Goal: Task Accomplishment & Management: Complete application form

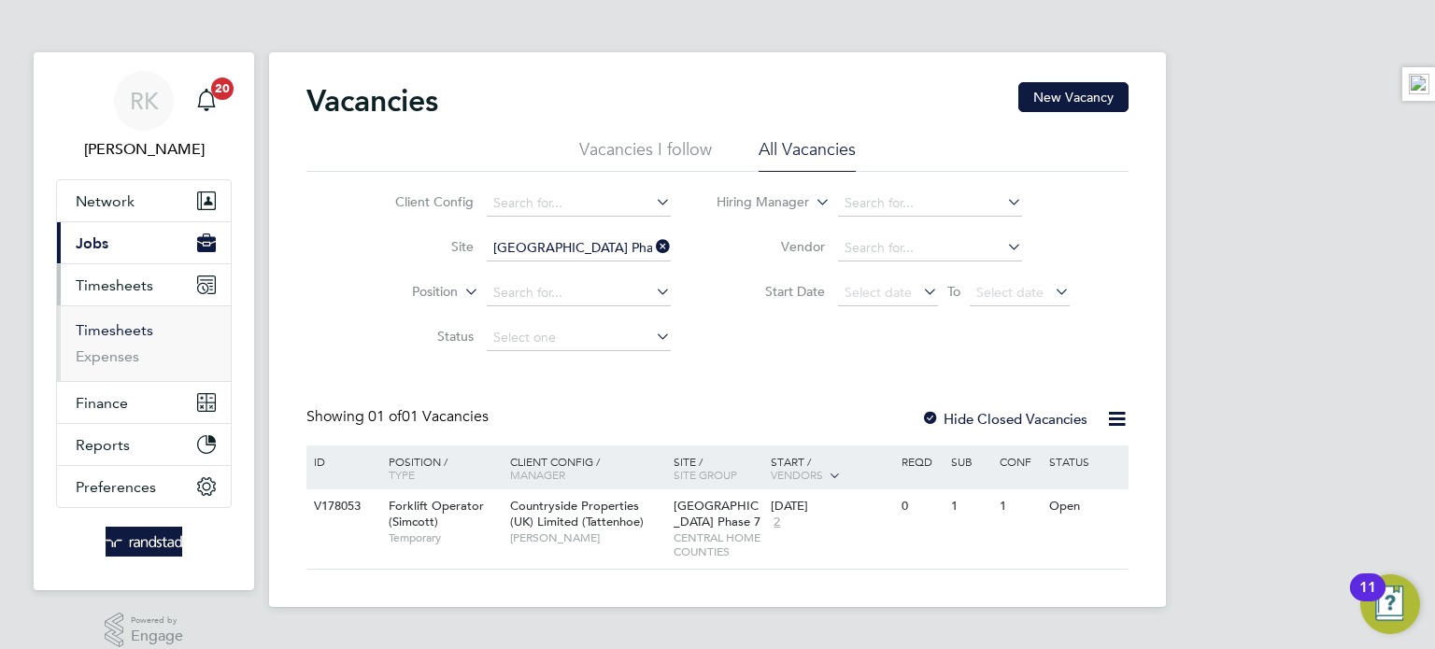
click at [121, 331] on link "Timesheets" at bounding box center [115, 330] width 78 height 18
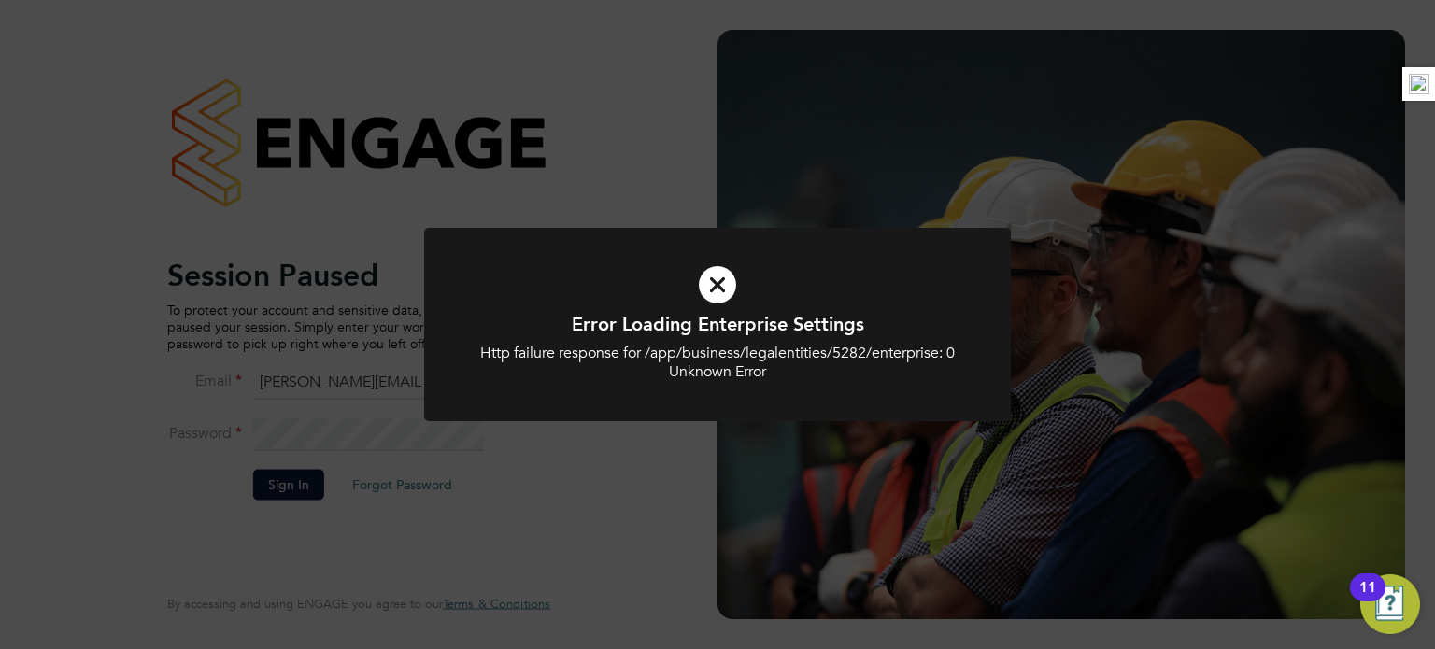
click at [320, 477] on div "Error Loading Enterprise Settings Http failure response for /app/business/legal…" at bounding box center [717, 324] width 1435 height 649
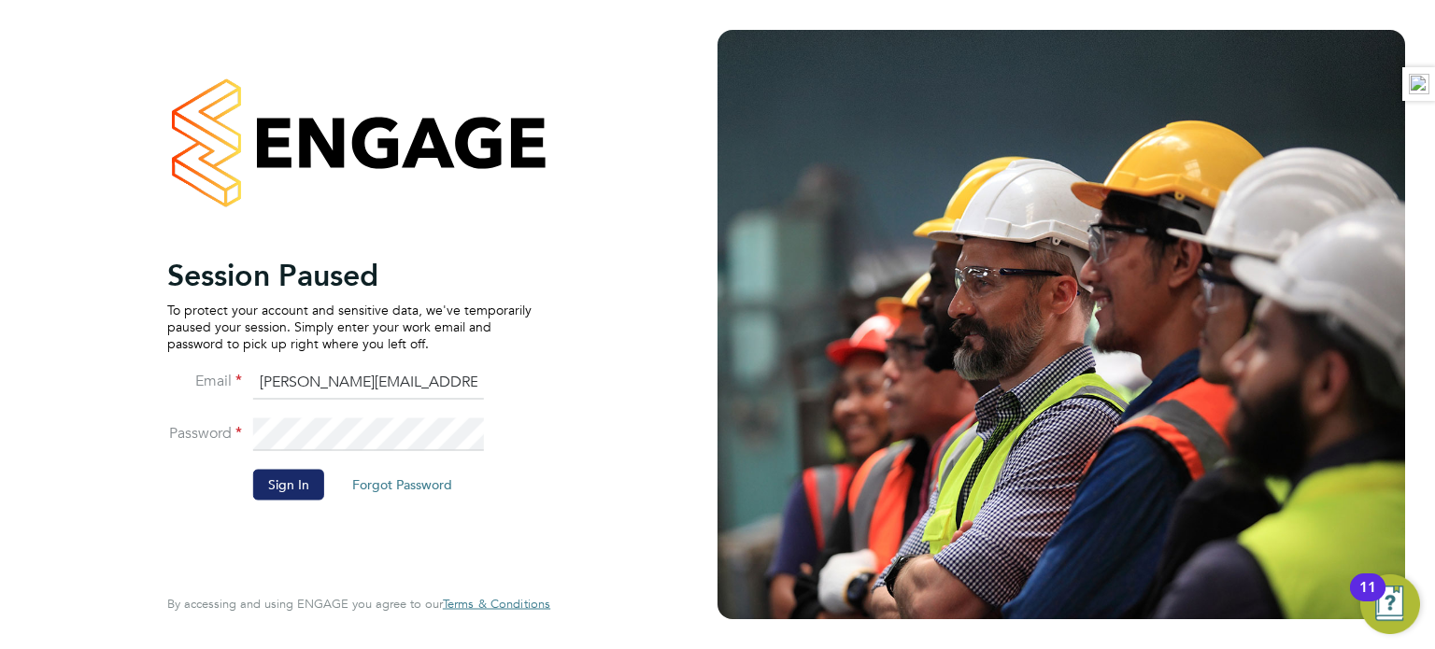
click at [305, 481] on button "Sign In" at bounding box center [288, 485] width 71 height 30
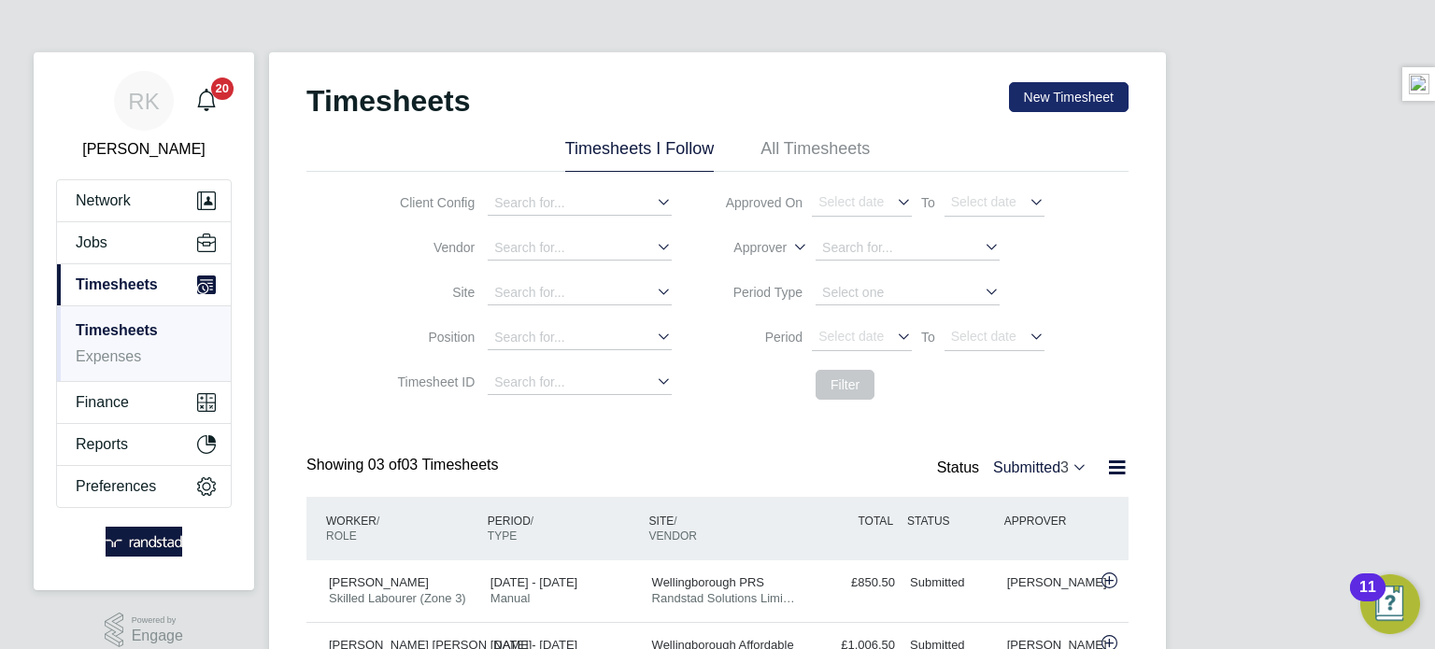
click at [1067, 92] on button "New Timesheet" at bounding box center [1069, 97] width 120 height 30
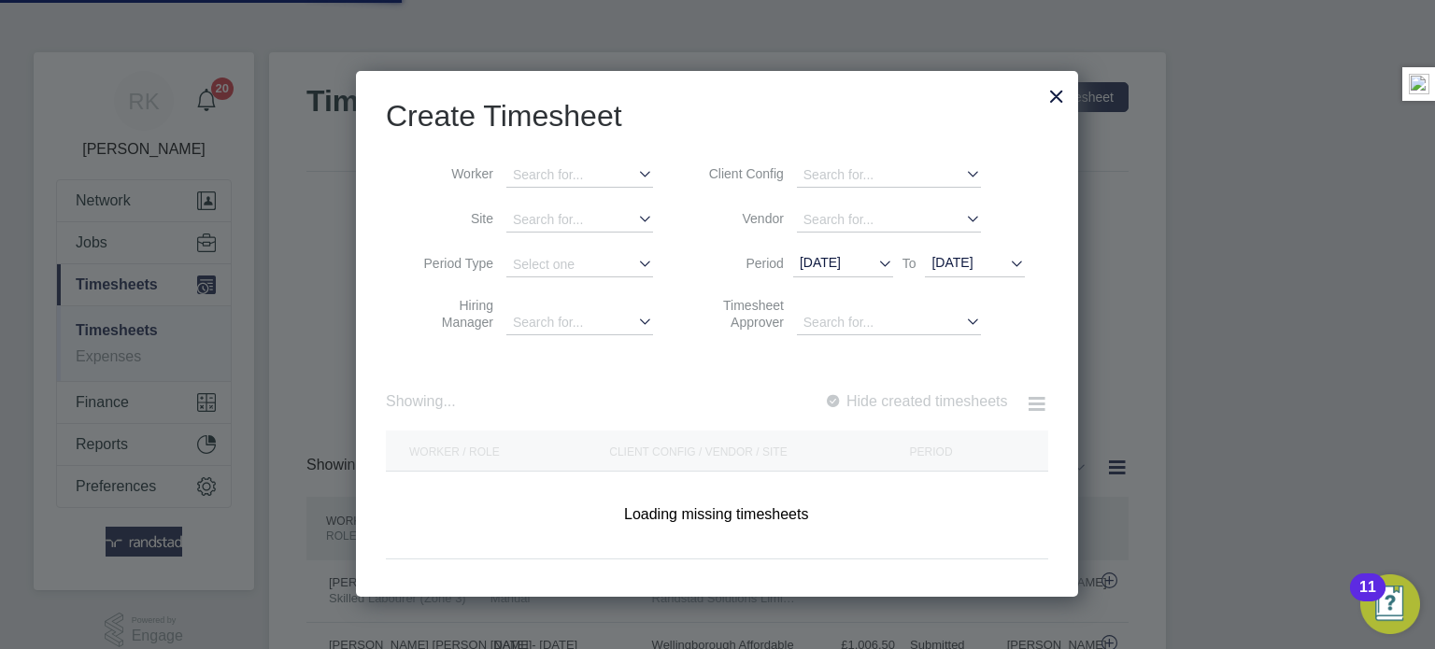
scroll to position [526, 723]
click at [567, 168] on input at bounding box center [579, 175] width 147 height 24
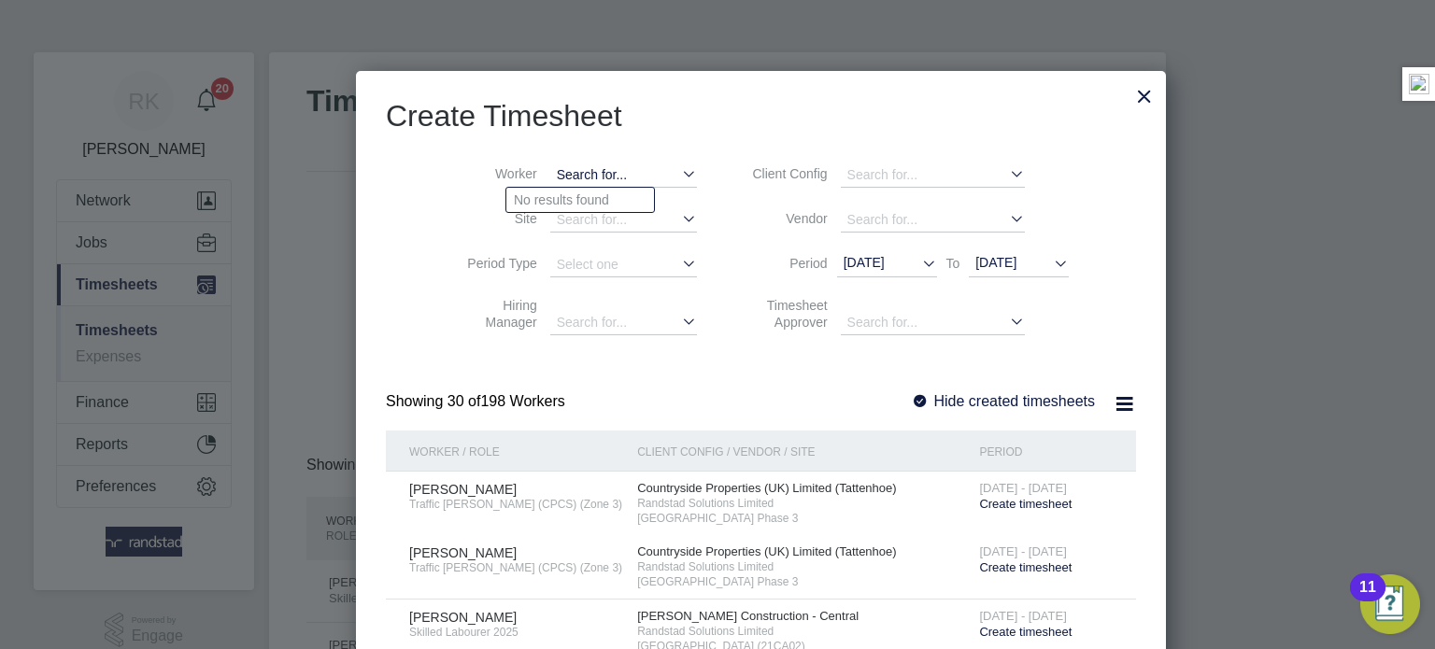
scroll to position [3203, 723]
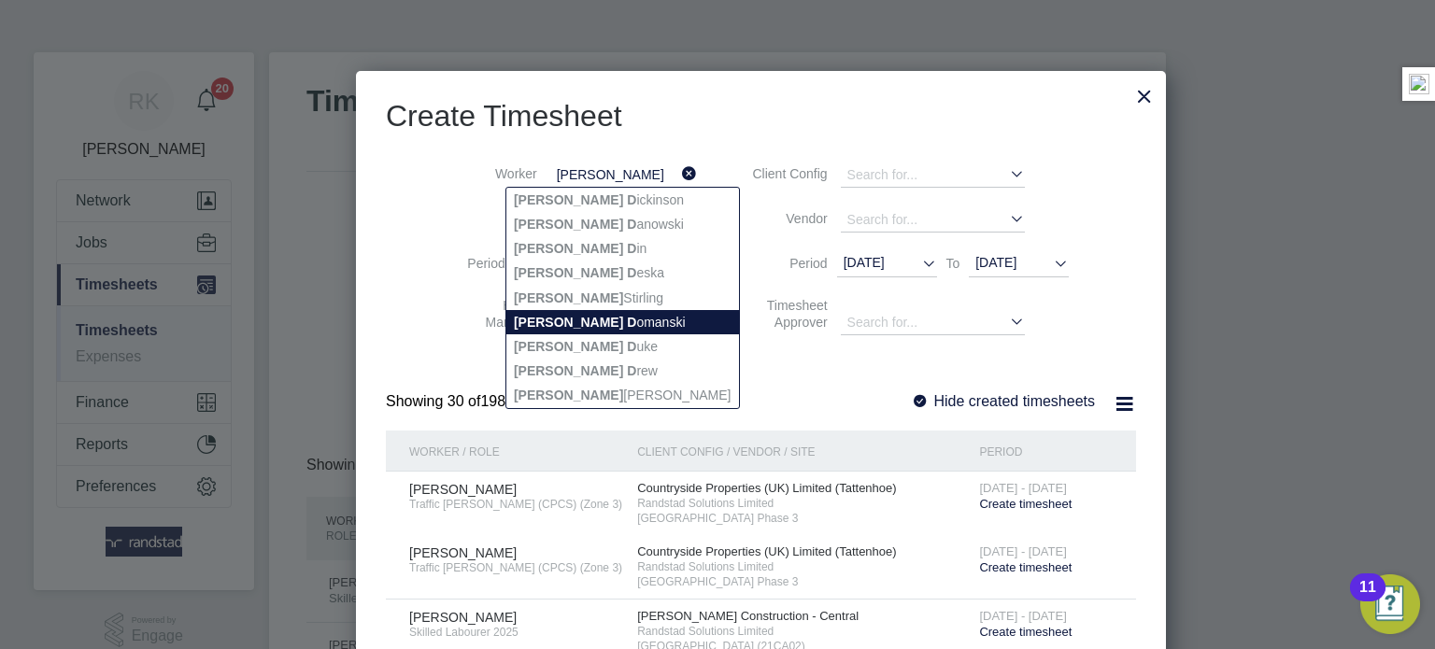
type input "[PERSON_NAME]"
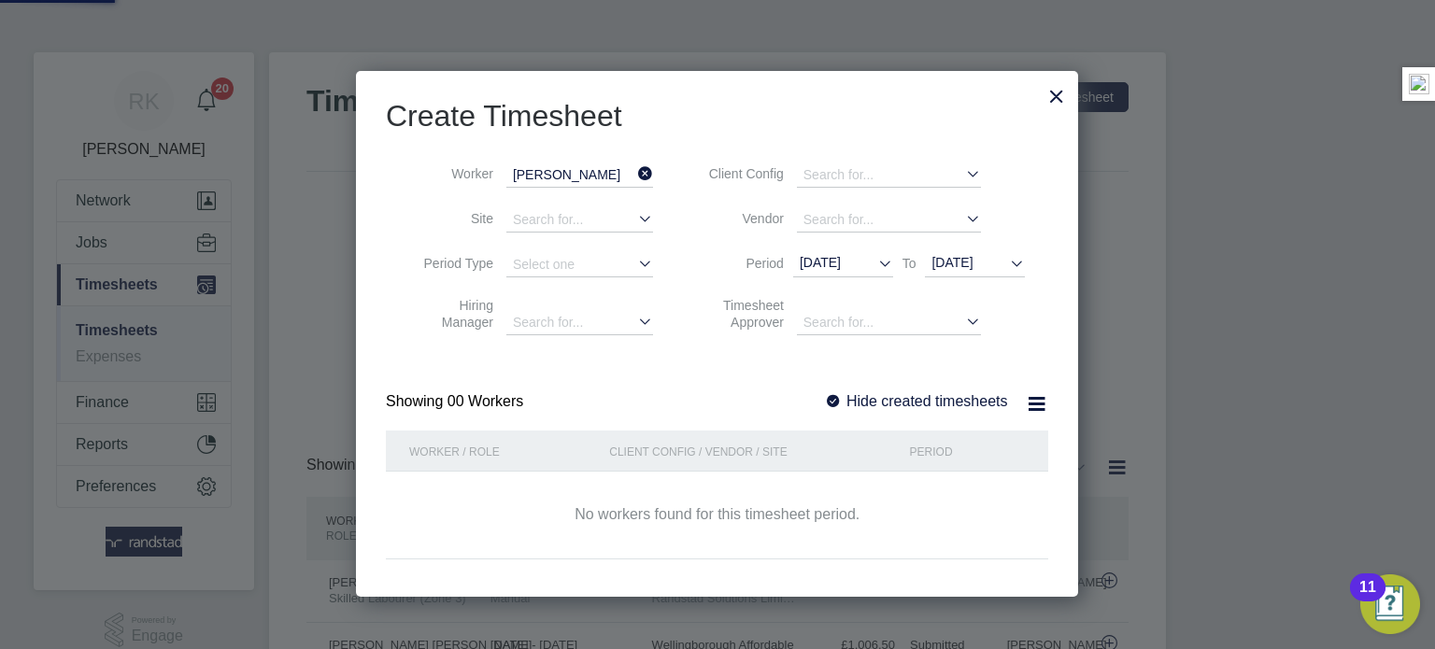
scroll to position [526, 723]
click at [962, 265] on span "03 Aug 2025" at bounding box center [951, 262] width 41 height 15
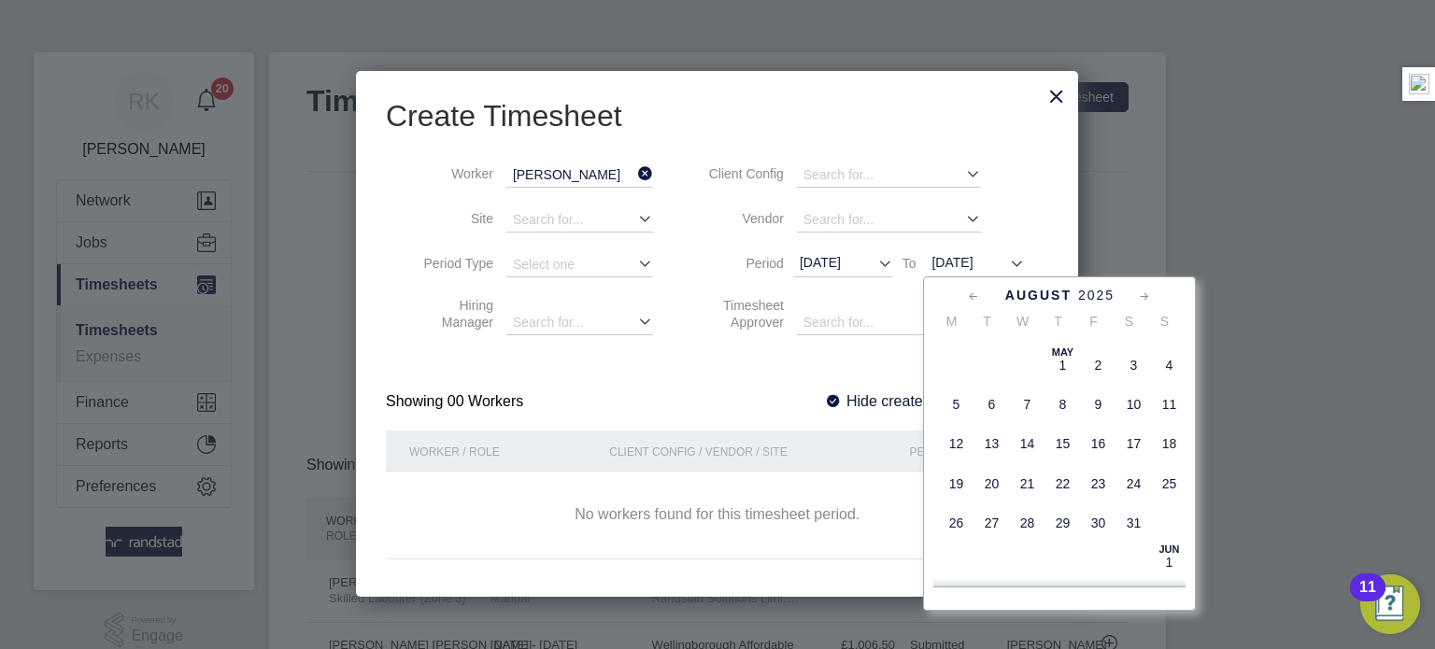
scroll to position [557, 0]
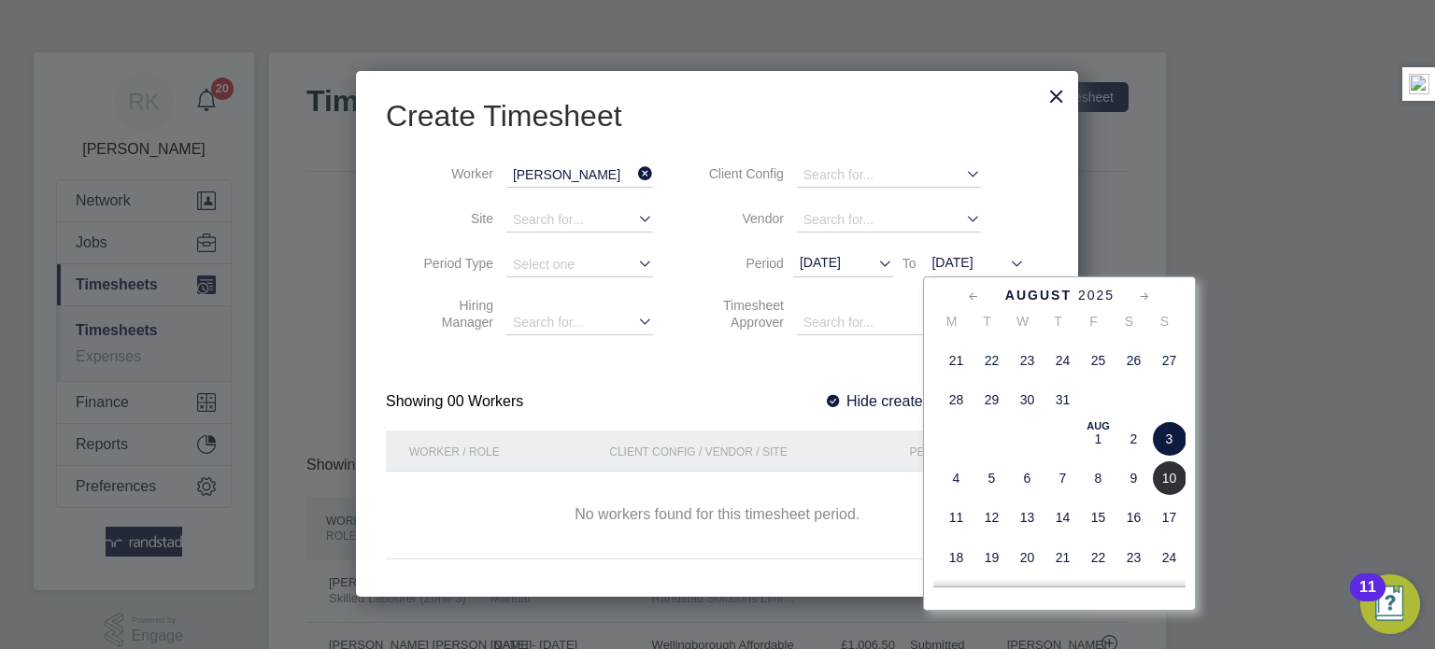
click at [1167, 492] on span "10" at bounding box center [1169, 479] width 36 height 36
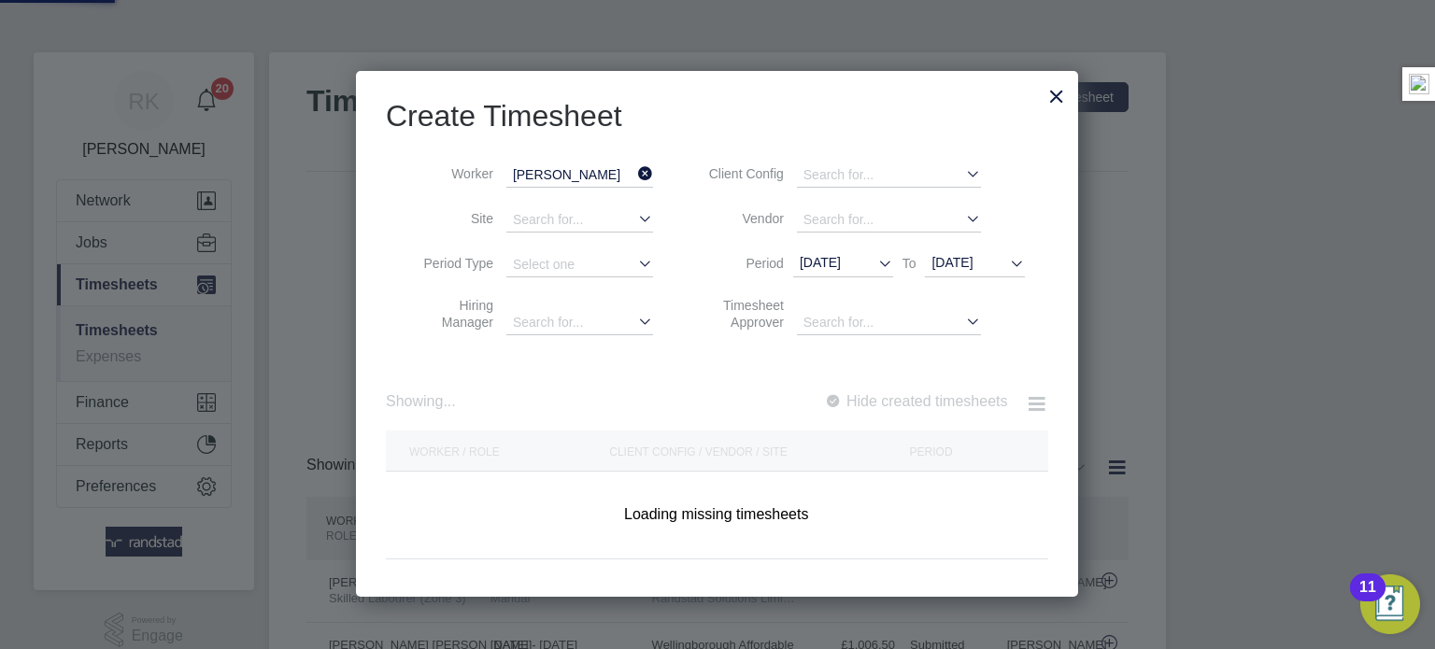
scroll to position [504, 723]
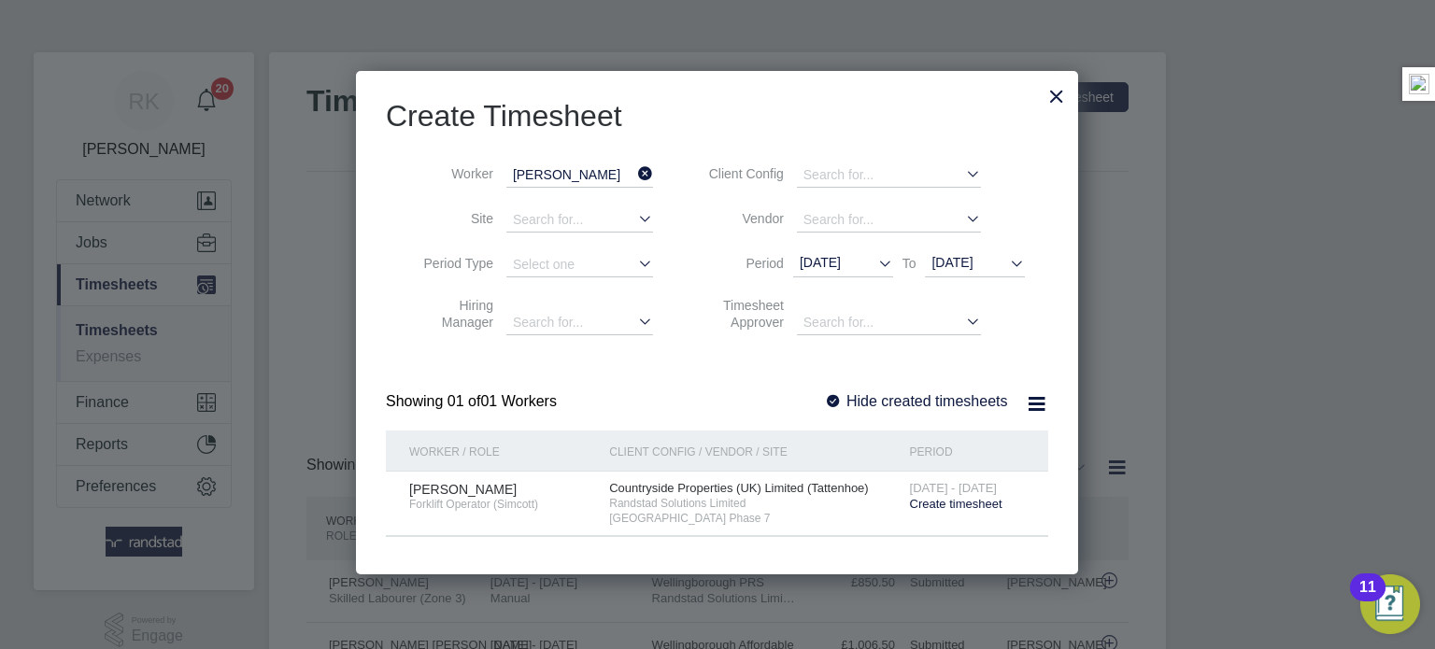
click at [934, 511] on div "4 - 10 Aug 2025 Create timesheet" at bounding box center [967, 497] width 125 height 50
click at [938, 508] on span "Create timesheet" at bounding box center [956, 504] width 92 height 14
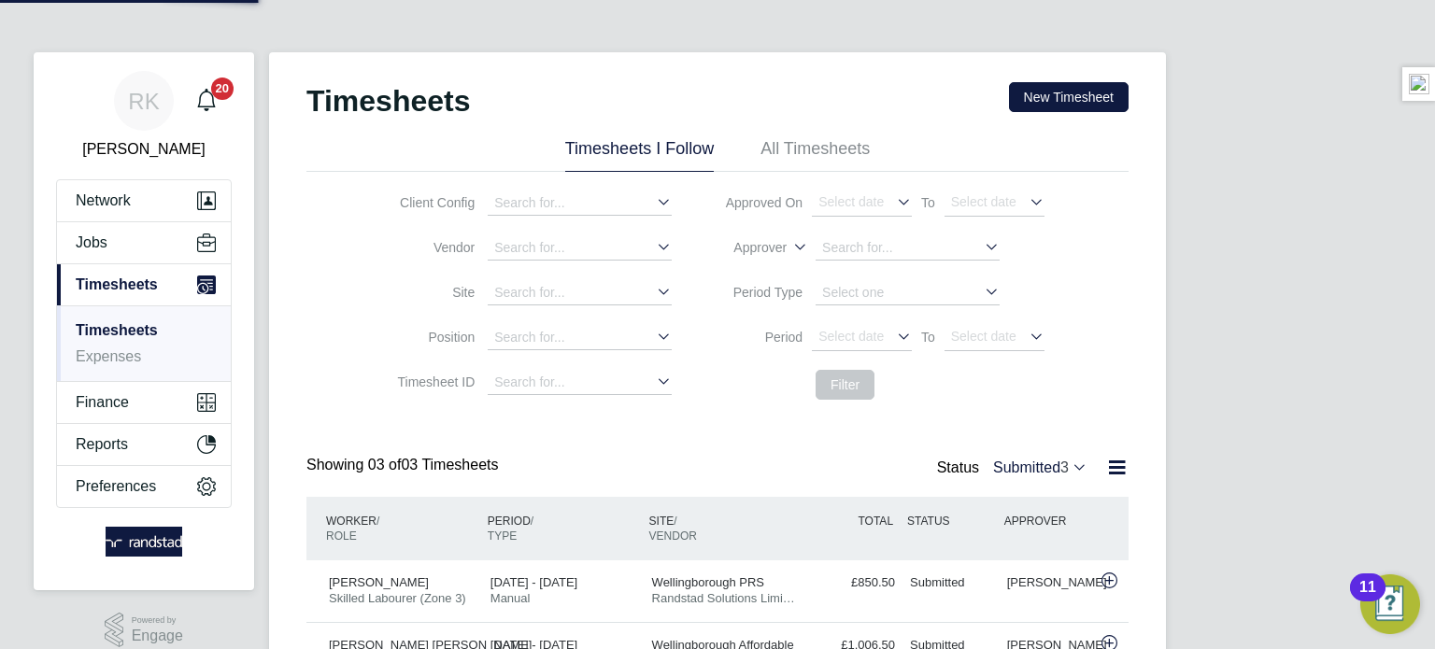
scroll to position [47, 163]
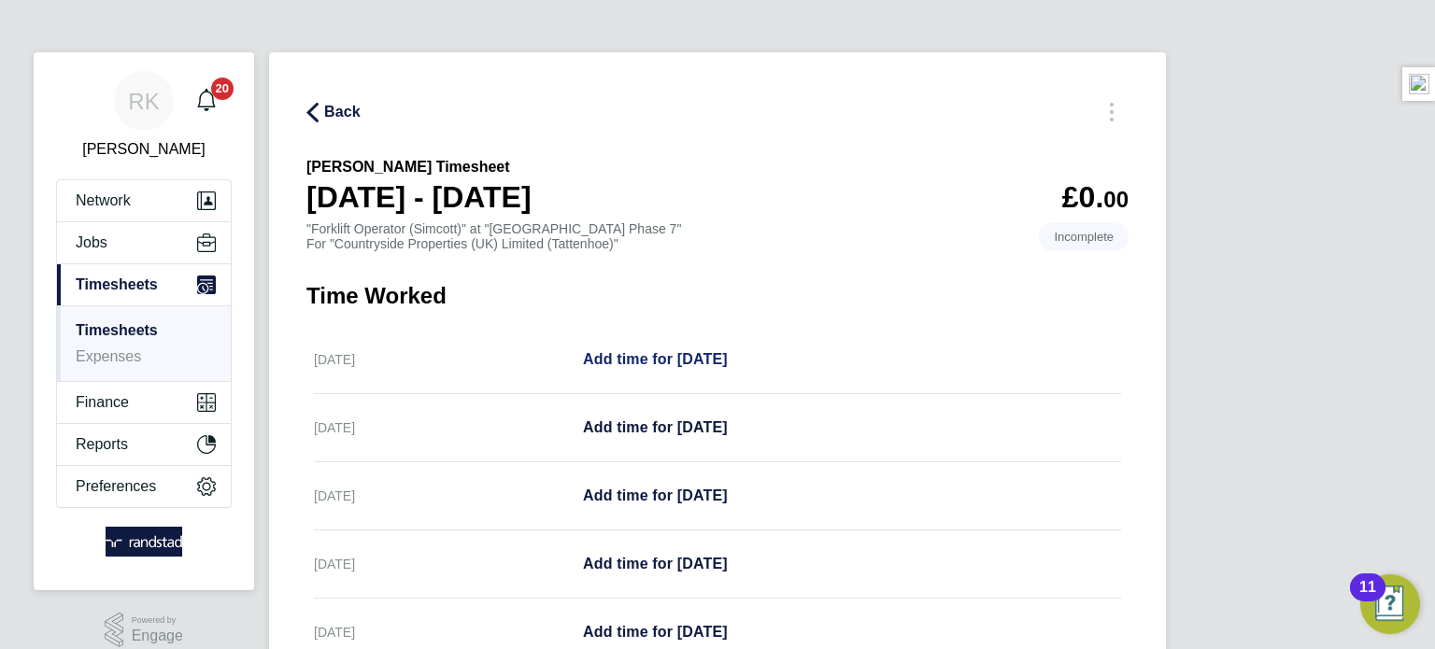
click at [647, 352] on span "Add time for Mon 04 Aug" at bounding box center [655, 359] width 145 height 16
select select "30"
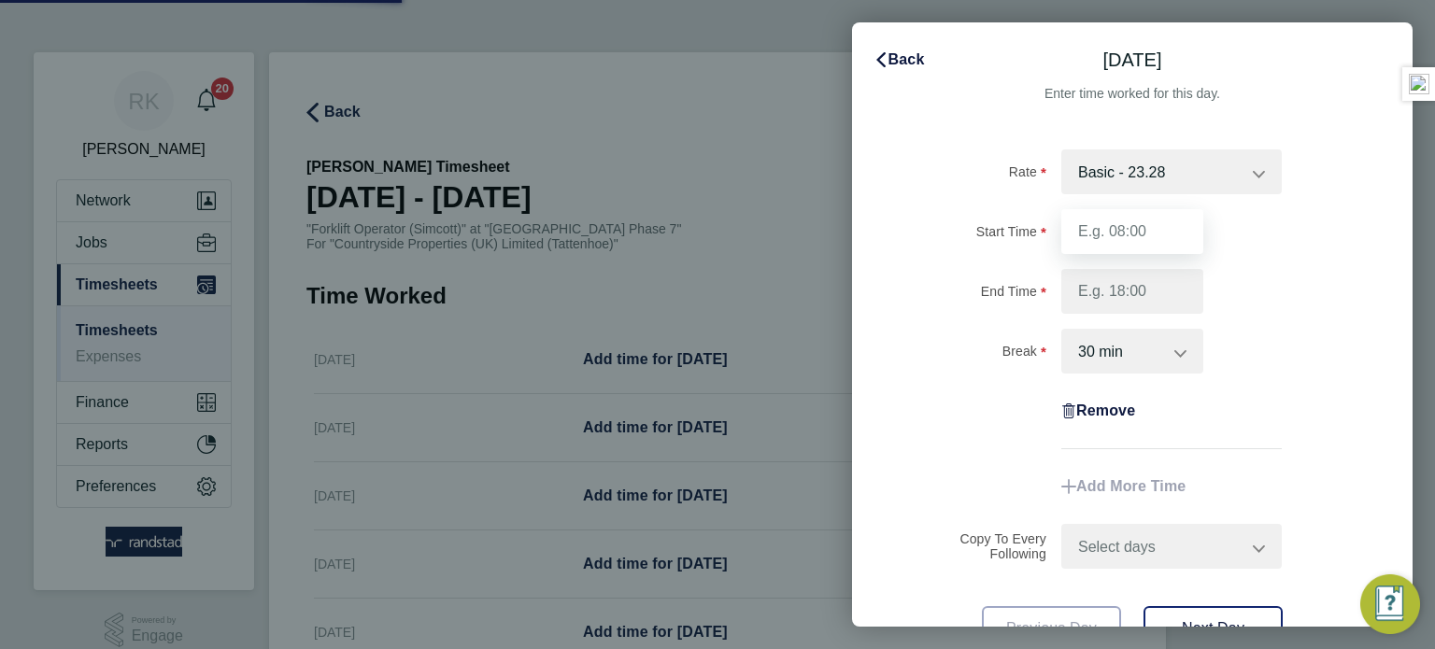
click at [1094, 228] on input "Start Time" at bounding box center [1132, 231] width 142 height 45
type input "07:30"
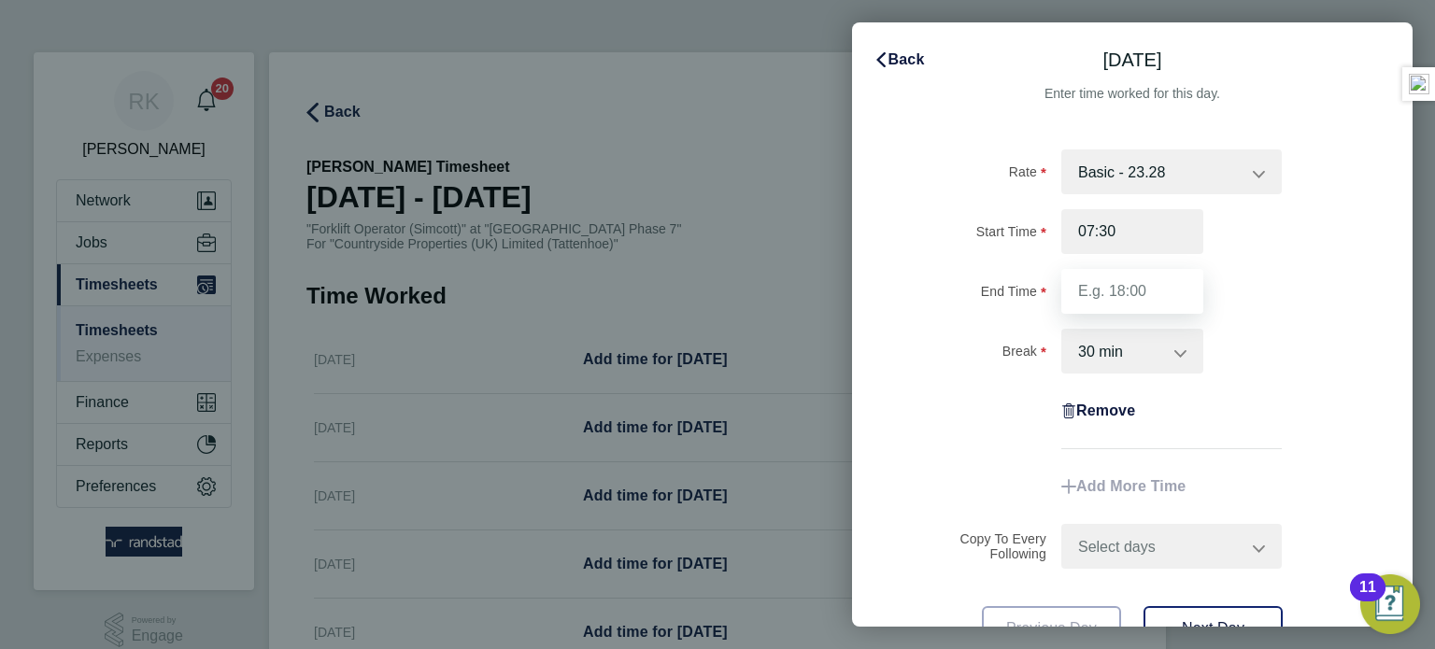
click at [1138, 279] on input "End Time" at bounding box center [1132, 291] width 142 height 45
type input "17:00"
click at [1267, 339] on div "Break 0 min 15 min 30 min 45 min 60 min 75 min 90 min" at bounding box center [1132, 351] width 471 height 45
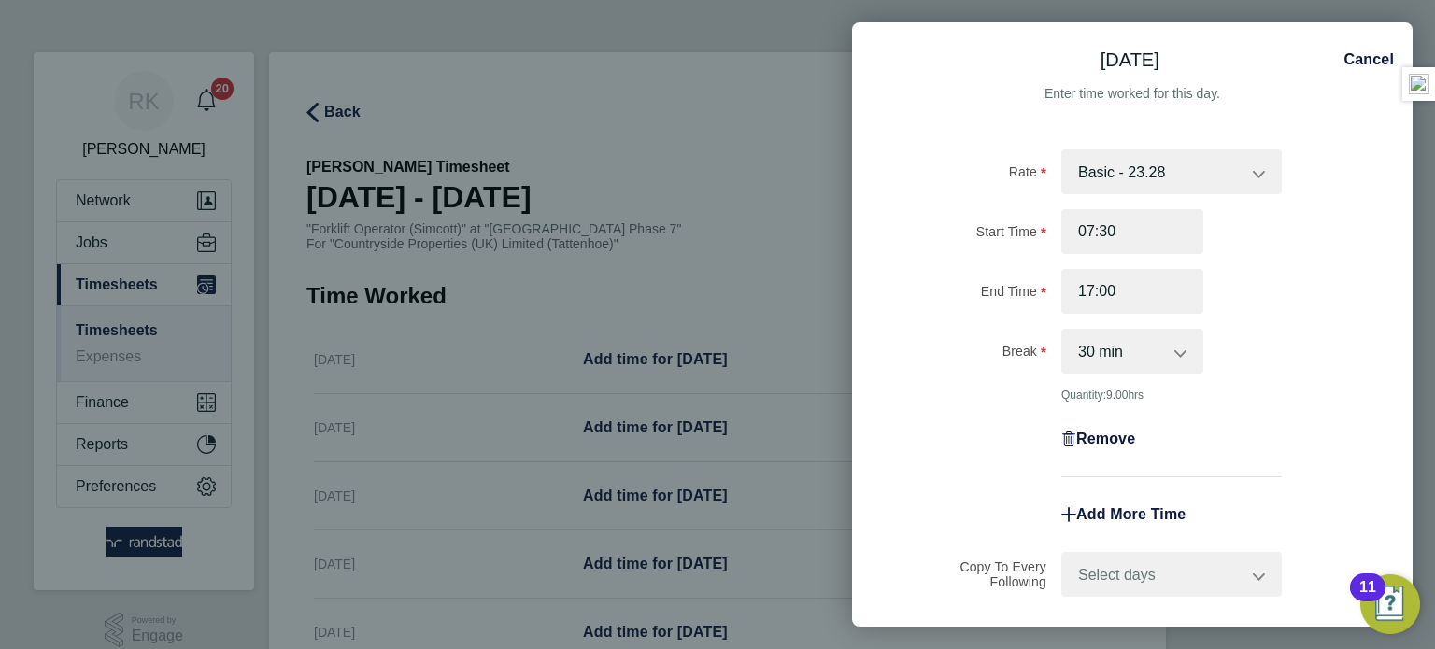
click at [1182, 579] on select "Select days Day Weekday (Mon-Fri) Weekend (Sat-Sun) Tuesday Wednesday Thursday …" at bounding box center [1161, 574] width 196 height 41
select select "WEEKDAY"
click at [1063, 554] on select "Select days Day Weekday (Mon-Fri) Weekend (Sat-Sun) Tuesday Wednesday Thursday …" at bounding box center [1161, 574] width 196 height 41
select select "2025-08-10"
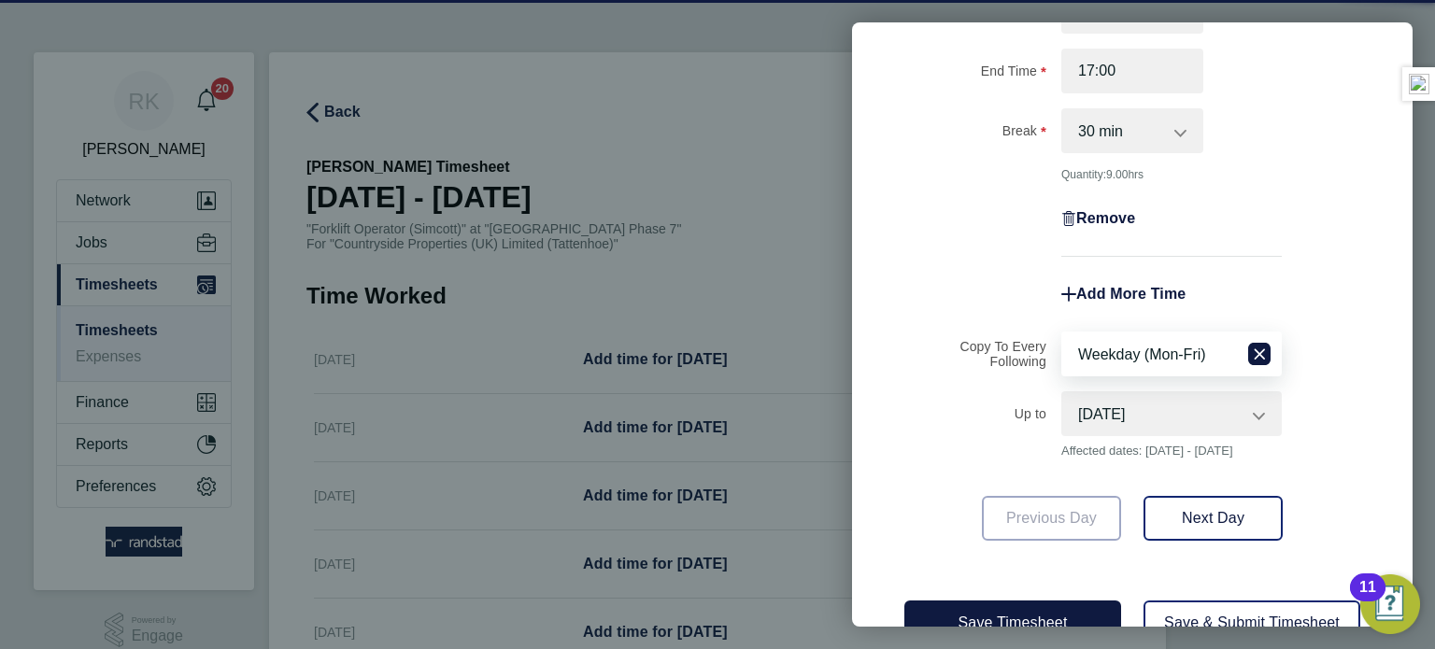
scroll to position [220, 0]
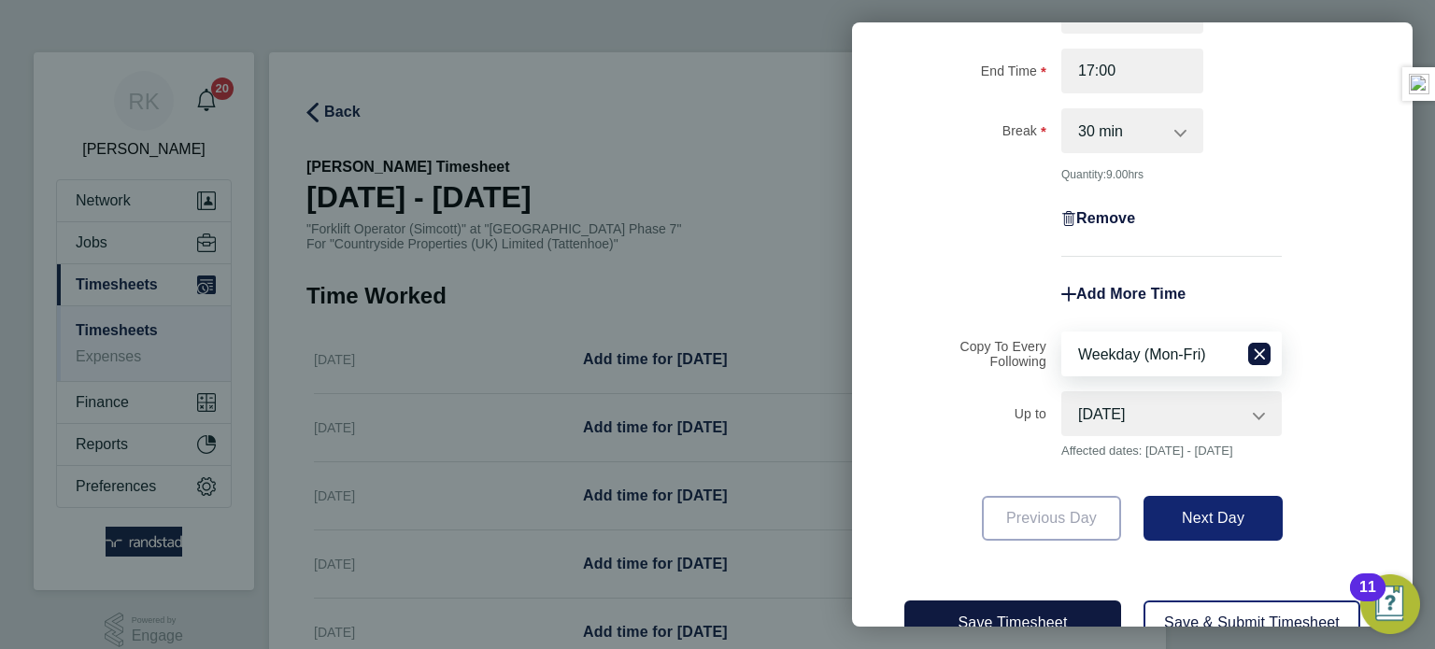
click at [1231, 516] on span "Next Day" at bounding box center [1213, 518] width 63 height 16
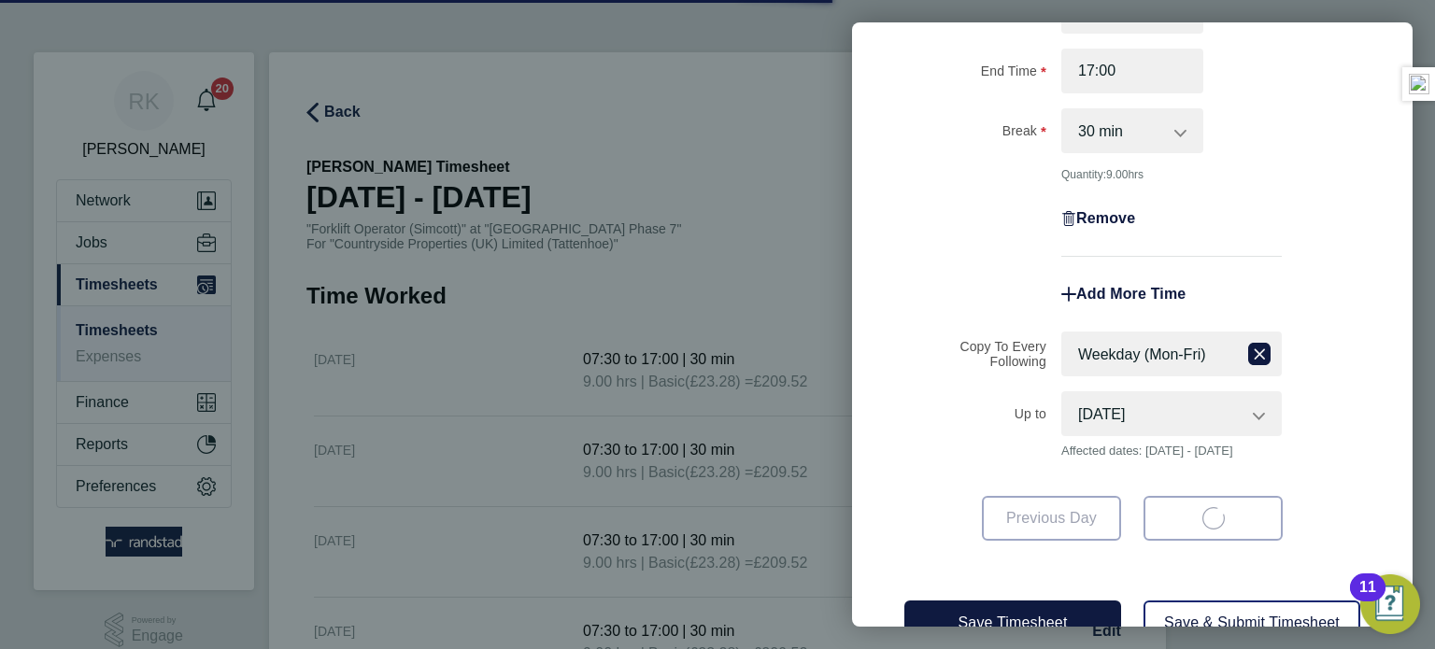
select select "30"
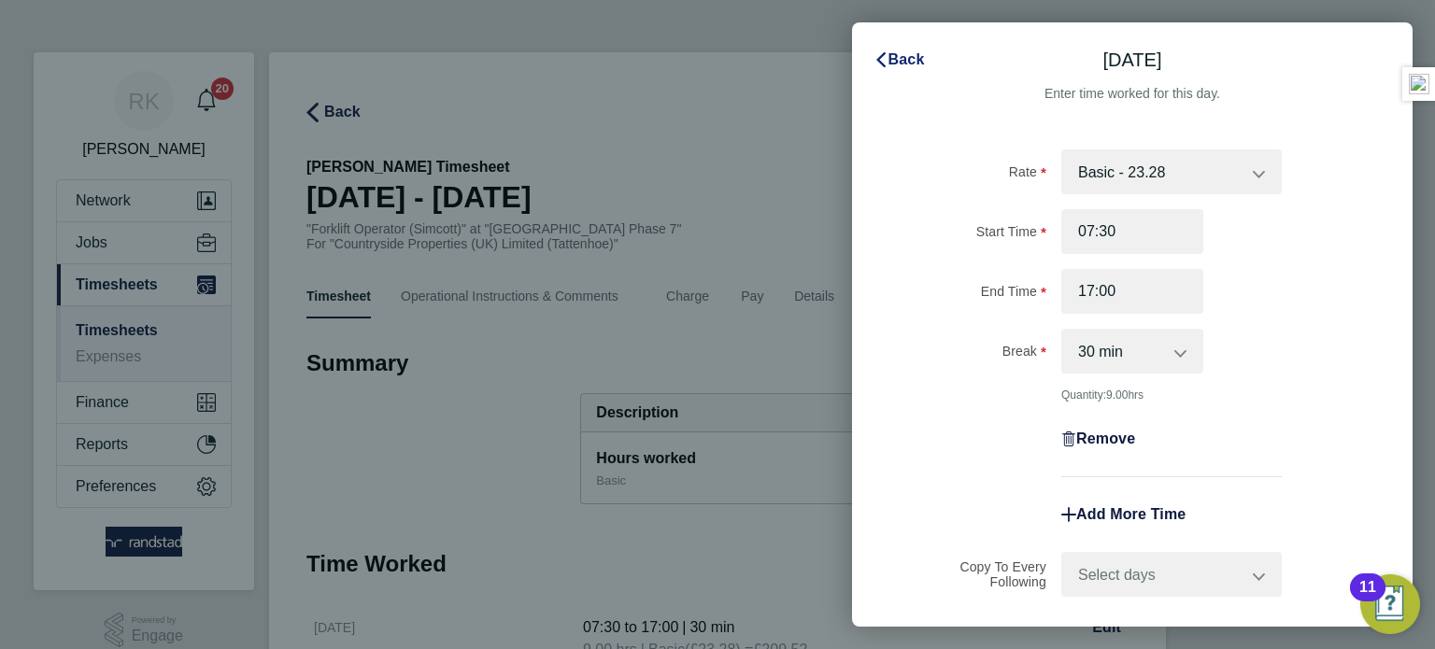
click at [896, 56] on span "Back" at bounding box center [906, 59] width 36 height 16
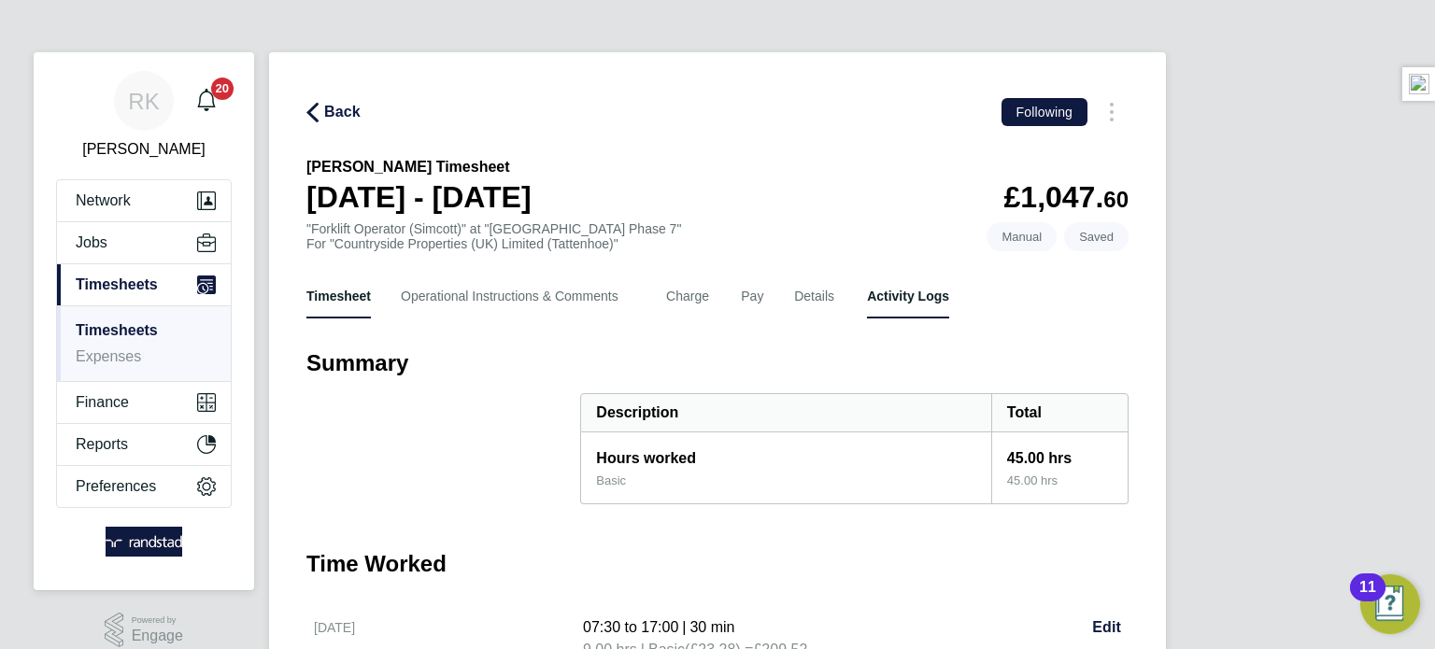
click at [893, 305] on Logs-tab "Activity Logs" at bounding box center [908, 296] width 82 height 45
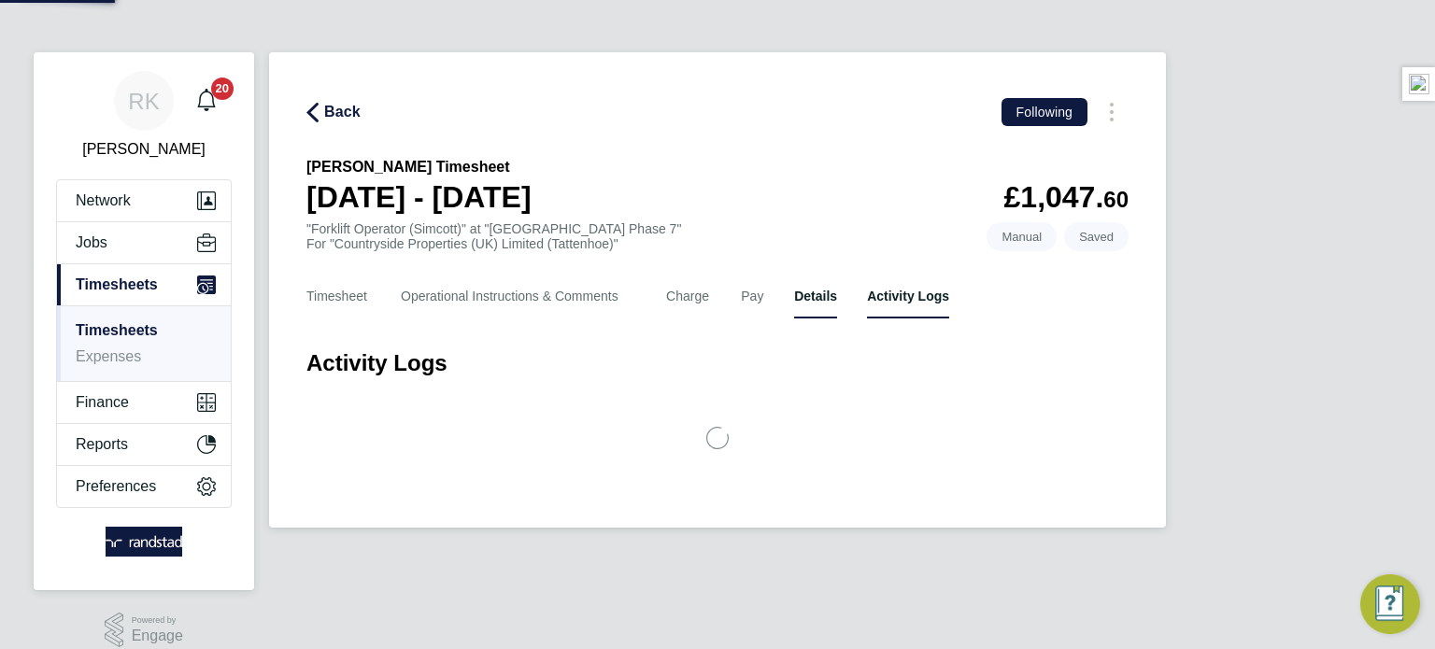
click at [812, 292] on button "Details" at bounding box center [815, 296] width 43 height 45
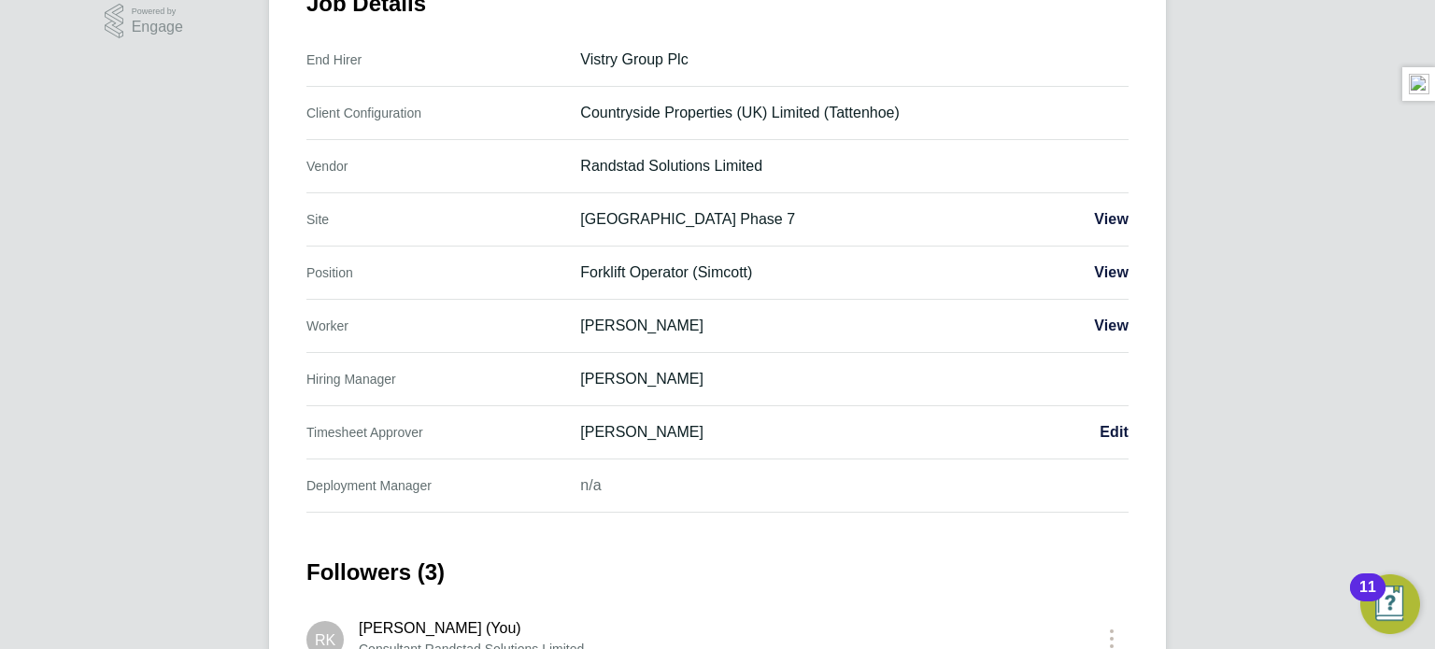
scroll to position [661, 0]
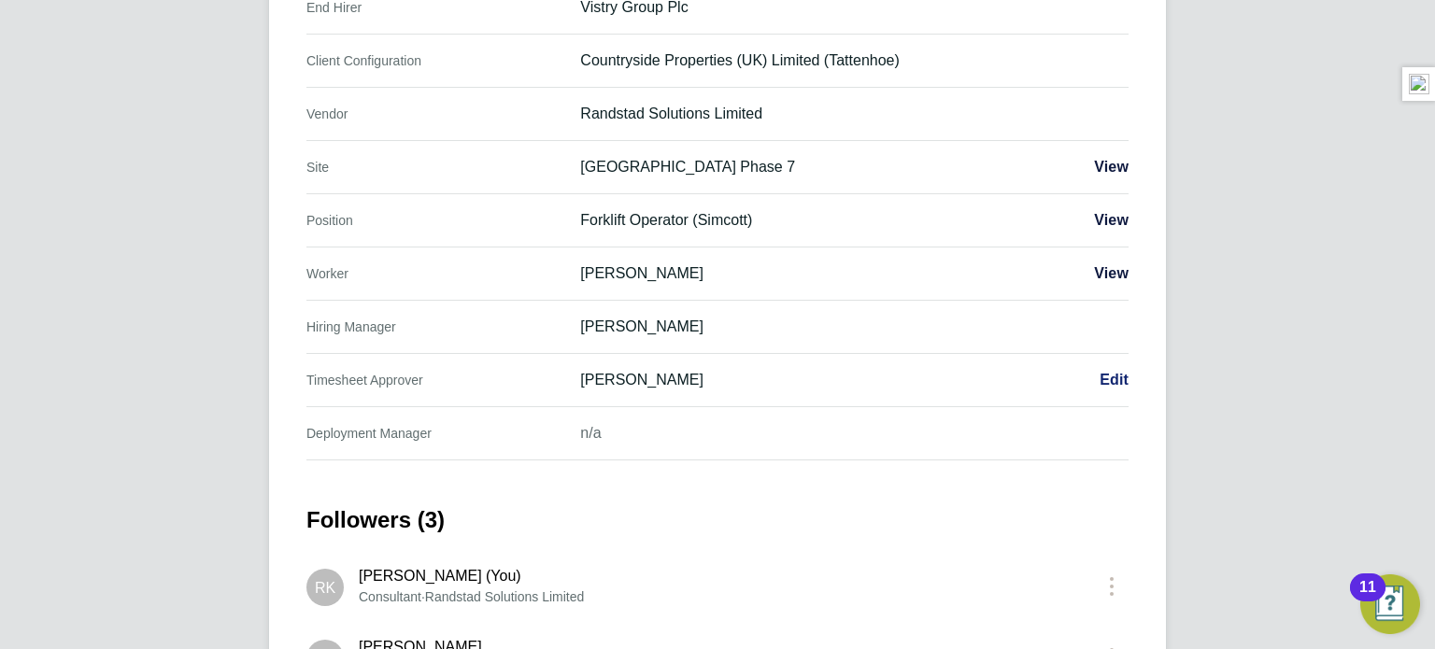
click at [1125, 377] on span "Edit" at bounding box center [1114, 380] width 29 height 16
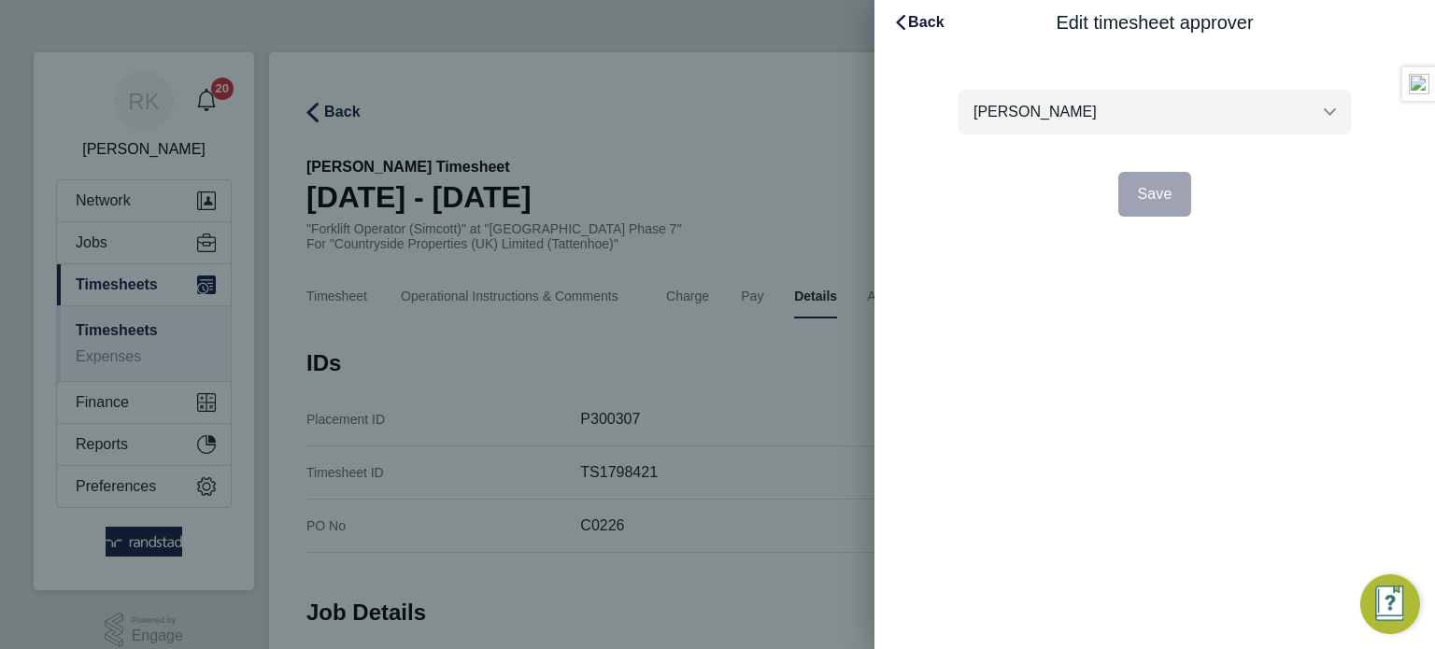
click at [1172, 107] on input "[PERSON_NAME]" at bounding box center [1155, 112] width 392 height 44
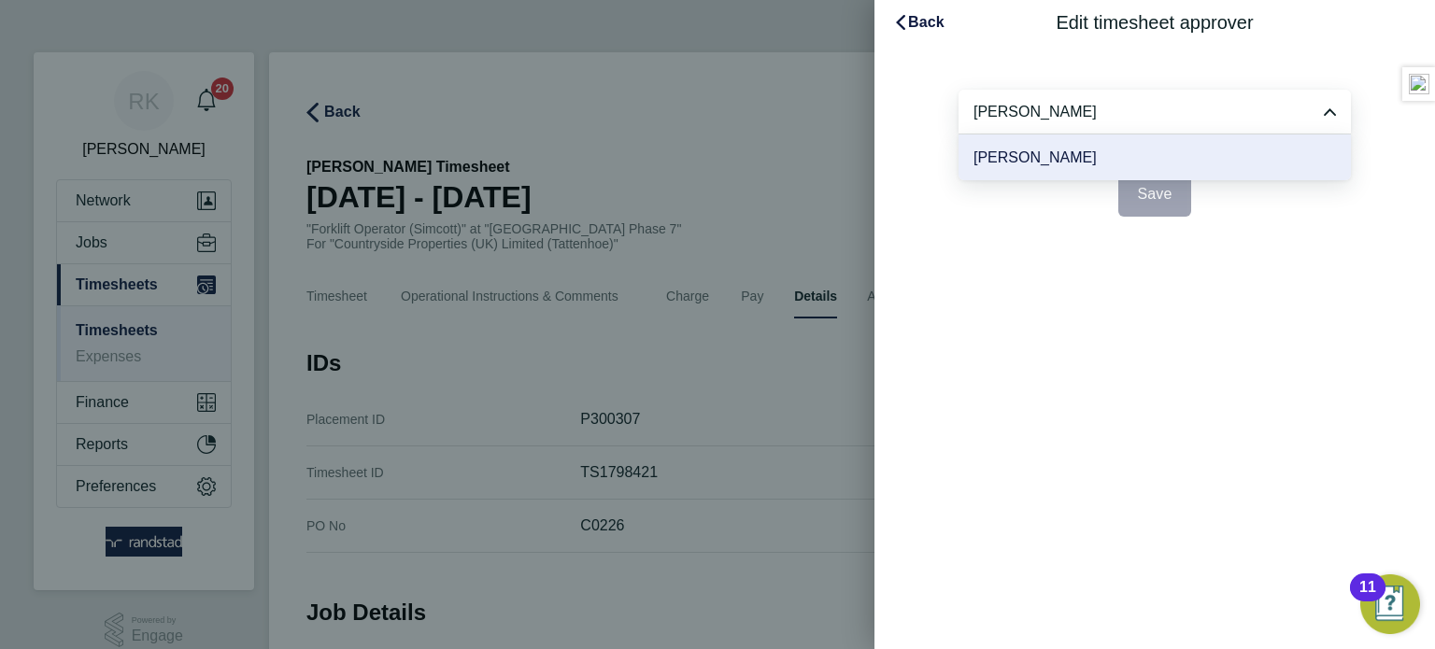
click at [1157, 154] on li "[PERSON_NAME]" at bounding box center [1155, 158] width 392 height 46
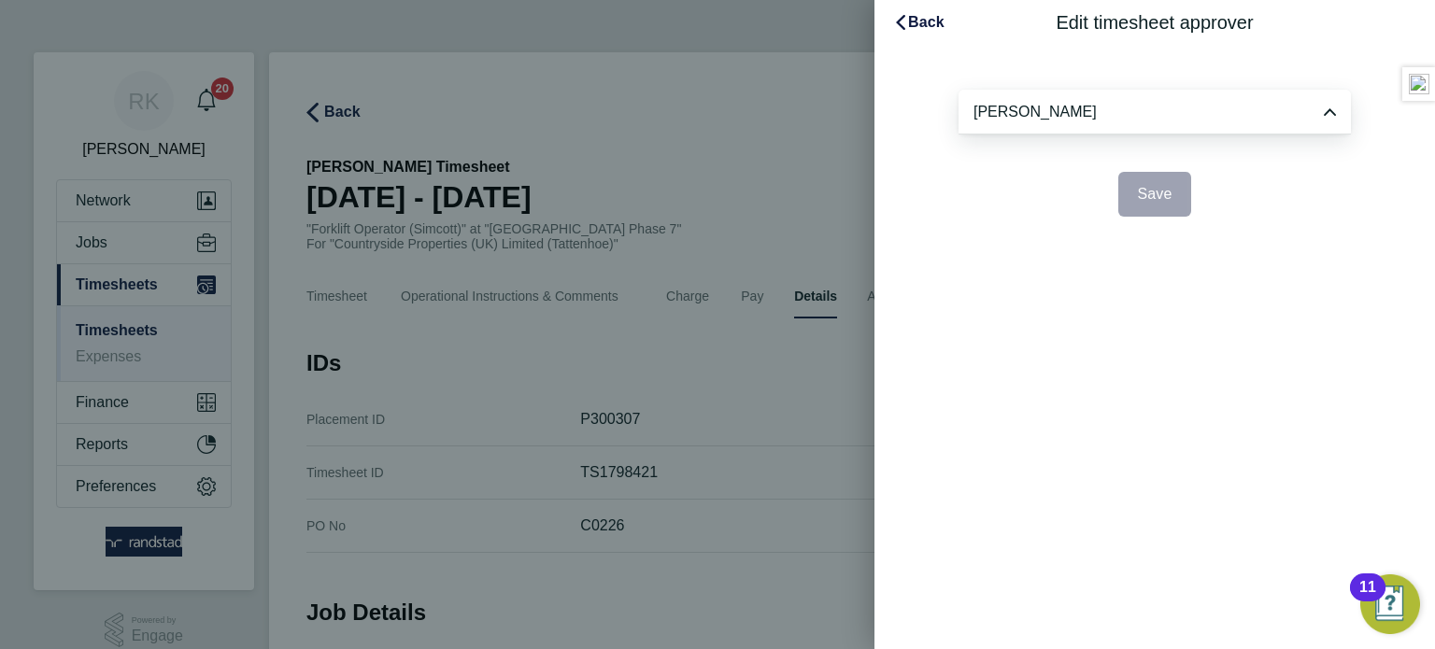
type input "[PERSON_NAME]"
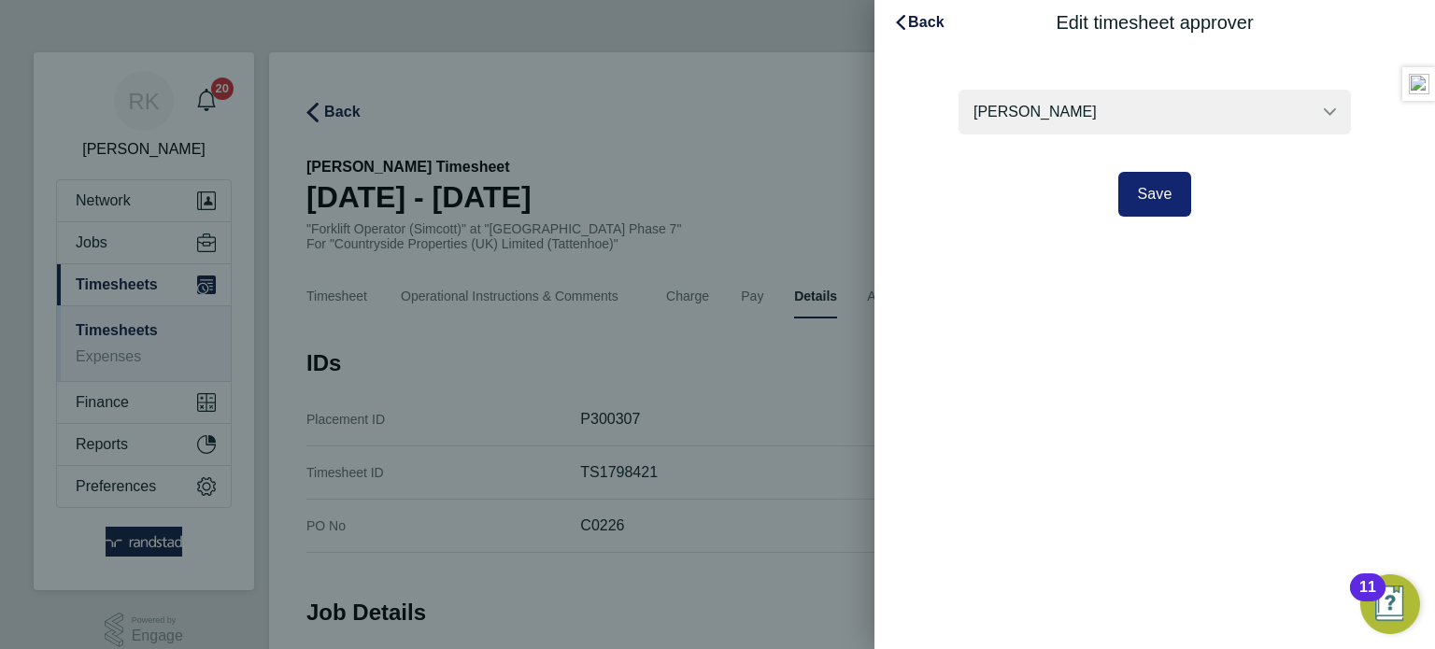
click at [1144, 199] on span "Save" at bounding box center [1154, 194] width 35 height 16
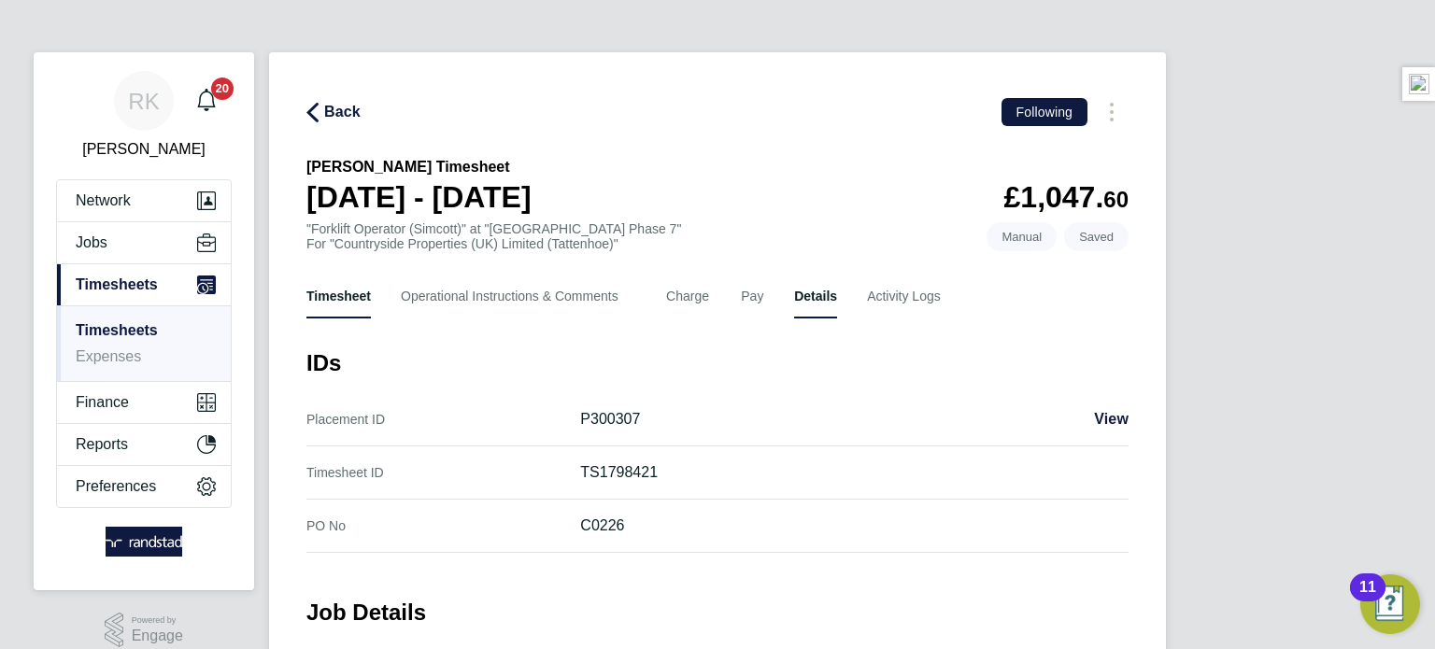
click at [338, 307] on button "Timesheet" at bounding box center [338, 296] width 64 height 45
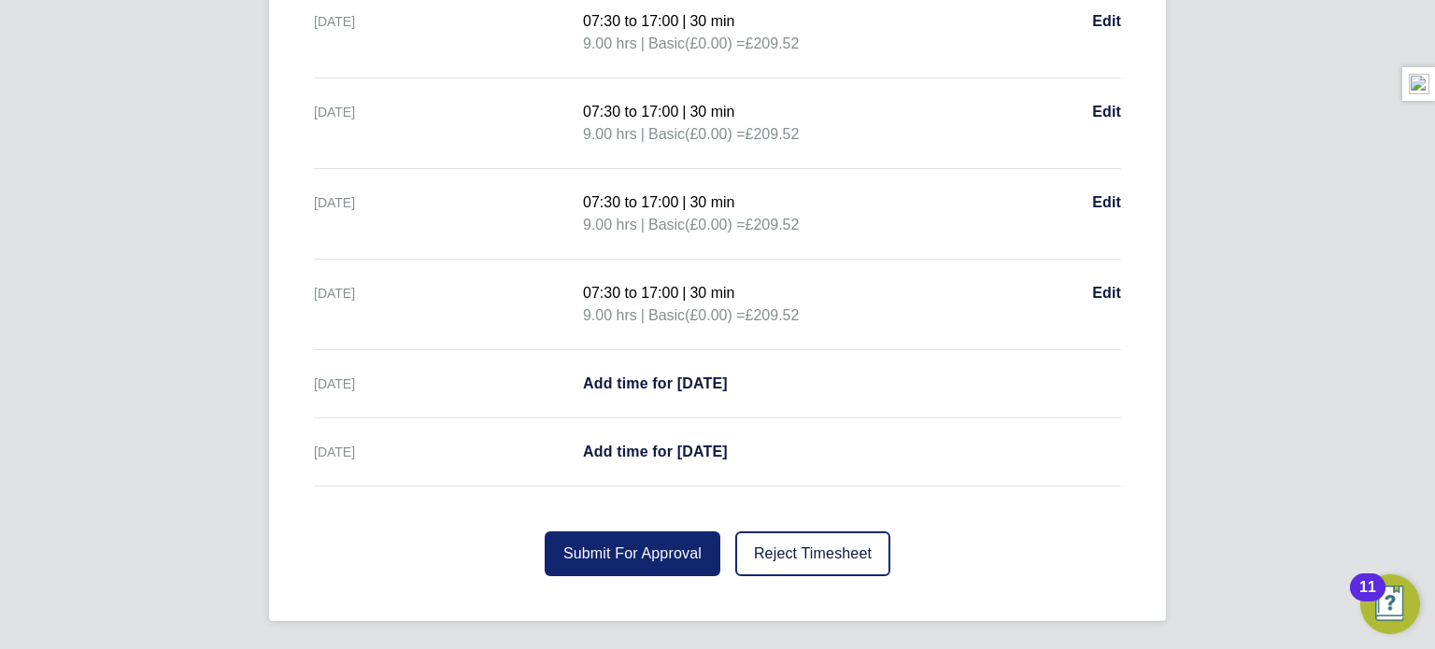
click at [661, 557] on span "Submit For Approval" at bounding box center [632, 554] width 138 height 16
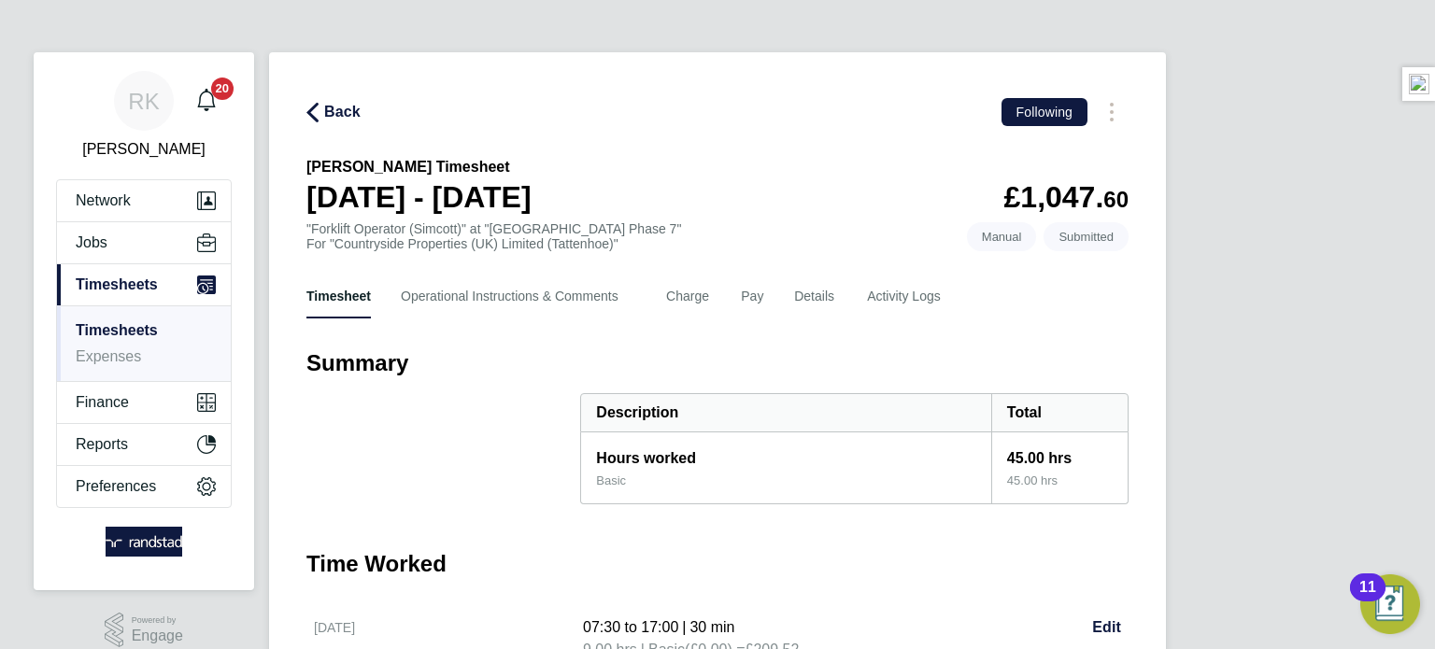
click at [124, 326] on link "Timesheets" at bounding box center [117, 330] width 82 height 16
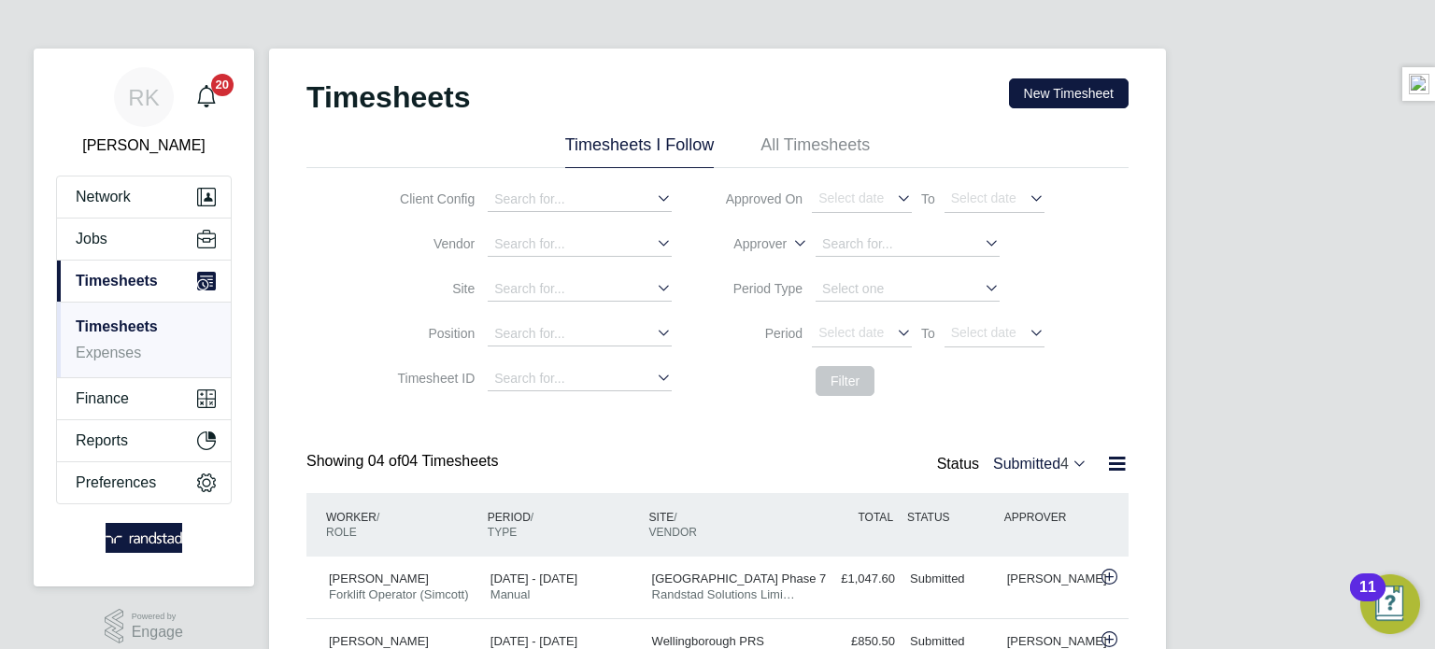
scroll to position [3, 0]
click at [1096, 99] on button "New Timesheet" at bounding box center [1069, 94] width 120 height 30
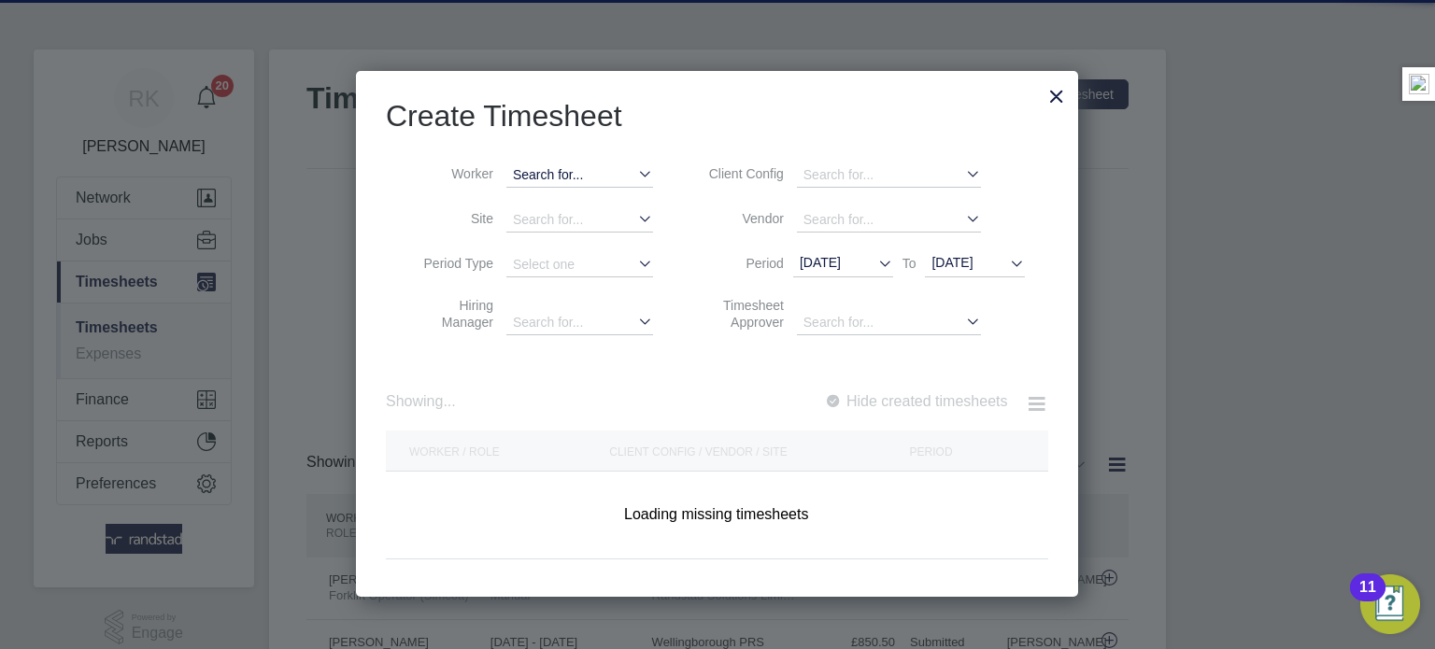
scroll to position [3203, 723]
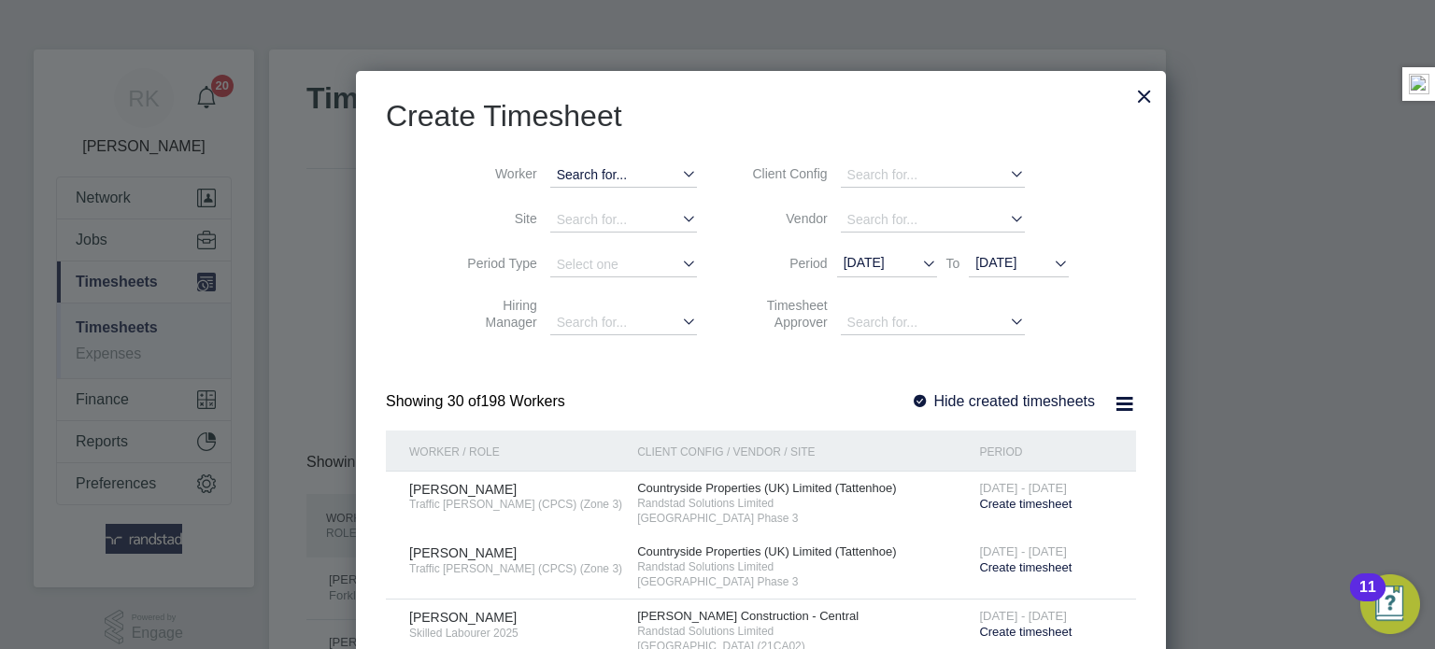
click at [576, 172] on input at bounding box center [623, 175] width 147 height 24
type input "efrim"
click at [552, 204] on li "Efim Duca" at bounding box center [622, 200] width 233 height 24
type input "Efim Duca"
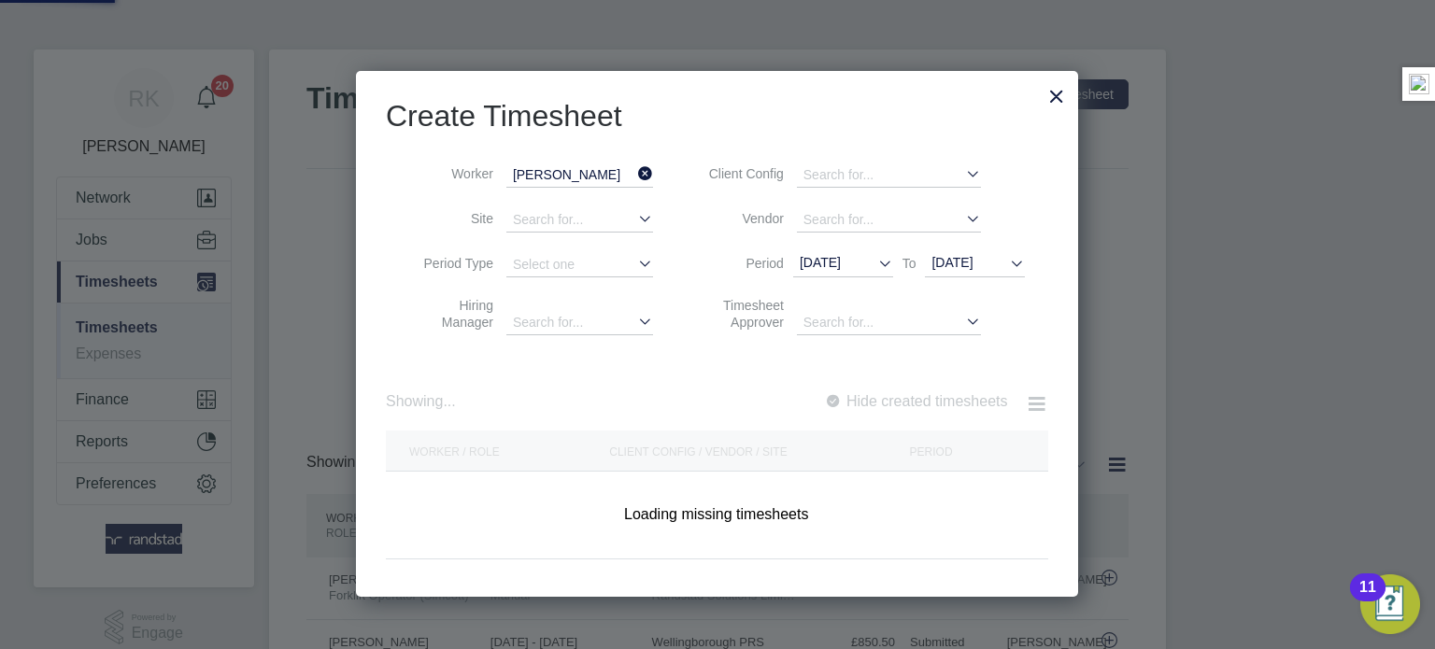
scroll to position [526, 723]
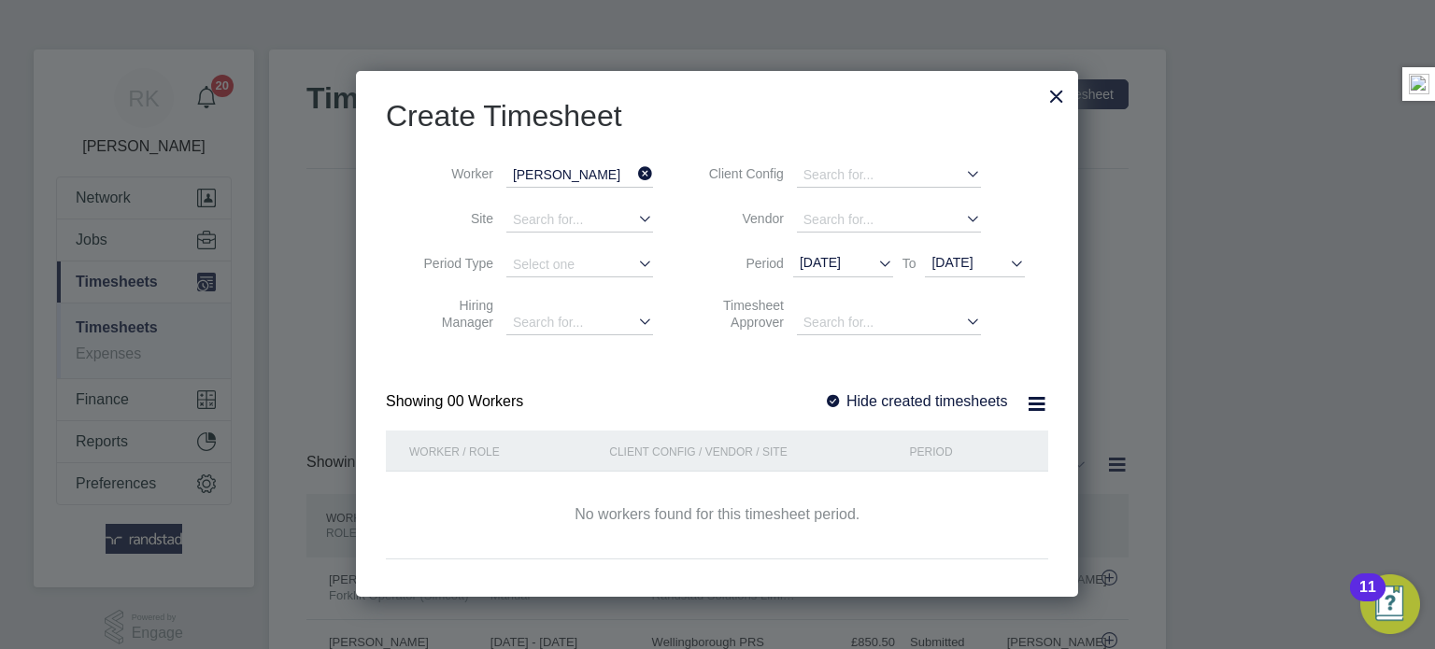
click at [964, 261] on span "03 Aug 2025" at bounding box center [951, 262] width 41 height 15
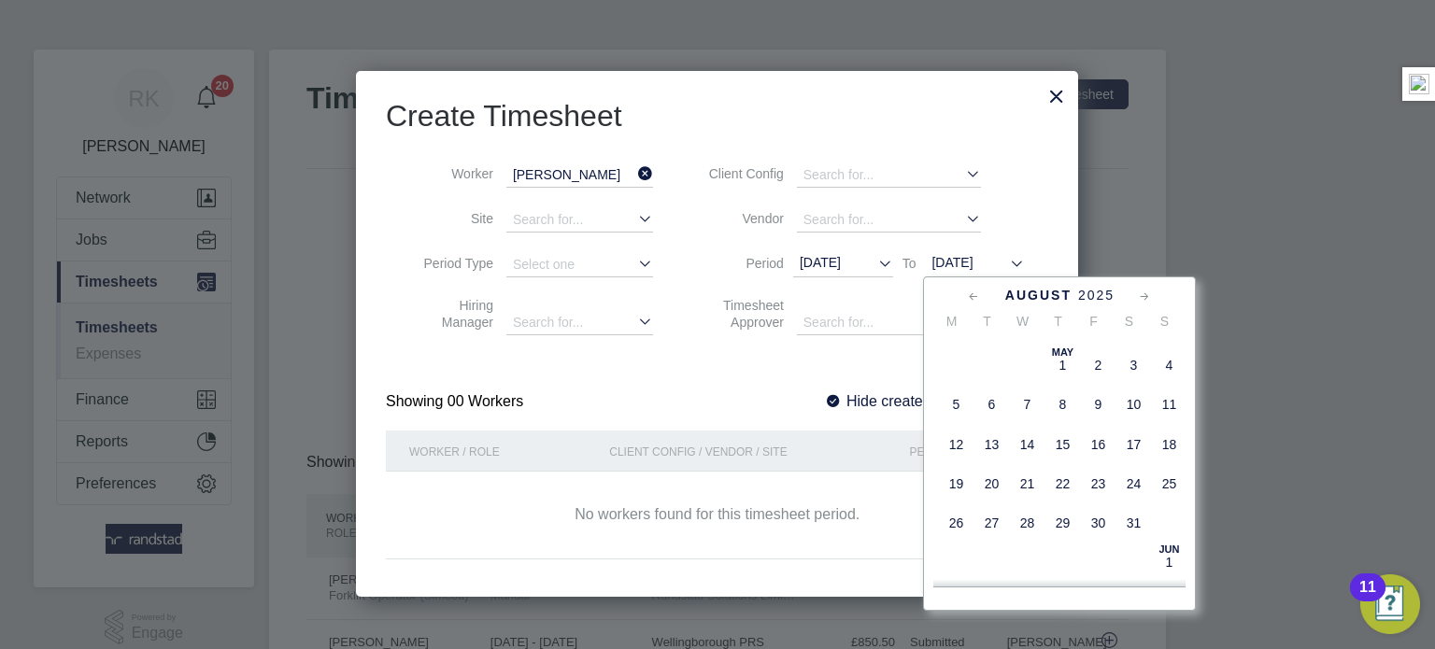
scroll to position [557, 0]
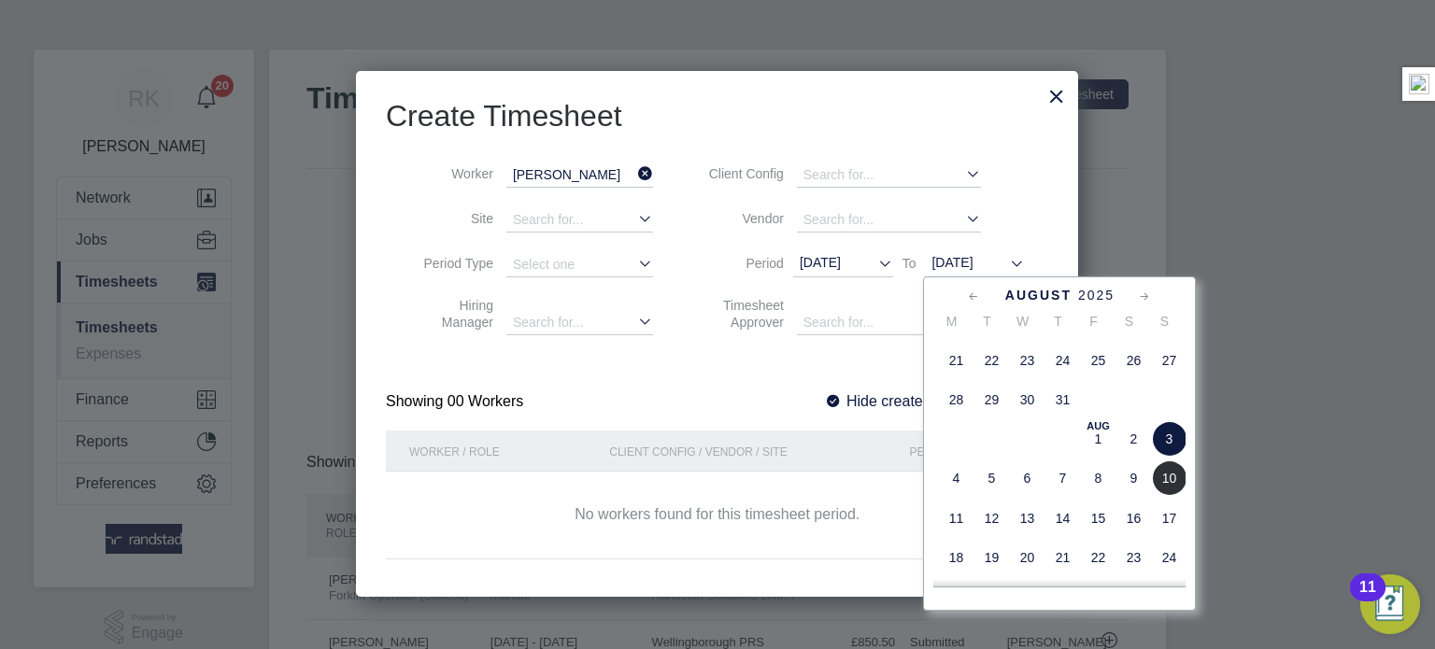
click at [1169, 492] on span "10" at bounding box center [1169, 479] width 36 height 36
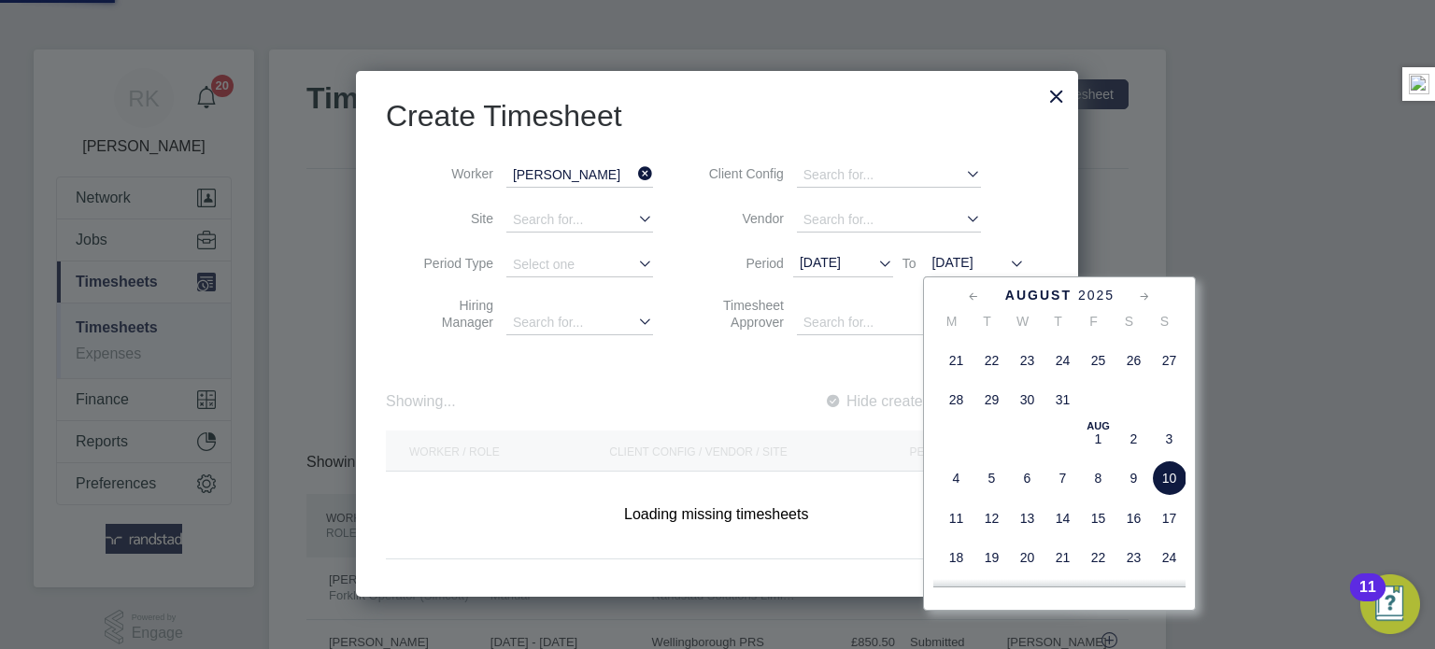
scroll to position [8, 8]
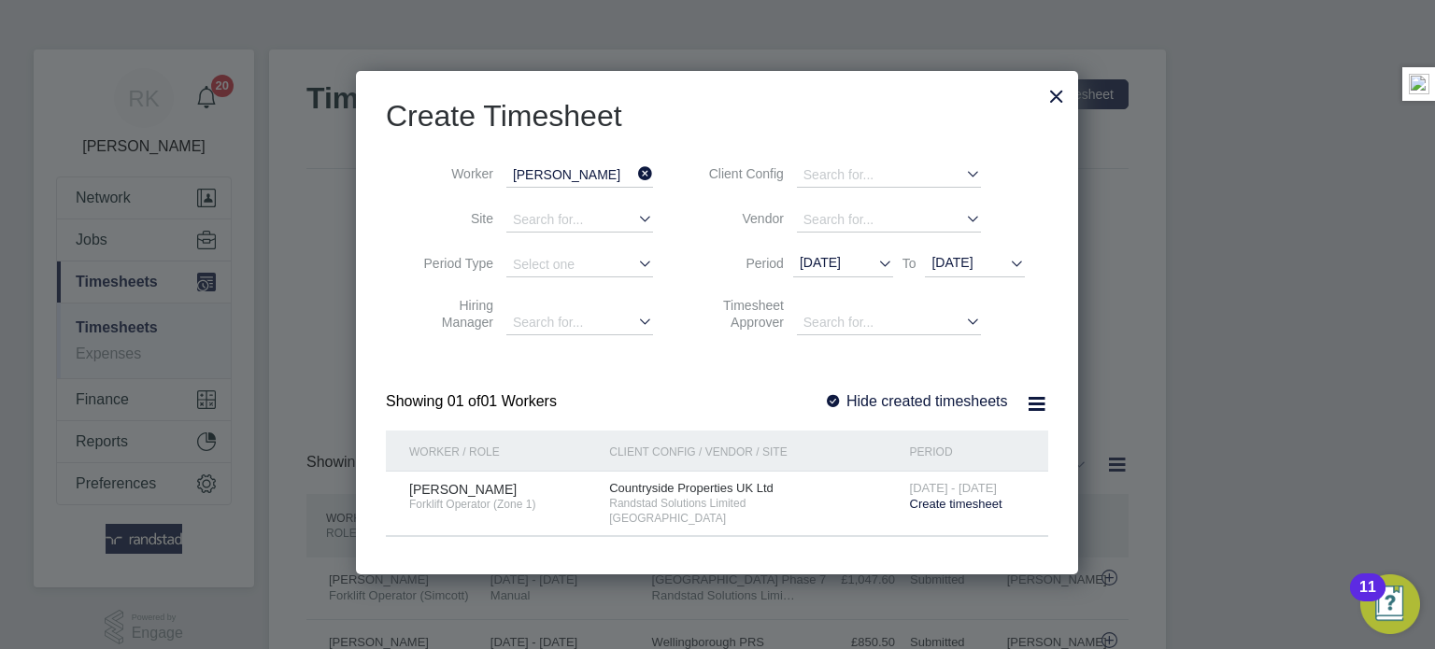
click at [947, 506] on span "Create timesheet" at bounding box center [956, 504] width 92 height 14
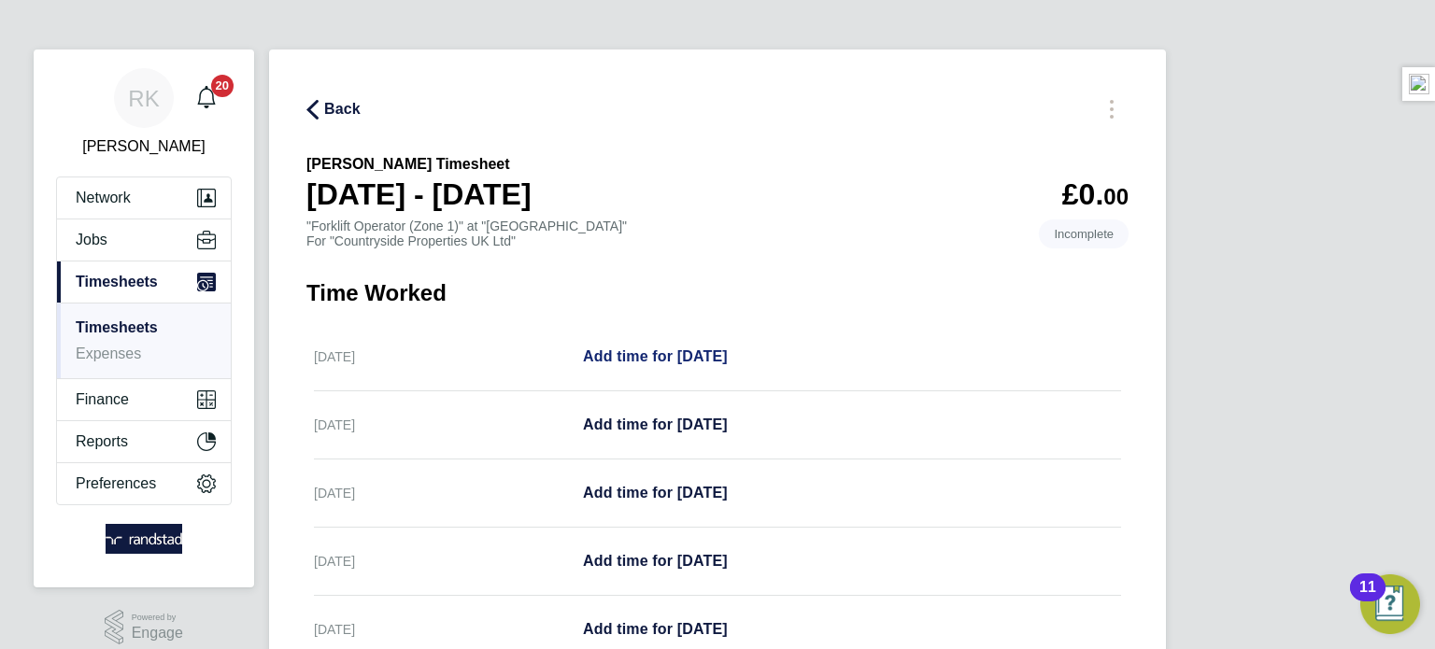
click at [712, 368] on link "Add time for Mon 04 Aug" at bounding box center [655, 357] width 145 height 22
select select "30"
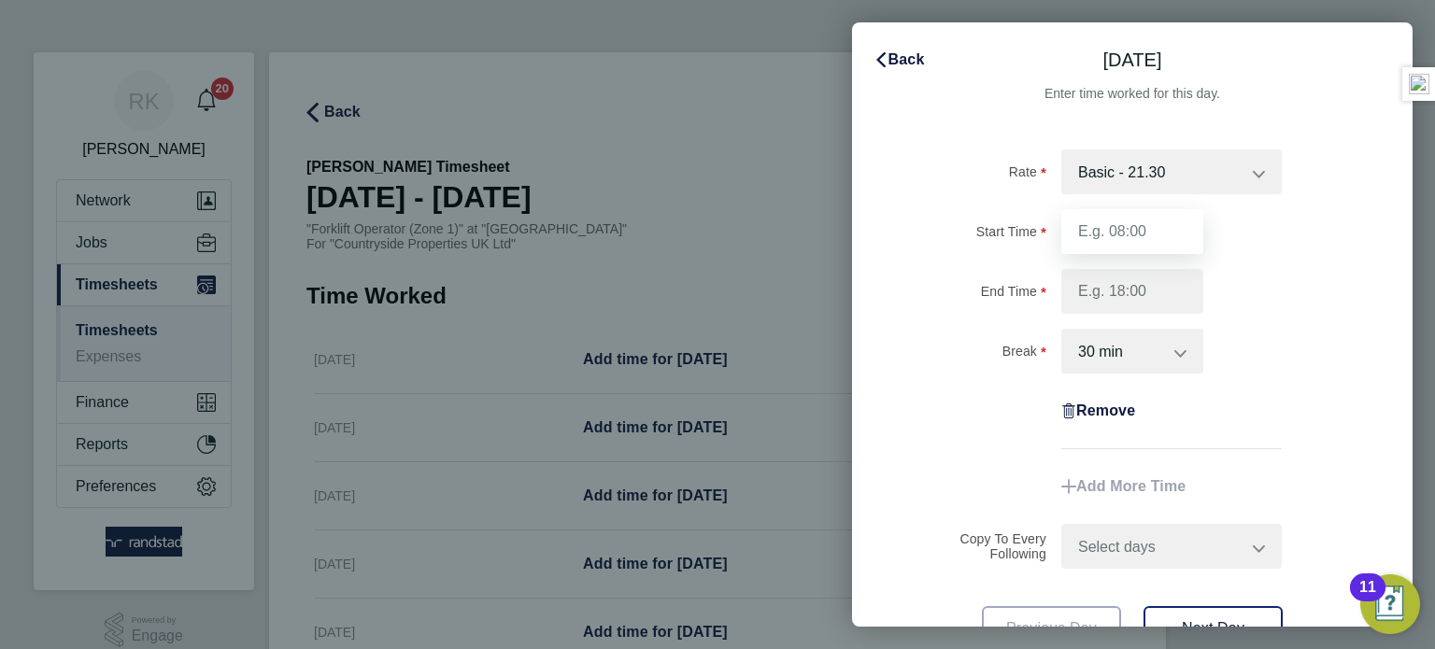
click at [1074, 238] on input "Start Time" at bounding box center [1132, 231] width 142 height 45
type input "07:30"
click at [1150, 280] on input "End Time" at bounding box center [1132, 291] width 142 height 45
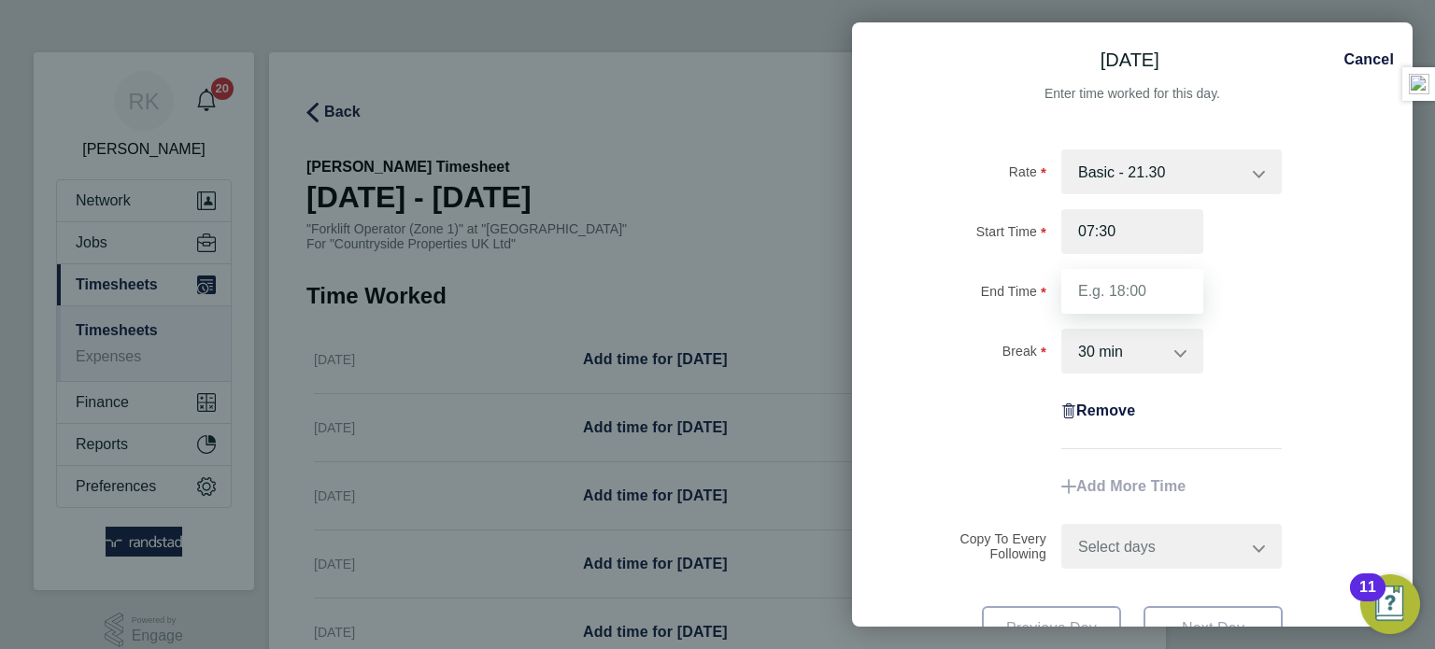
type input "17:00"
click at [1263, 311] on div "End Time 17:00" at bounding box center [1132, 291] width 471 height 45
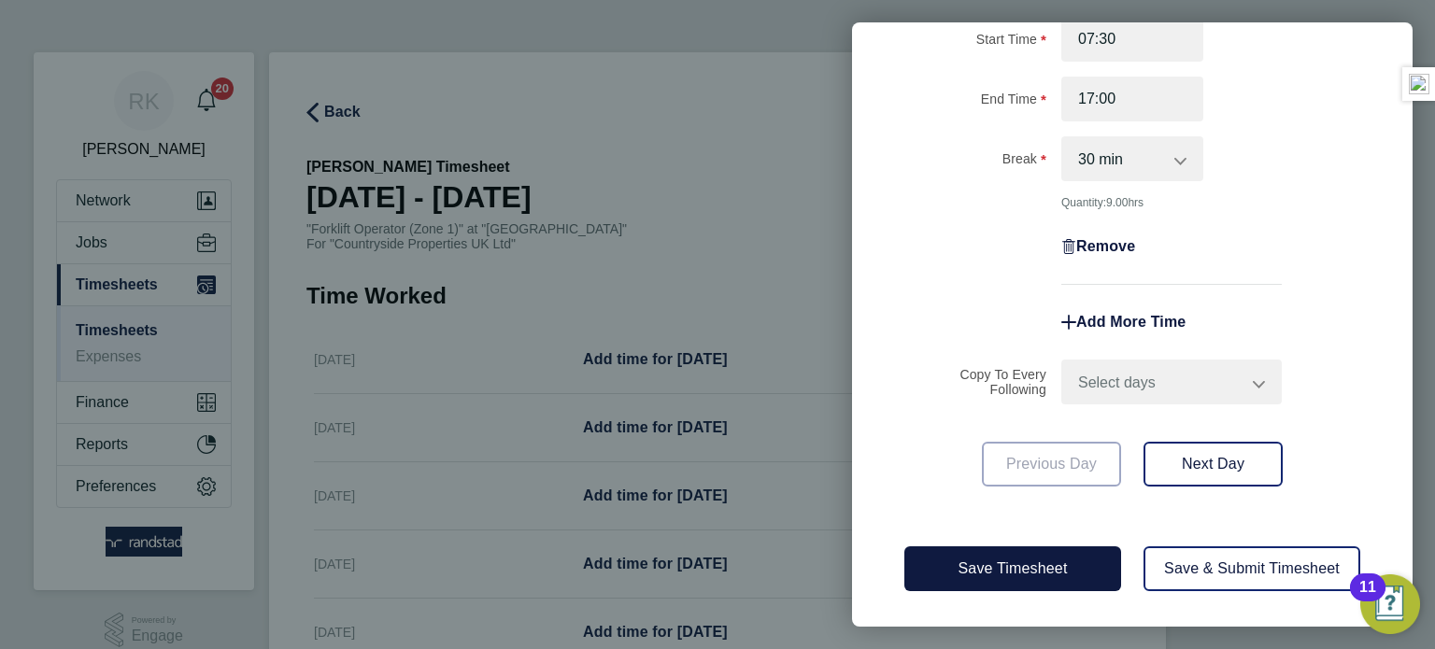
click at [1218, 365] on select "Select days Day Weekday (Mon-Fri) Weekend (Sat-Sun) Tuesday Wednesday Thursday …" at bounding box center [1161, 382] width 196 height 41
select select "WEEKDAY"
click at [1063, 362] on select "Select days Day Weekday (Mon-Fri) Weekend (Sat-Sun) Tuesday Wednesday Thursday …" at bounding box center [1161, 382] width 196 height 41
select select "2025-08-10"
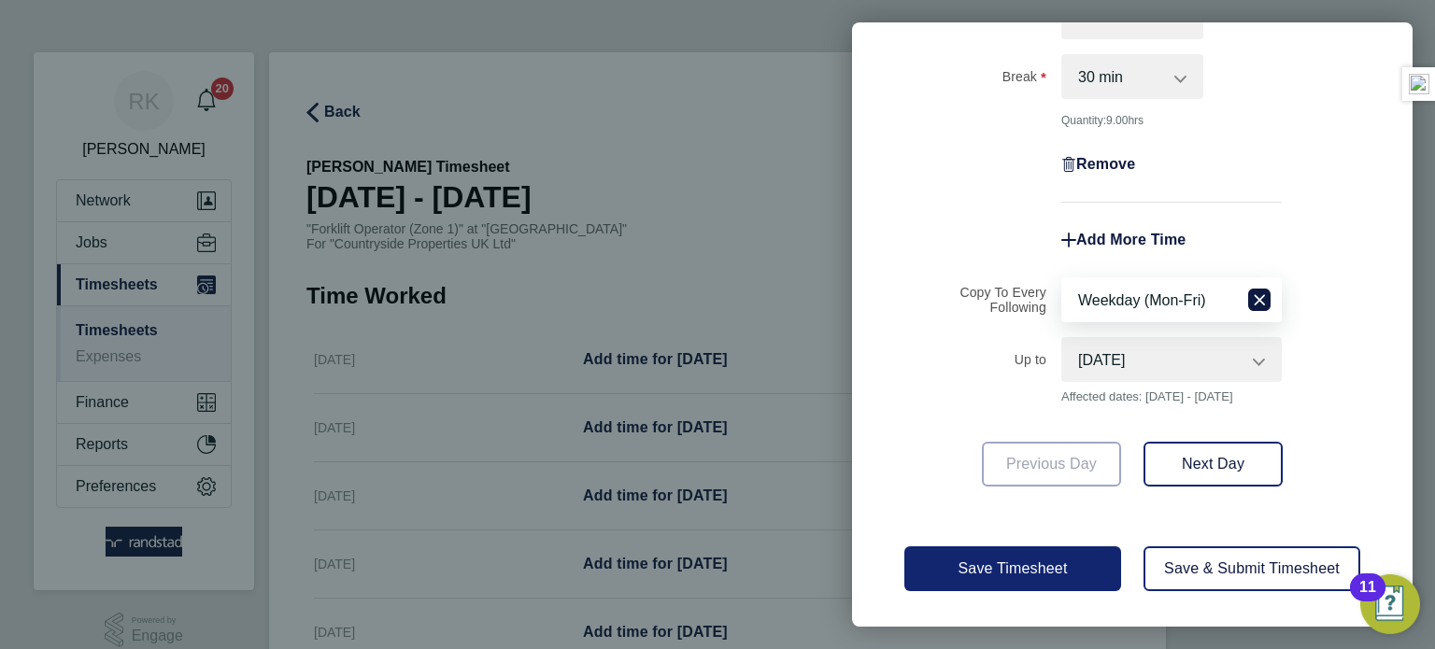
click at [1032, 576] on button "Save Timesheet" at bounding box center [1012, 569] width 217 height 45
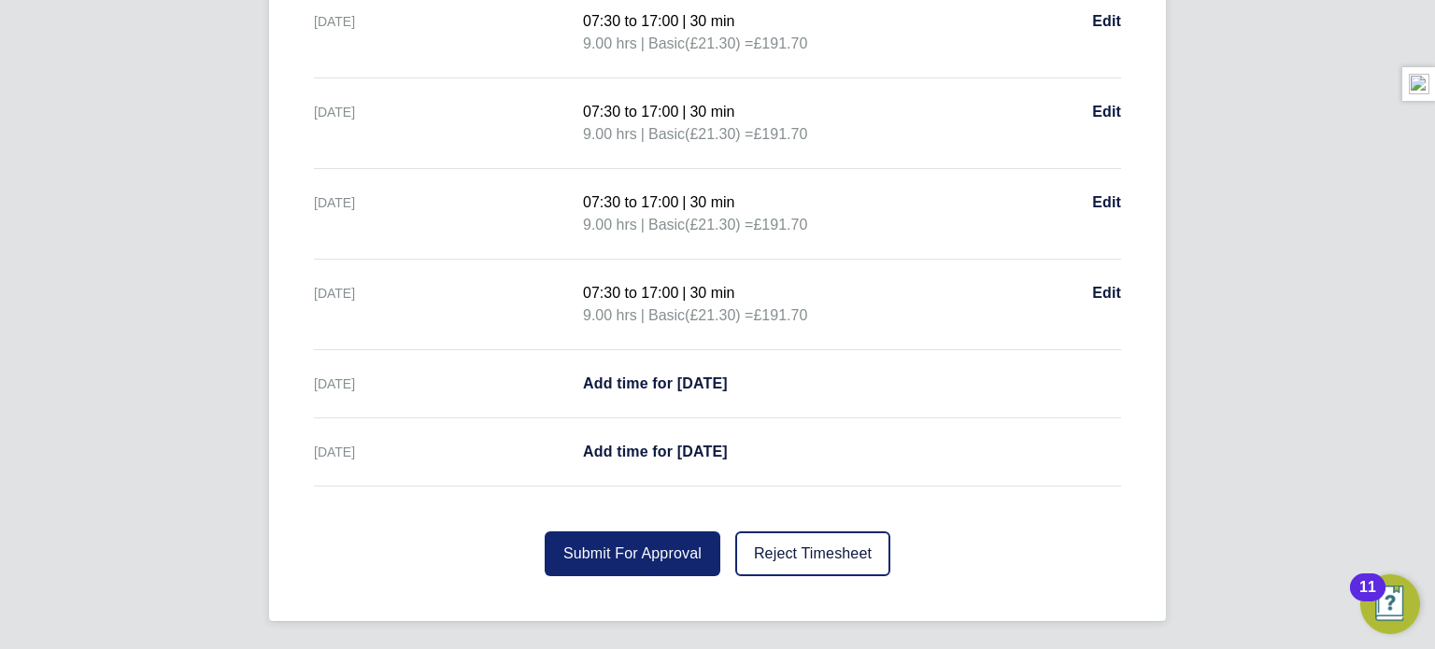
click at [688, 557] on span "Submit For Approval" at bounding box center [632, 554] width 138 height 16
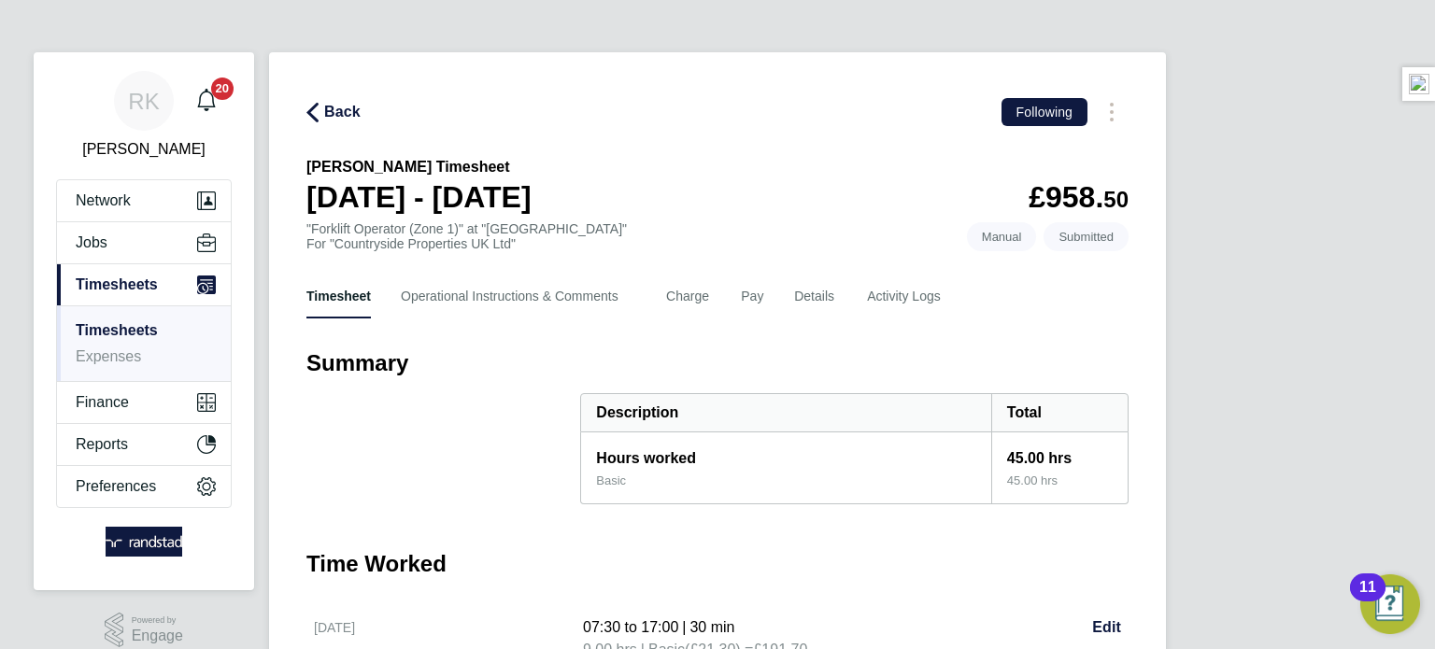
click at [316, 116] on icon "button" at bounding box center [312, 113] width 12 height 20
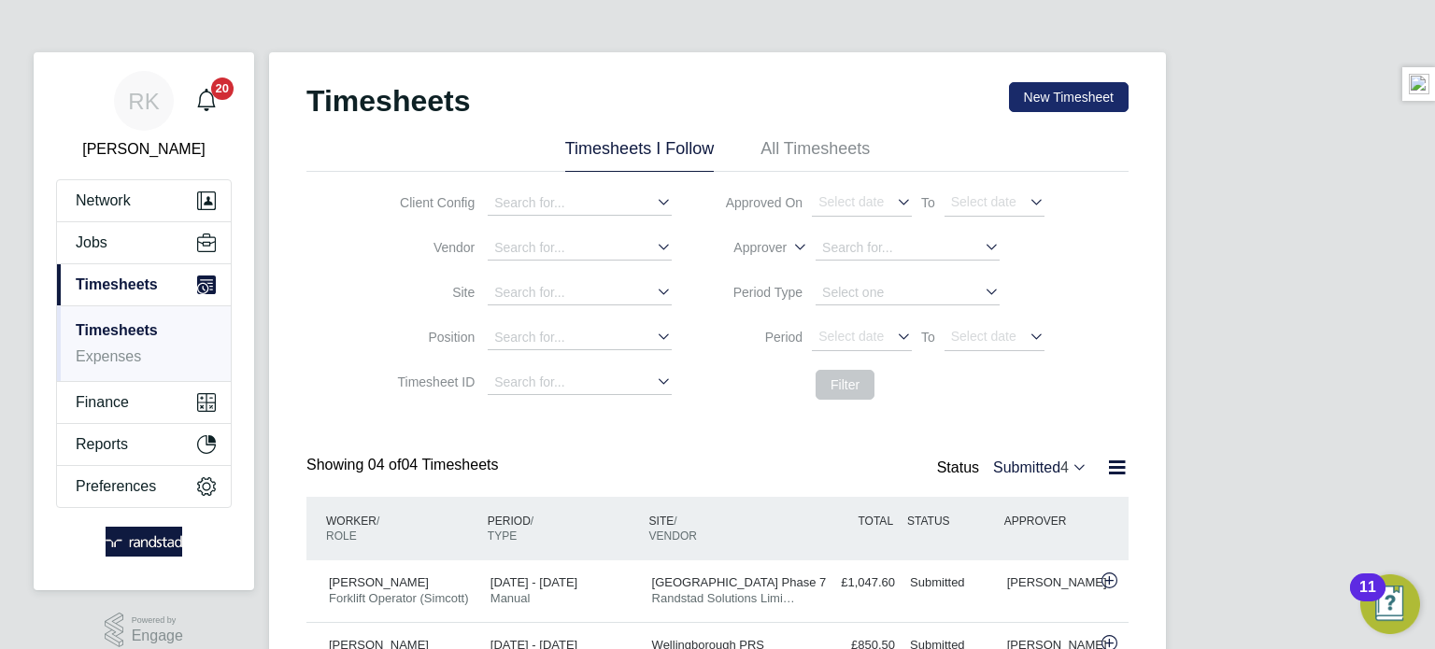
click at [1057, 101] on button "New Timesheet" at bounding box center [1069, 97] width 120 height 30
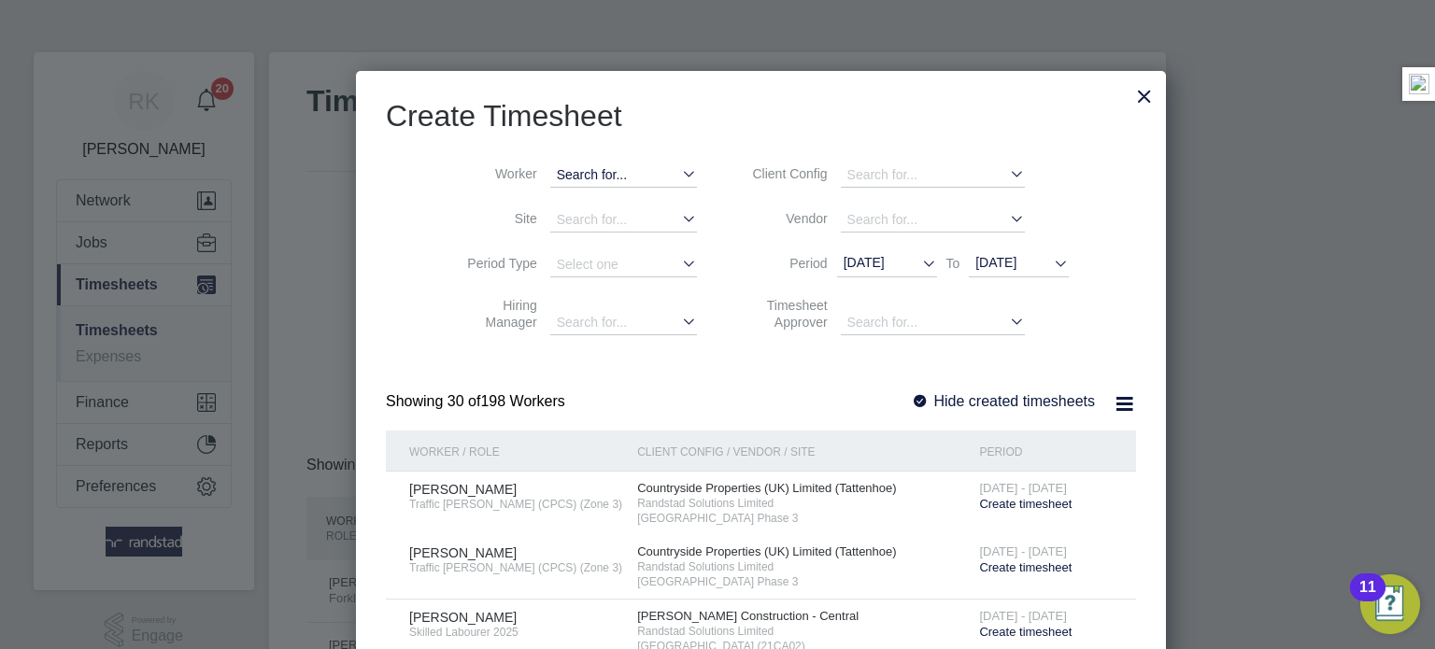
click at [575, 178] on input at bounding box center [623, 175] width 147 height 24
paste input "Vitalii Borta"
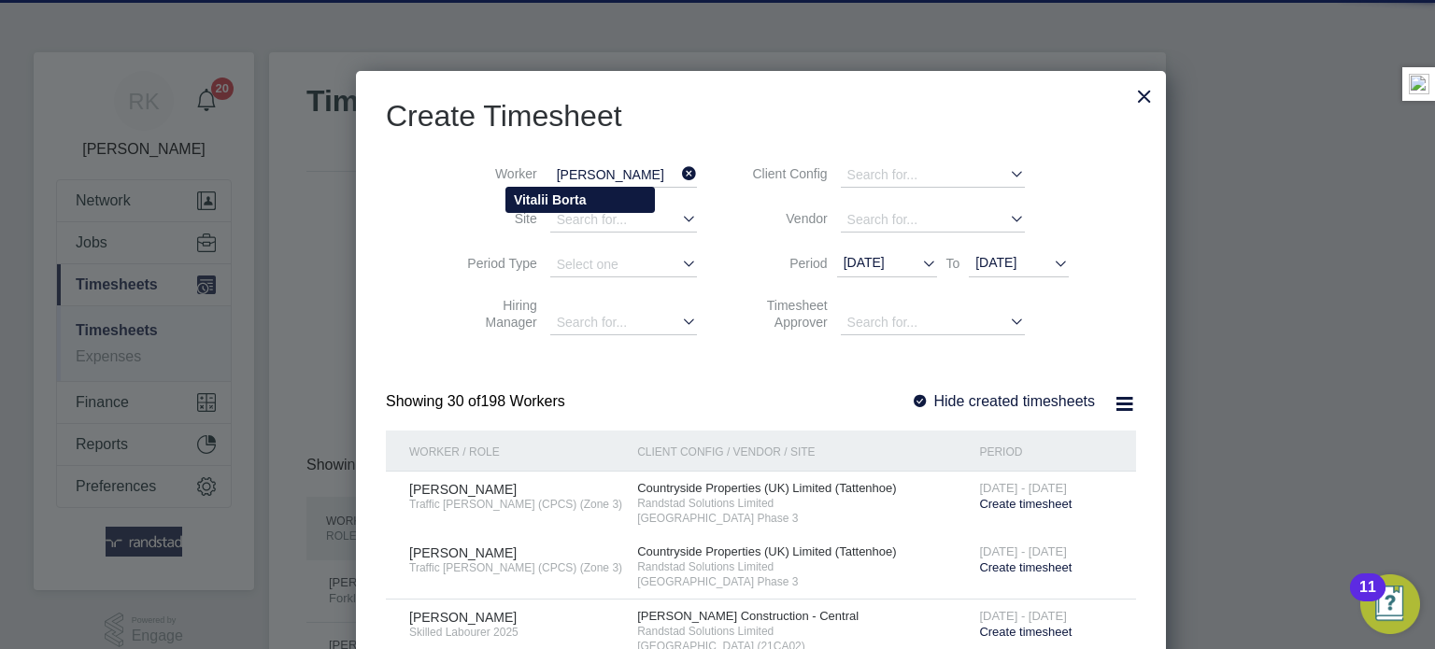
type input "Vitalii Borta"
click at [580, 197] on b "Borta" at bounding box center [569, 199] width 35 height 15
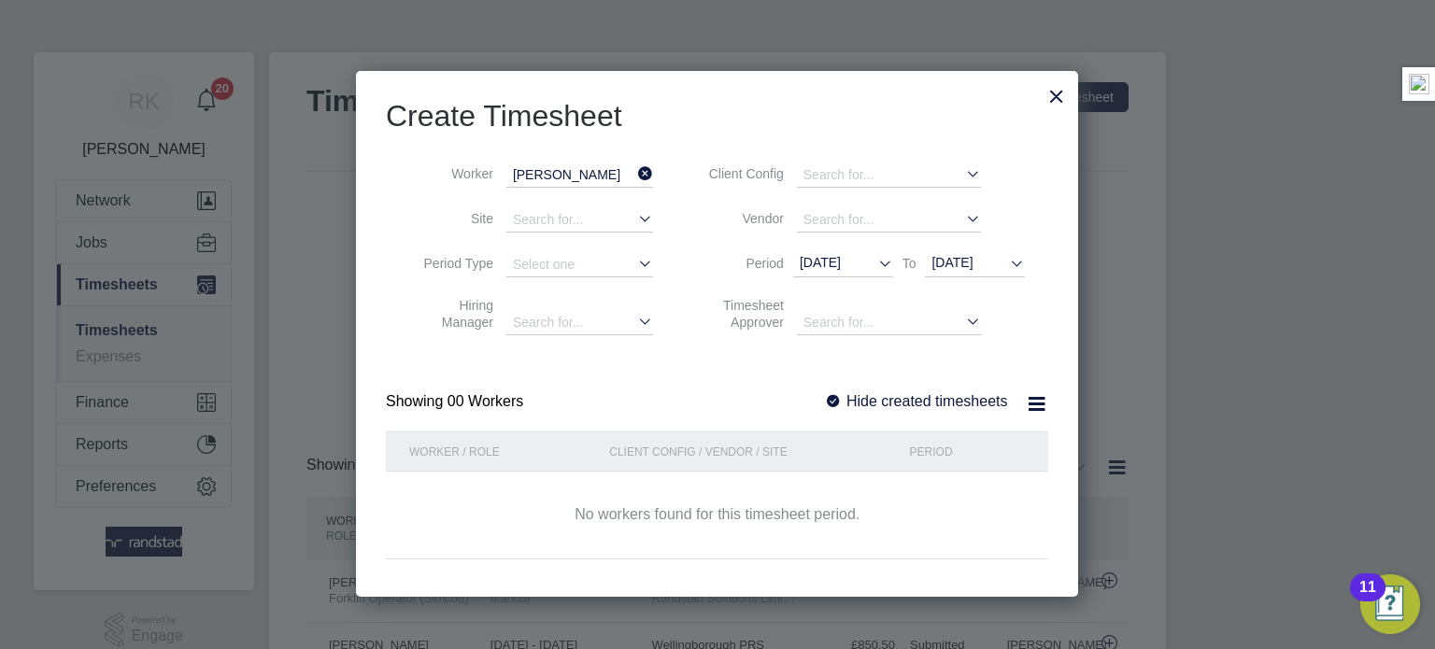
click at [973, 270] on span "[DATE]" at bounding box center [951, 262] width 41 height 15
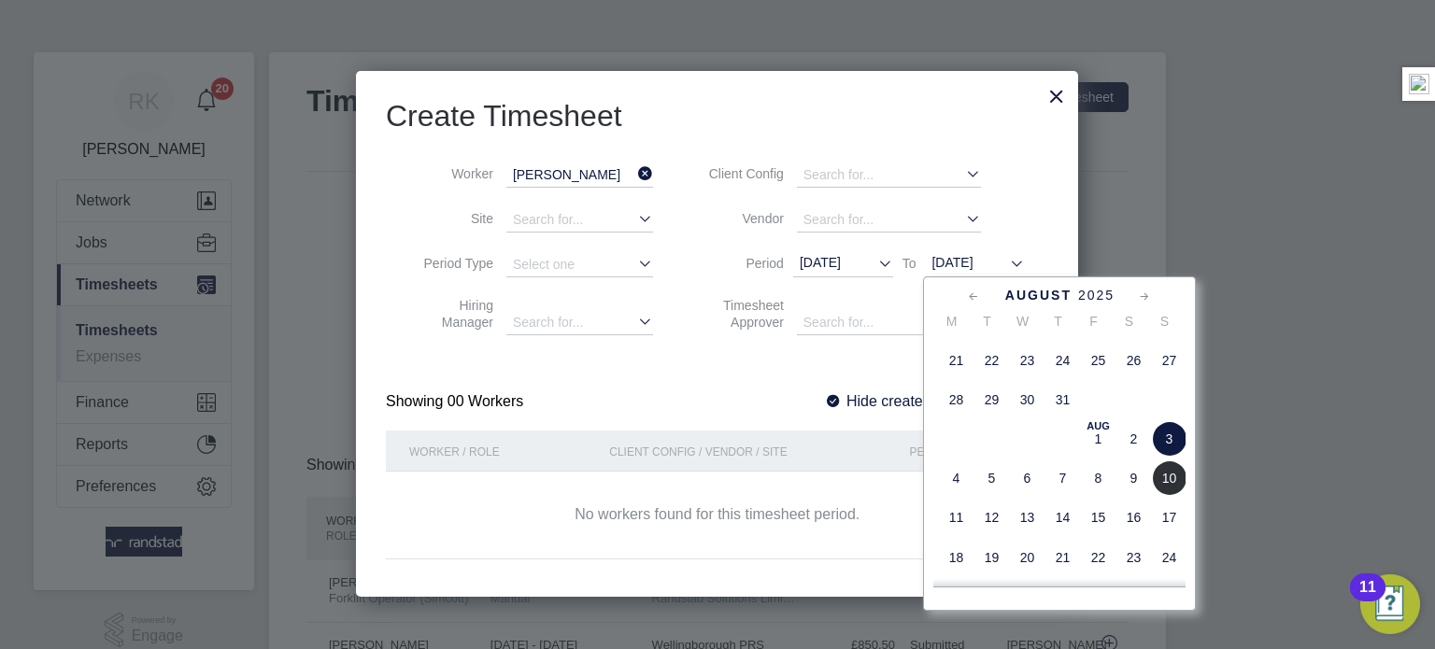
click at [1179, 486] on span "10" at bounding box center [1169, 479] width 36 height 36
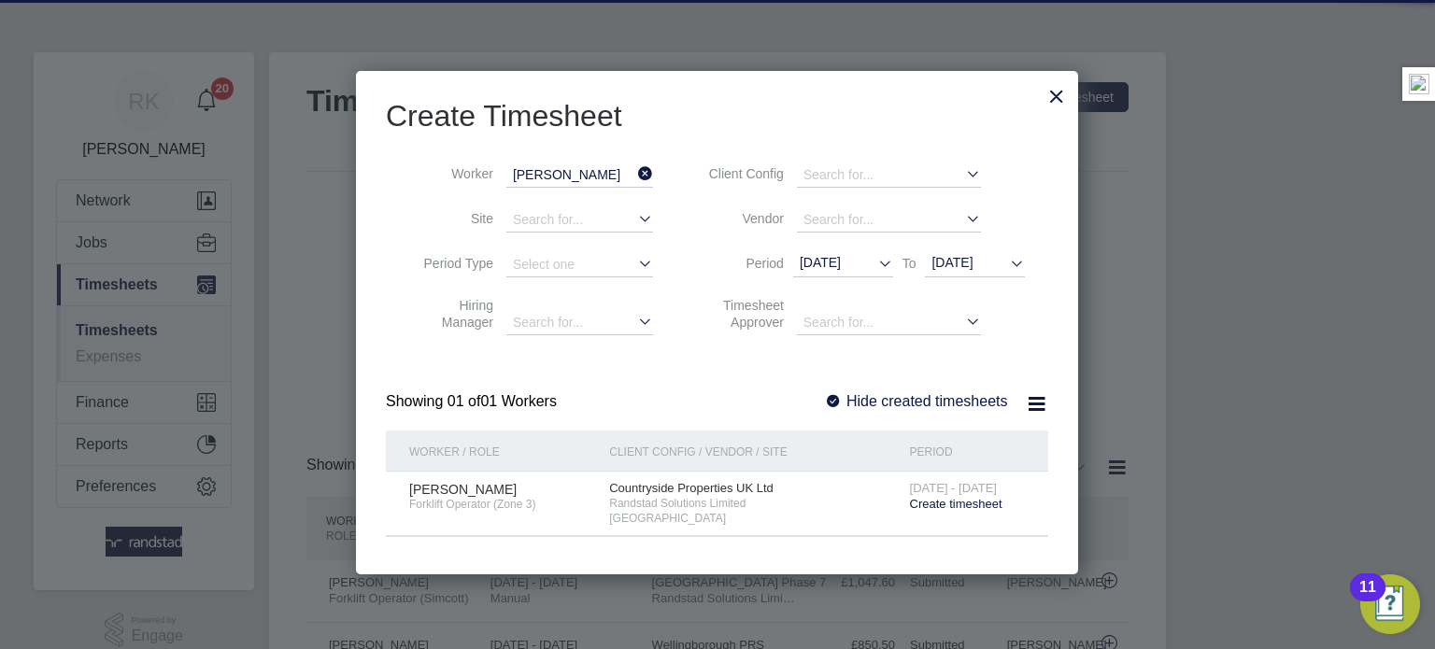
click at [944, 498] on span "Create timesheet" at bounding box center [956, 504] width 92 height 14
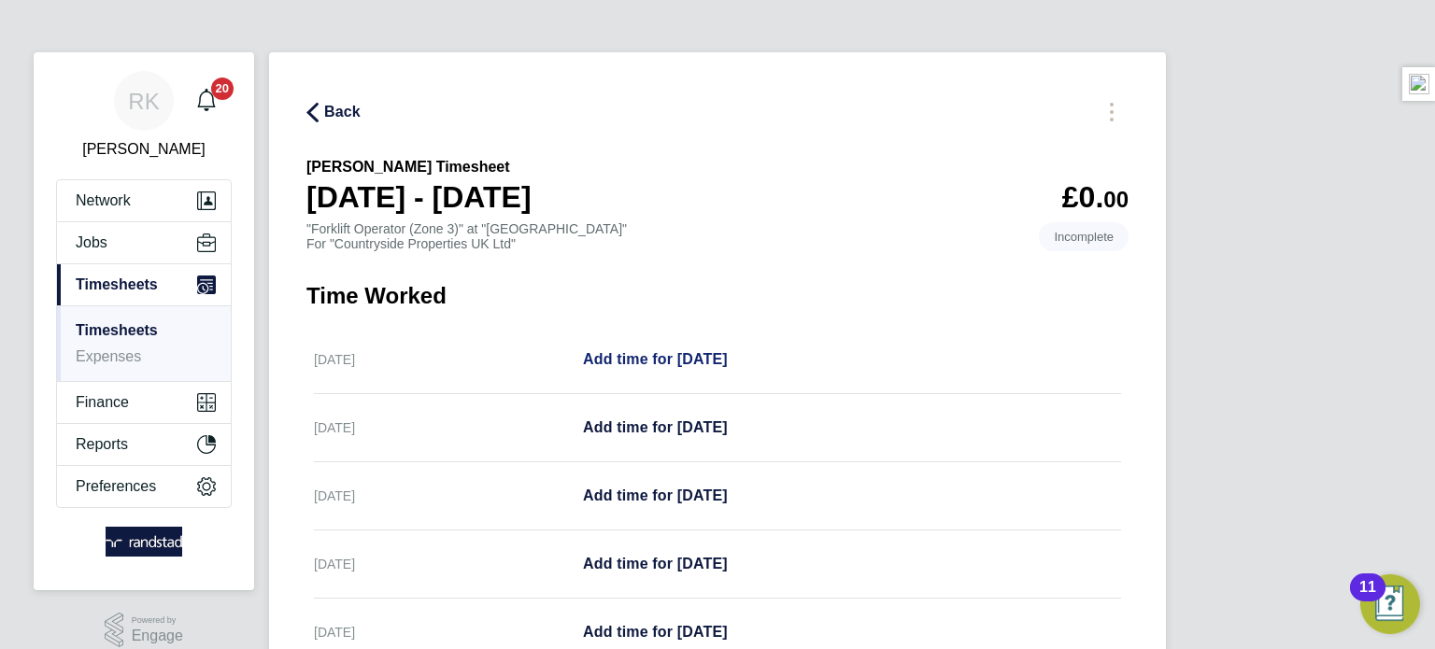
click at [688, 367] on span "Add time for [DATE]" at bounding box center [655, 359] width 145 height 16
select select "30"
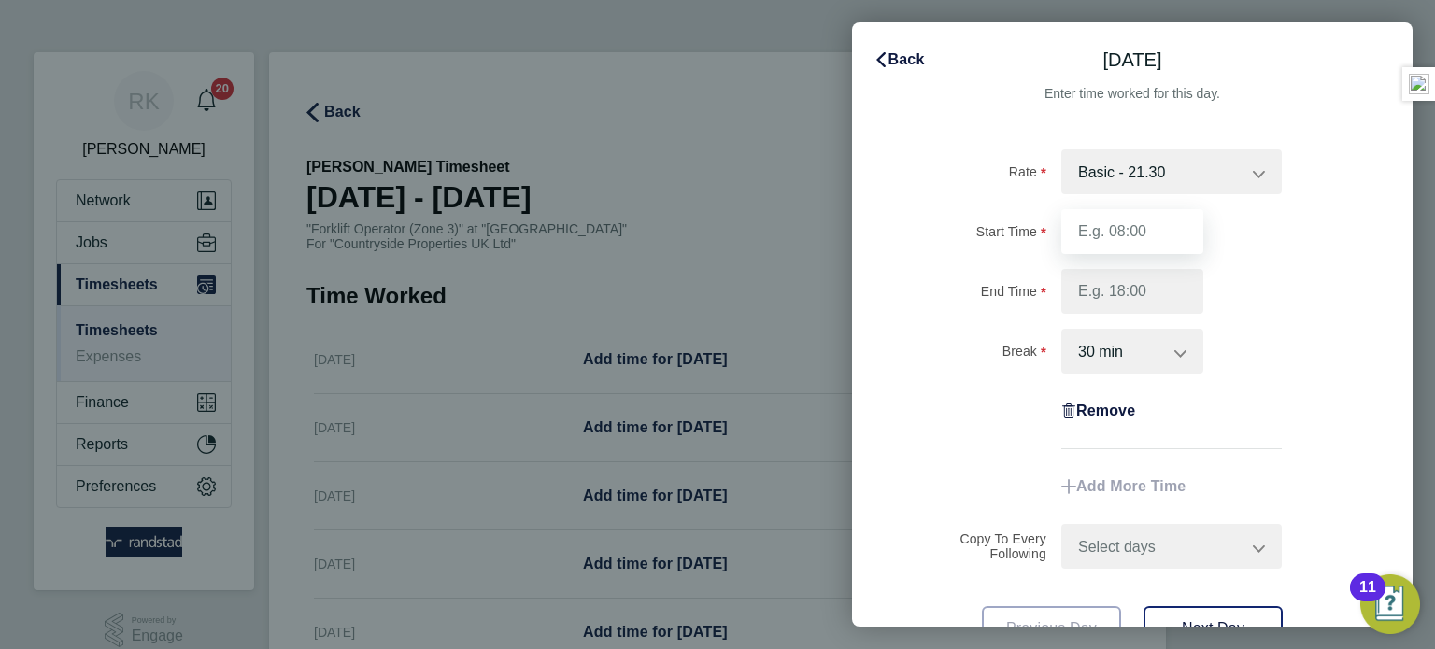
click at [1093, 236] on input "Start Time" at bounding box center [1132, 231] width 142 height 45
type input "07:30"
click at [1151, 287] on input "End Time" at bounding box center [1132, 291] width 142 height 45
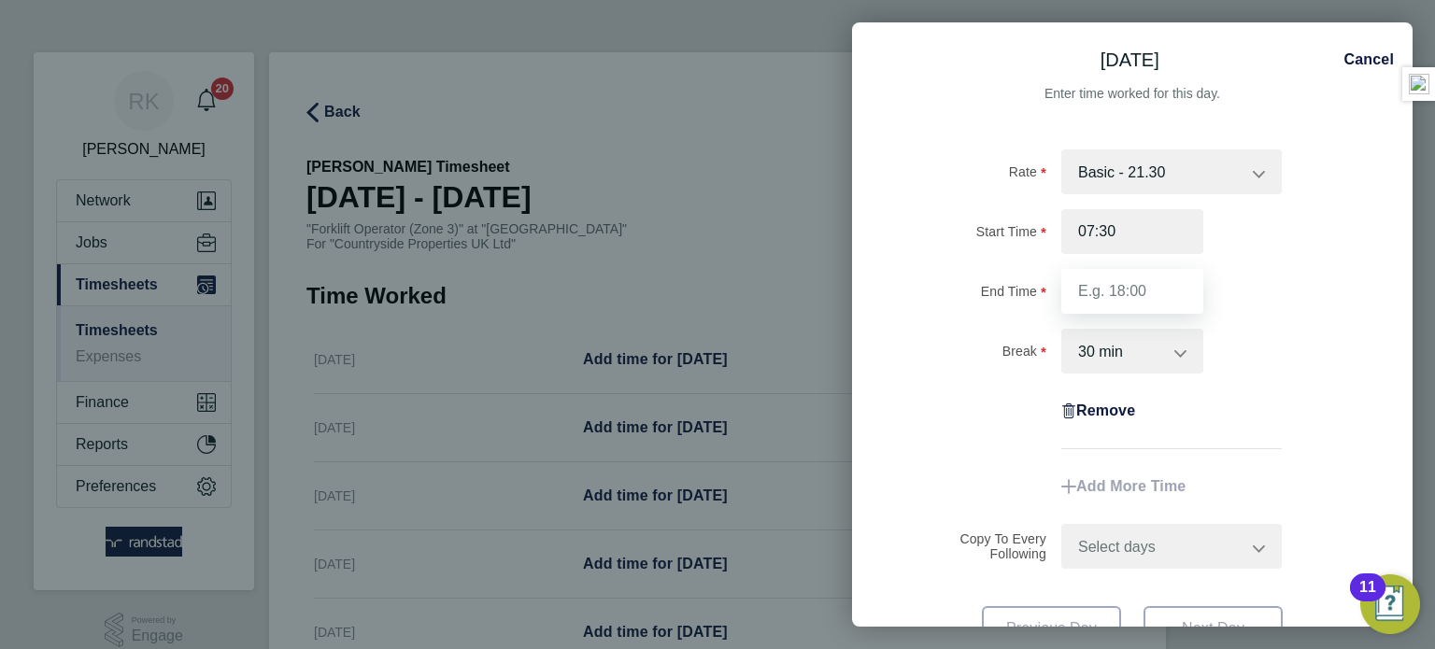
type input "17:00"
click at [1229, 322] on div "Rate Basic - 21.30 Start Time 07:30 End Time 17:00 Break 0 min 15 min 30 min 45…" at bounding box center [1132, 299] width 456 height 300
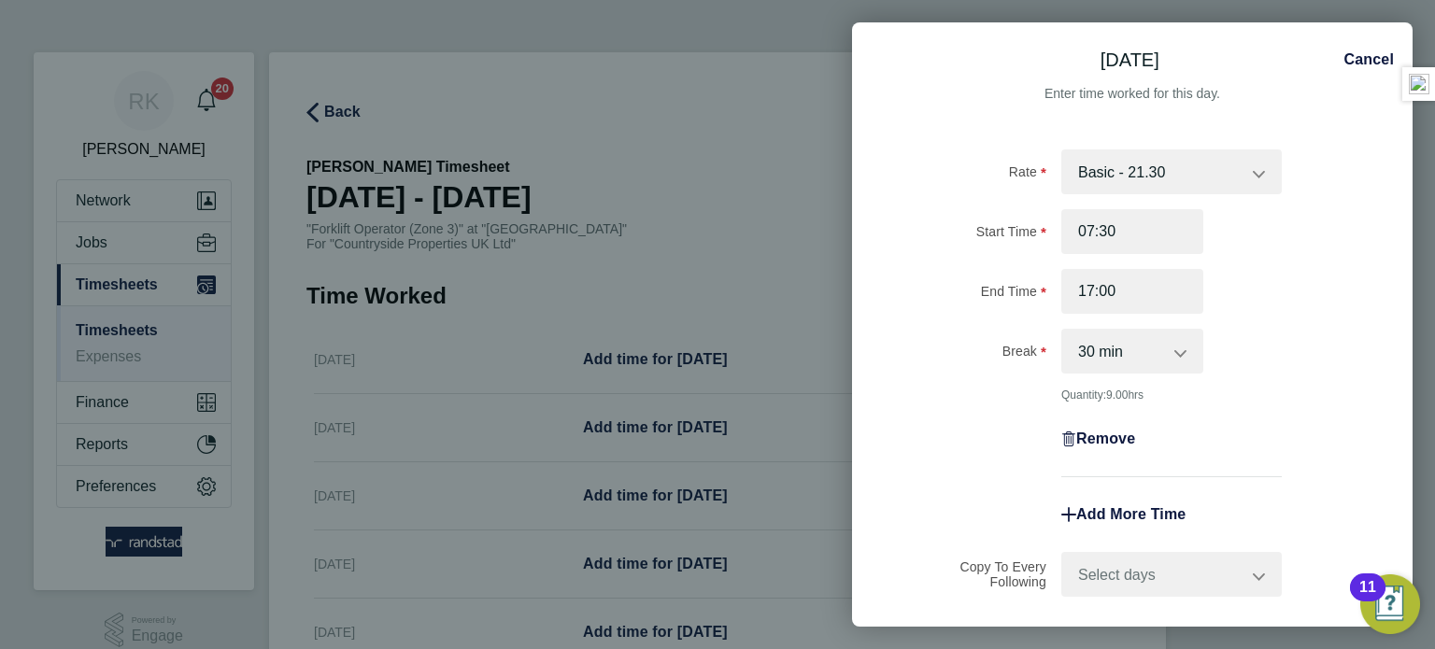
click at [1094, 558] on select "Select days Day Weekday (Mon-Fri) Weekend (Sat-Sun) [DATE] [DATE] [DATE] [DATE]…" at bounding box center [1161, 574] width 196 height 41
select select "WEEKDAY"
click at [1063, 554] on select "Select days Day Weekday (Mon-Fri) Weekend (Sat-Sun) [DATE] [DATE] [DATE] [DATE]…" at bounding box center [1161, 574] width 196 height 41
select select "[DATE]"
click at [1289, 422] on div "Remove" at bounding box center [1132, 439] width 471 height 45
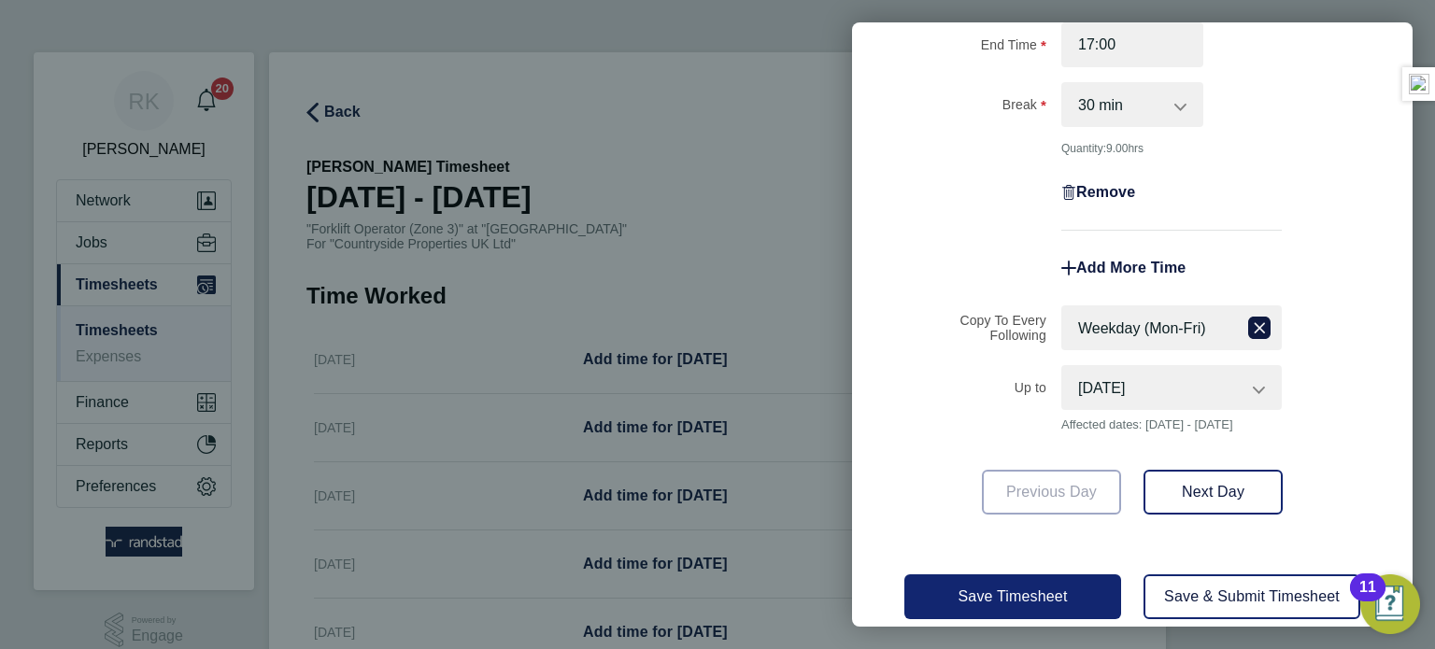
click at [1009, 589] on span "Save Timesheet" at bounding box center [1013, 597] width 109 height 16
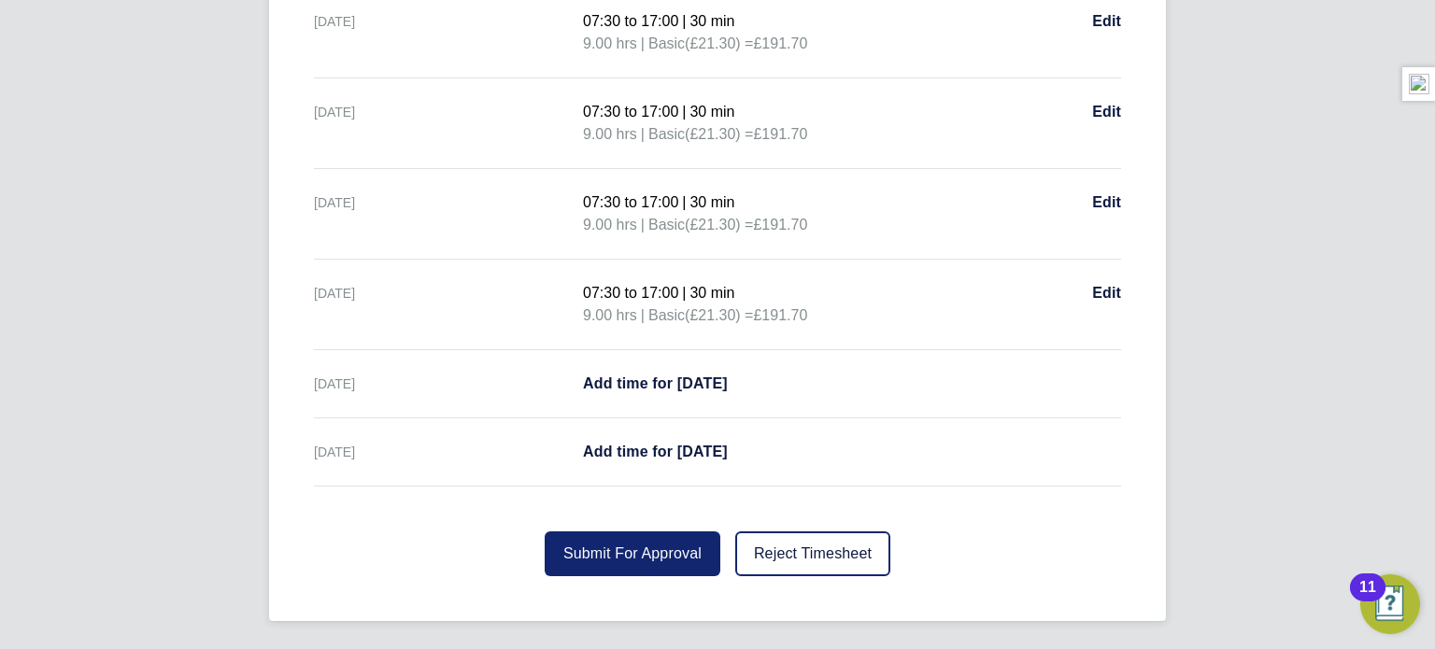
click at [658, 571] on button "Submit For Approval" at bounding box center [633, 554] width 176 height 45
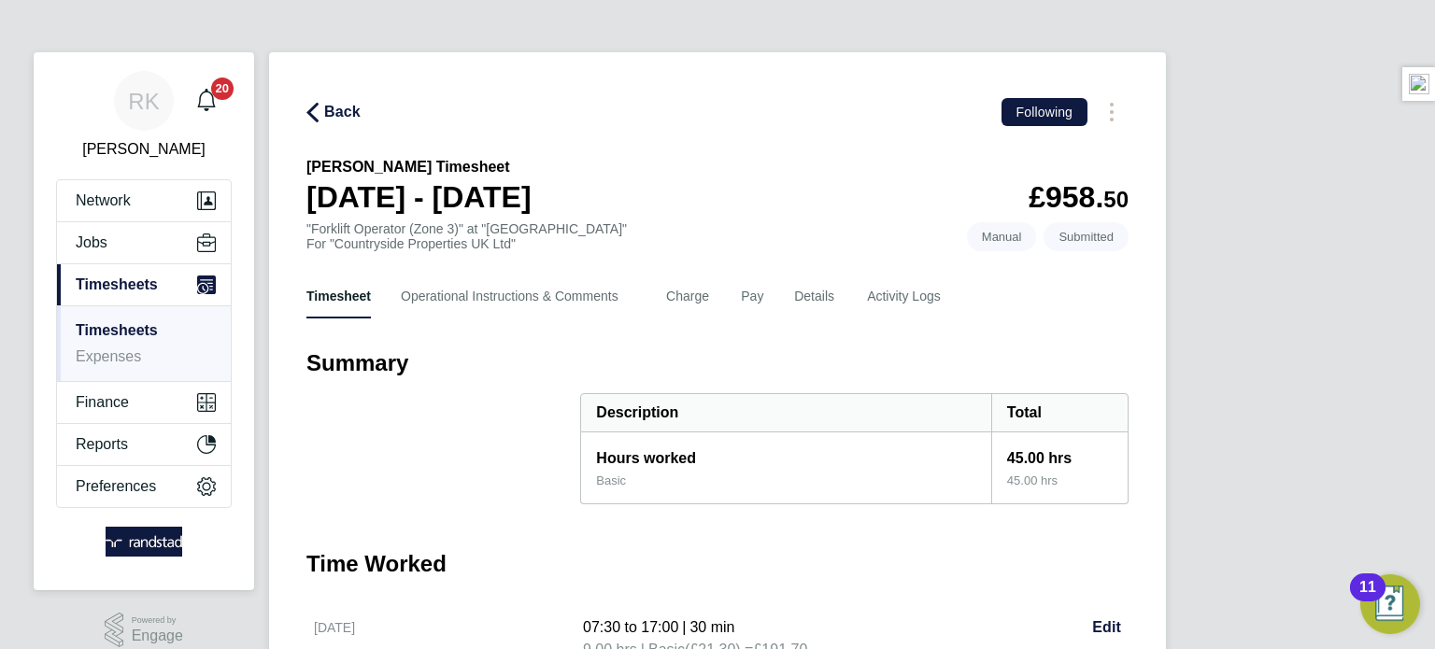
click at [123, 333] on link "Timesheets" at bounding box center [117, 330] width 82 height 16
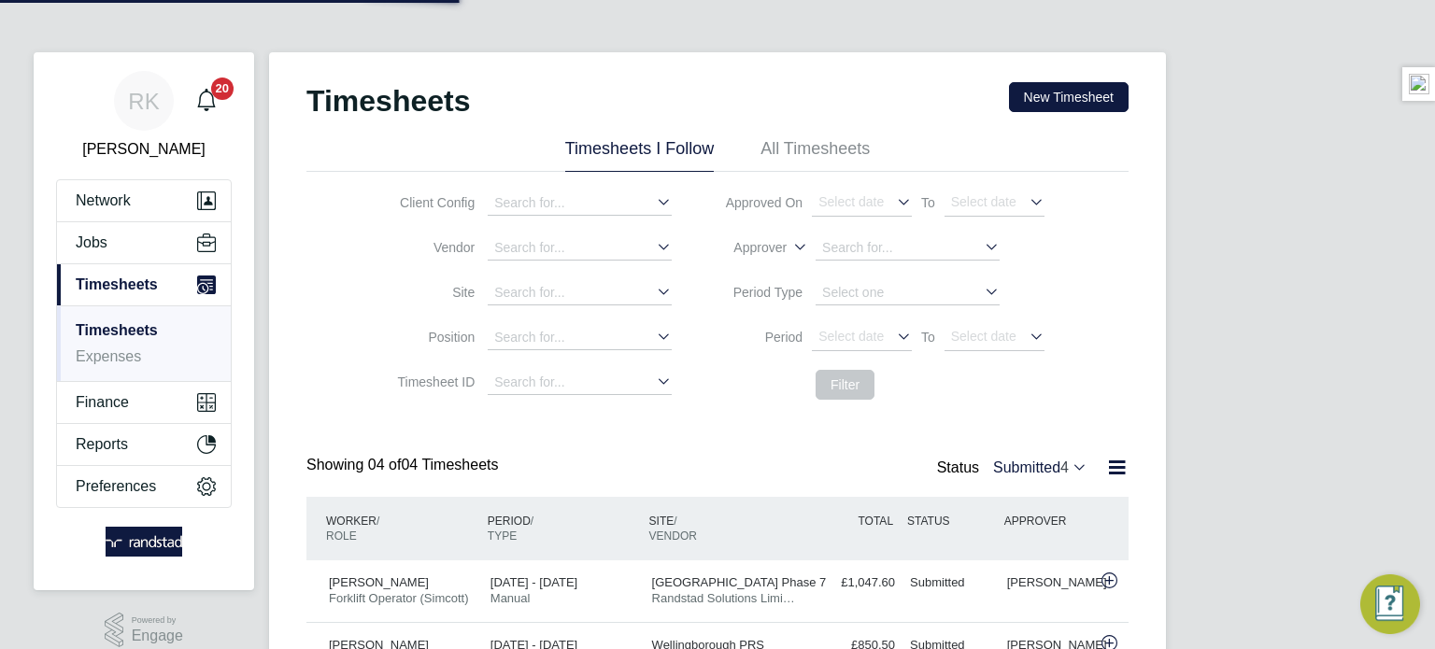
scroll to position [47, 163]
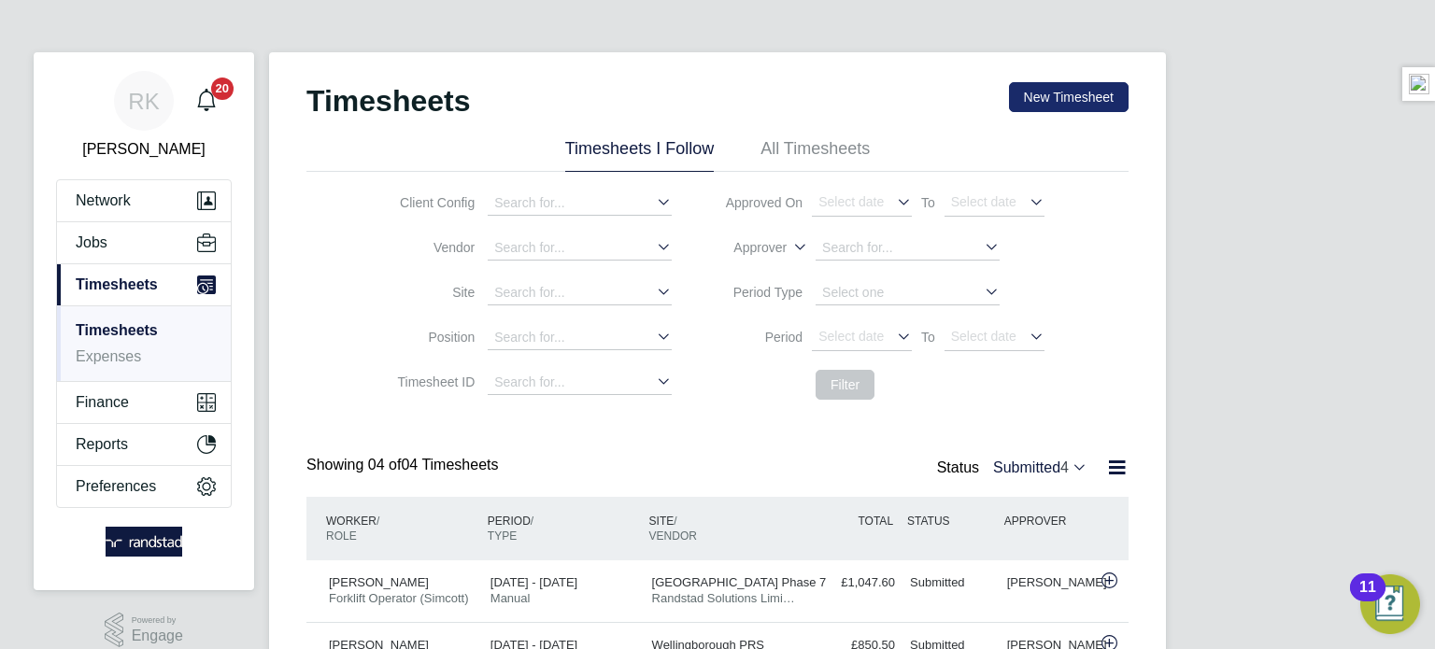
click at [1069, 110] on button "New Timesheet" at bounding box center [1069, 97] width 120 height 30
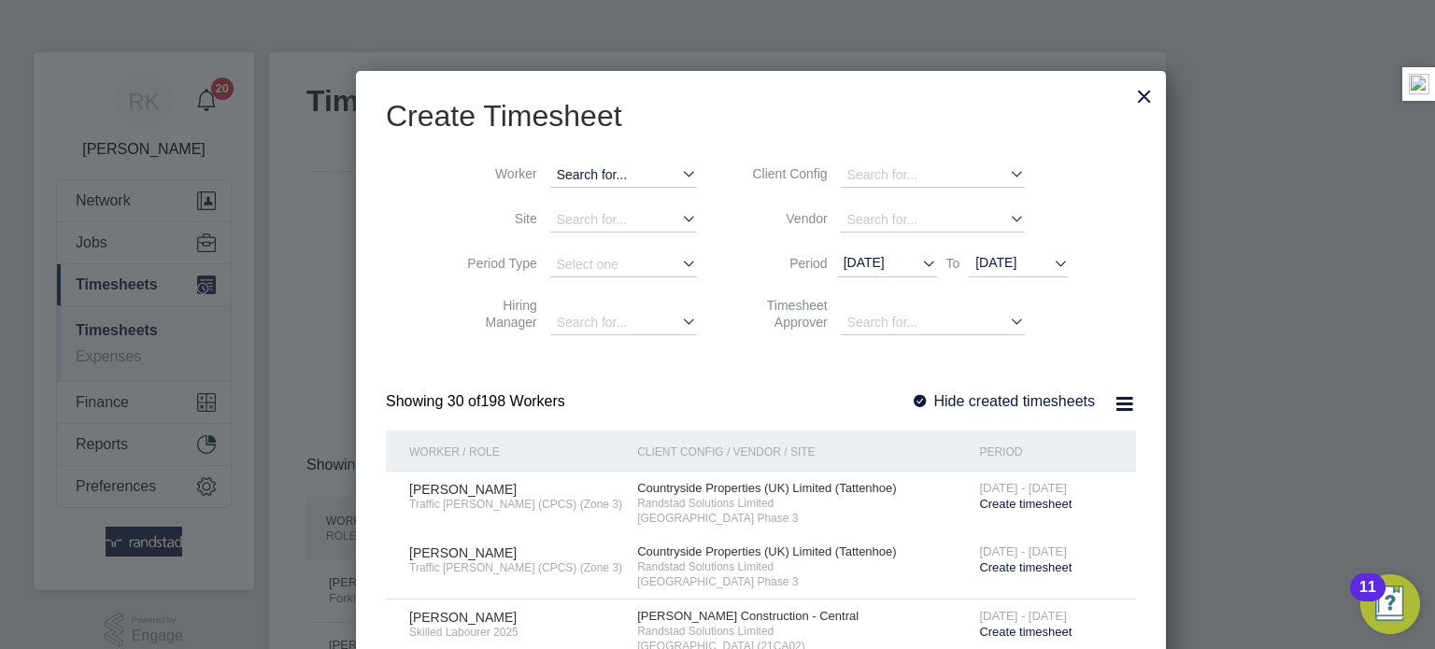
scroll to position [3203, 723]
click at [554, 163] on input at bounding box center [623, 175] width 147 height 24
click at [550, 208] on li "Aneta Mar ia" at bounding box center [580, 200] width 148 height 24
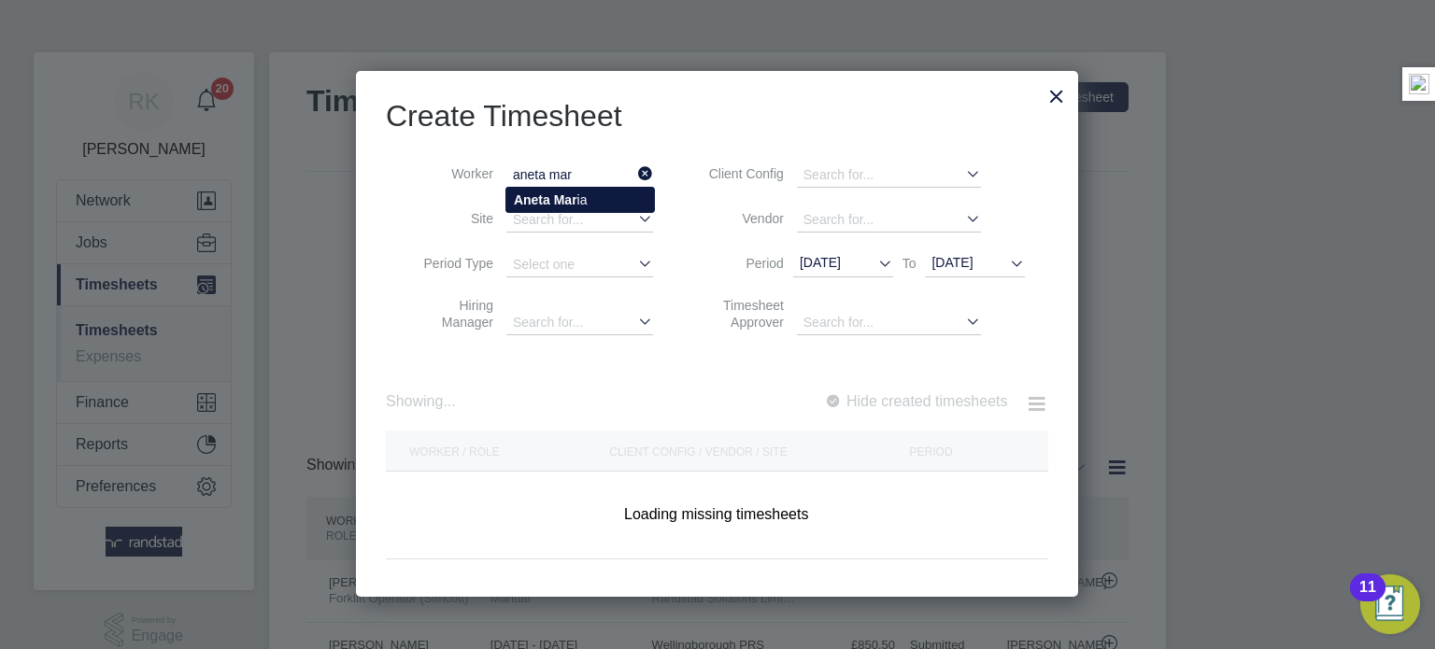
type input "[PERSON_NAME] [PERSON_NAME]"
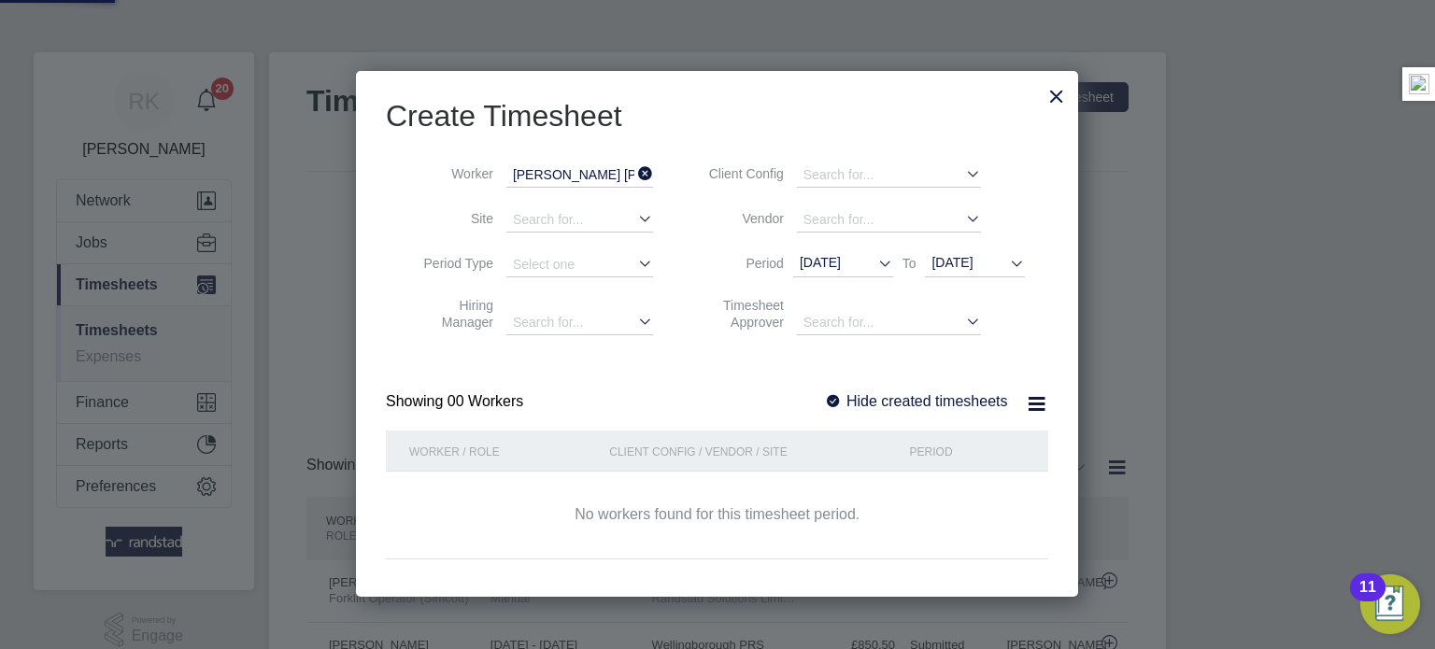
scroll to position [526, 723]
click at [990, 271] on span "[DATE]" at bounding box center [975, 264] width 100 height 25
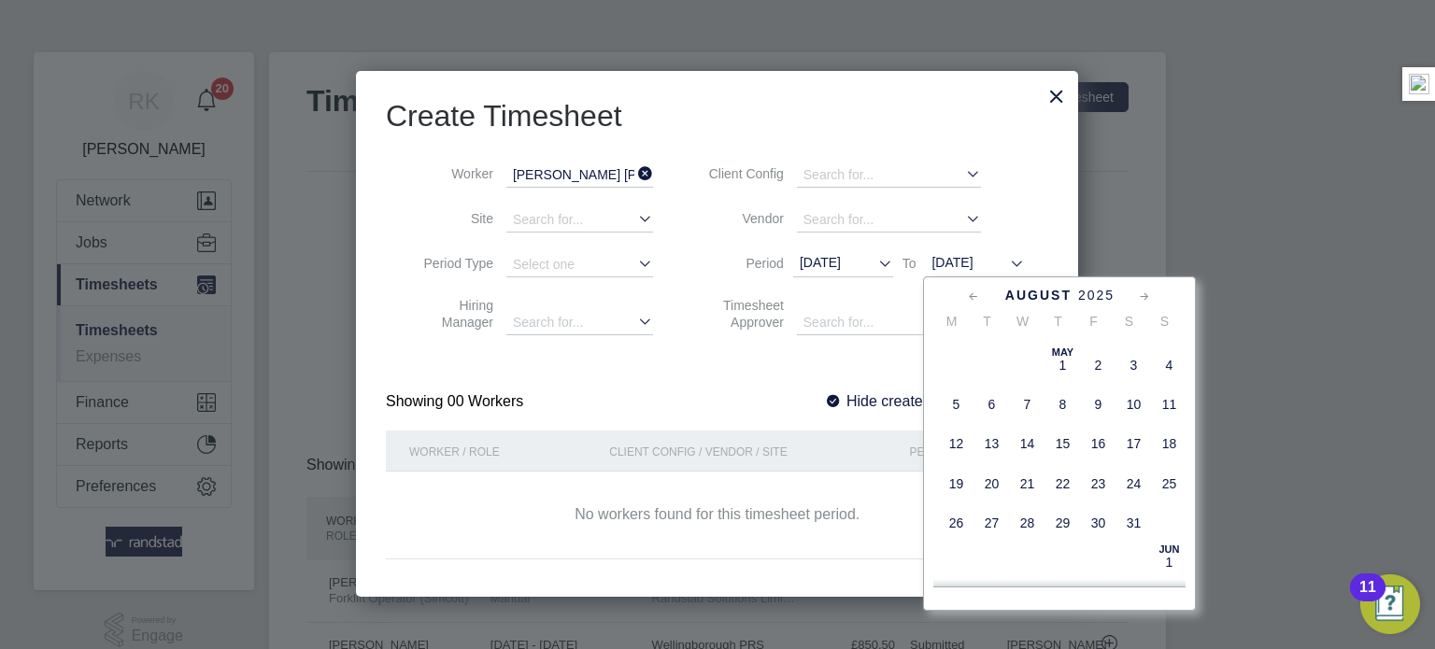
scroll to position [557, 0]
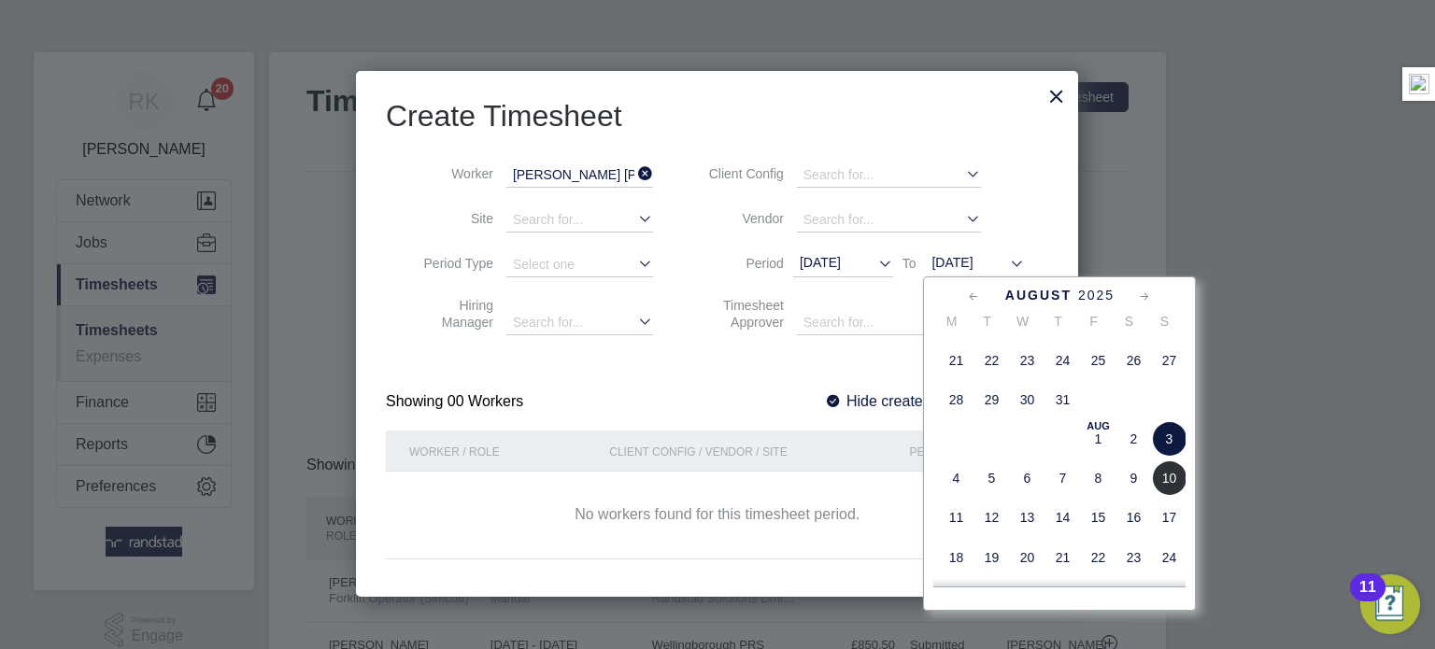
click at [1178, 481] on span "10" at bounding box center [1169, 479] width 36 height 36
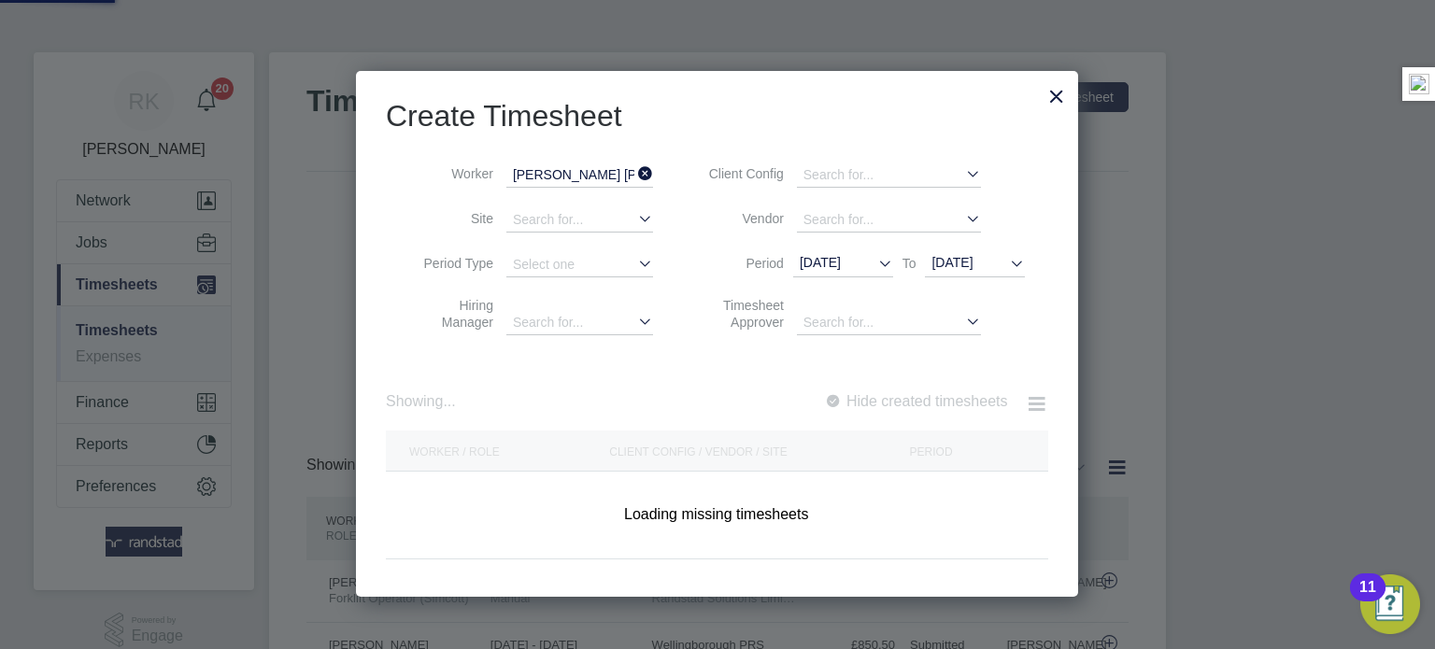
scroll to position [8, 8]
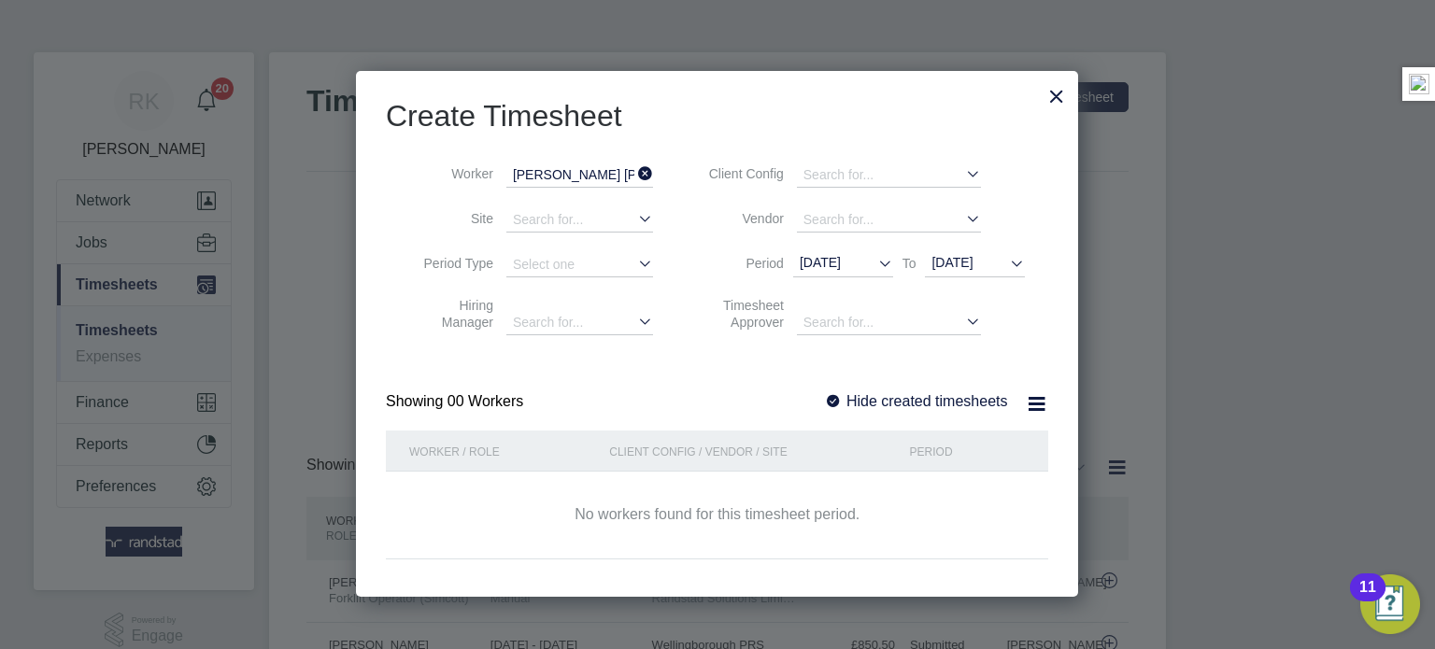
click at [955, 394] on label "Hide created timesheets" at bounding box center [916, 401] width 184 height 16
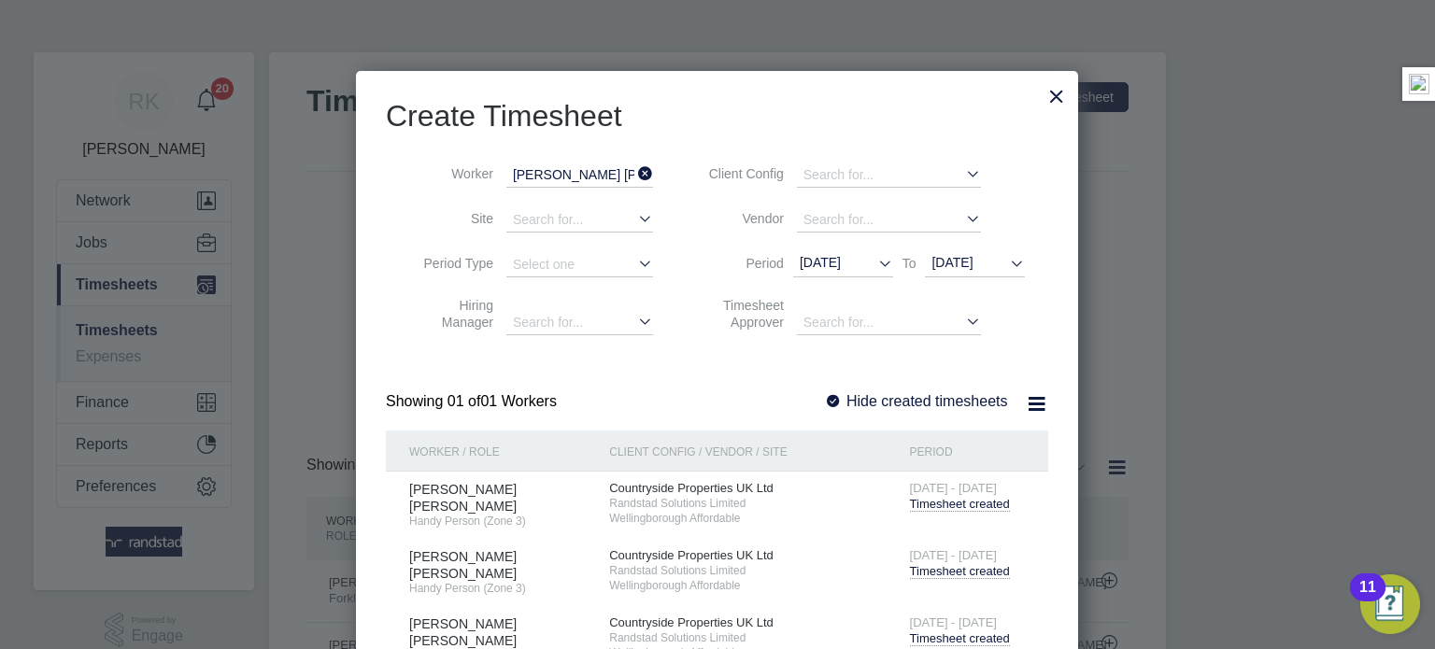
click at [961, 623] on div "4 - 10 Aug 2025 Timesheet created" at bounding box center [967, 631] width 125 height 50
click at [962, 632] on span "Timesheet created" at bounding box center [960, 639] width 100 height 15
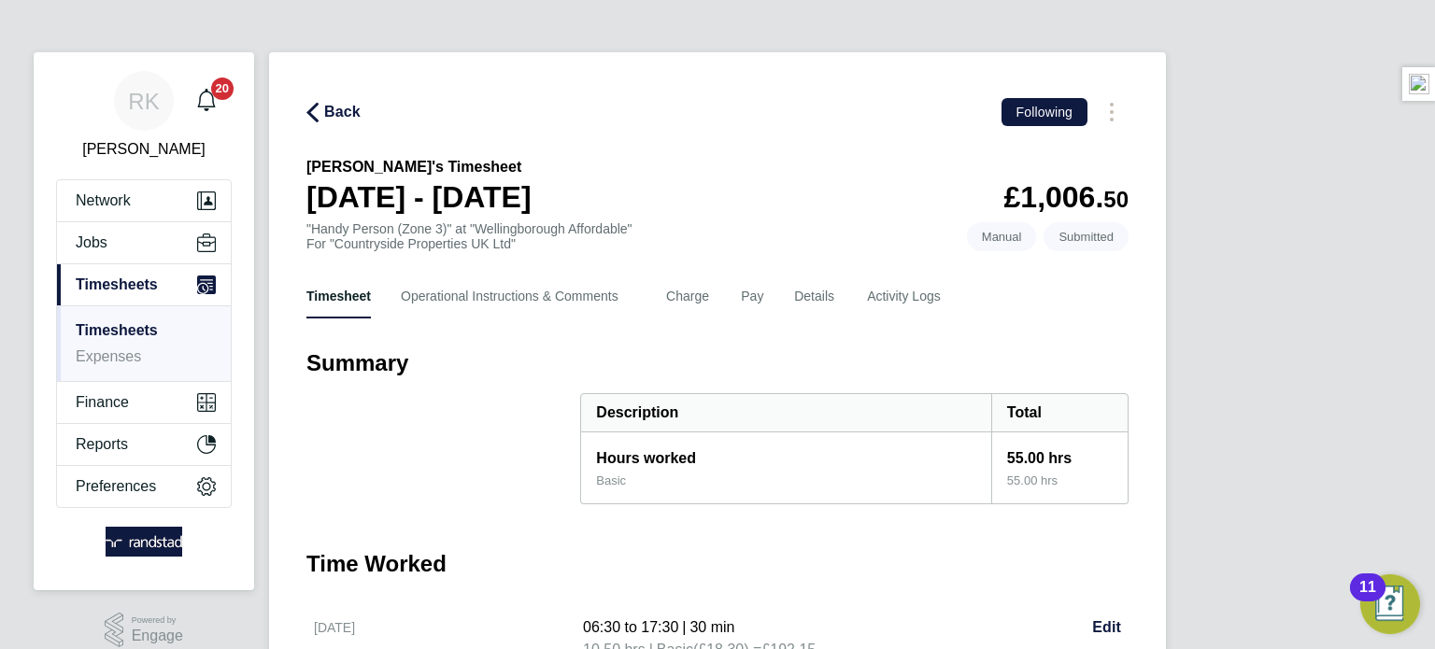
click at [325, 110] on span "Back" at bounding box center [342, 112] width 36 height 22
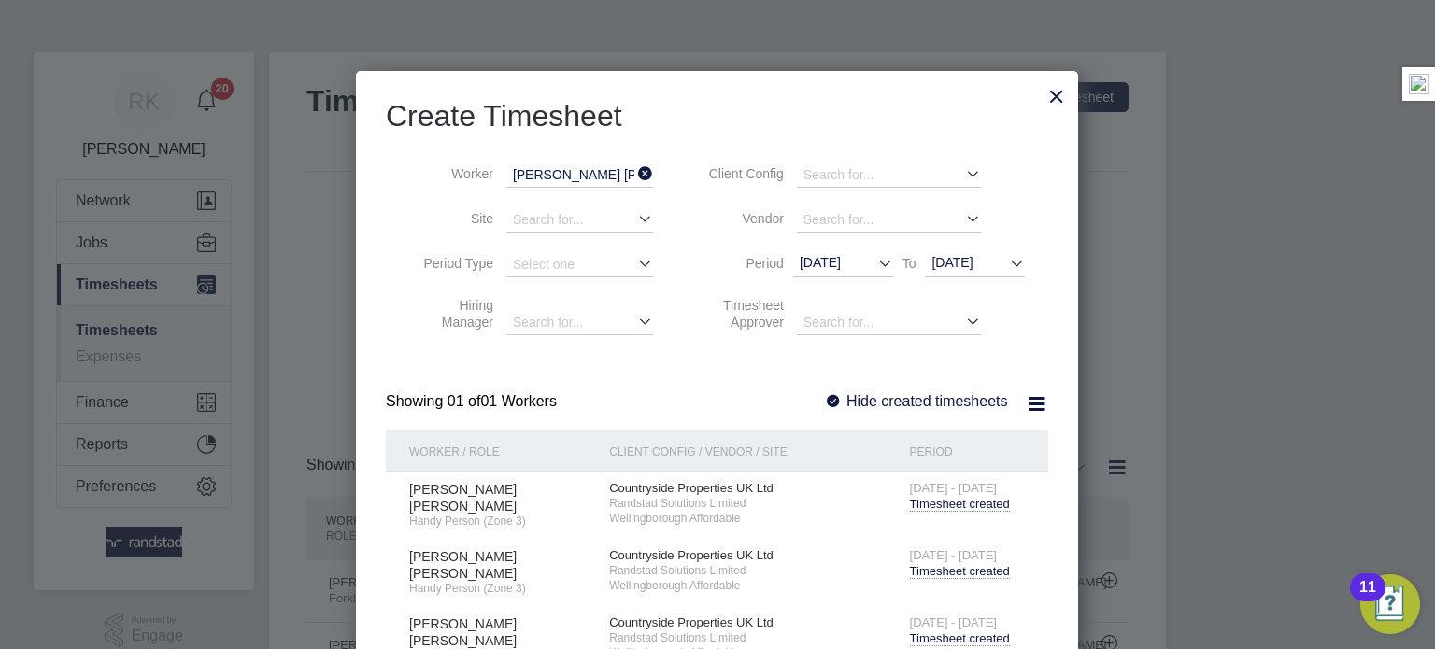
click at [634, 170] on icon at bounding box center [634, 174] width 0 height 26
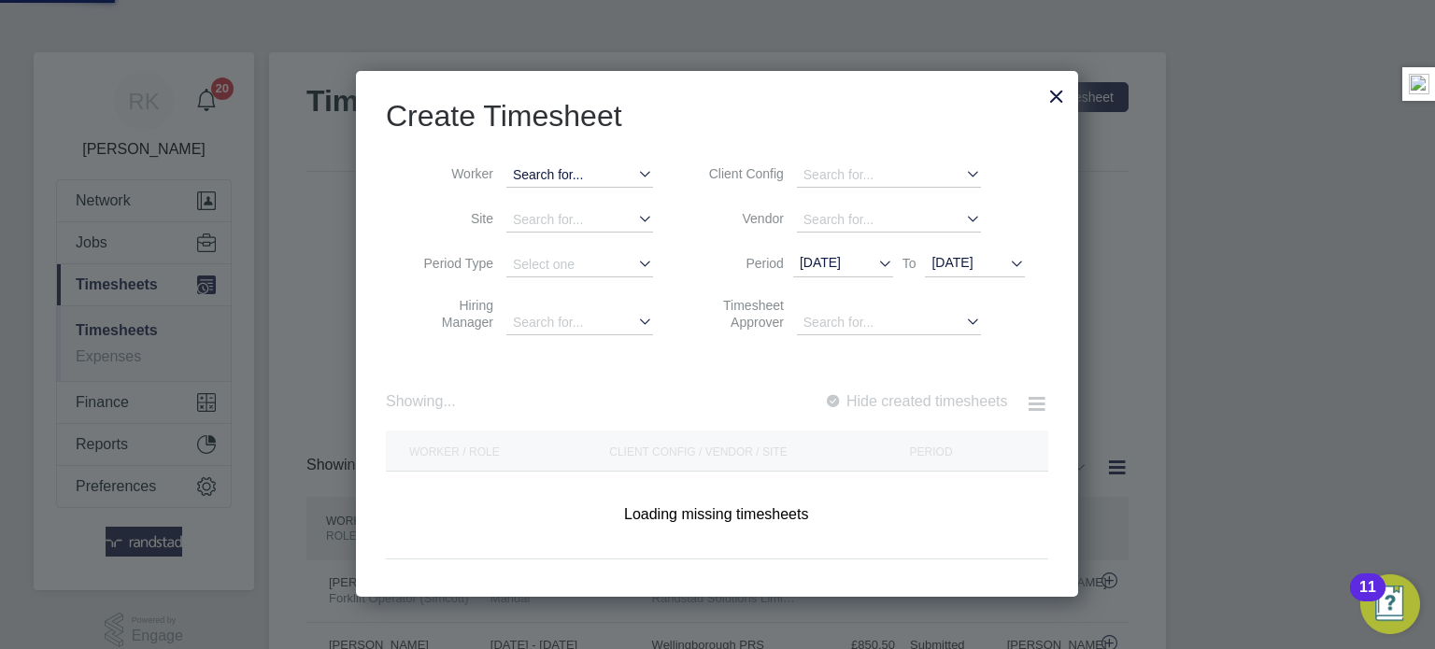
click at [577, 171] on input at bounding box center [579, 175] width 147 height 24
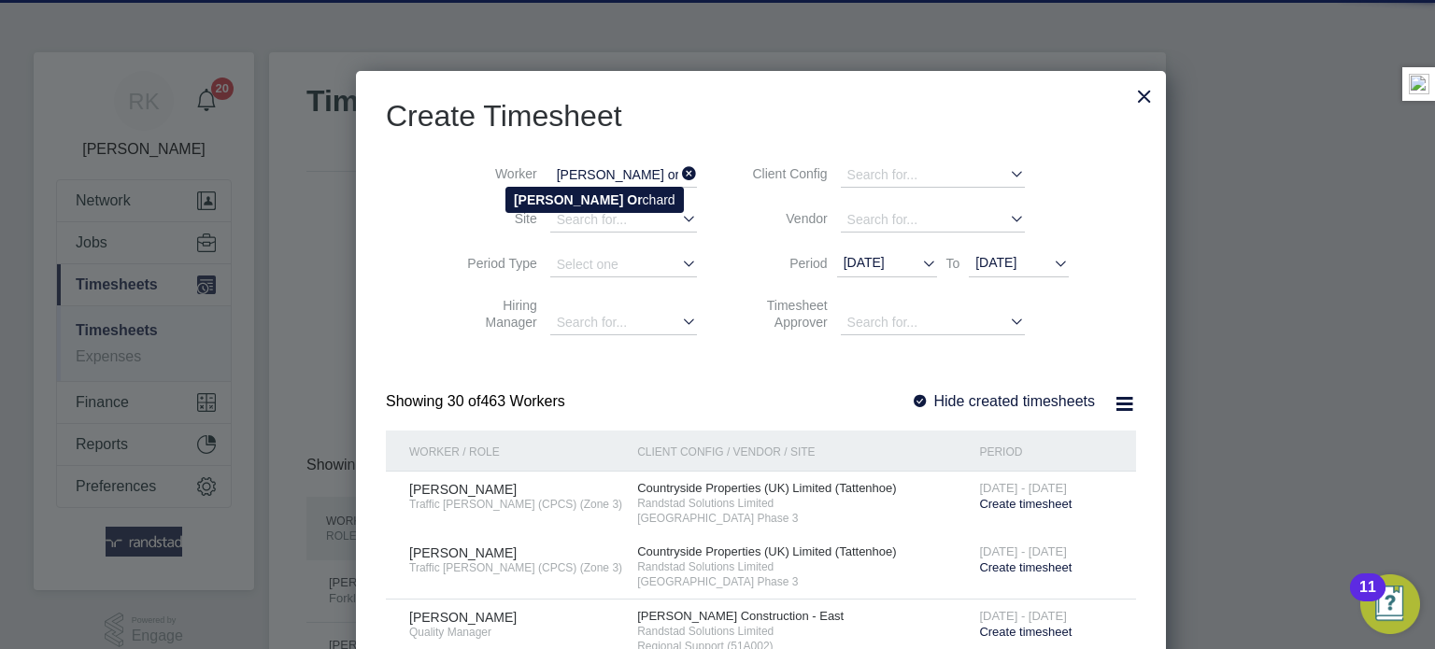
click at [627, 192] on b "Or" at bounding box center [634, 199] width 15 height 15
type input "Richard Orchard"
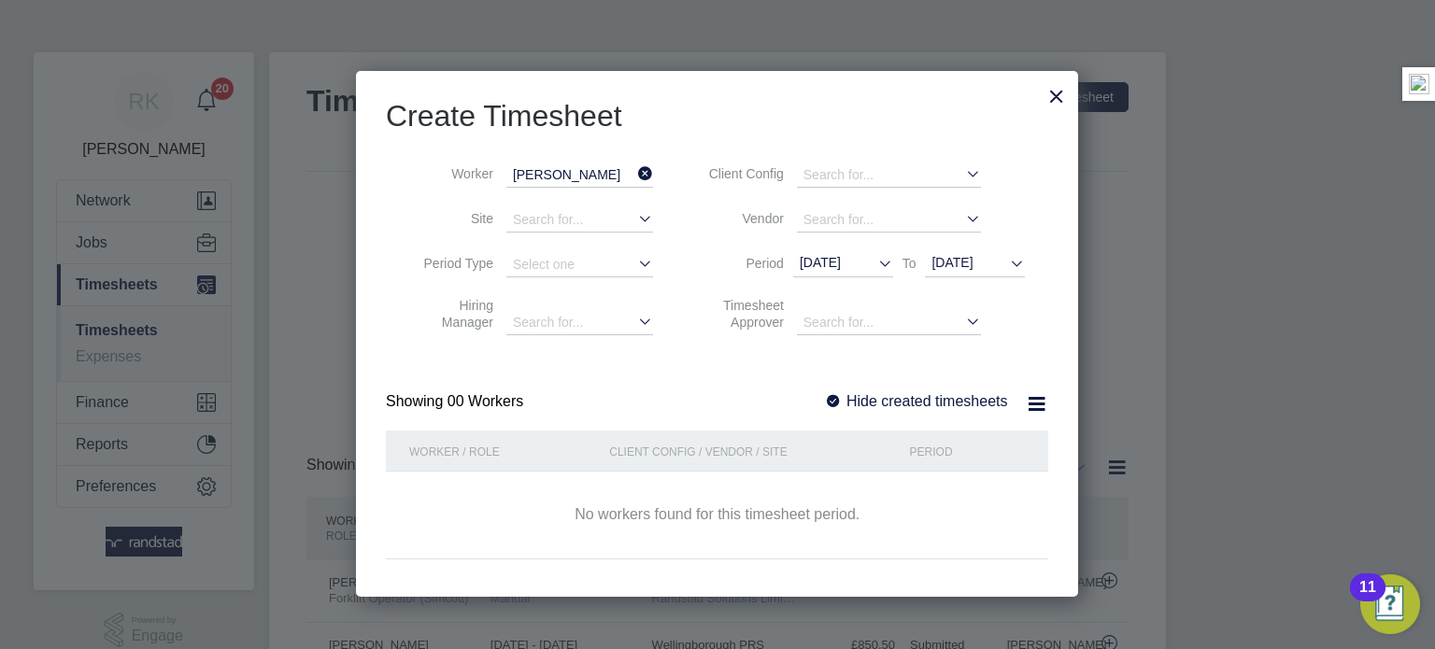
click at [963, 406] on label "Hide created timesheets" at bounding box center [916, 401] width 184 height 16
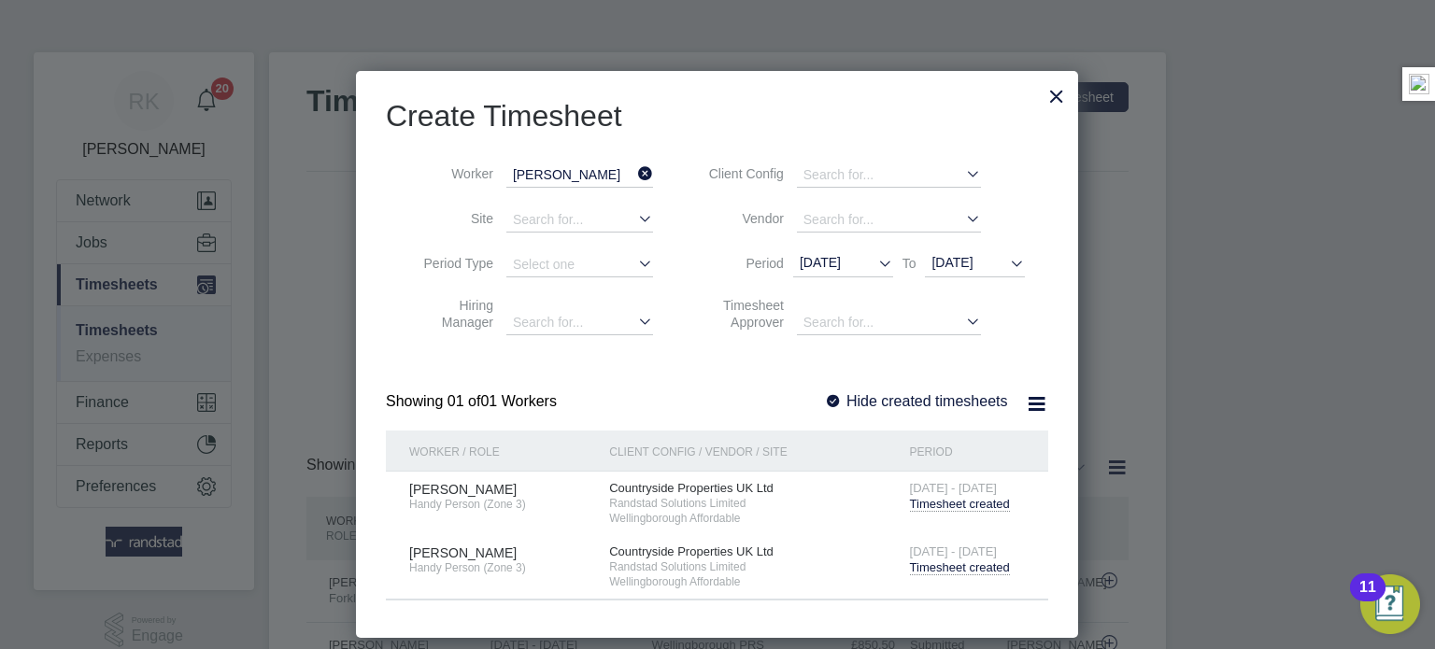
click at [1000, 569] on span "Timesheet created" at bounding box center [960, 568] width 100 height 15
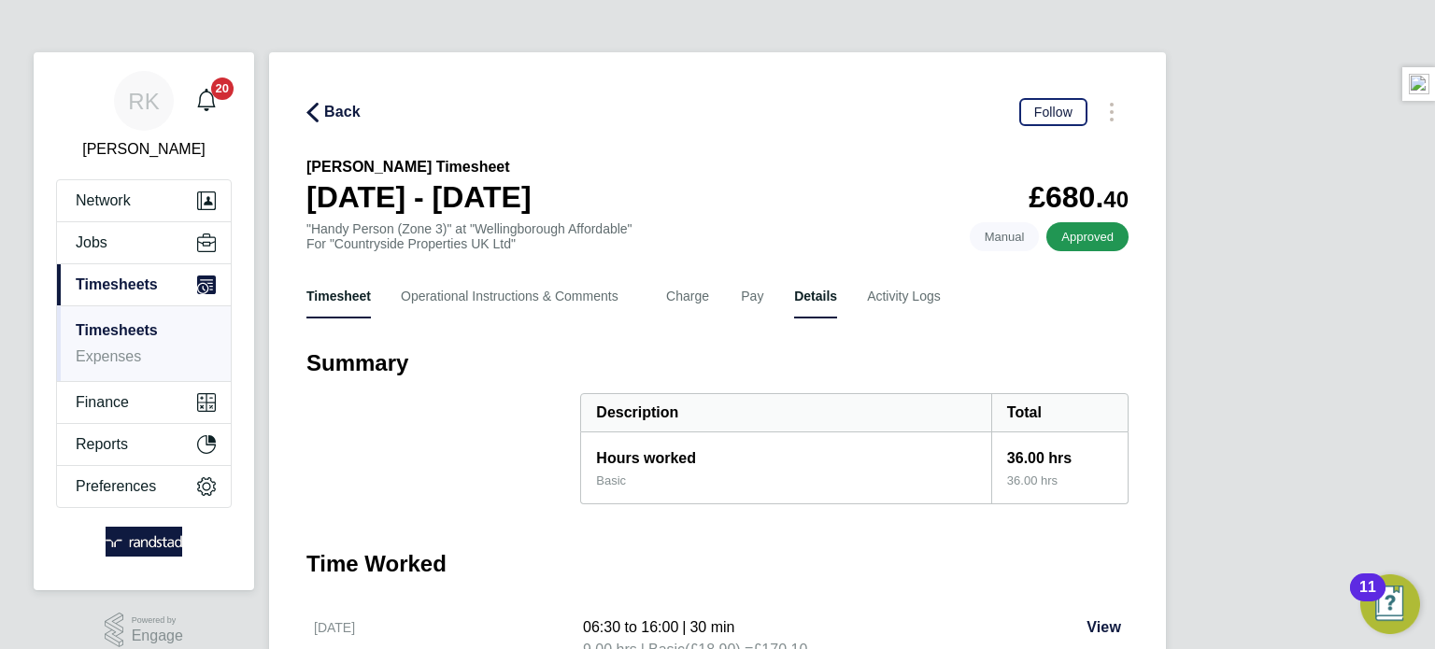
click at [823, 307] on button "Details" at bounding box center [815, 296] width 43 height 45
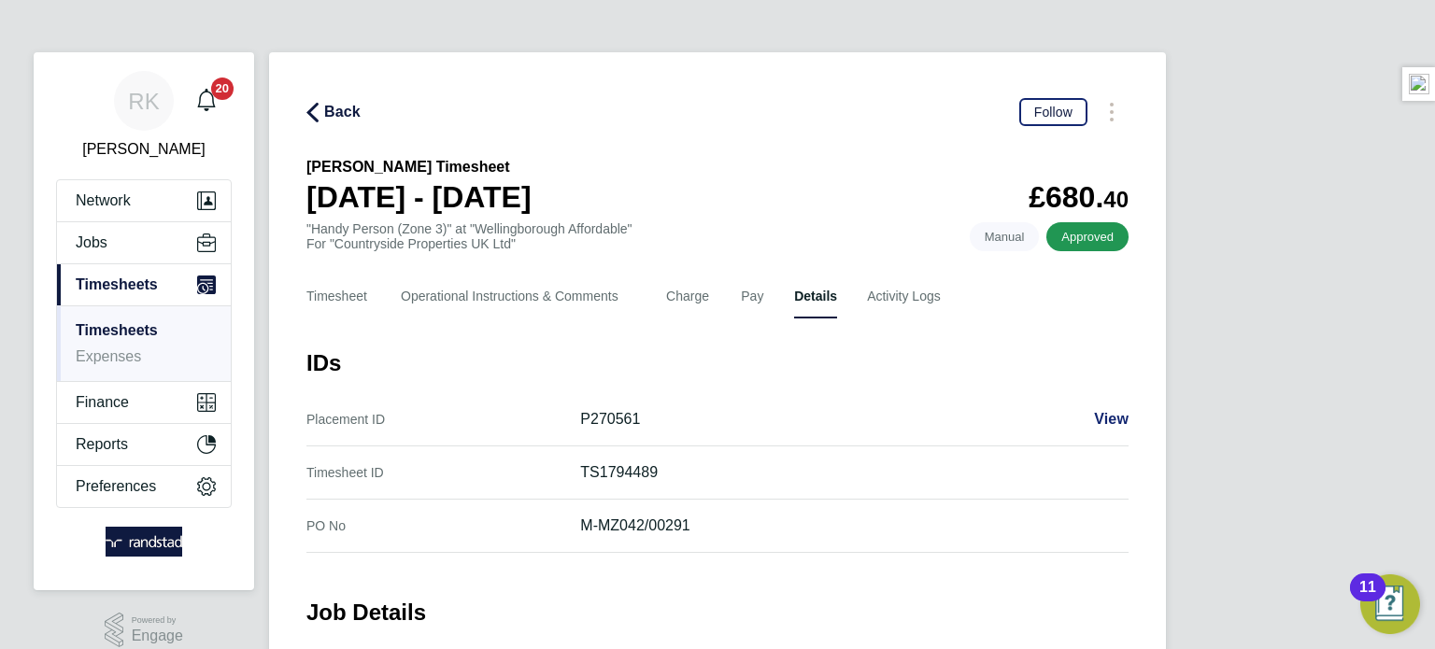
click at [1101, 421] on span "View" at bounding box center [1111, 419] width 35 height 16
click at [126, 253] on button "Jobs" at bounding box center [144, 242] width 174 height 41
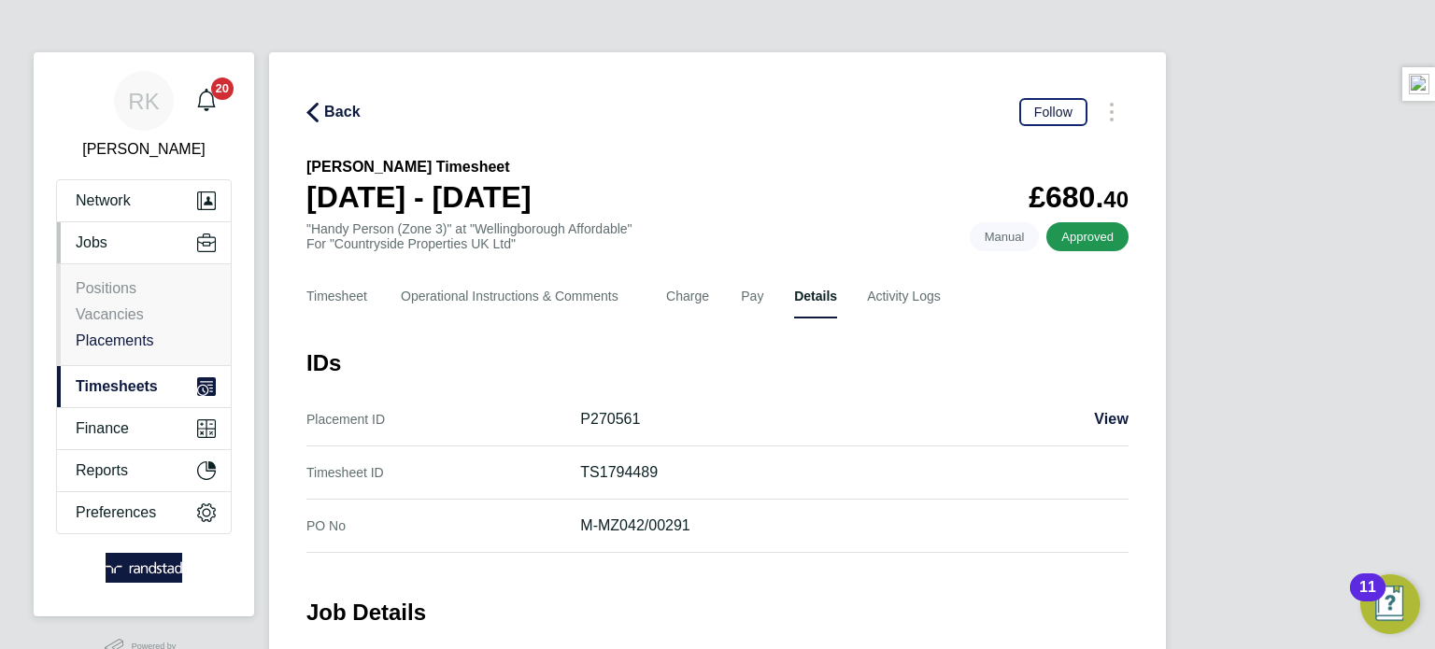
click at [116, 334] on link "Placements" at bounding box center [115, 341] width 78 height 16
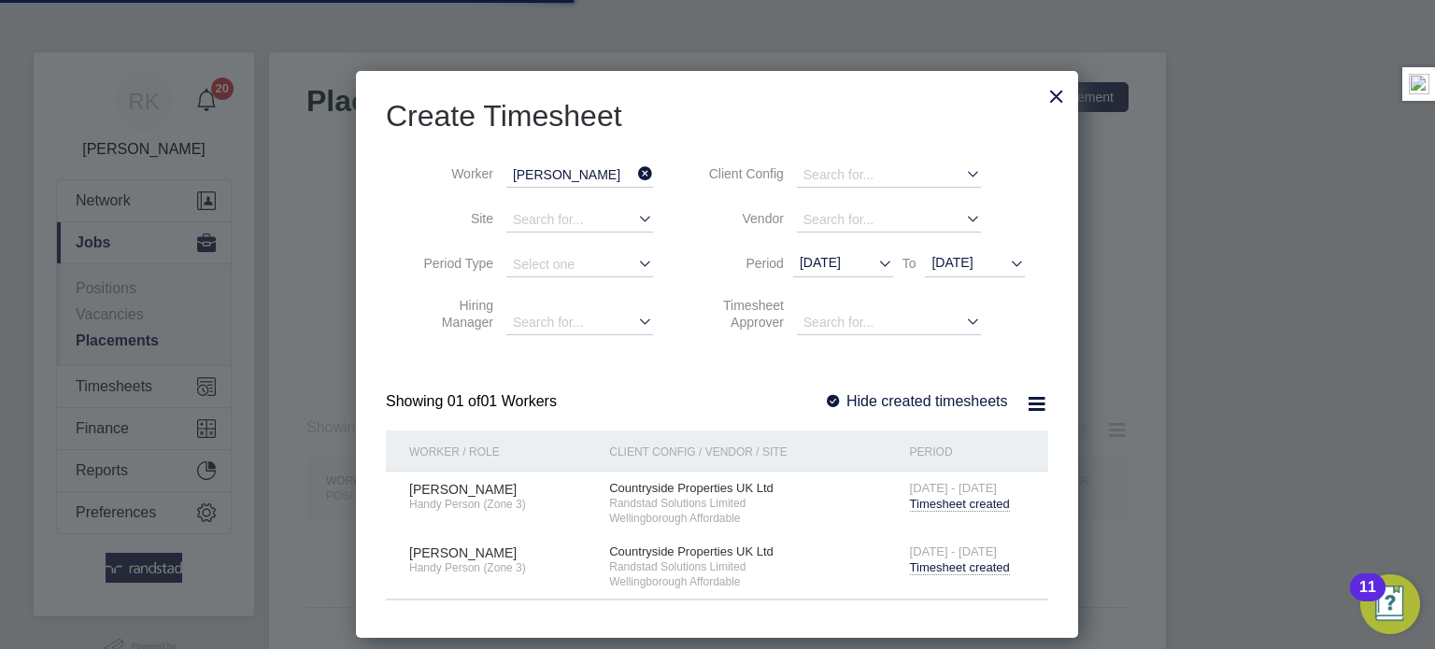
scroll to position [567, 723]
click at [634, 174] on icon at bounding box center [634, 174] width 0 height 26
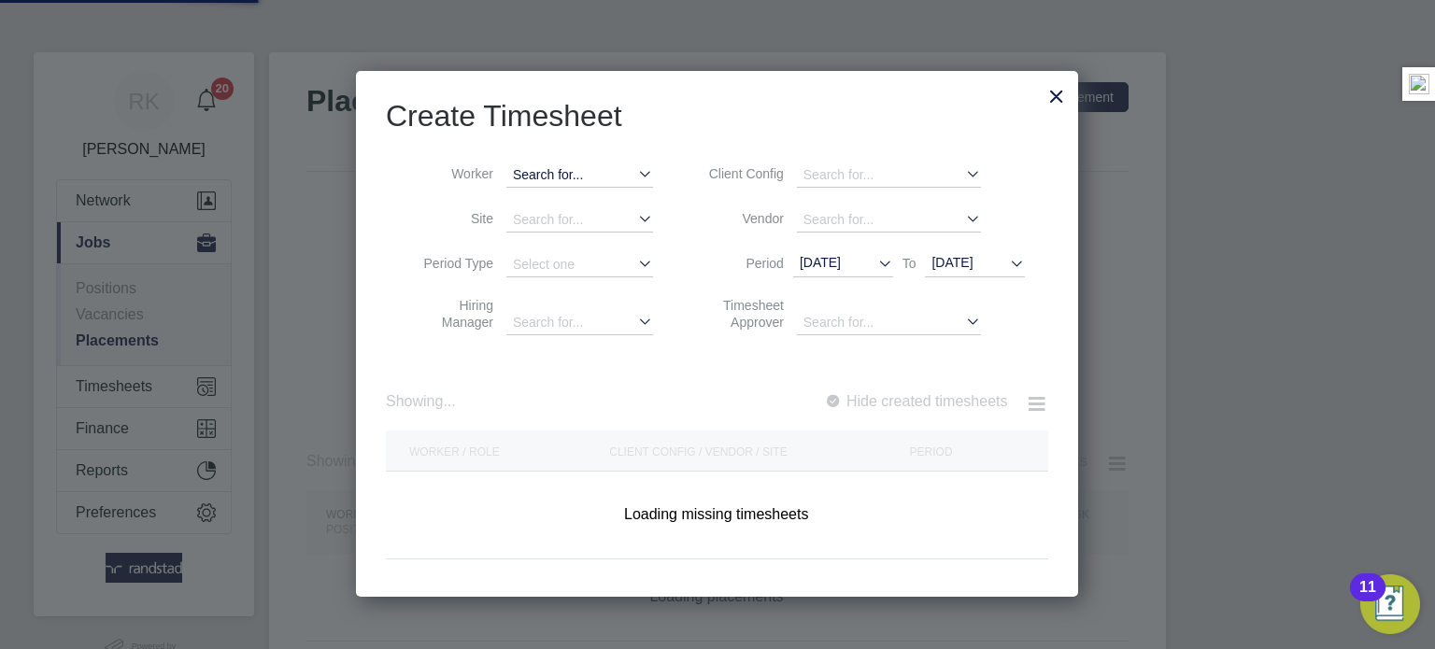
click at [569, 178] on input at bounding box center [579, 175] width 147 height 24
paste input "[PERSON_NAME]"
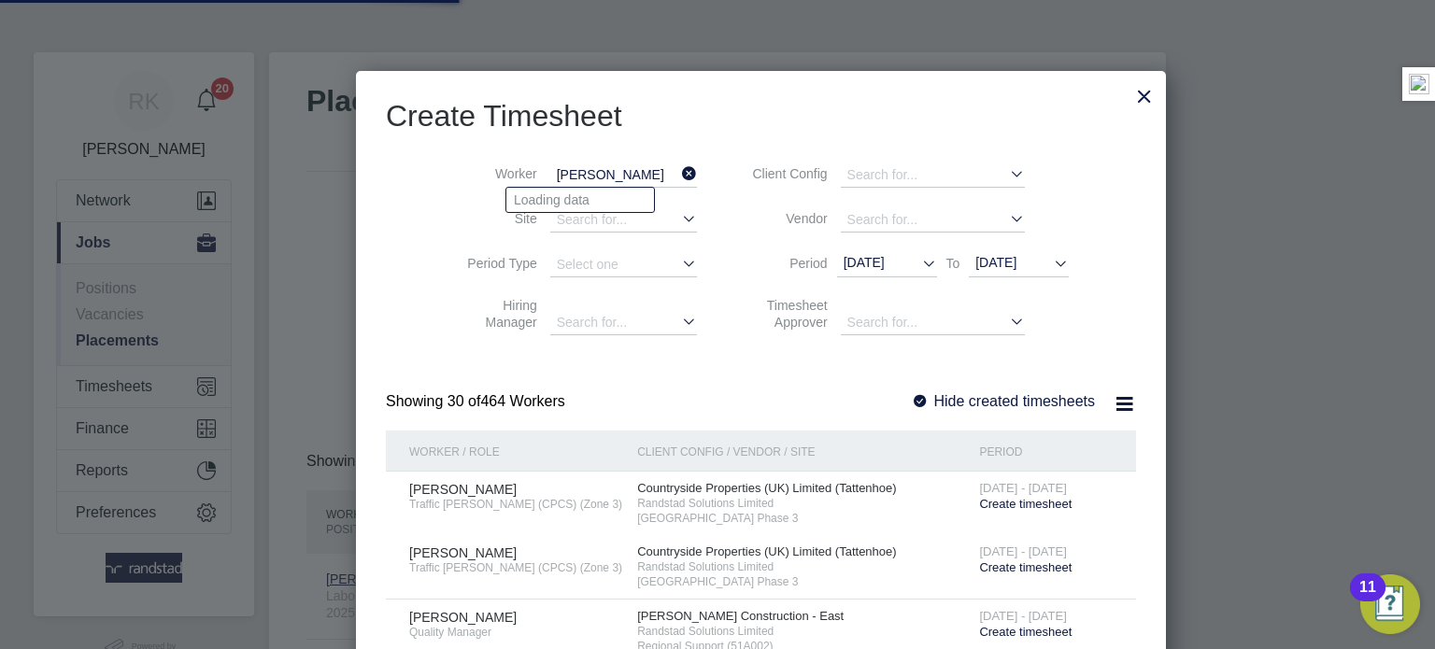
scroll to position [70, 130]
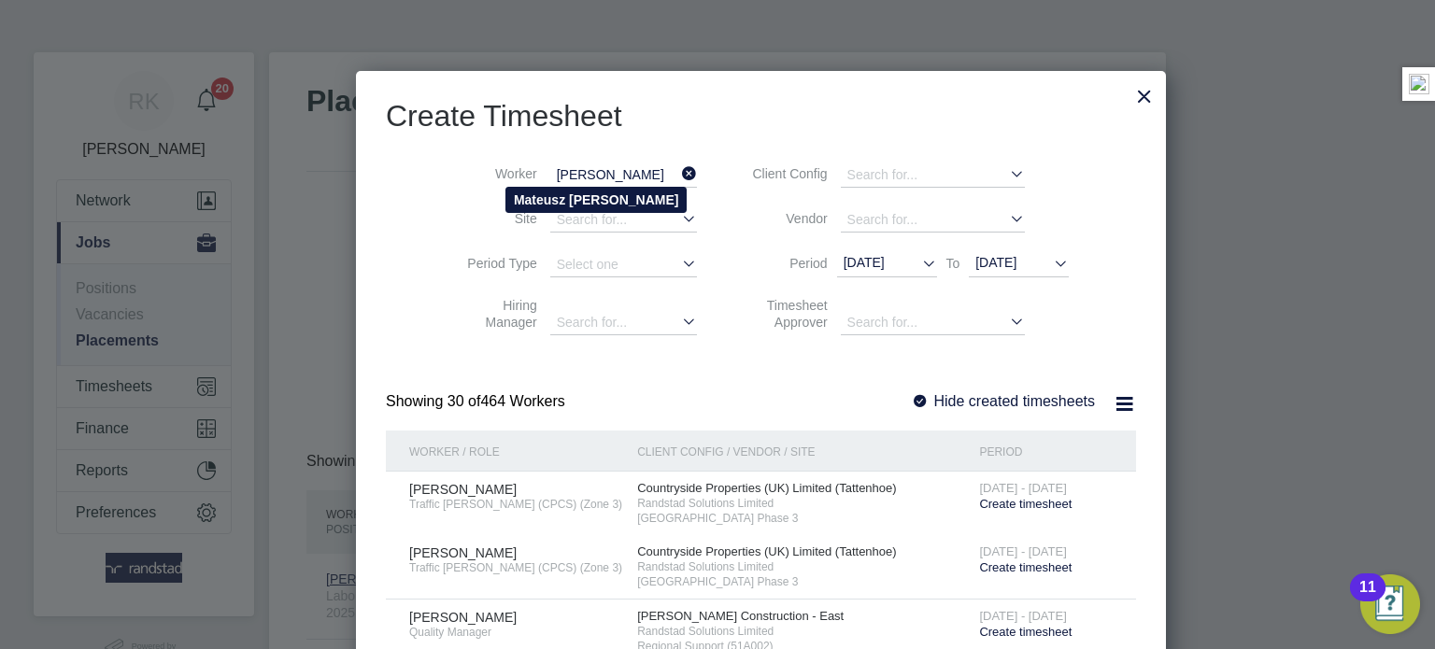
type input "[PERSON_NAME]"
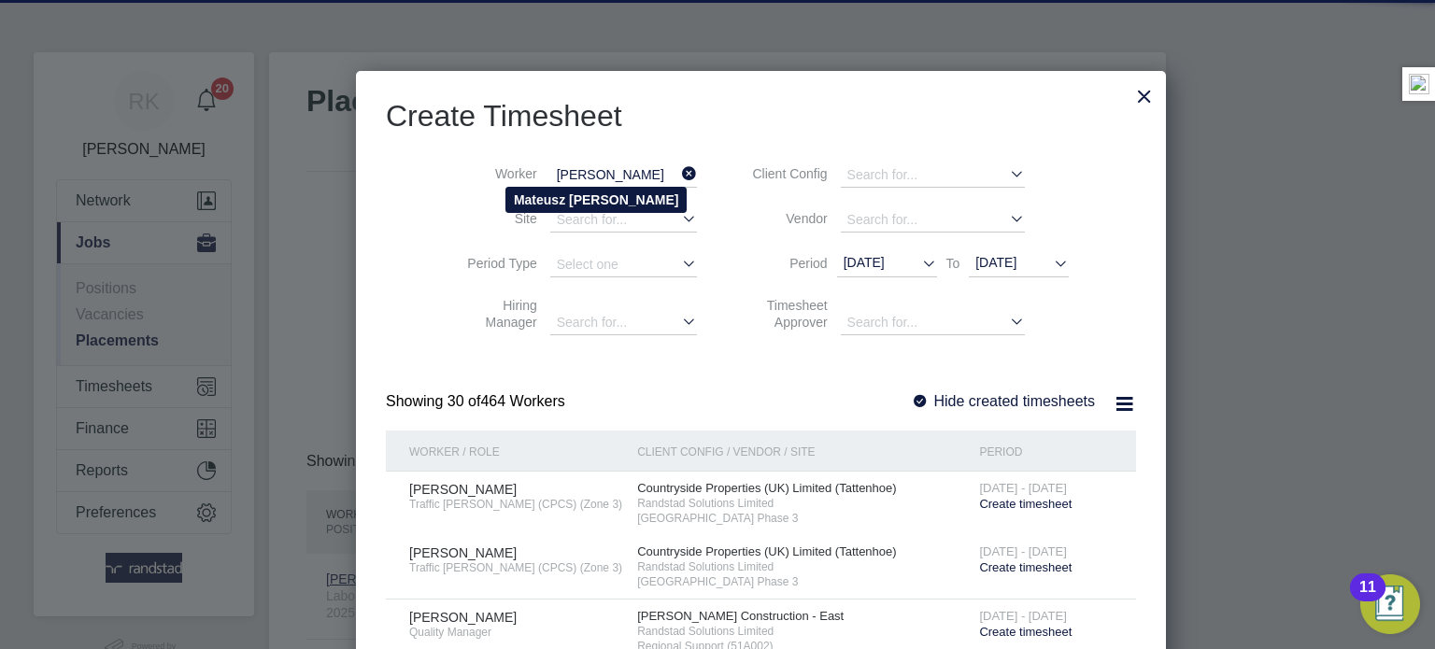
click at [576, 194] on b "Szczepanski" at bounding box center [623, 199] width 109 height 15
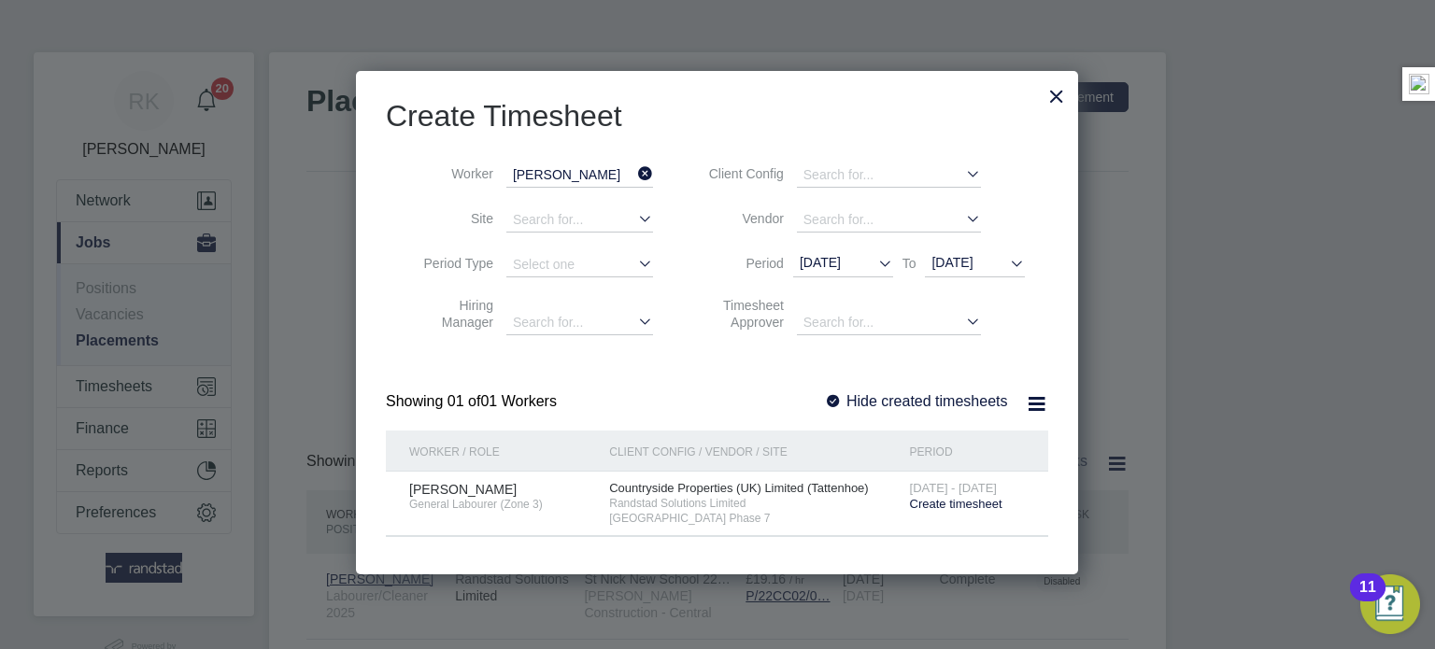
click at [948, 501] on span "Create timesheet" at bounding box center [956, 504] width 92 height 14
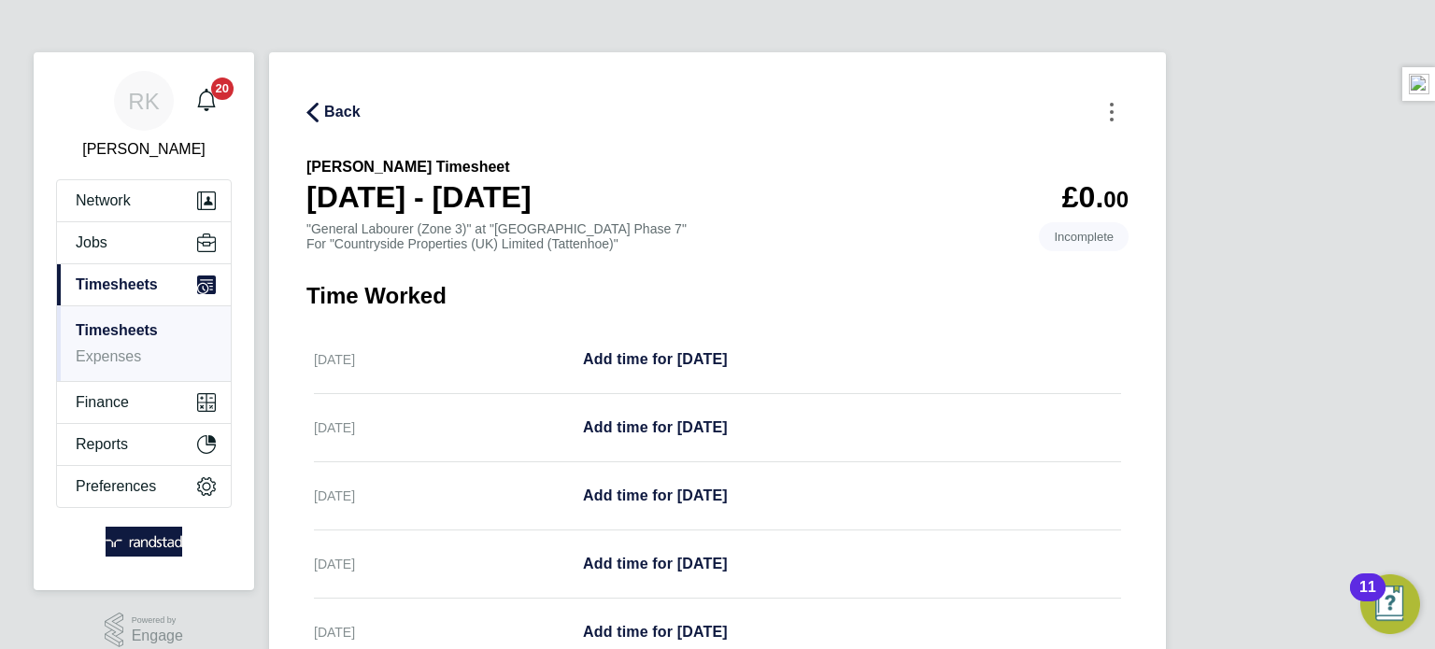
click at [1114, 110] on button "Timesheets Menu" at bounding box center [1112, 111] width 34 height 29
click at [737, 90] on div "Back Mark as absent Download timesheet Mateusz Szczepanski's Timesheet 04 - 10 …" at bounding box center [717, 495] width 897 height 886
click at [78, 246] on span "Jobs" at bounding box center [92, 242] width 32 height 17
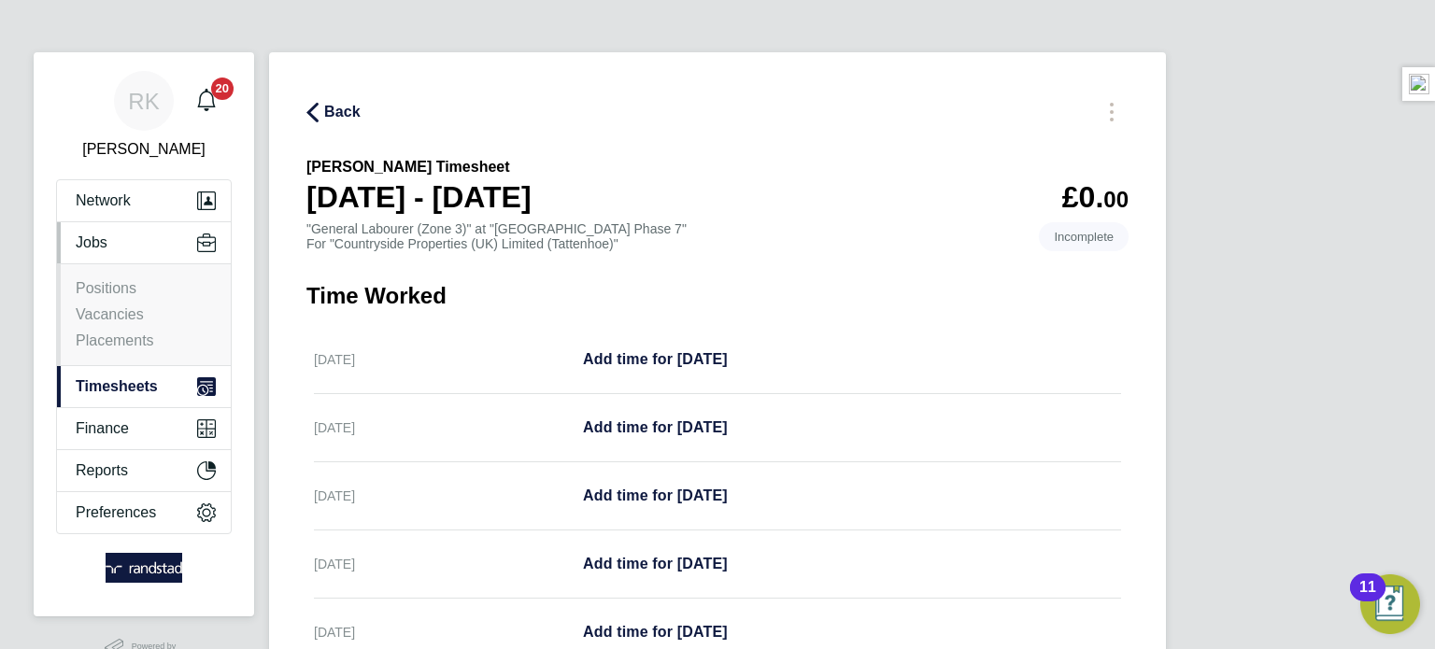
click at [101, 351] on ul "Positions Vacancies Placements" at bounding box center [144, 314] width 174 height 102
click at [115, 344] on link "Placements" at bounding box center [115, 341] width 78 height 16
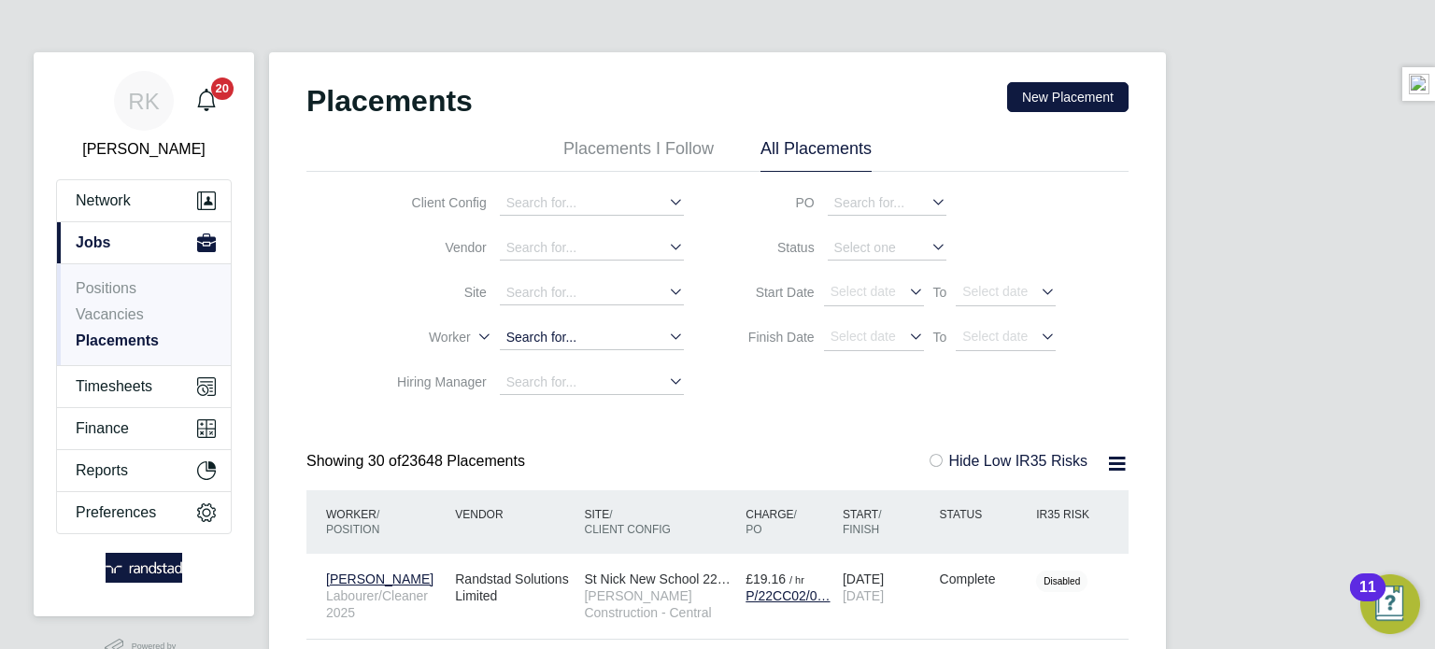
click at [544, 342] on input at bounding box center [592, 338] width 184 height 24
paste input "[PERSON_NAME]"
type input "[PERSON_NAME]"
click at [556, 359] on b "Mateusz" at bounding box center [532, 362] width 51 height 15
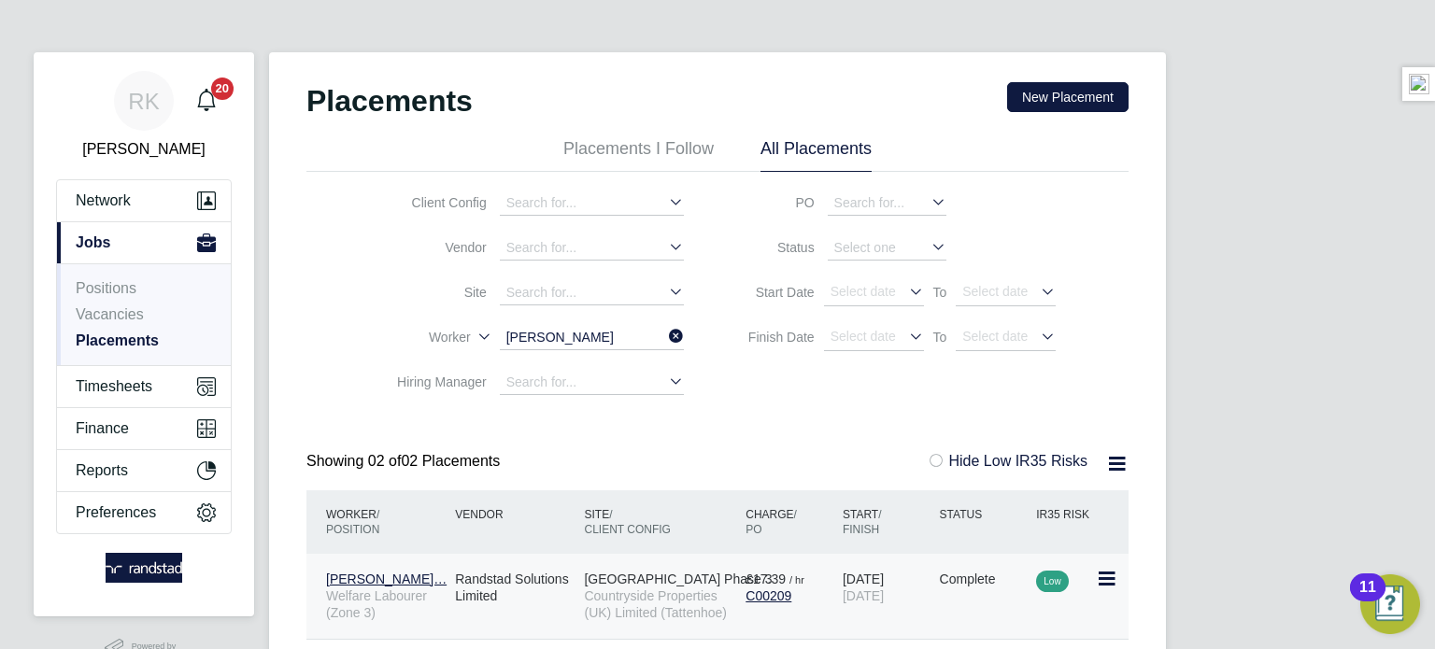
click at [884, 592] on span "11 Oct 2024" at bounding box center [863, 596] width 41 height 15
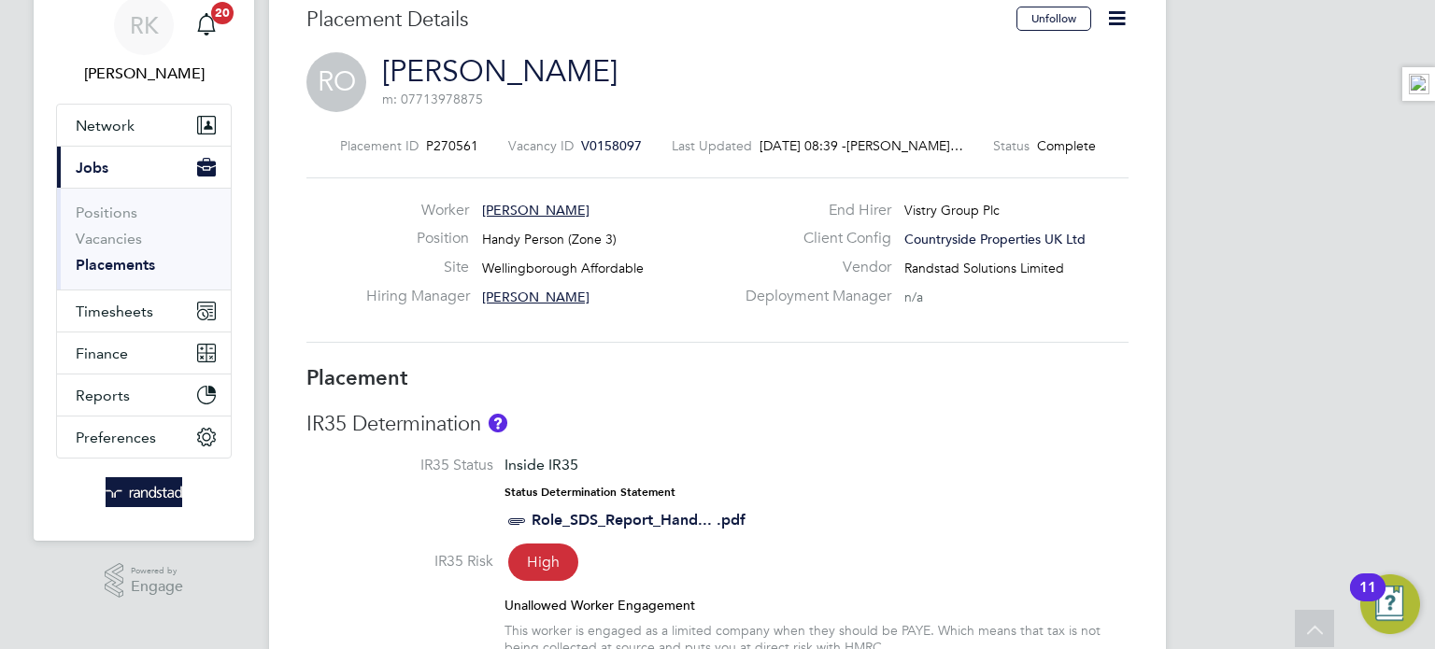
scroll to position [75, 0]
click at [1108, 21] on icon at bounding box center [1116, 18] width 23 height 23
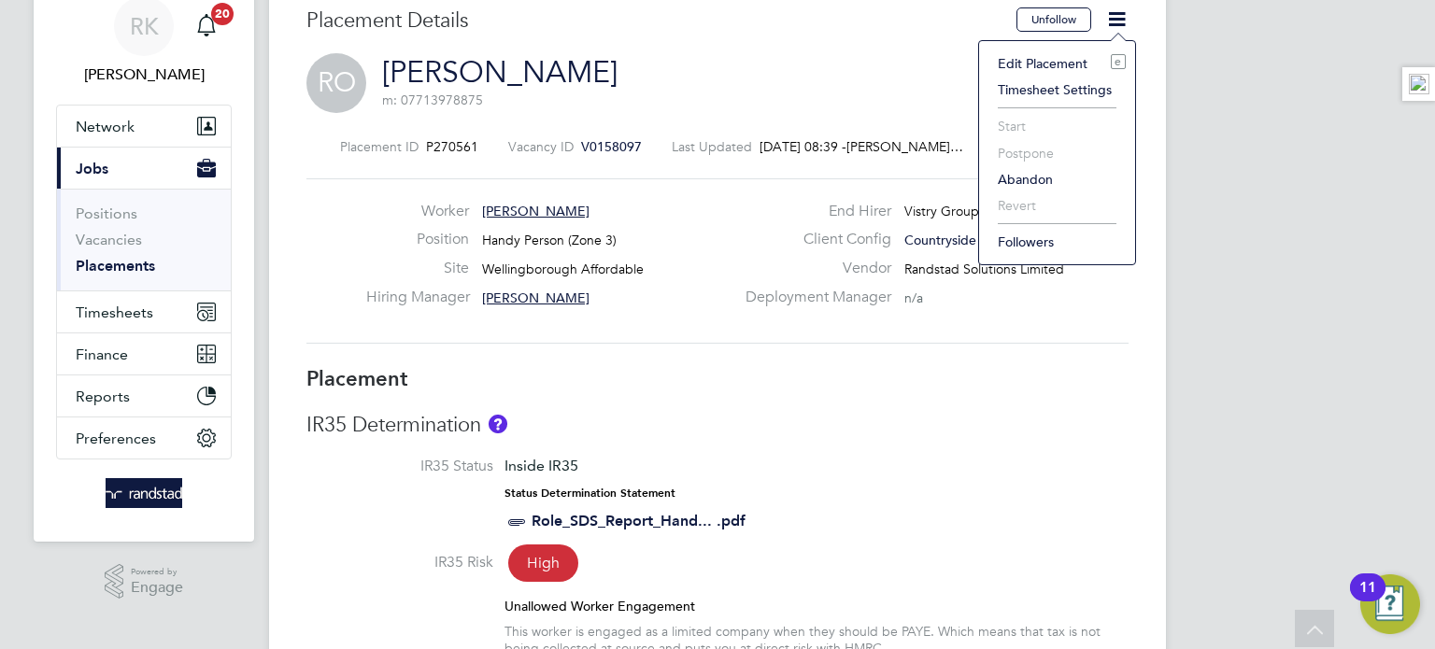
click at [1042, 64] on li "Edit Placement e" at bounding box center [1056, 63] width 137 height 26
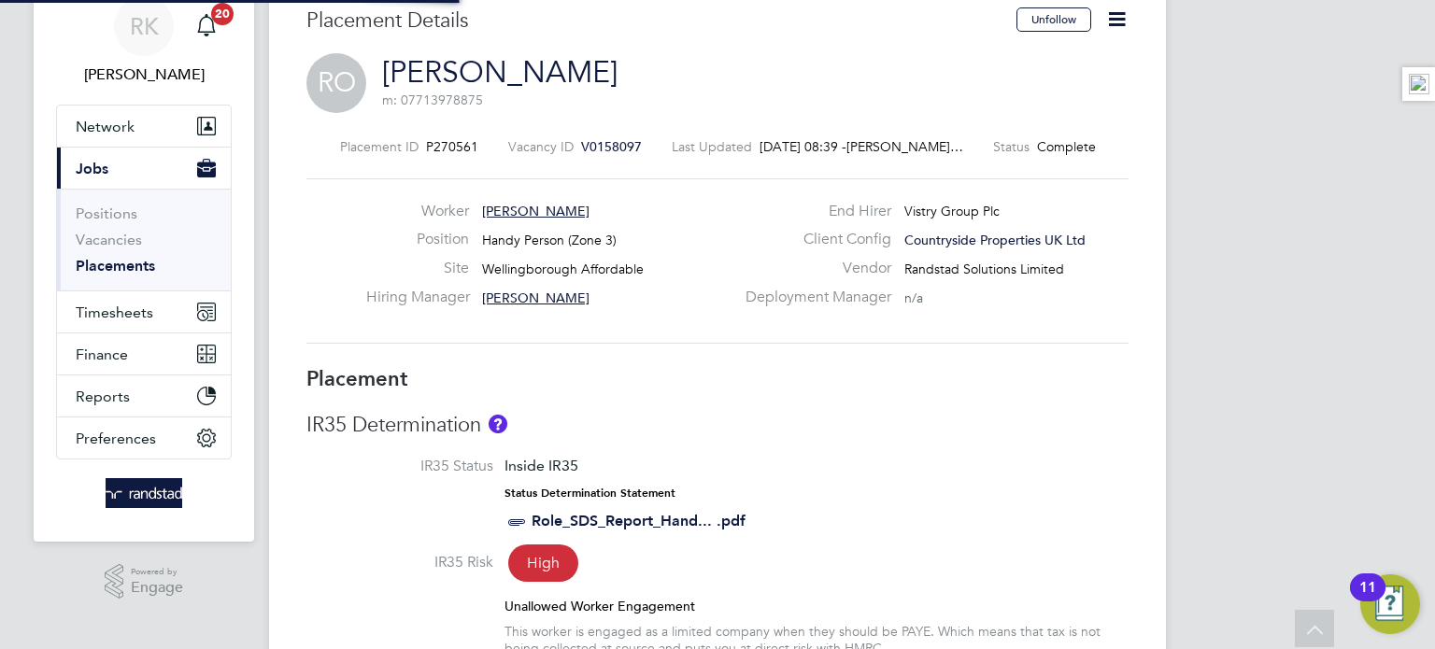
type input "Louis Brooker"
type input "Louis Woodcock"
type input "03 Feb 2025"
type input "03 Aug 2025"
type input "07:30"
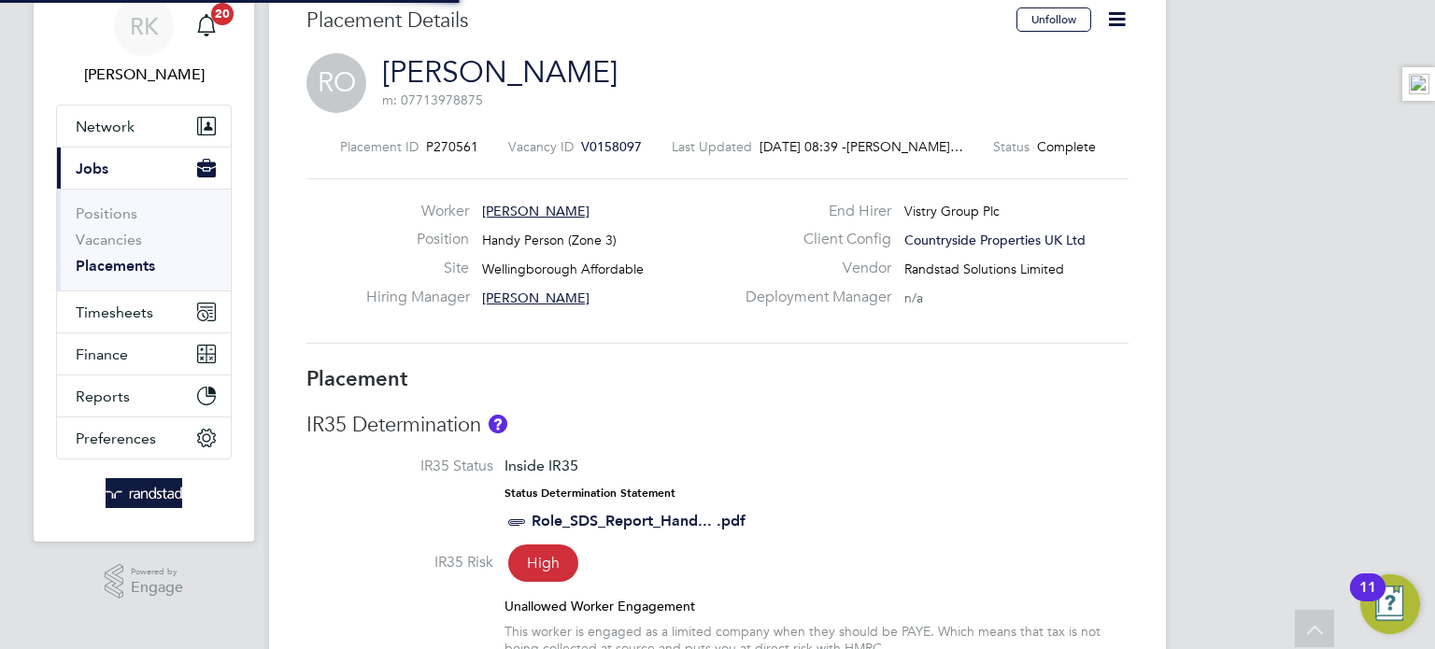
type input "16:30"
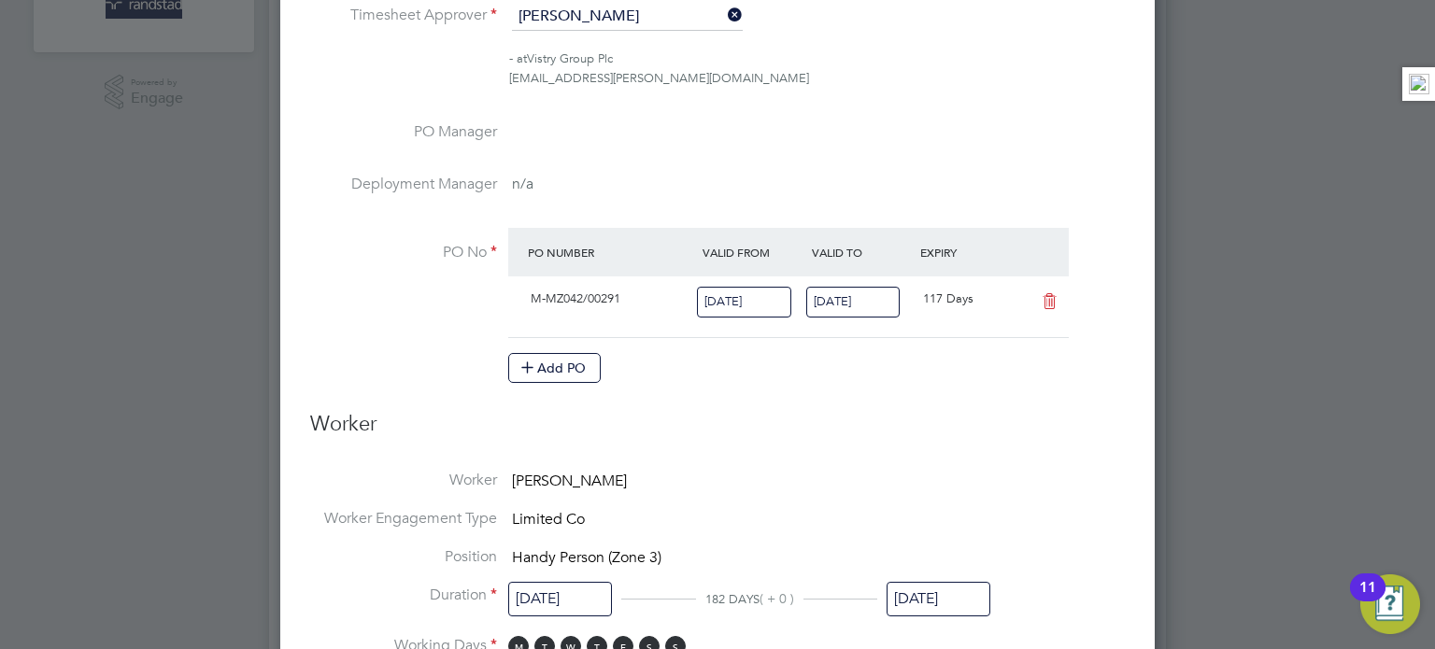
click at [906, 591] on input "03 Aug 2025" at bounding box center [939, 599] width 104 height 35
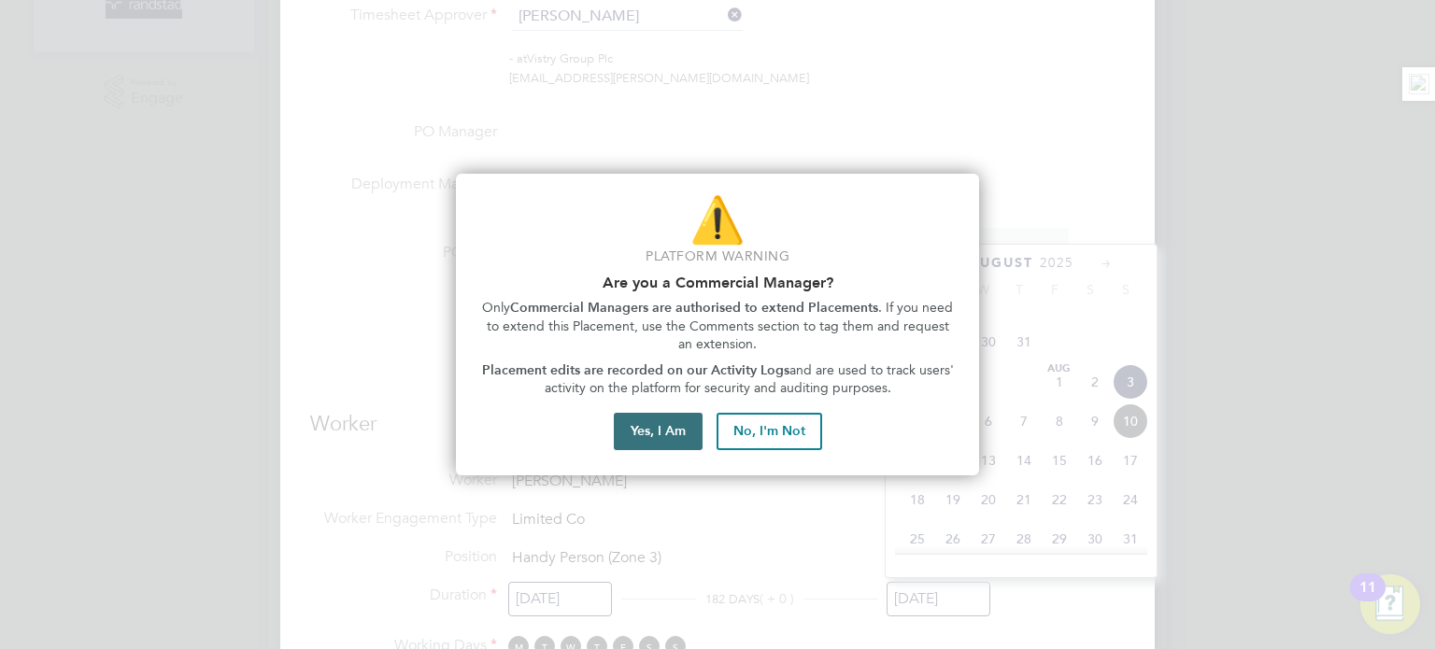
click at [636, 417] on button "Yes, I Am" at bounding box center [658, 431] width 89 height 37
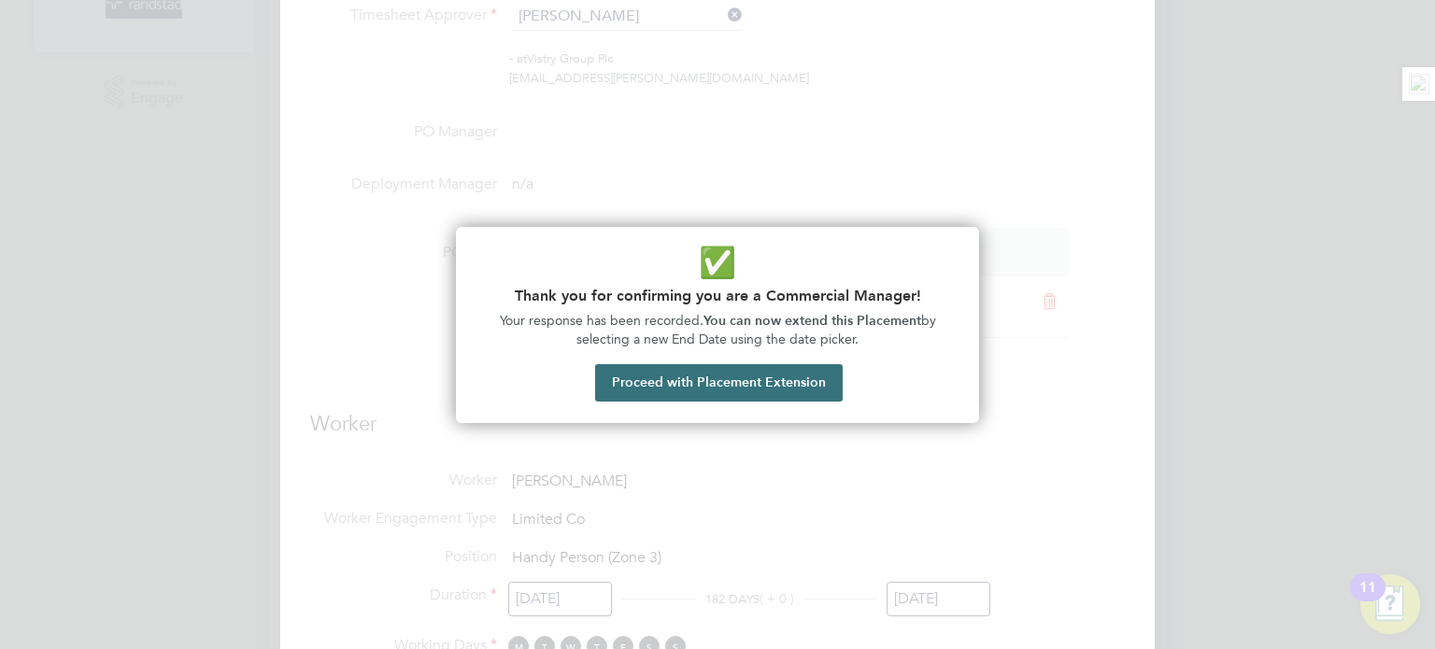
click at [772, 392] on button "Proceed with Placement Extension" at bounding box center [719, 382] width 248 height 37
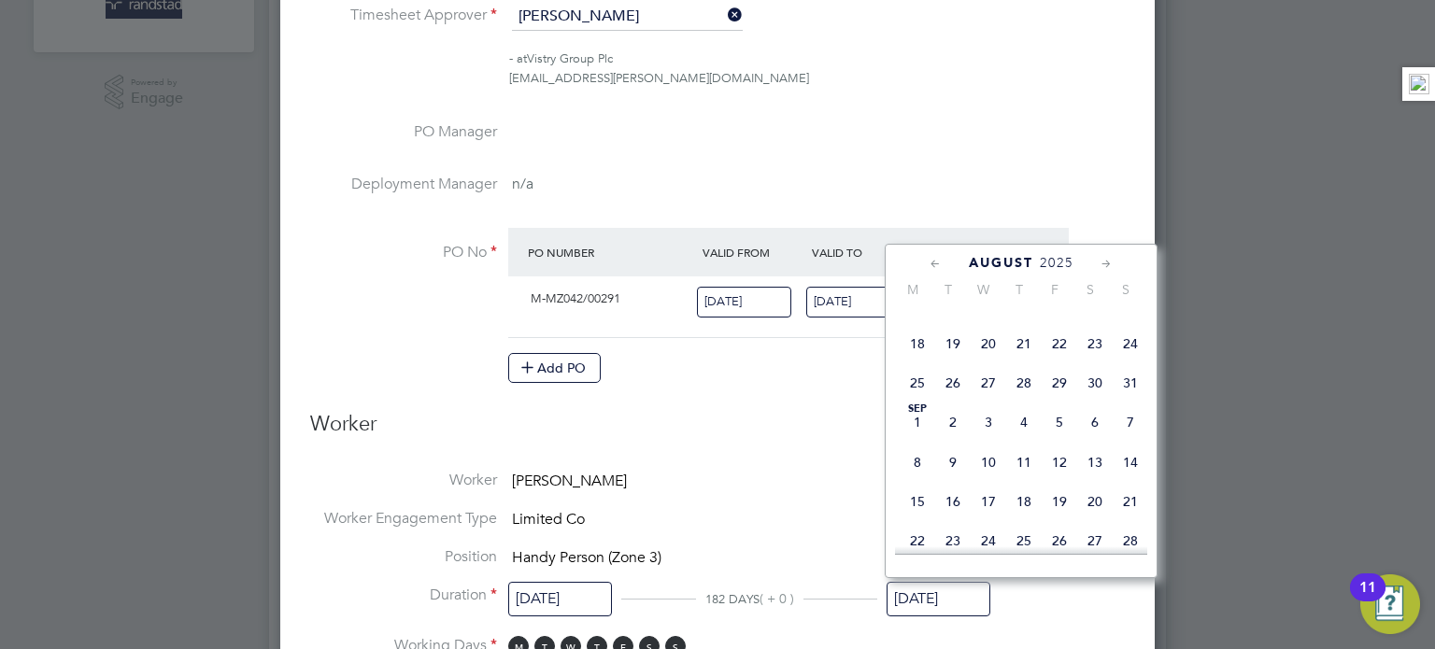
click at [1127, 401] on span "31" at bounding box center [1131, 383] width 36 height 36
type input "31 Aug 2025"
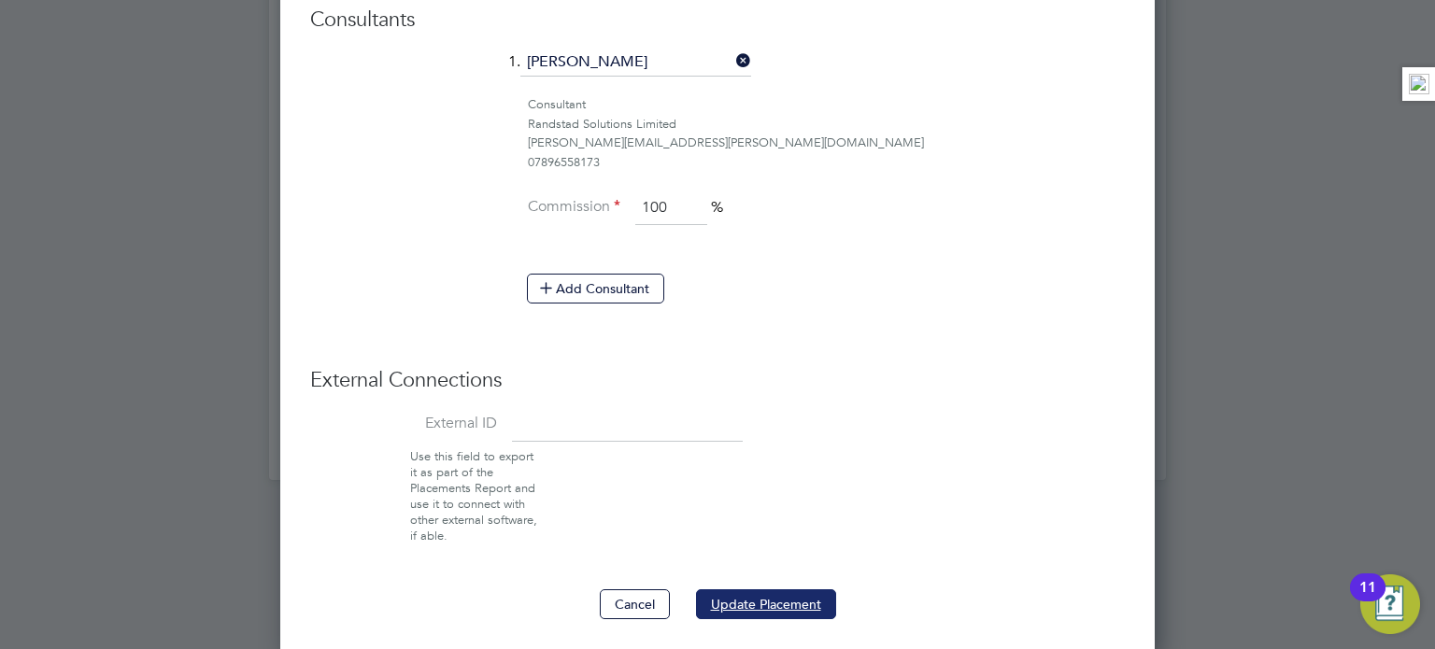
click at [729, 590] on button "Update Placement" at bounding box center [766, 605] width 140 height 30
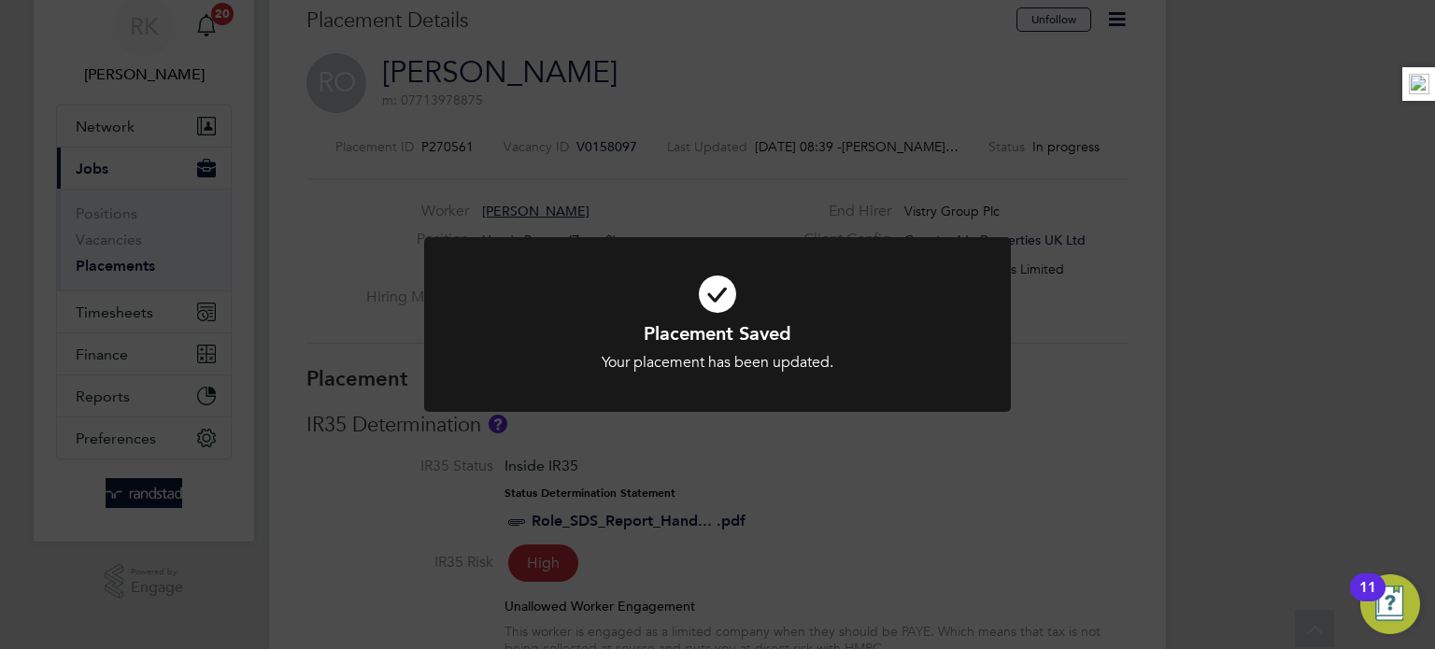
click at [489, 171] on div "Placement Saved Your placement has been updated. Cancel Okay" at bounding box center [717, 324] width 1435 height 649
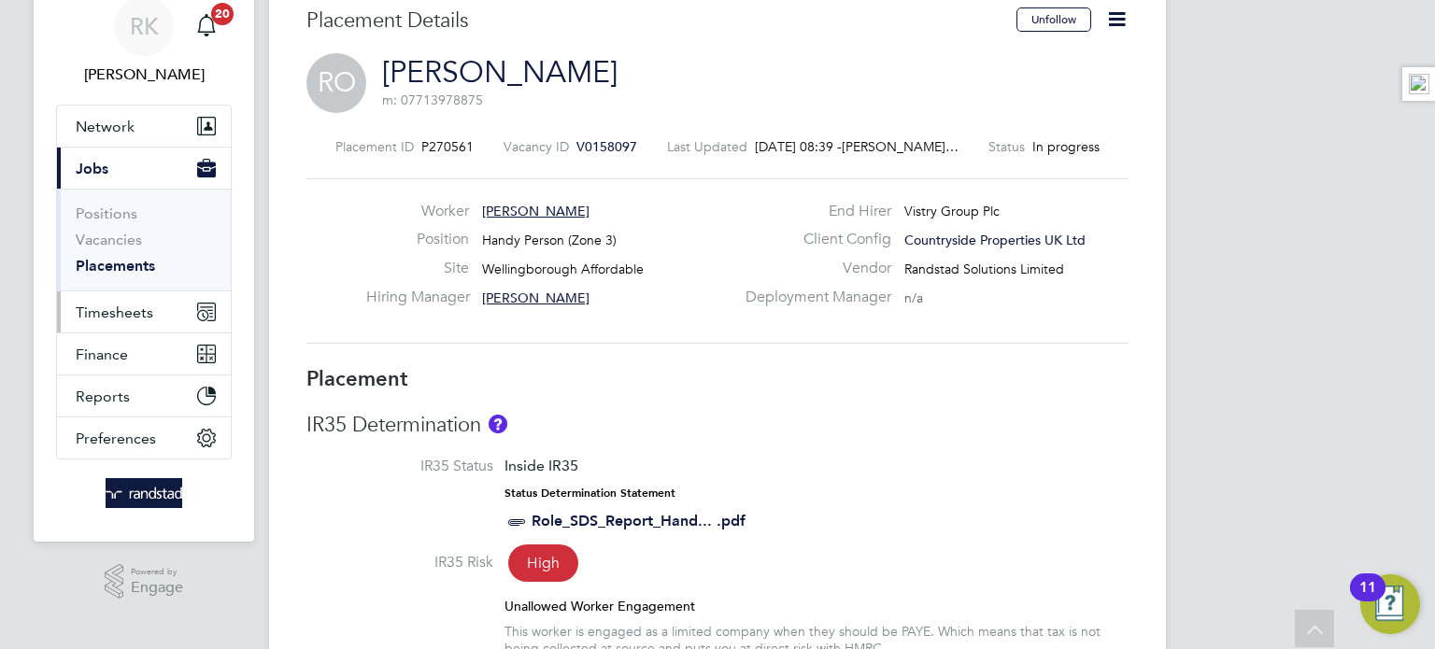
click at [78, 296] on button "Timesheets" at bounding box center [144, 311] width 174 height 41
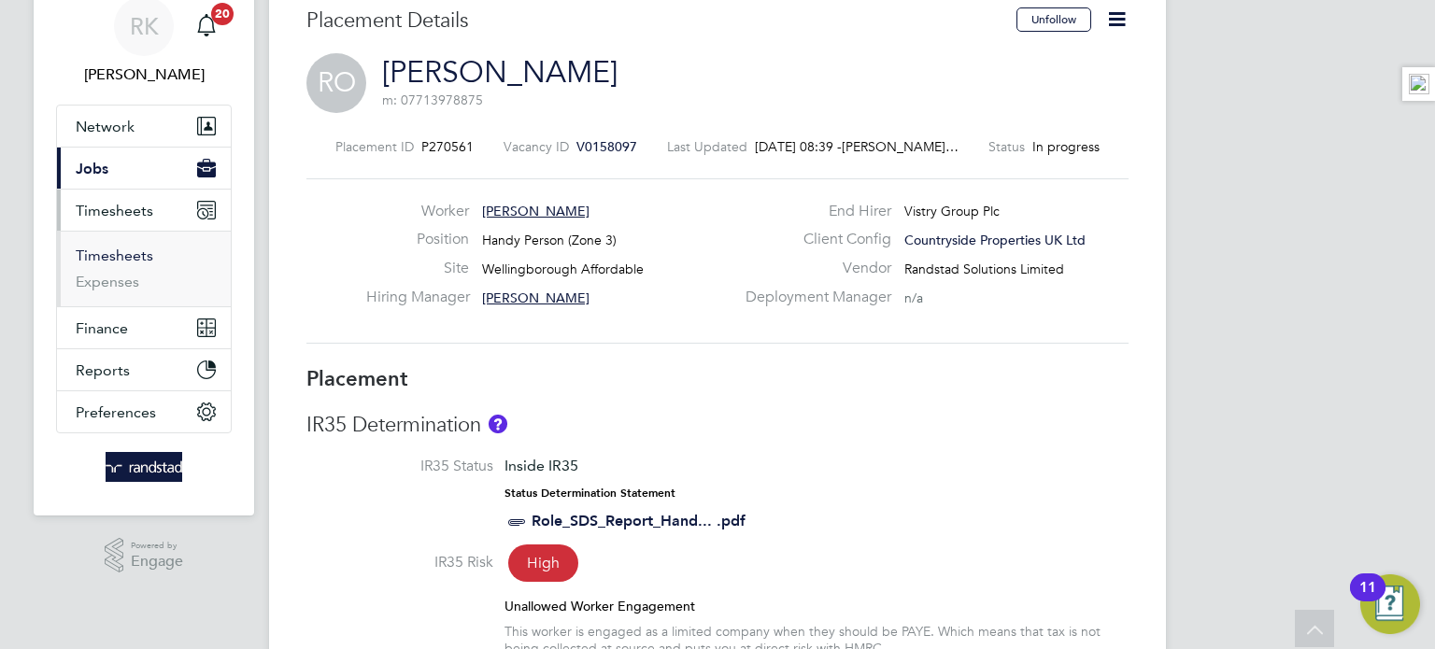
click at [141, 261] on link "Timesheets" at bounding box center [115, 256] width 78 height 18
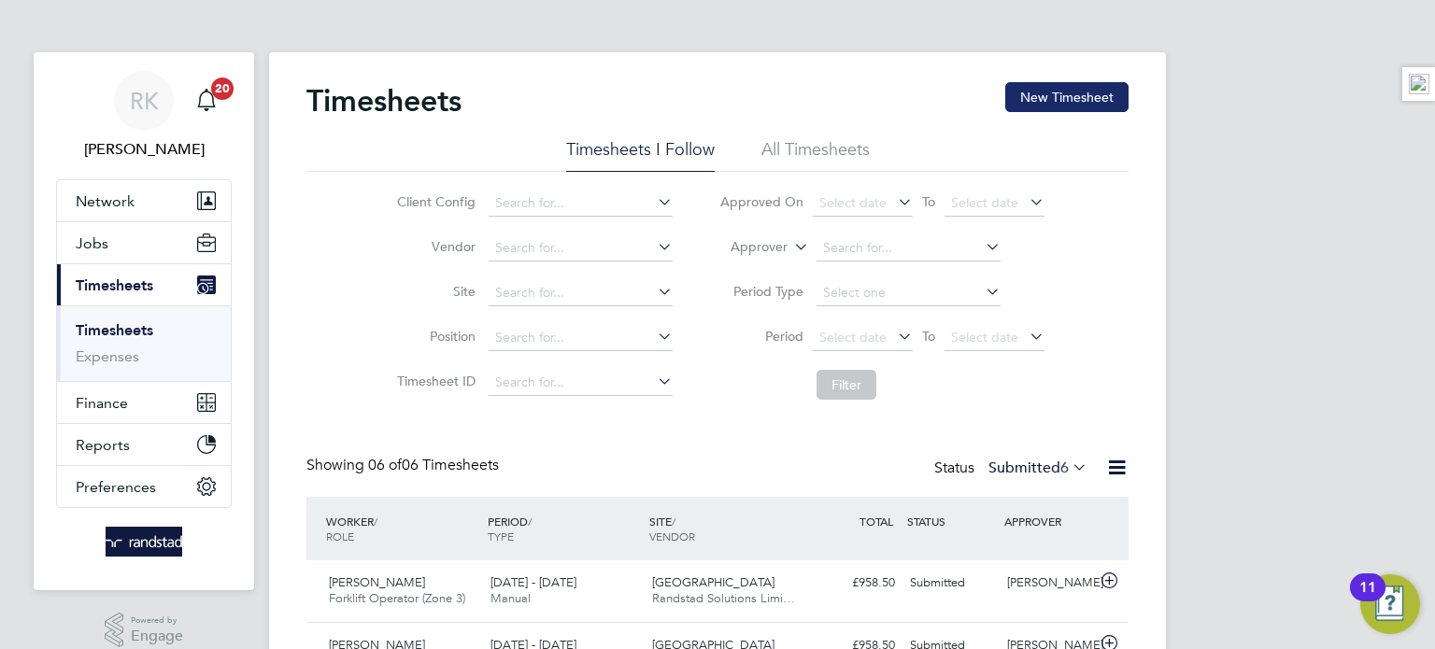
click at [1089, 87] on button "New Timesheet" at bounding box center [1066, 97] width 123 height 30
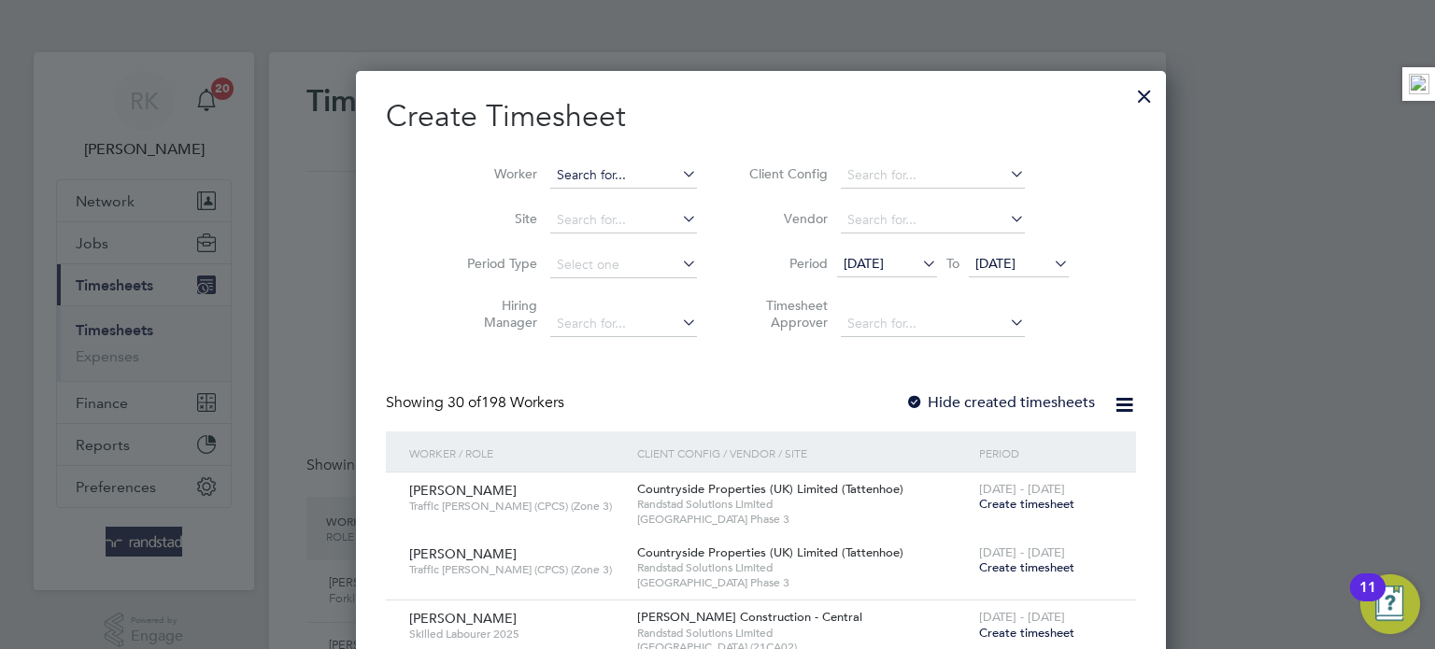
click at [611, 179] on input at bounding box center [623, 176] width 147 height 26
click at [596, 203] on li "Justin Barn es" at bounding box center [590, 200] width 168 height 25
type input "Justin Barnes"
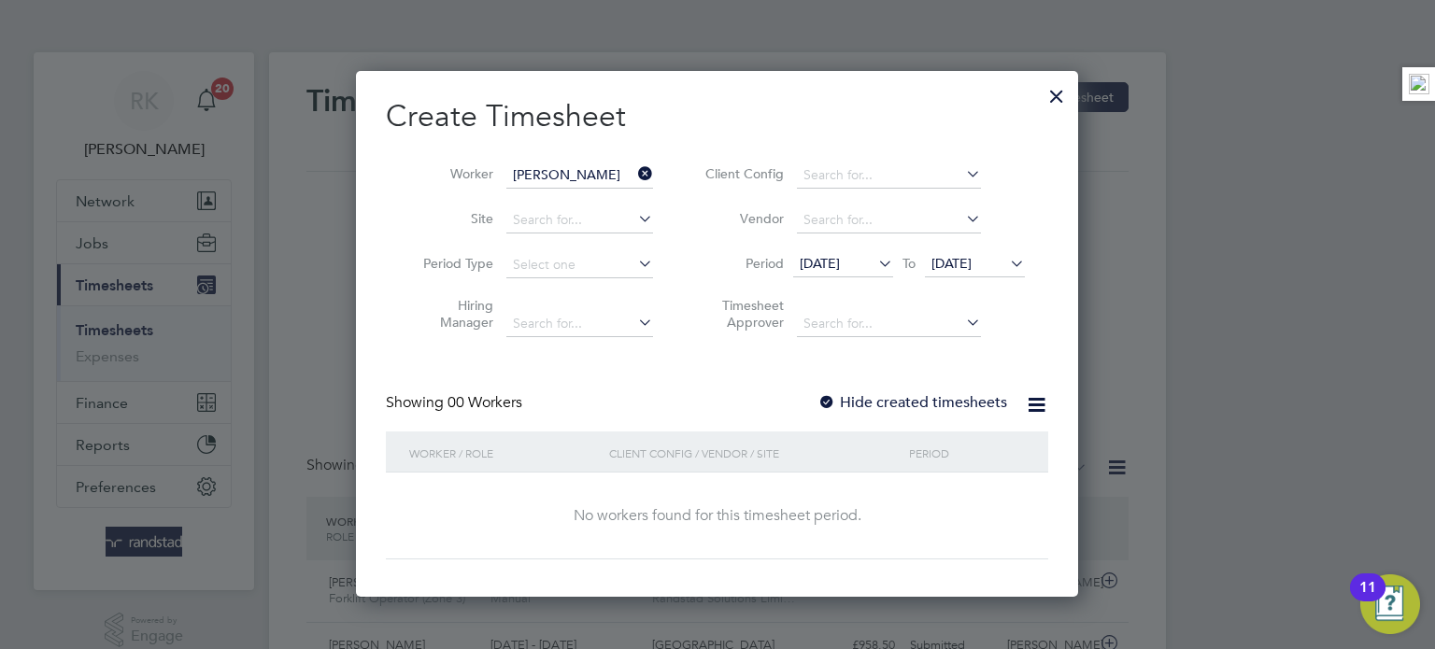
click at [972, 268] on span "03 Aug 2025" at bounding box center [951, 263] width 40 height 17
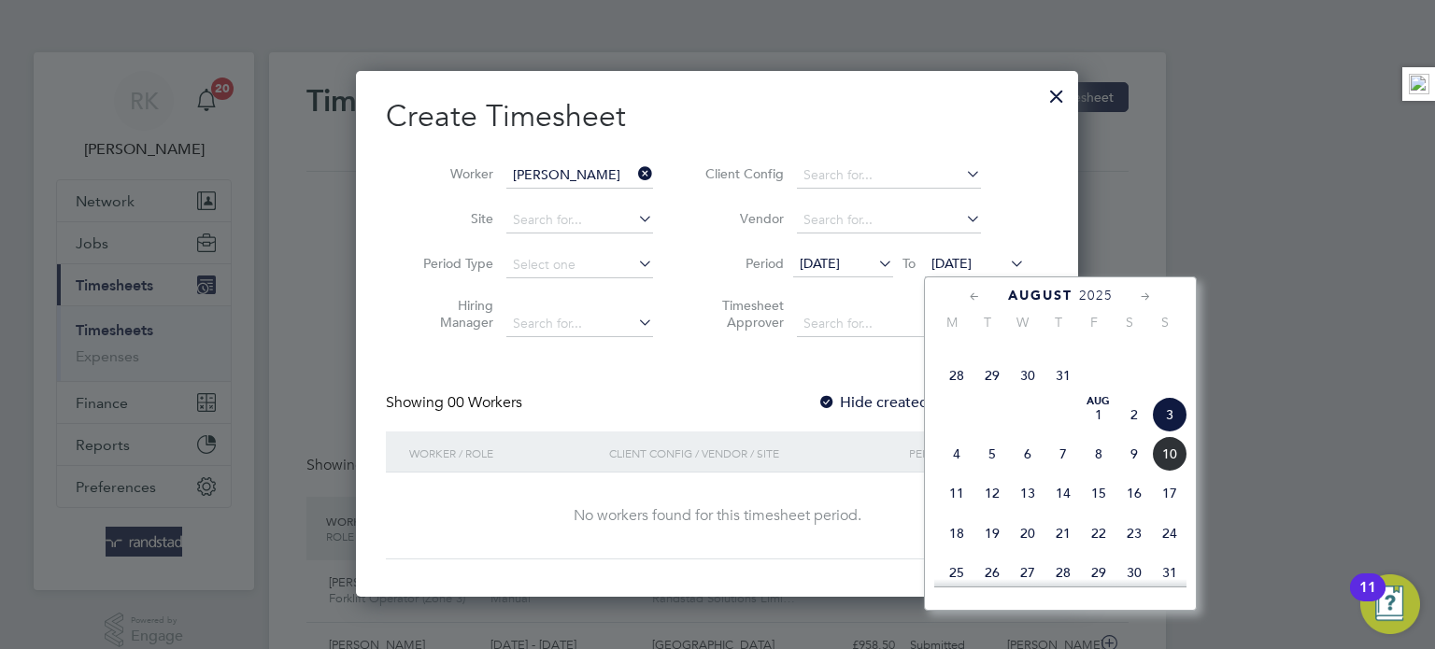
click at [1164, 472] on span "10" at bounding box center [1170, 454] width 36 height 36
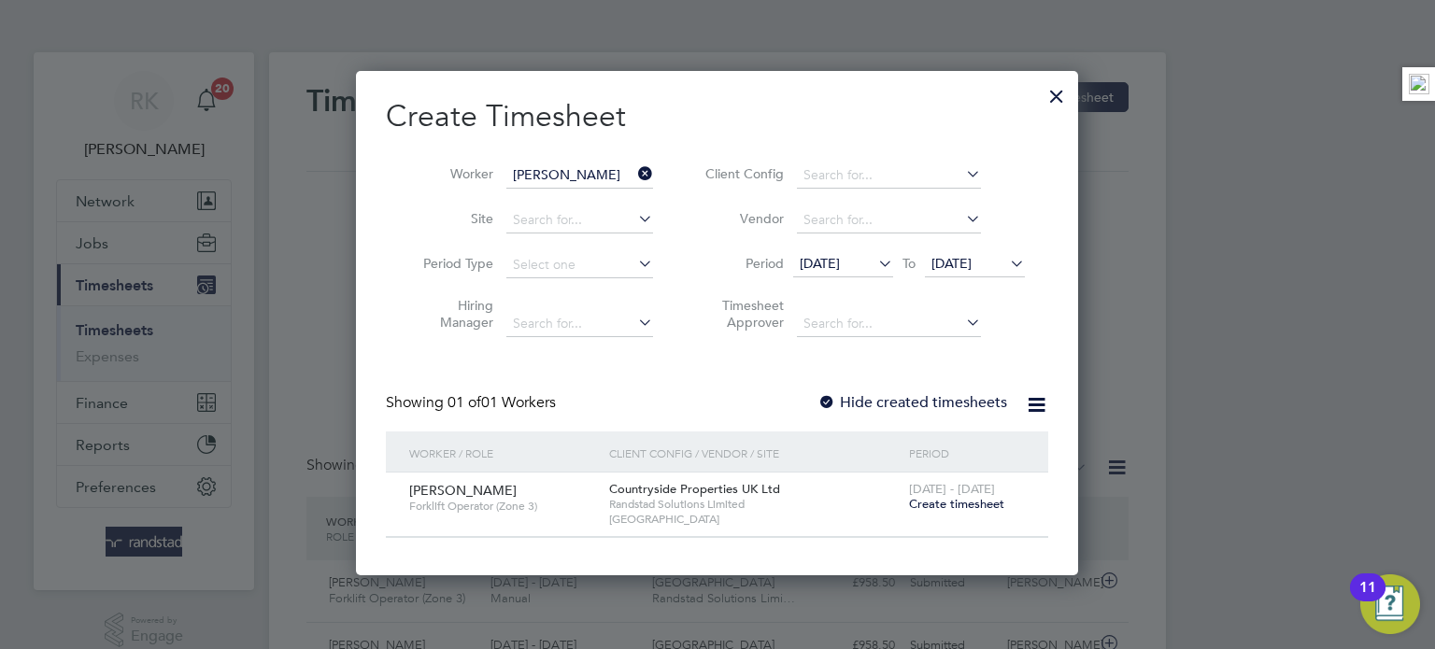
click at [958, 504] on span "Create timesheet" at bounding box center [956, 504] width 95 height 16
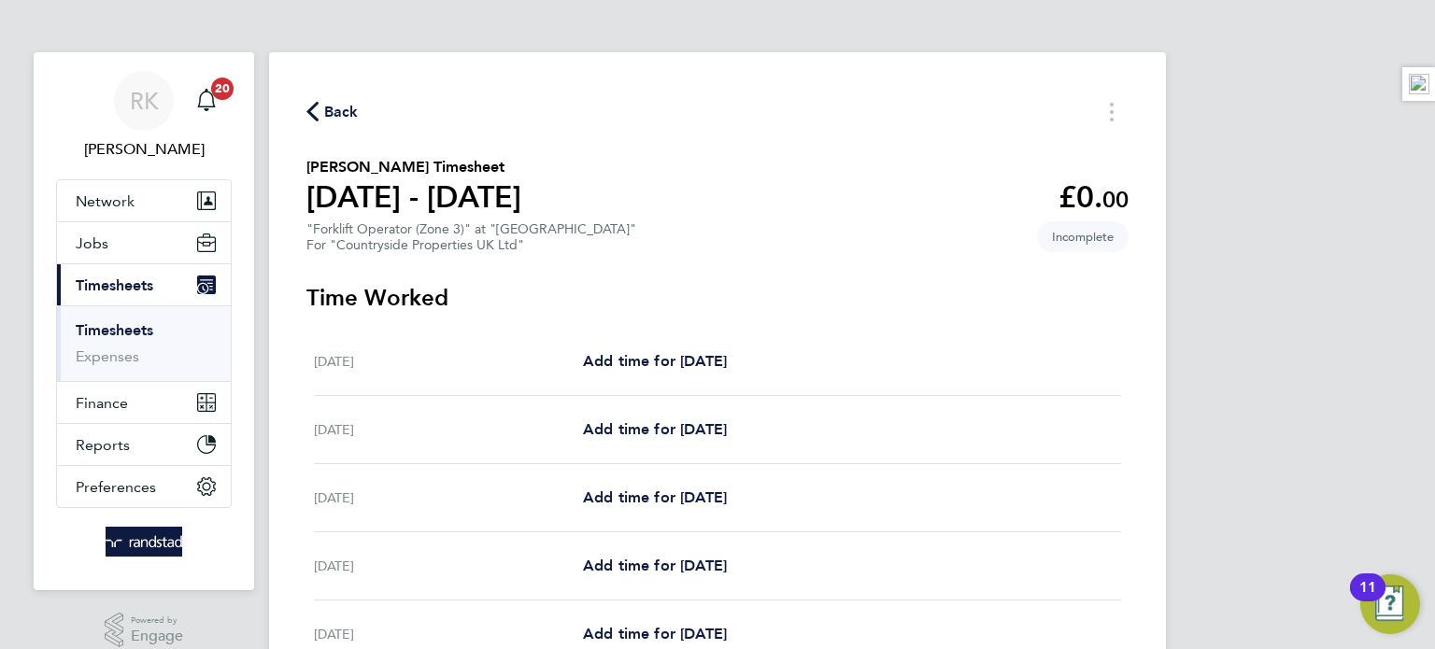
click at [320, 111] on span "Back" at bounding box center [332, 111] width 52 height 18
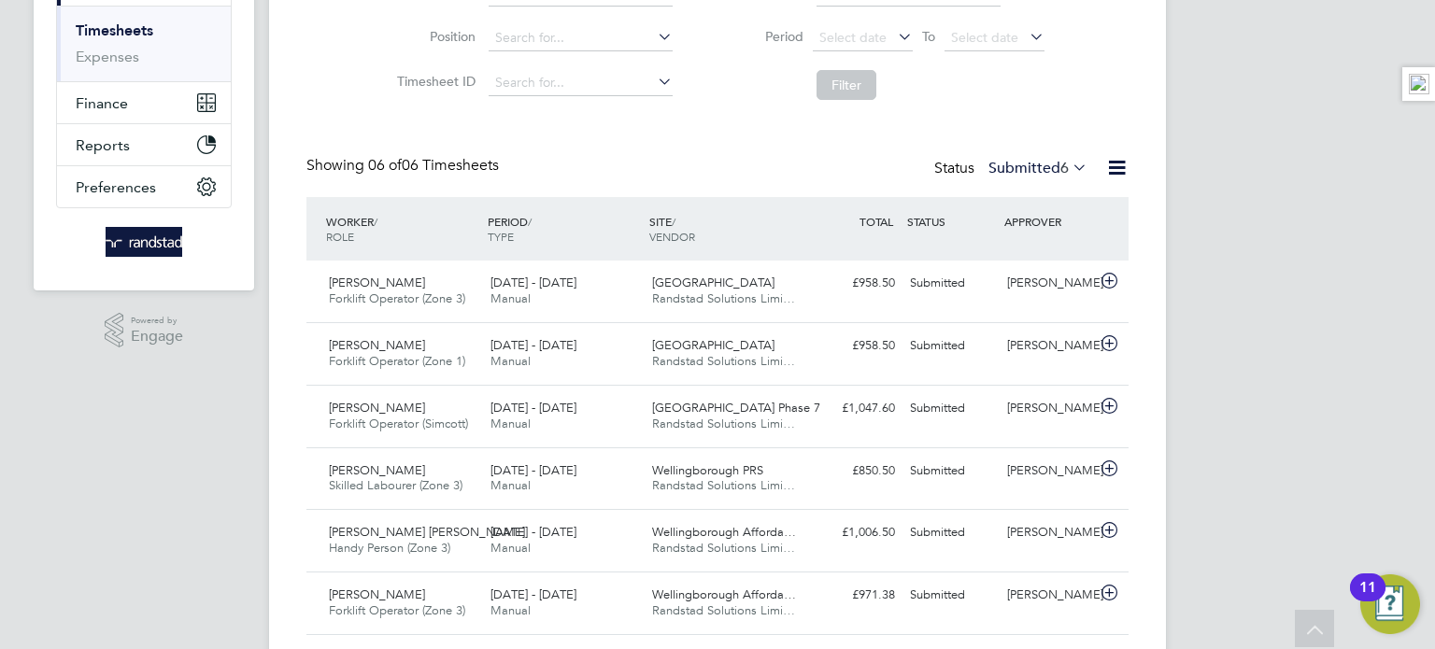
click at [1046, 162] on label "Submitted 6" at bounding box center [1037, 168] width 99 height 19
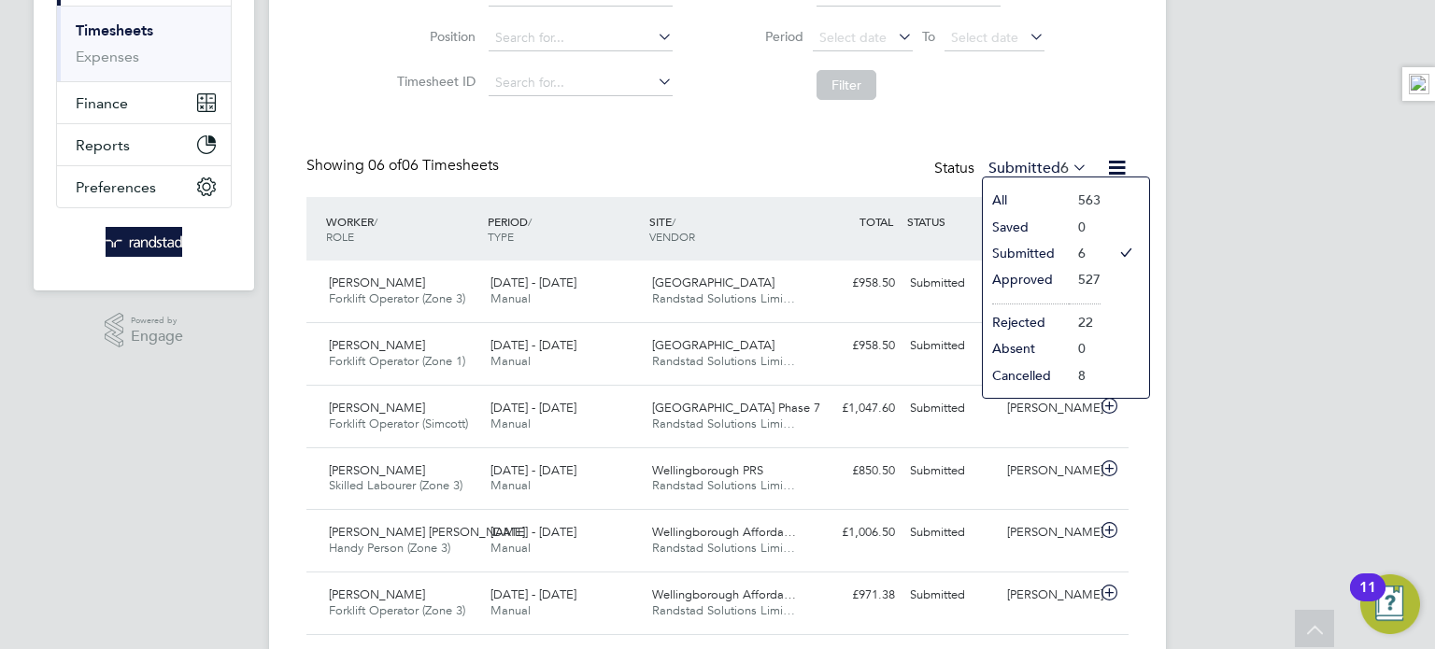
click at [1061, 283] on li "Approved" at bounding box center [1026, 279] width 86 height 26
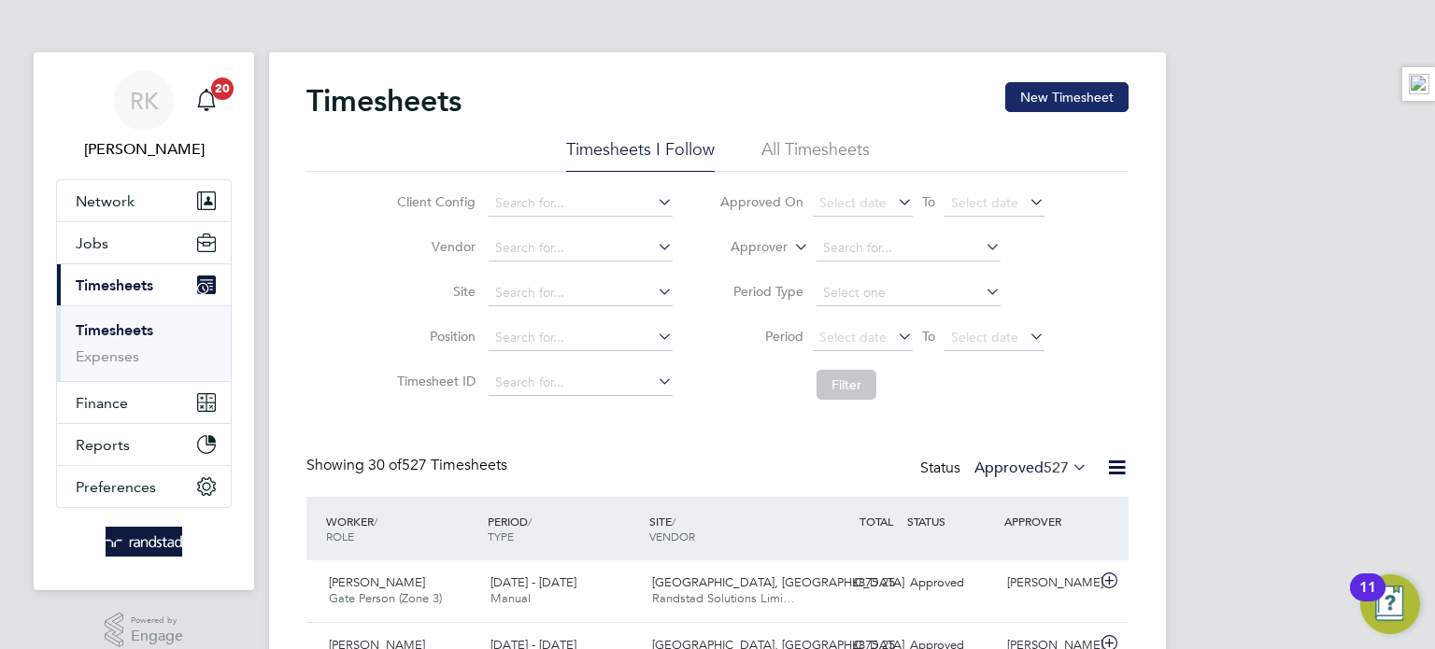
click at [1067, 91] on button "New Timesheet" at bounding box center [1066, 97] width 123 height 30
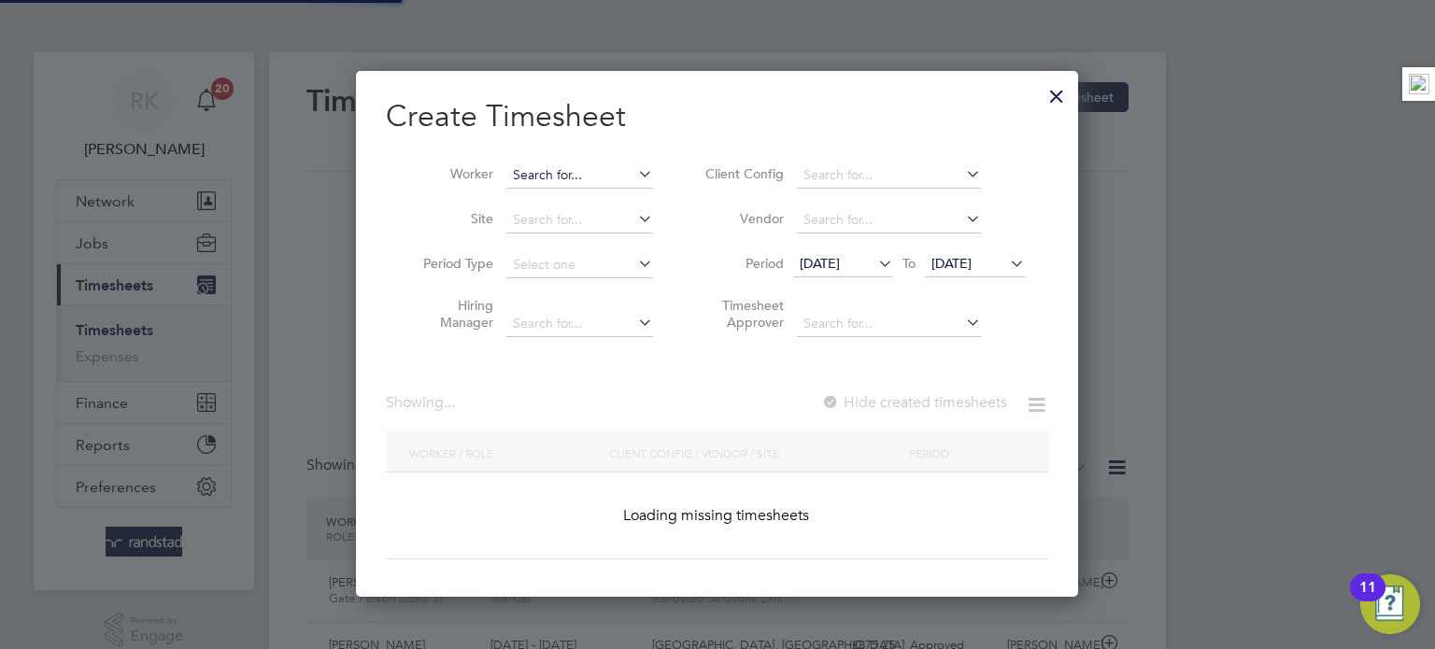
scroll to position [526, 723]
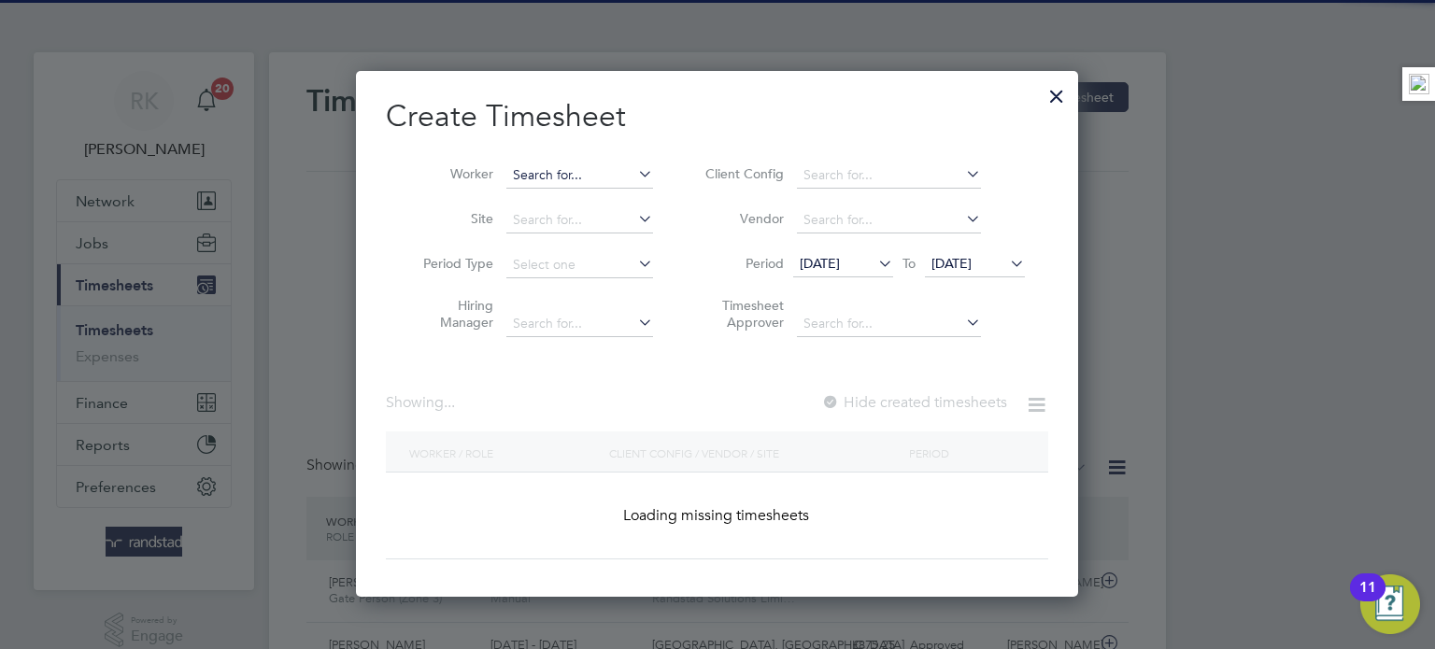
click at [562, 178] on input at bounding box center [579, 176] width 147 height 26
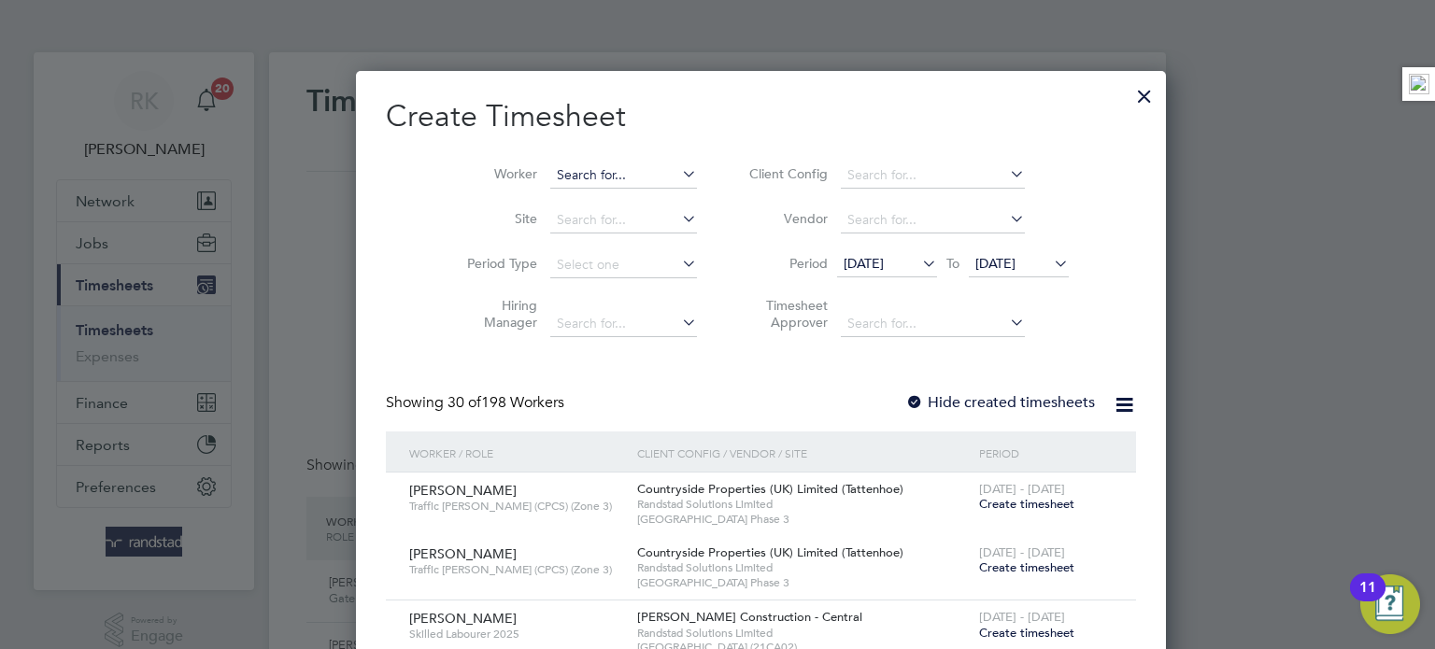
scroll to position [3203, 723]
paste input "Adeyeye Adeyemi"
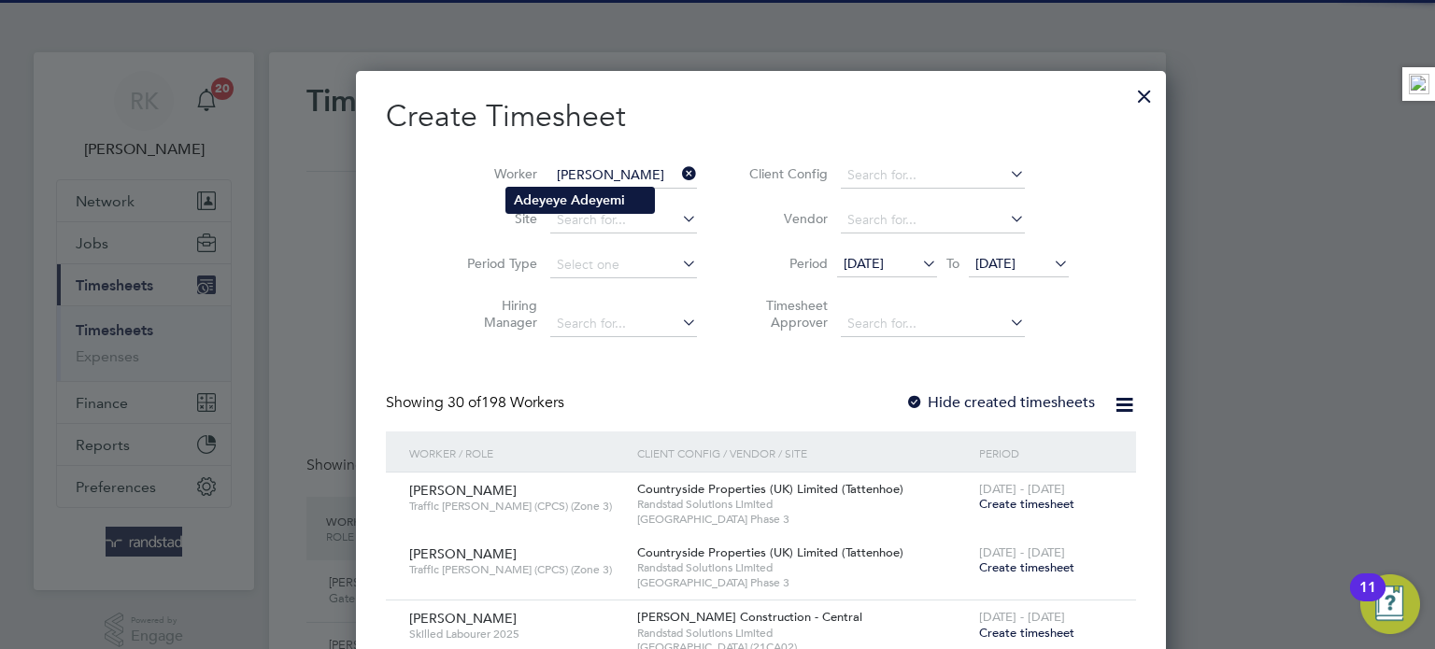
type input "Adeyeye Adeyemi"
click at [575, 195] on b "Adeyemi" at bounding box center [598, 200] width 54 height 16
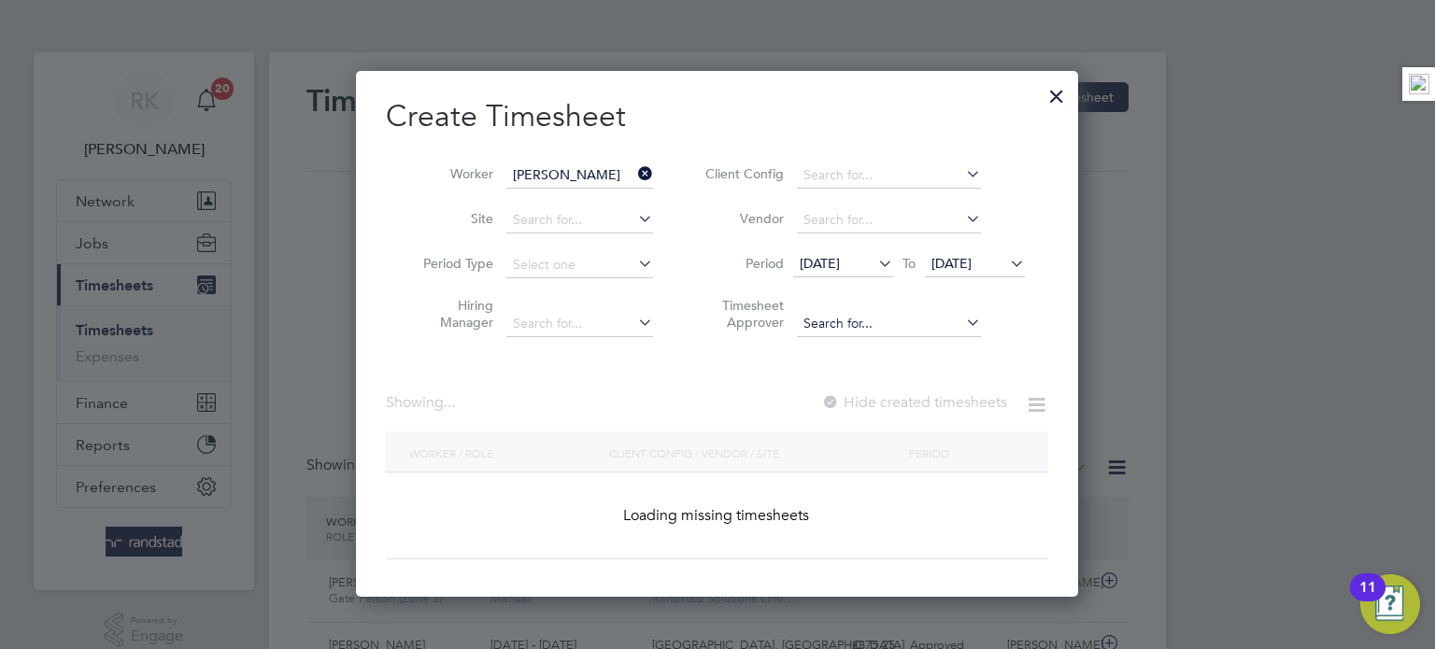
scroll to position [526, 723]
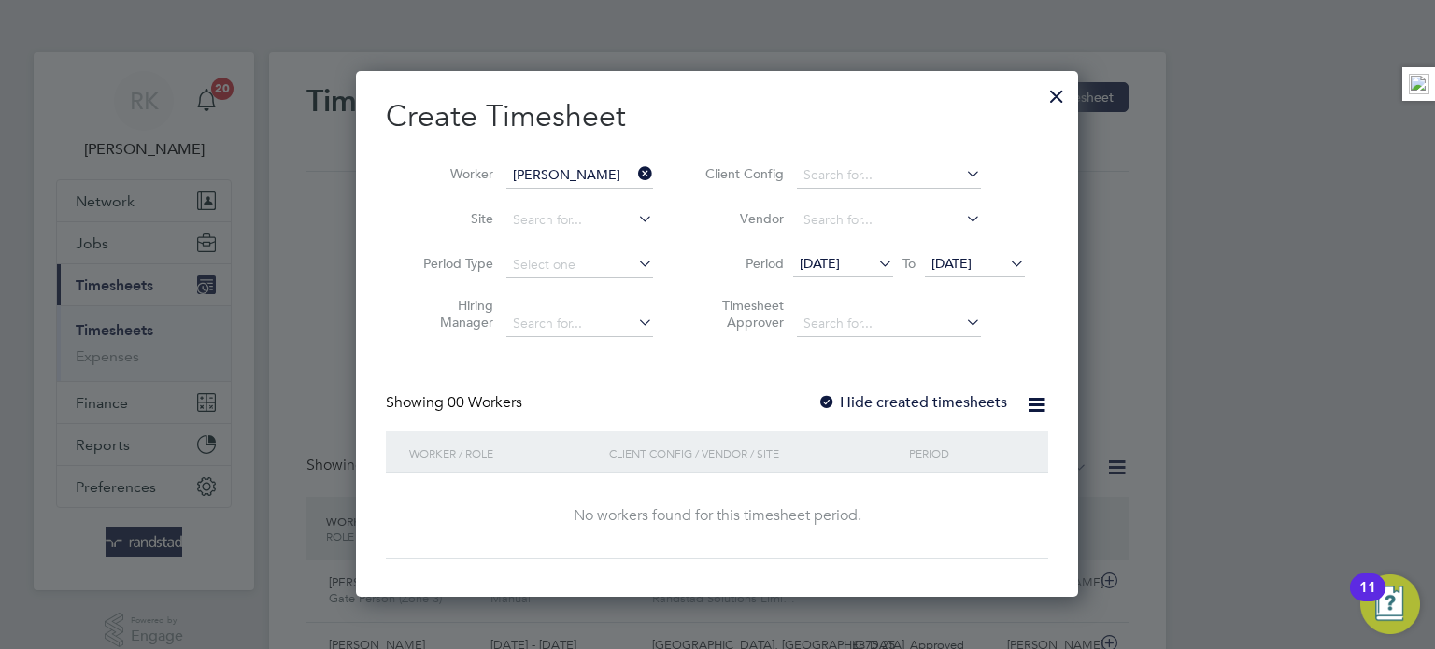
click at [972, 270] on span "03 Aug 2025" at bounding box center [951, 263] width 40 height 17
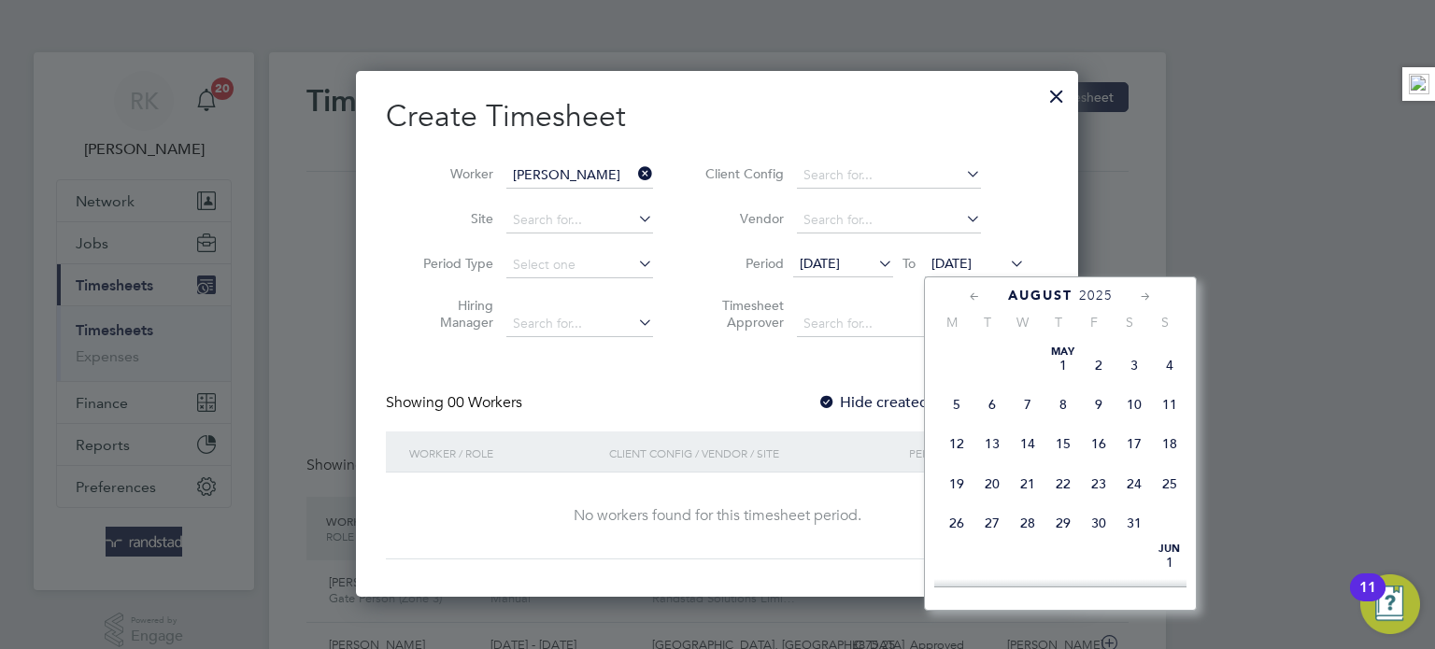
scroll to position [581, 0]
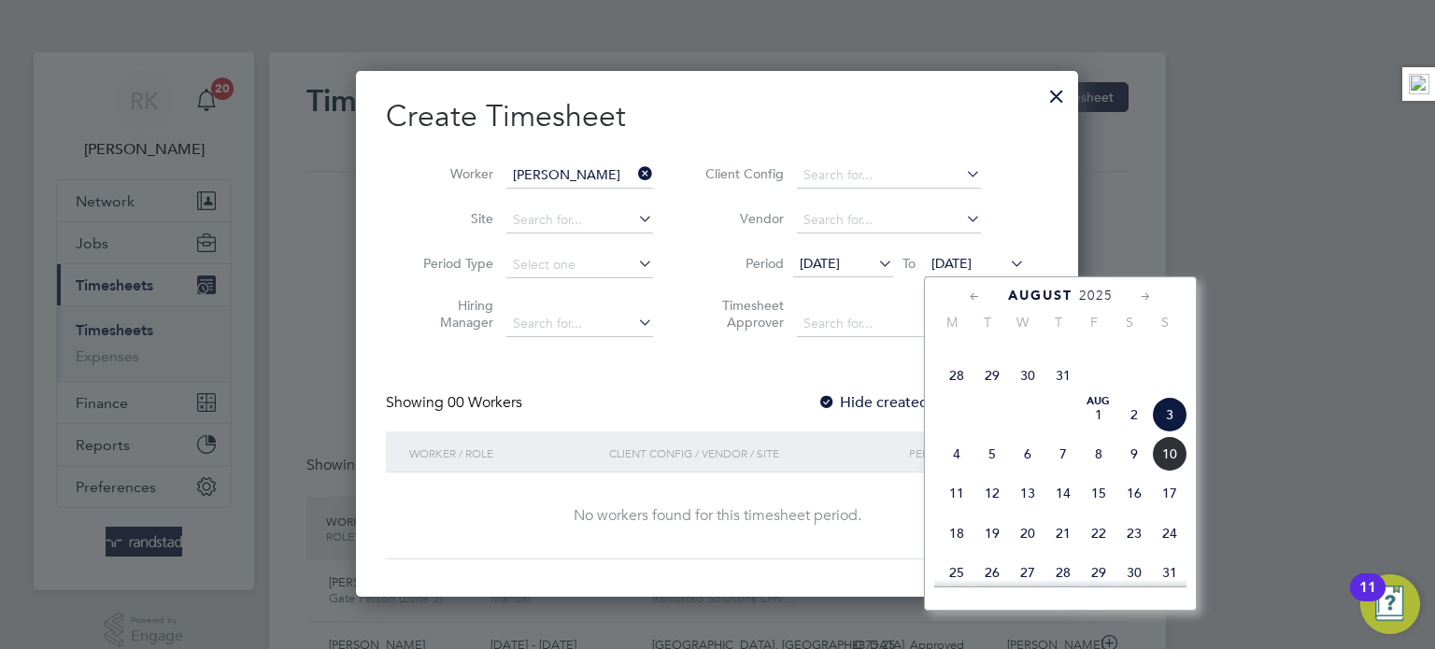
click at [1175, 472] on span "10" at bounding box center [1170, 454] width 36 height 36
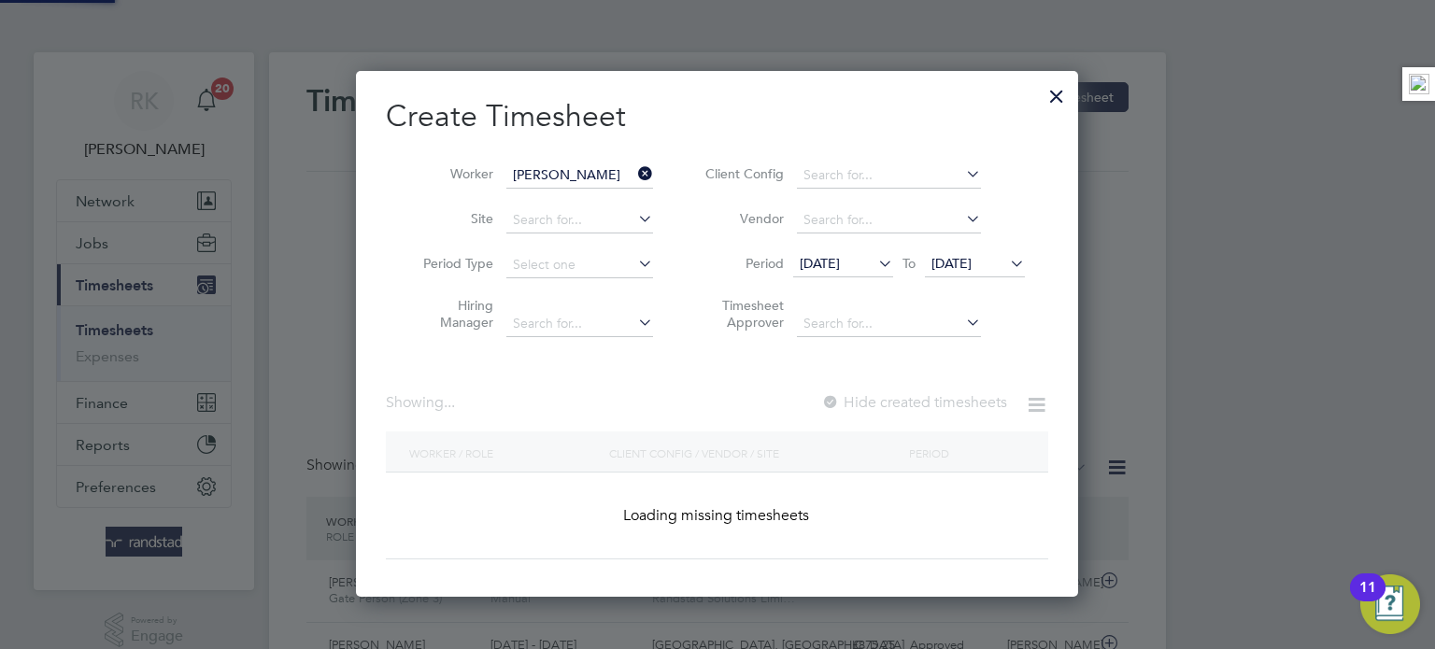
scroll to position [503, 723]
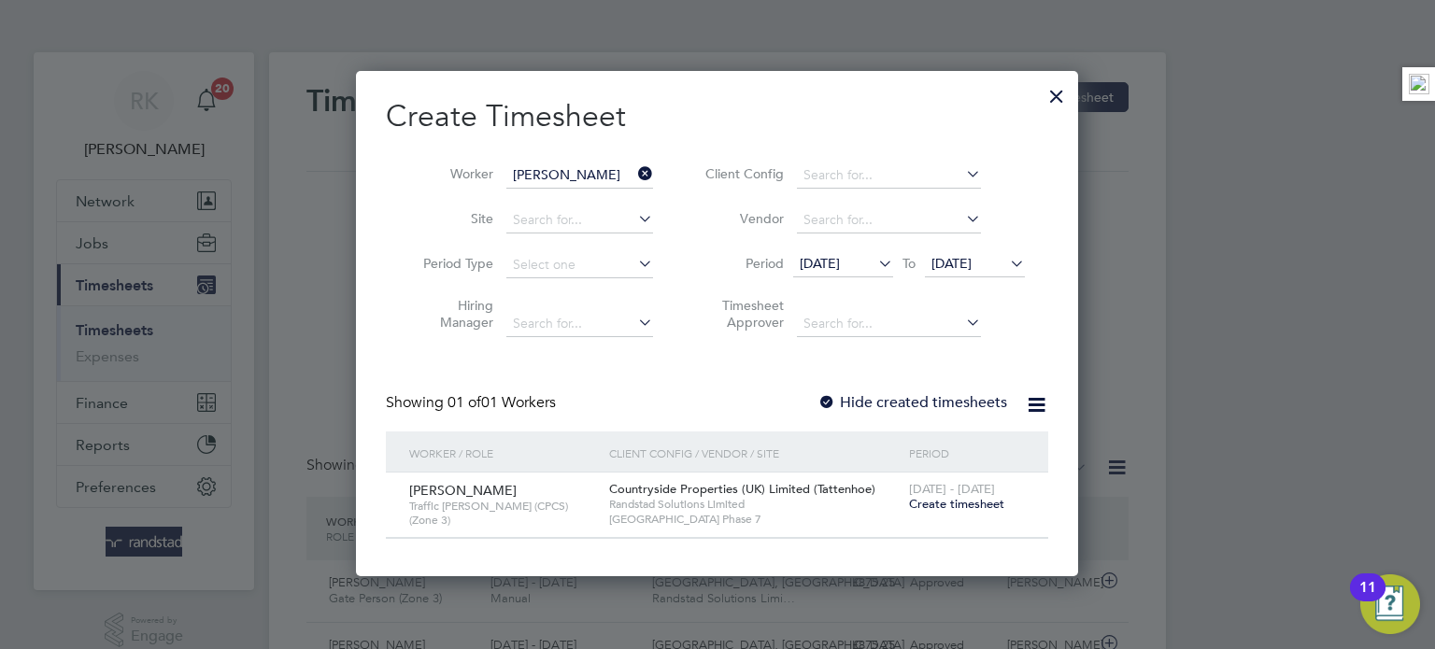
click at [941, 504] on span "Create timesheet" at bounding box center [956, 504] width 95 height 16
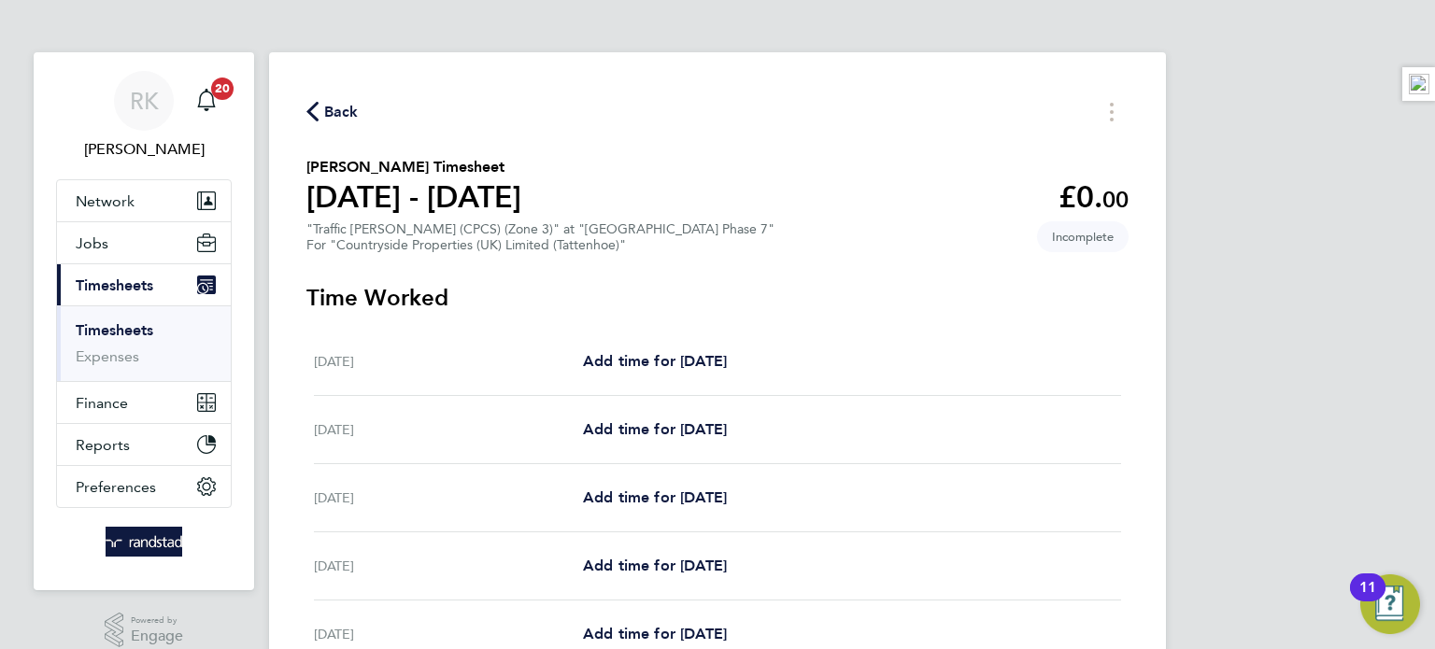
click at [312, 109] on icon "button" at bounding box center [312, 112] width 12 height 20
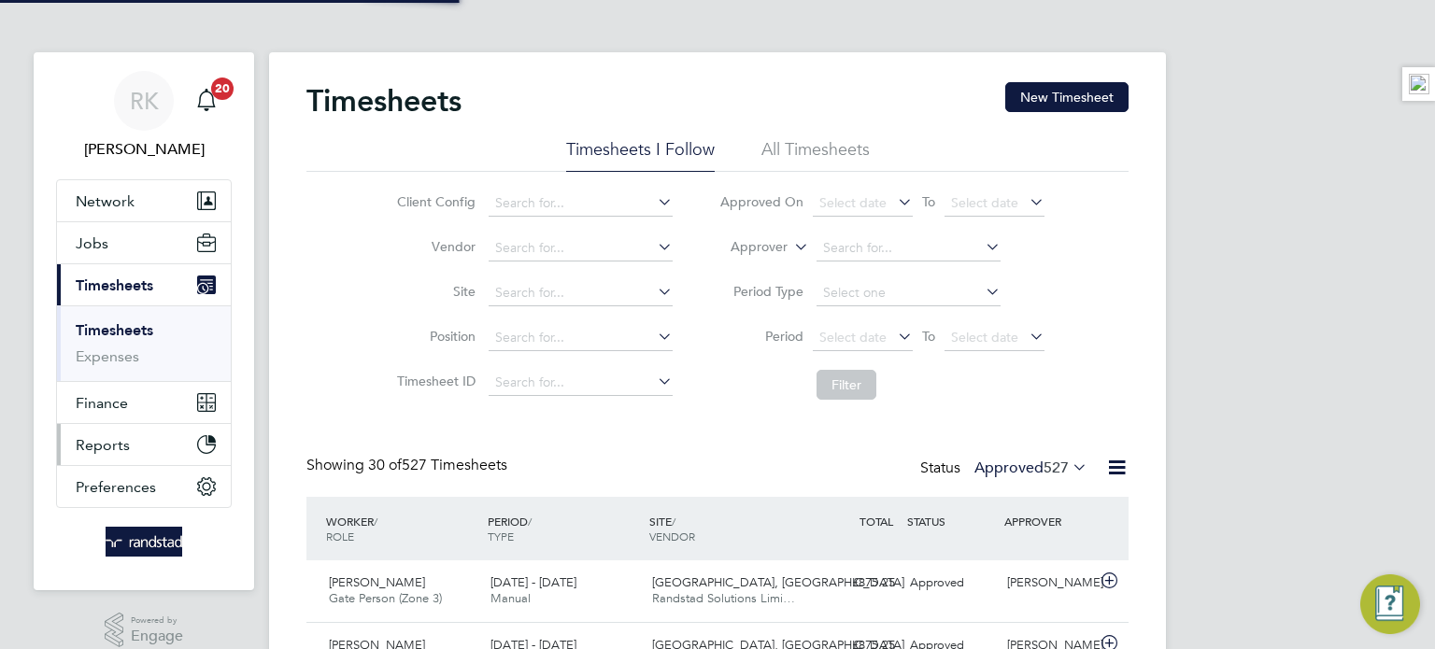
scroll to position [47, 163]
click at [157, 253] on button "Jobs" at bounding box center [144, 242] width 174 height 41
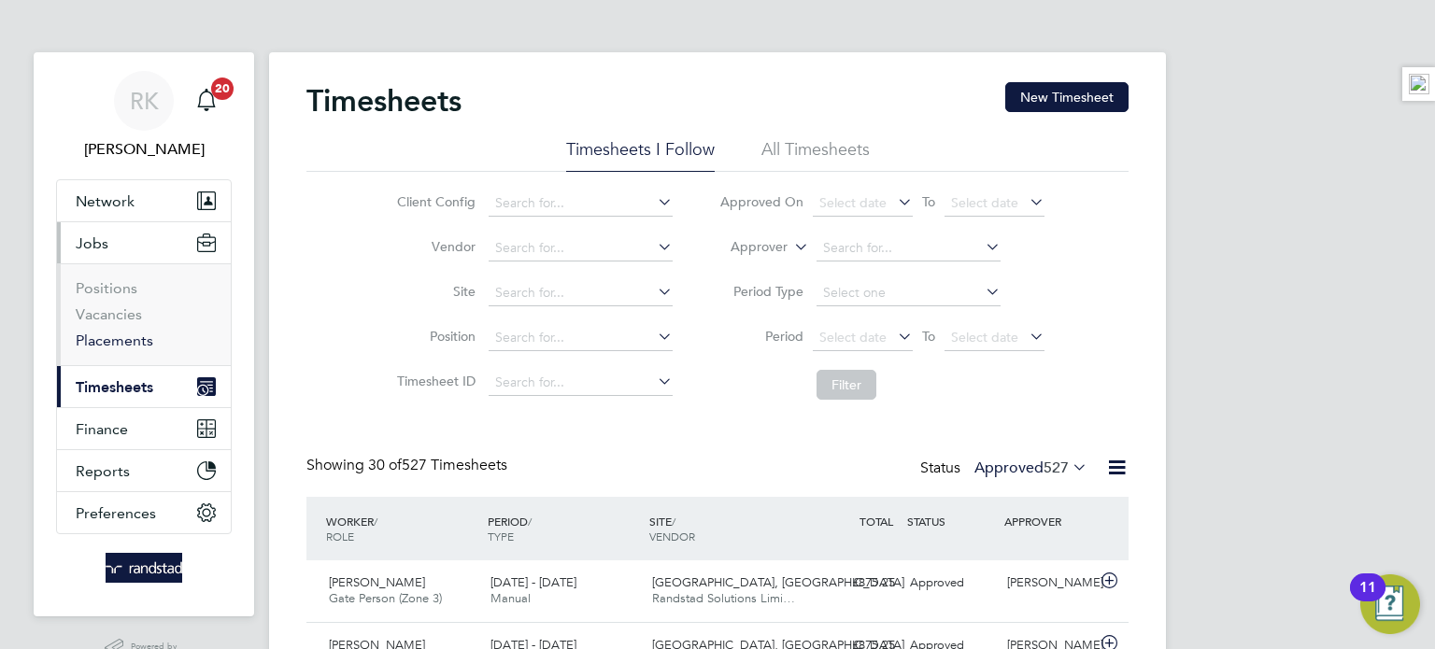
click at [126, 338] on link "Placements" at bounding box center [115, 341] width 78 height 18
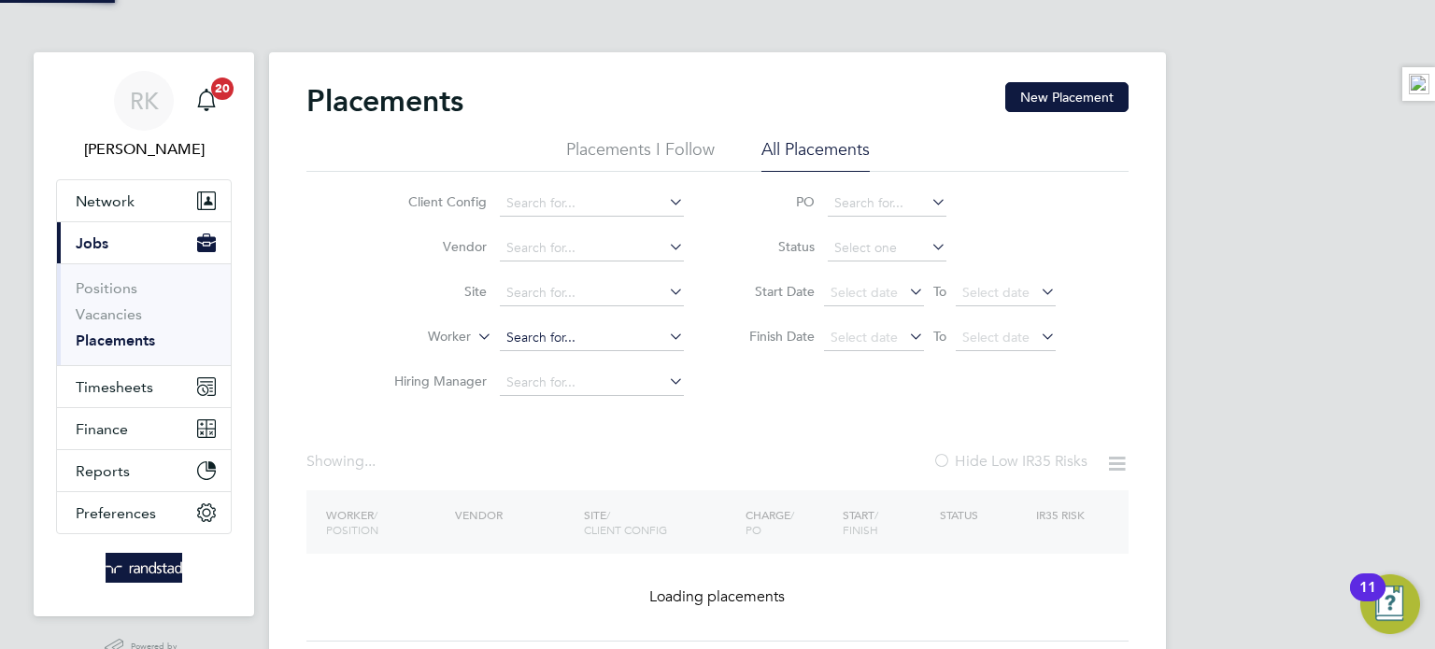
click at [545, 328] on input at bounding box center [592, 338] width 184 height 26
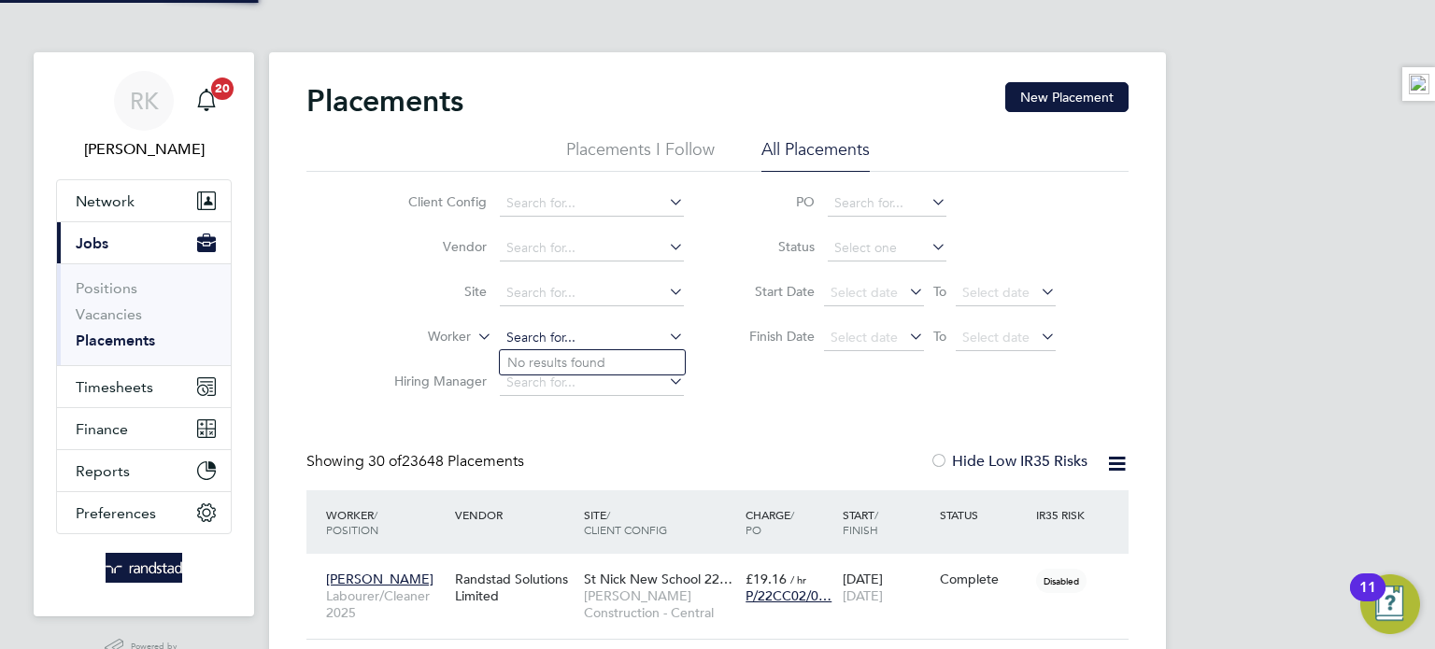
paste input "[PERSON_NAME]"
type input "[PERSON_NAME]"
click at [585, 363] on b "Adeyemi" at bounding box center [591, 363] width 54 height 16
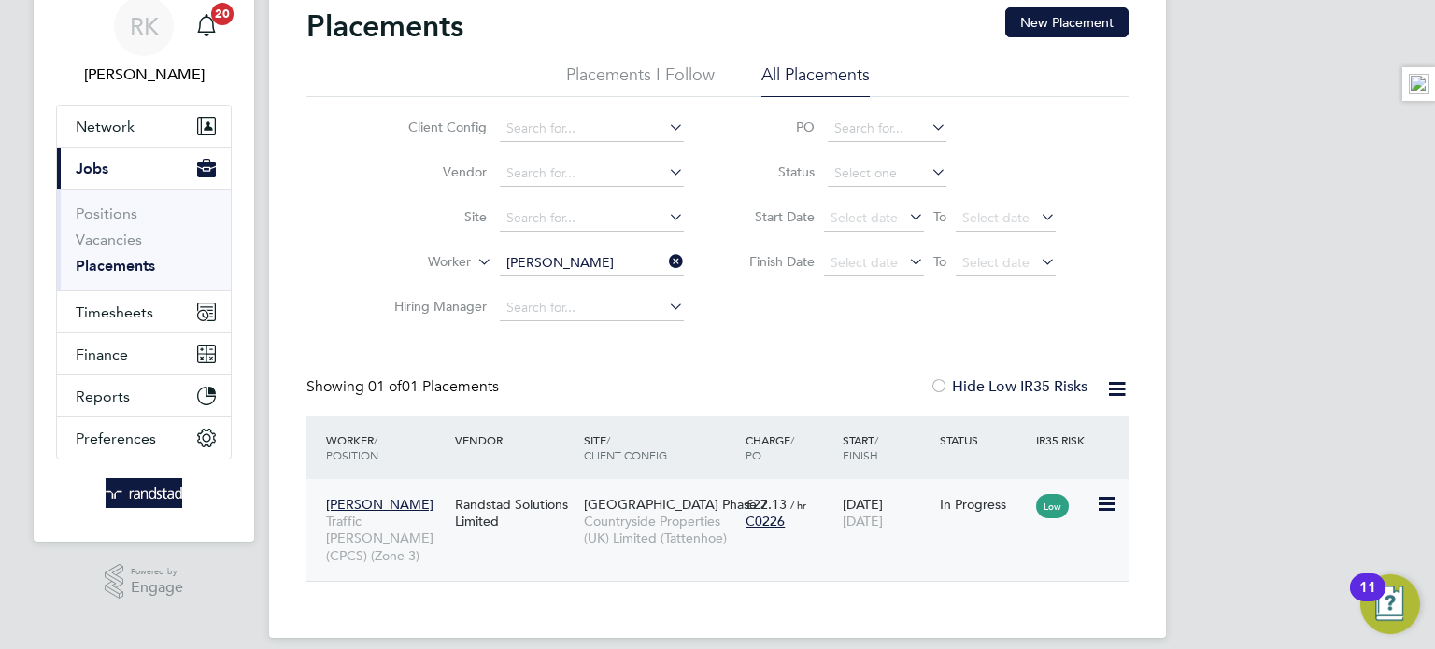
click at [847, 543] on div "Adeyeye Adeyemi Traffic Marshall (CPCS) (Zone 3) Randstad Solutions Limited Tat…" at bounding box center [717, 530] width 822 height 102
click at [816, 527] on div "C0226" at bounding box center [790, 521] width 88 height 17
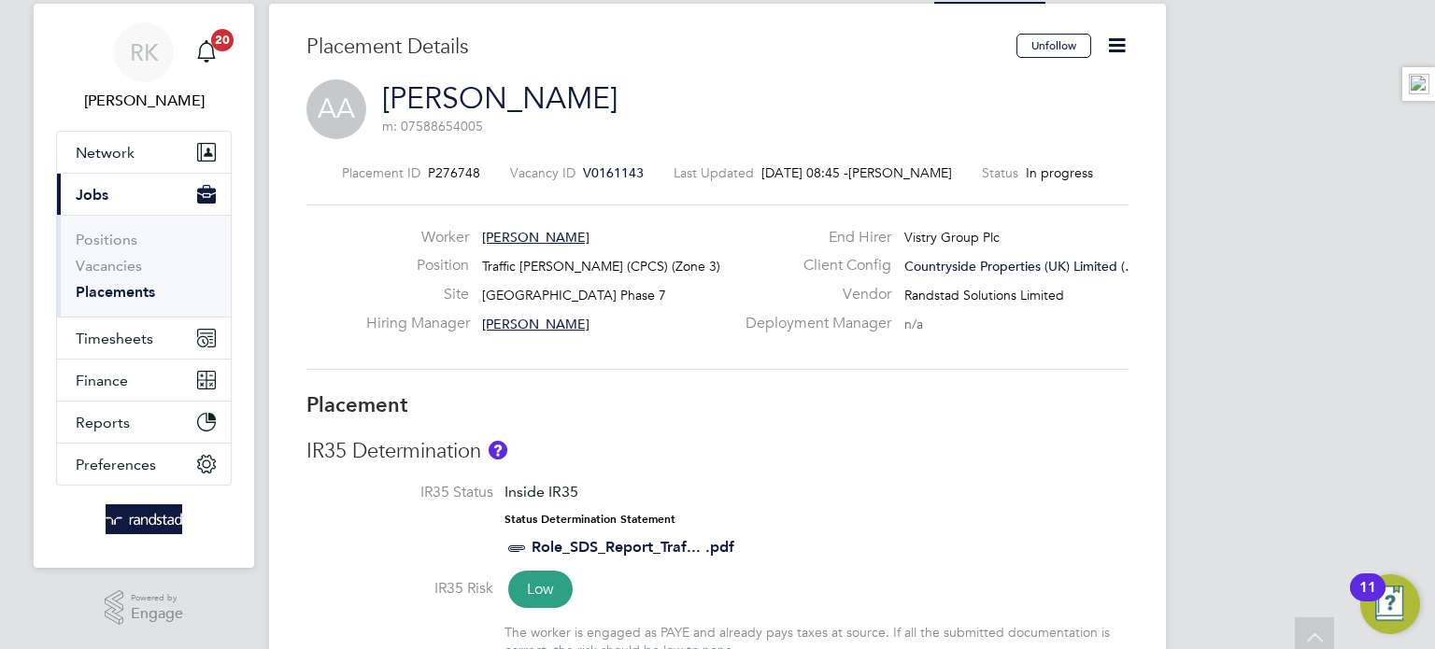
scroll to position [12, 0]
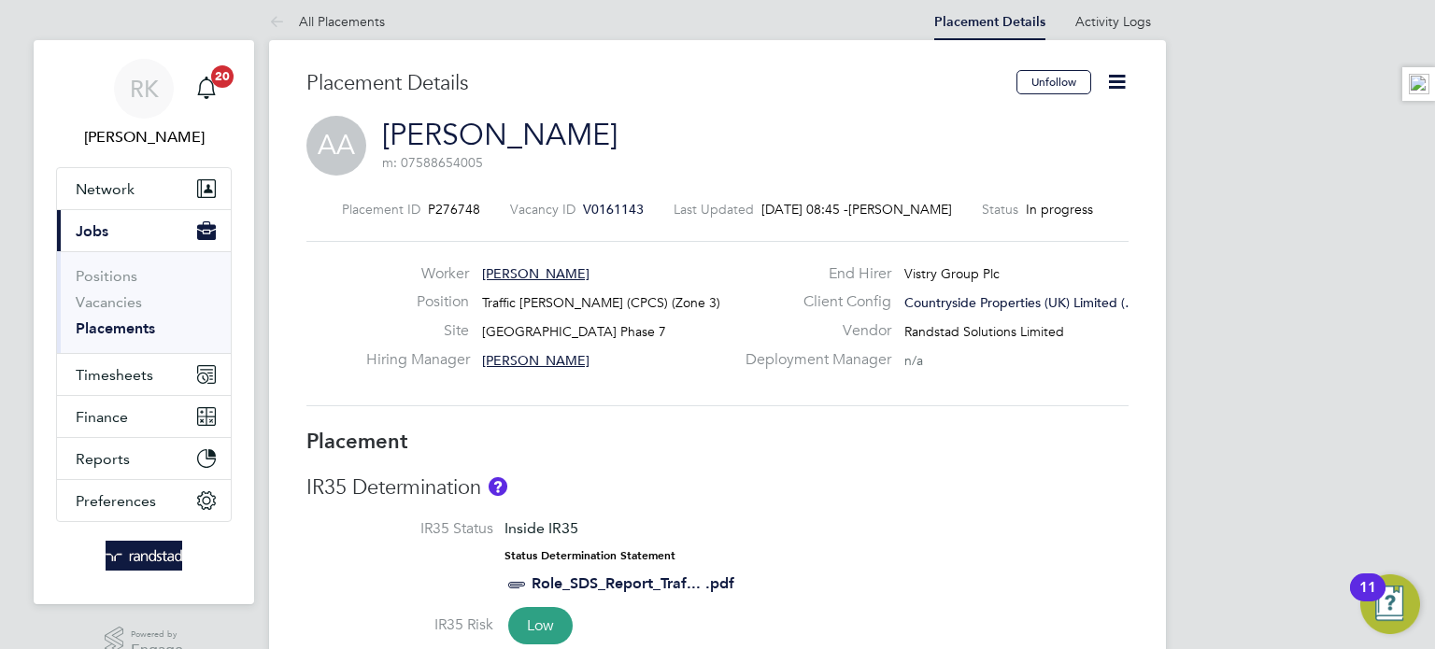
click at [1119, 85] on icon at bounding box center [1116, 81] width 23 height 23
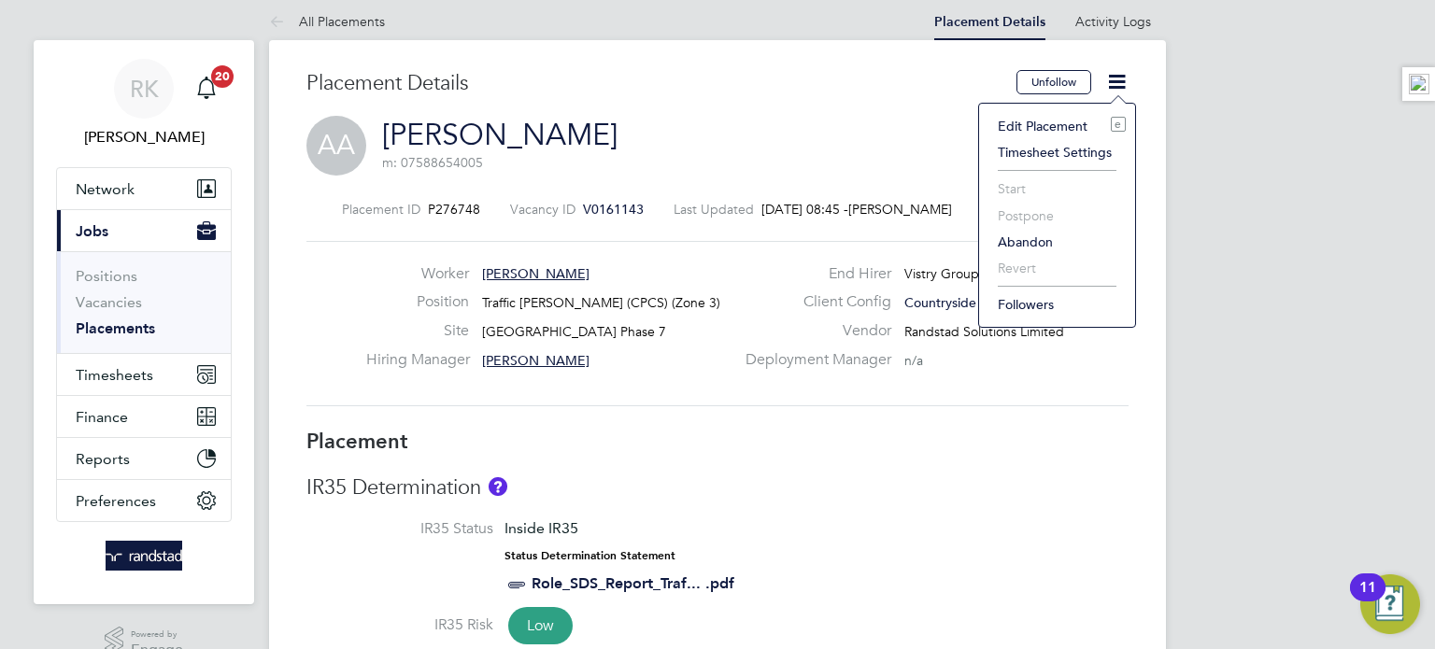
click at [1053, 119] on li "Edit Placement e" at bounding box center [1056, 126] width 137 height 26
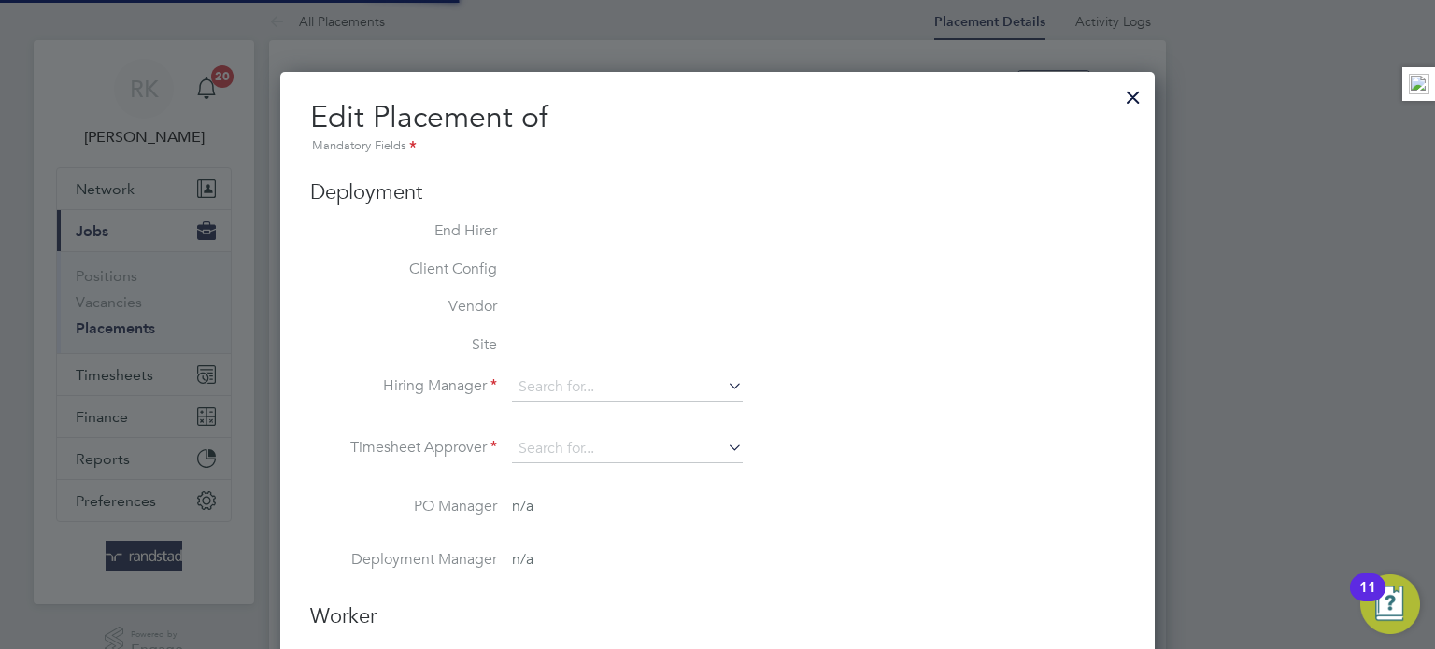
type input "[PERSON_NAME]"
type input "10 Mar 2025"
type input "[DATE]"
type input "07:30"
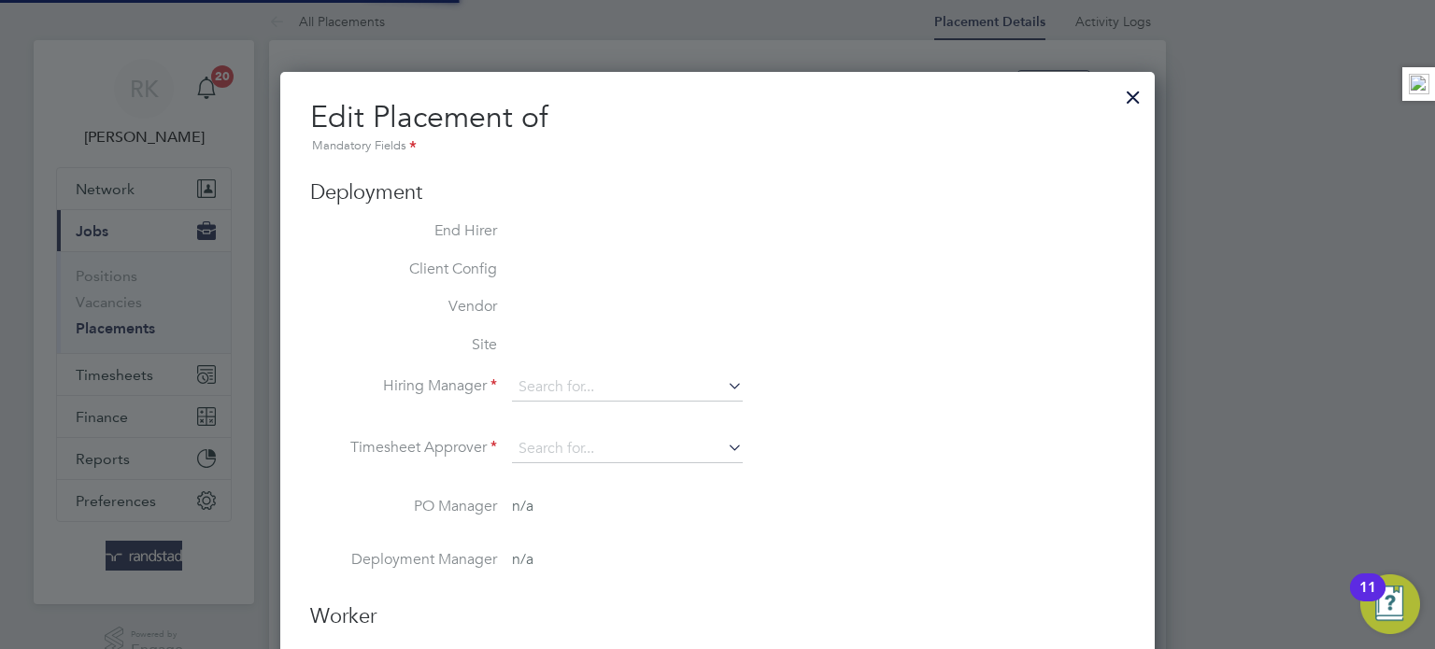
type input "16:30"
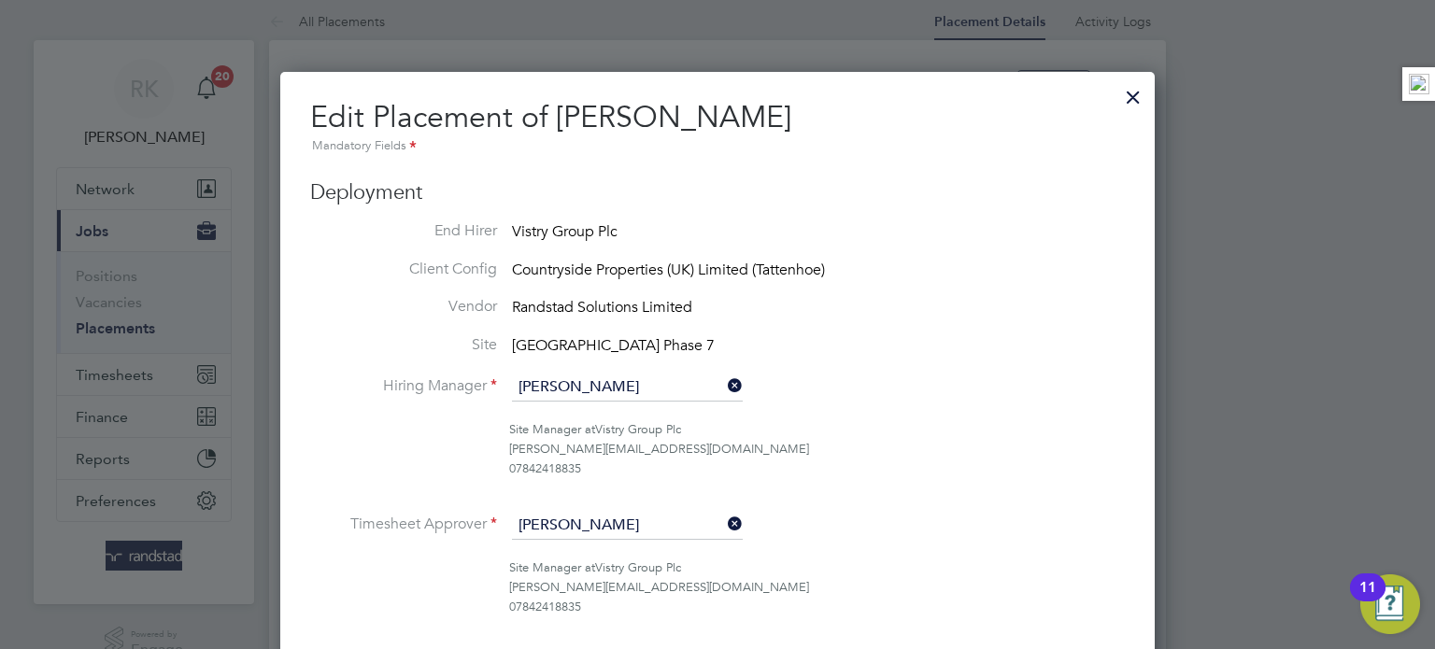
click at [724, 519] on icon at bounding box center [724, 524] width 0 height 26
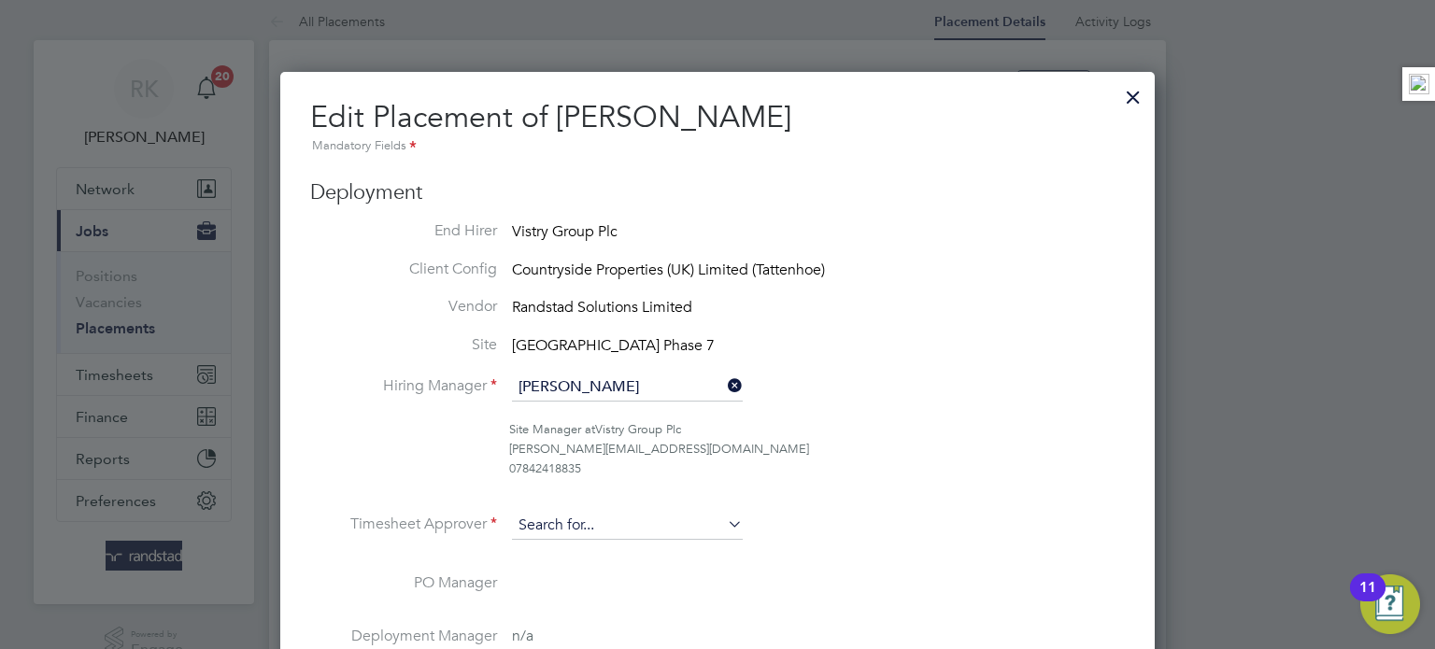
click at [668, 526] on input at bounding box center [627, 526] width 231 height 28
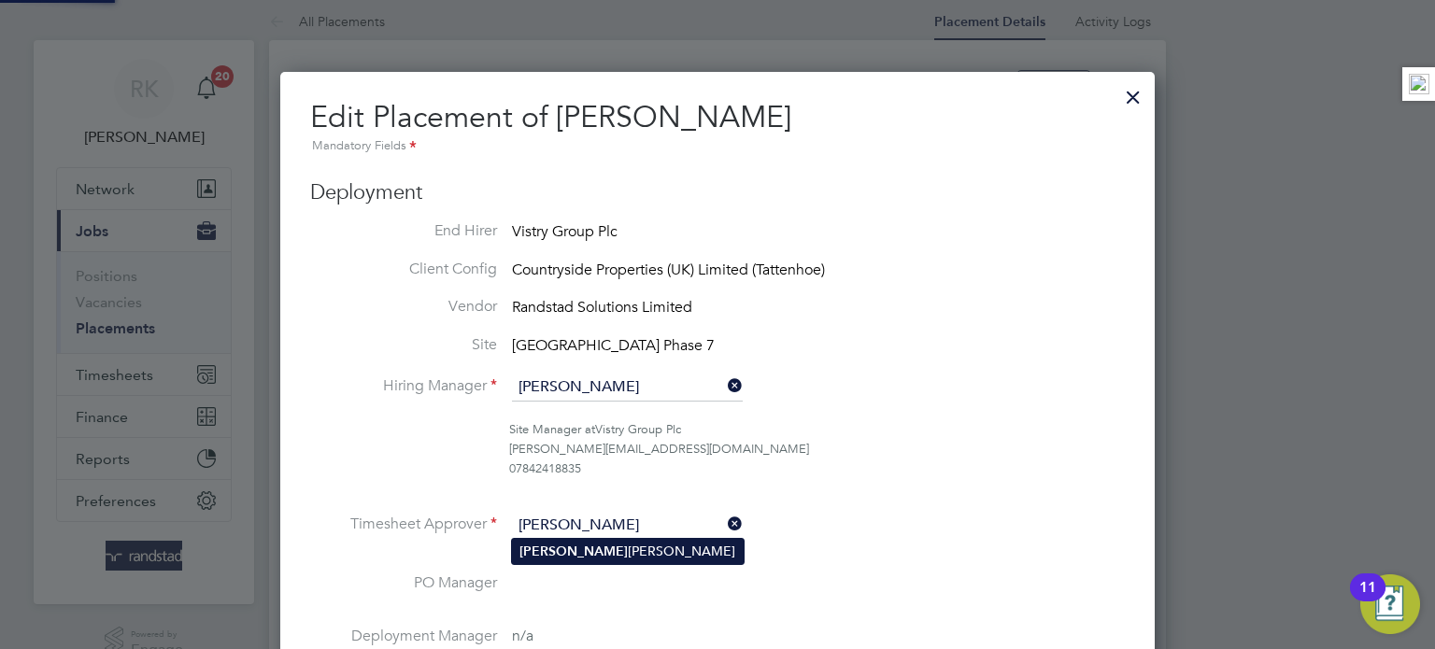
click at [632, 547] on li "Freddie Morel" at bounding box center [628, 551] width 232 height 25
type input "[PERSON_NAME]"
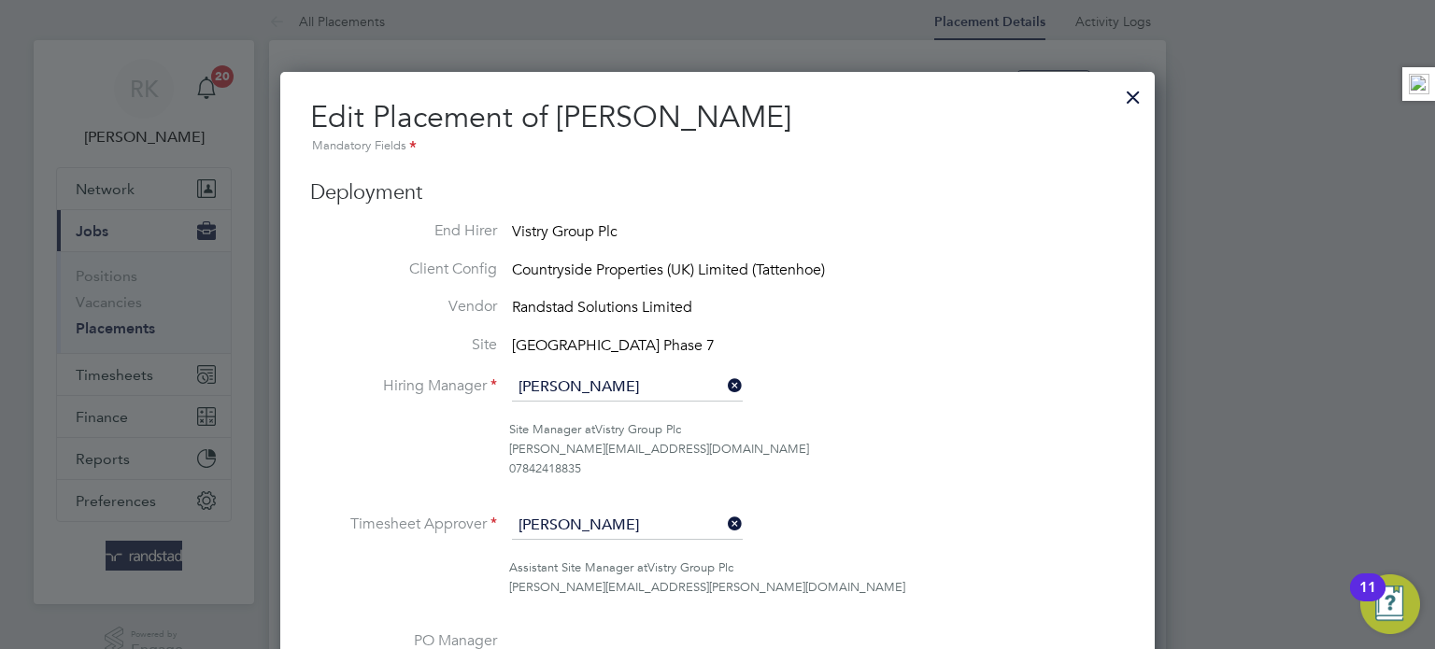
click at [852, 477] on li "Site Manager at Vistry Group Plc [PERSON_NAME][EMAIL_ADDRESS][DOMAIN_NAME] 0784…" at bounding box center [717, 458] width 815 height 77
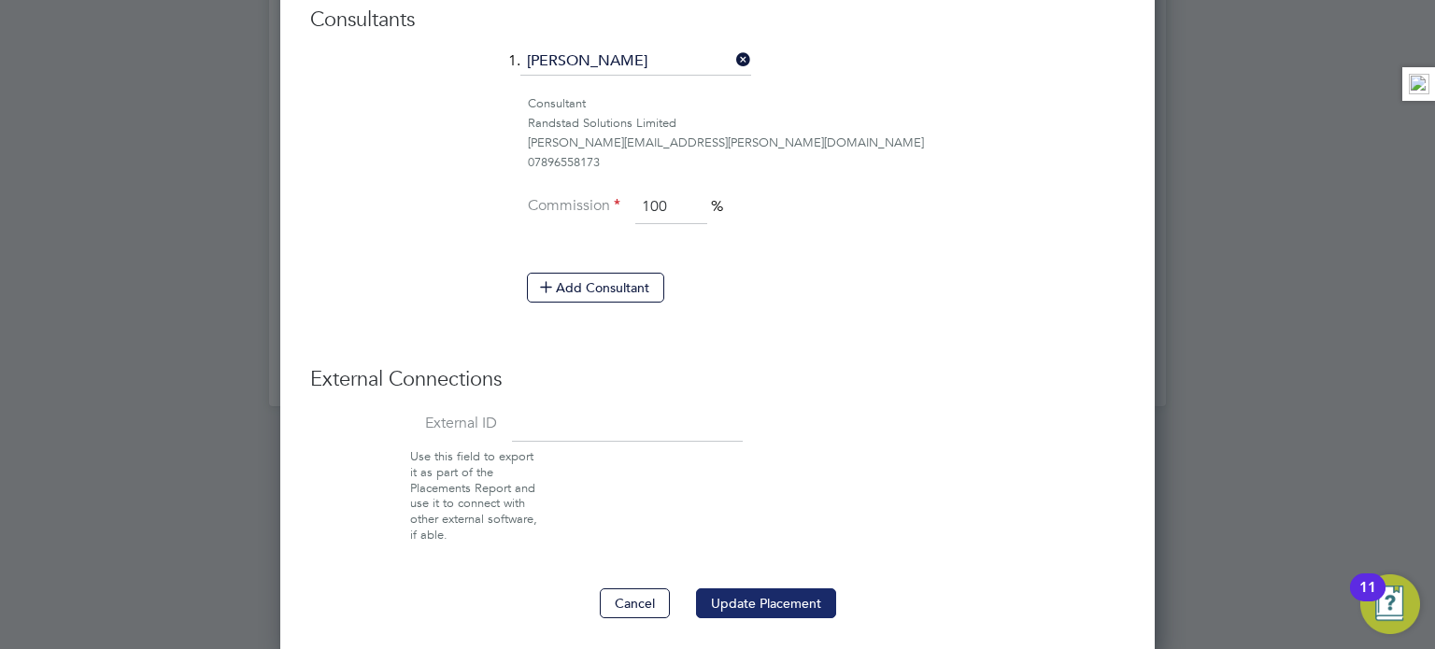
click at [800, 591] on button "Update Placement" at bounding box center [766, 604] width 140 height 30
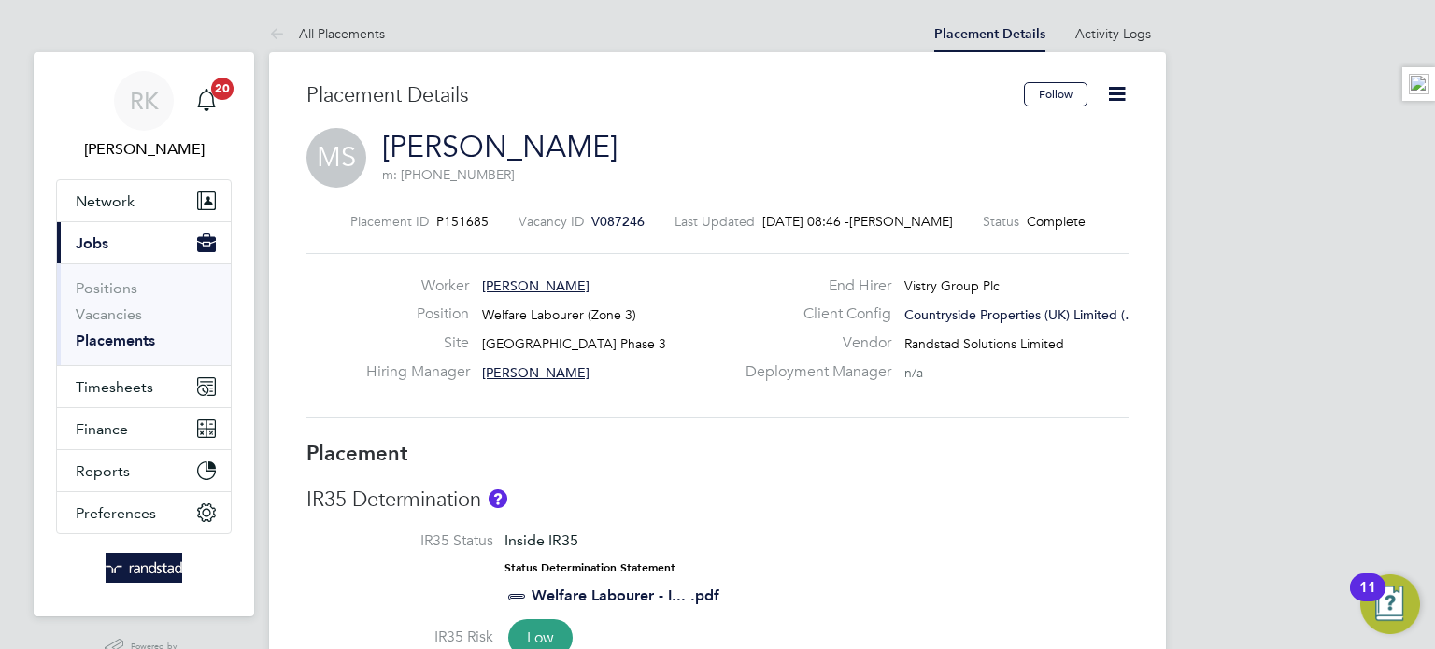
click at [109, 341] on link "Placements" at bounding box center [115, 341] width 79 height 18
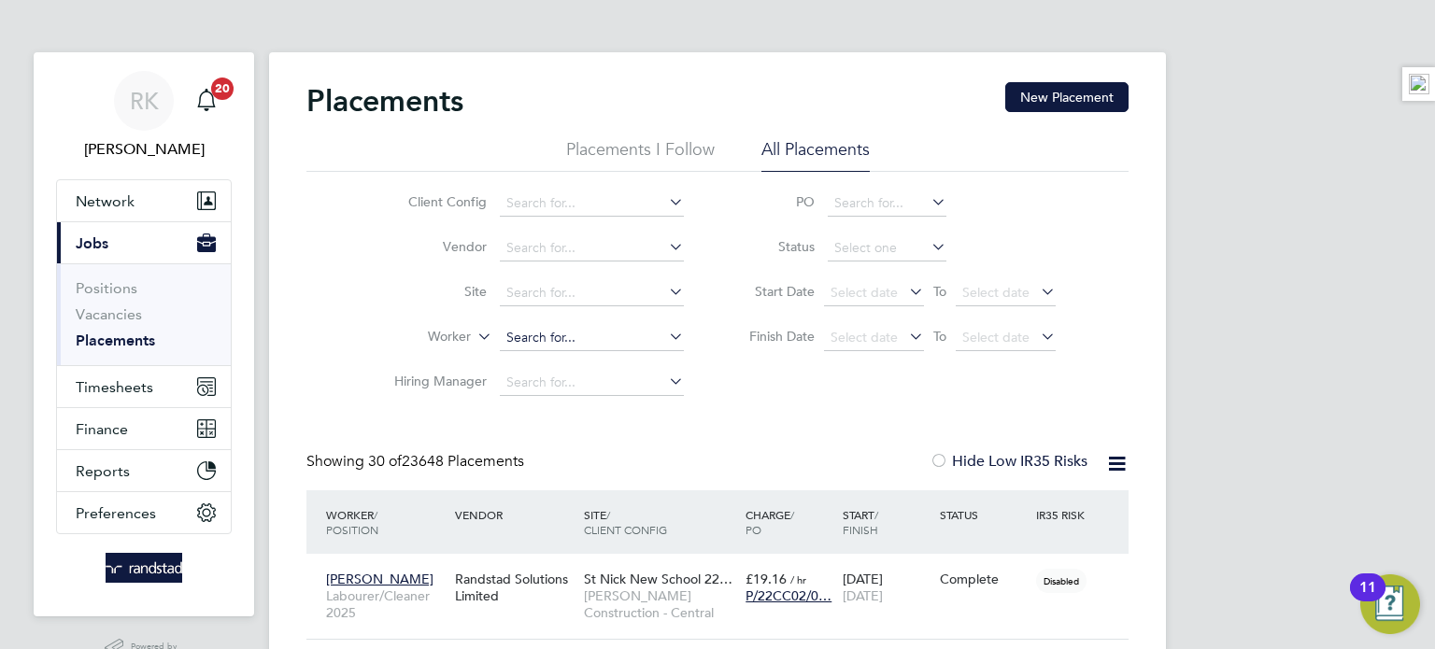
click at [577, 328] on input at bounding box center [592, 338] width 184 height 26
paste input "[PERSON_NAME]"
type input "[PERSON_NAME]"
click at [582, 358] on b "[PERSON_NAME]" at bounding box center [616, 363] width 108 height 16
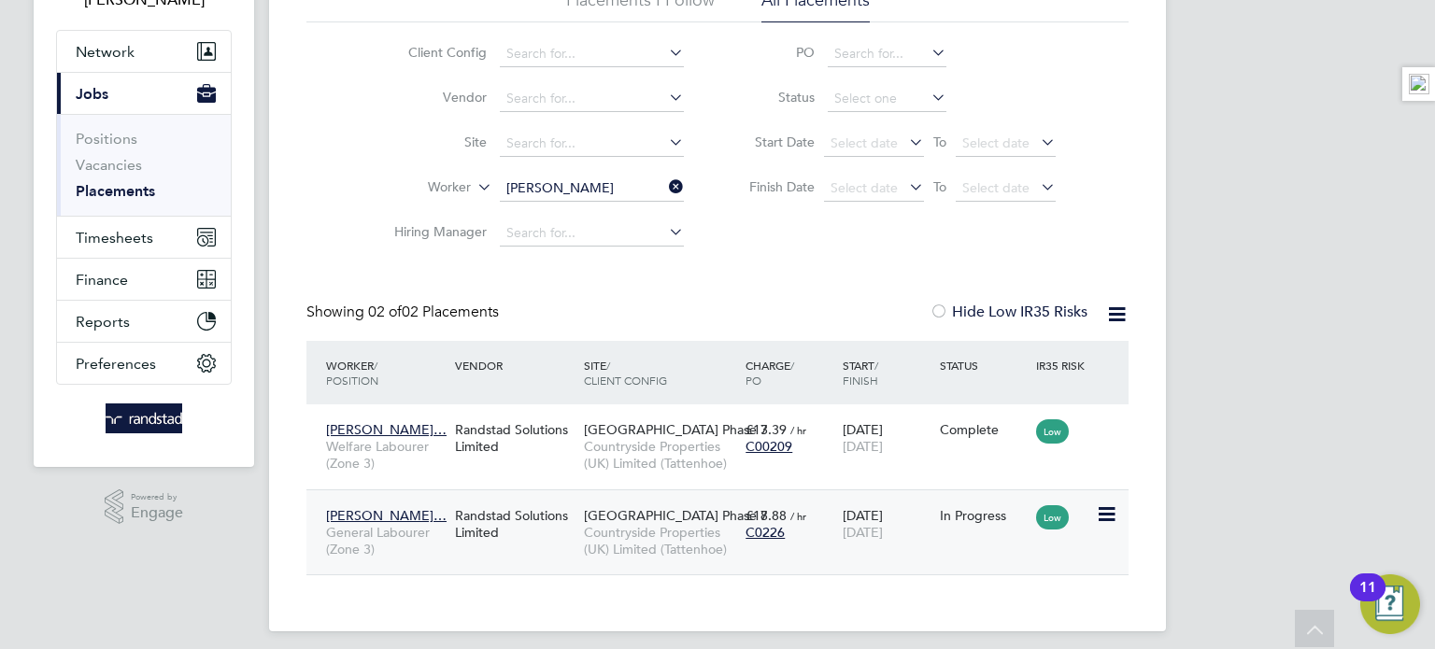
click at [818, 543] on div "£18.88 / hr C0226" at bounding box center [789, 524] width 97 height 52
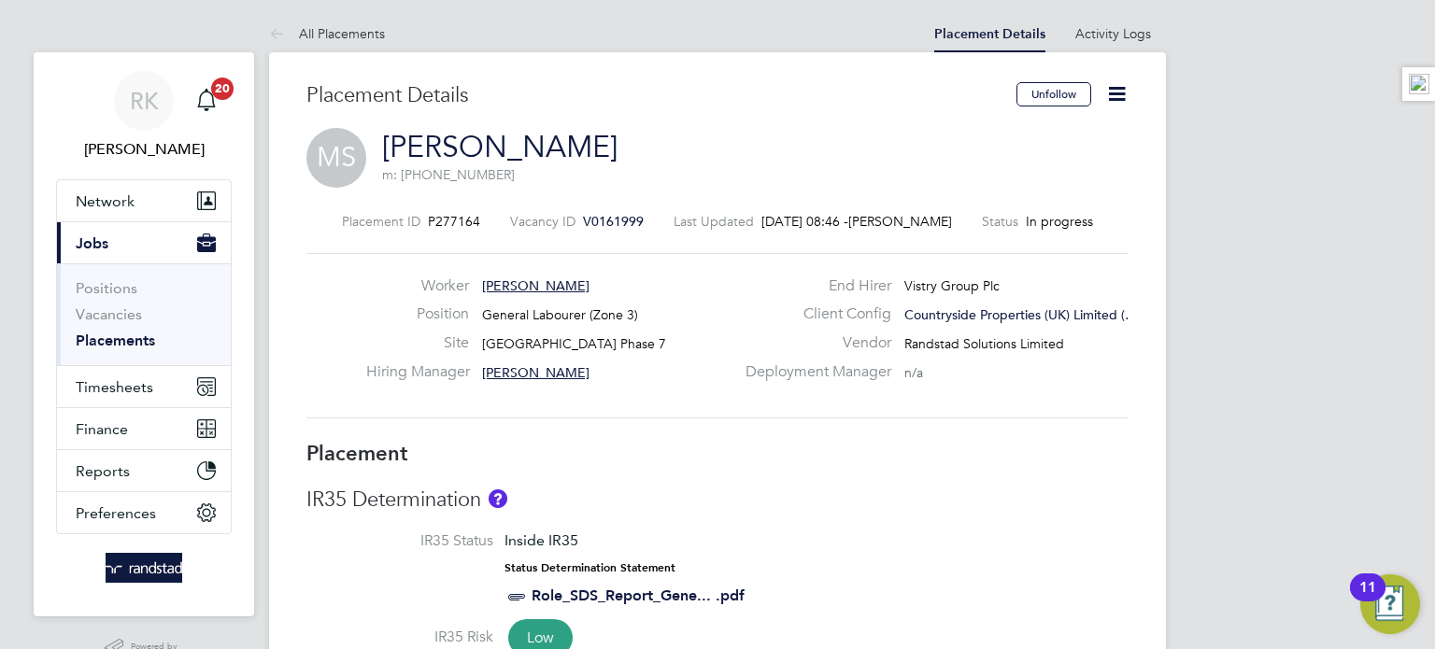
click at [1126, 97] on icon at bounding box center [1116, 93] width 23 height 23
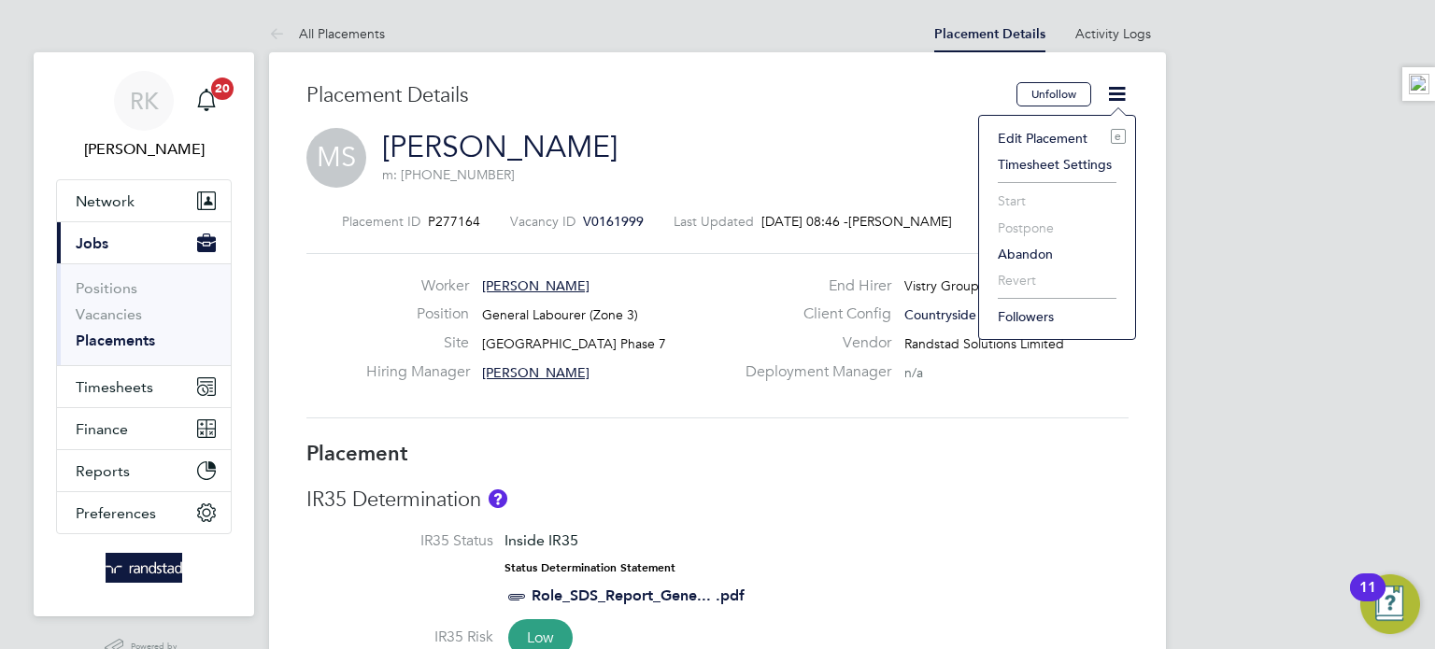
click at [1054, 135] on li "Edit Placement e" at bounding box center [1056, 138] width 137 height 26
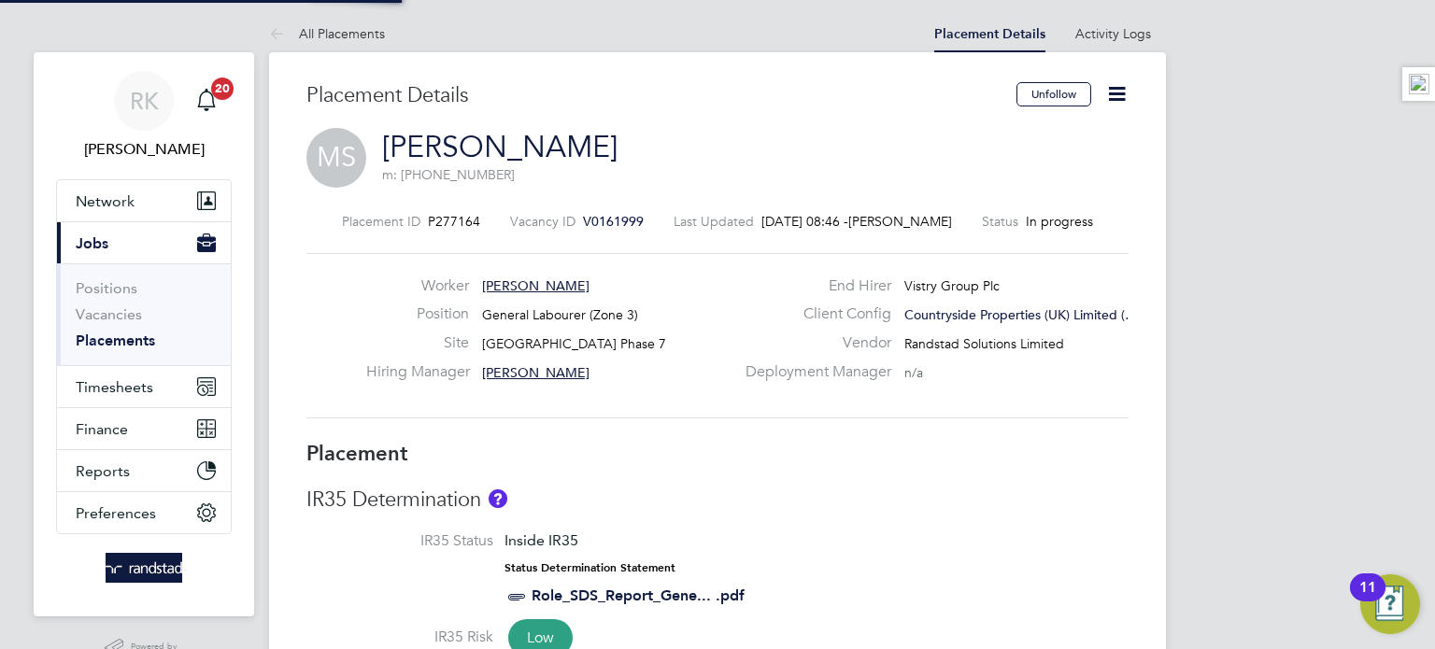
type input "[PERSON_NAME]"
type input "[DATE]"
type input "07:30"
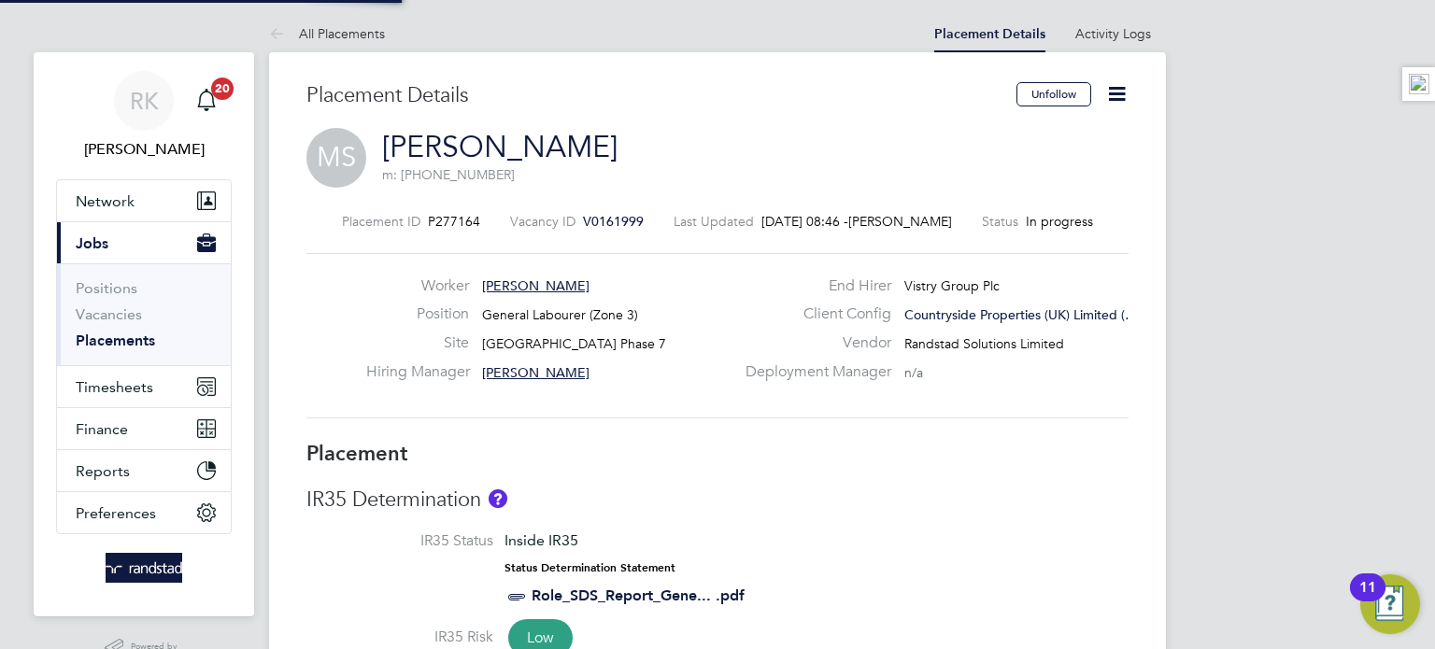
type input "16:30"
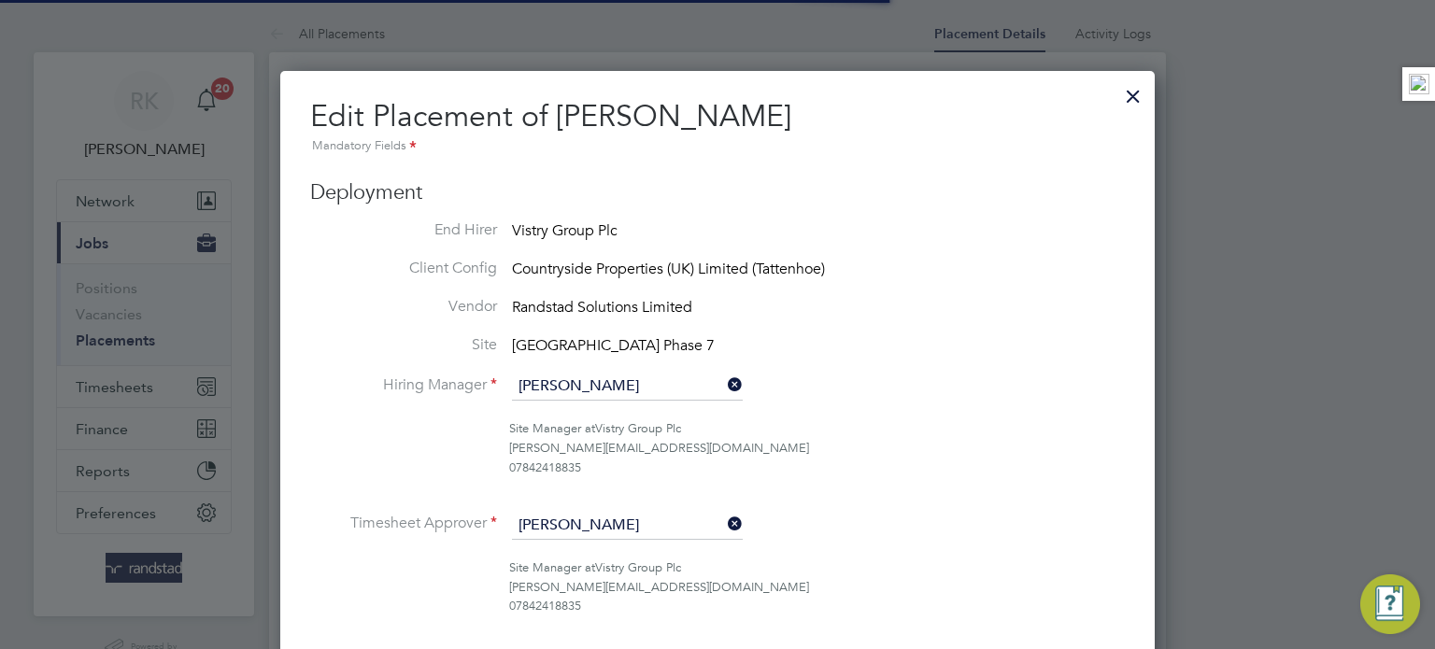
scroll to position [9, 9]
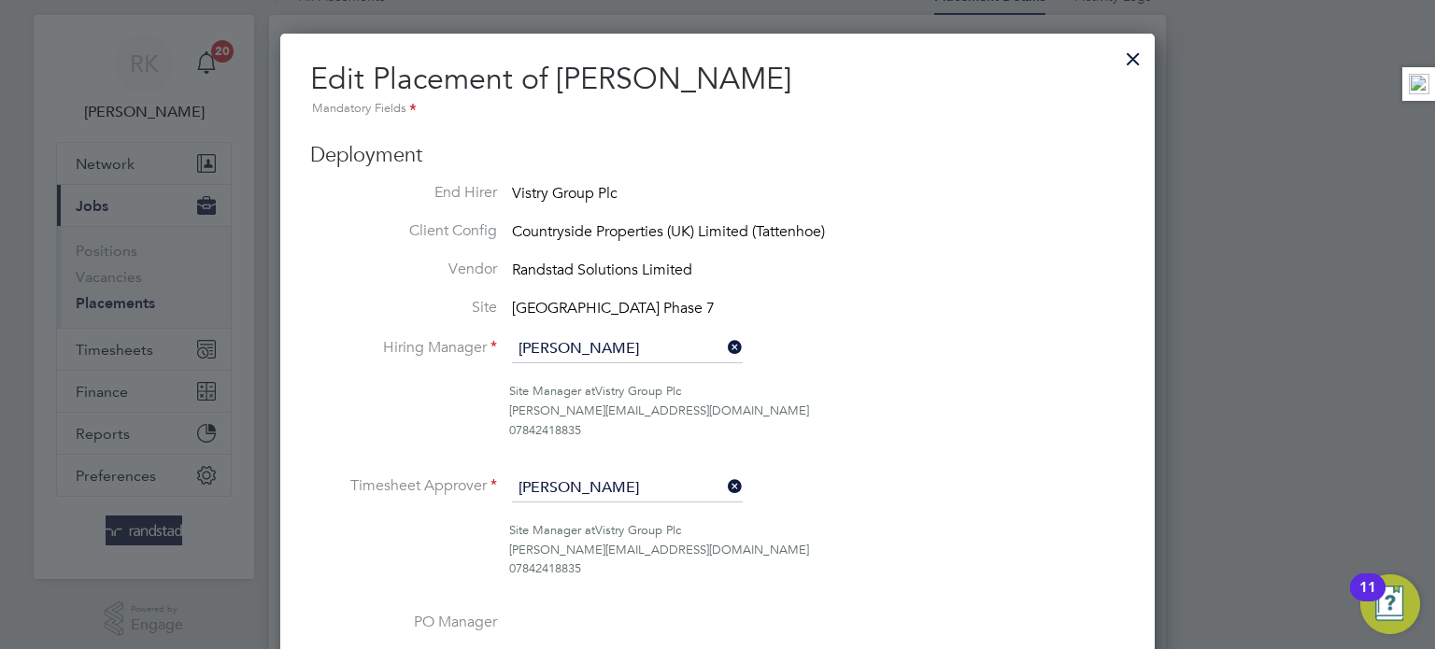
click at [724, 487] on icon at bounding box center [724, 487] width 0 height 26
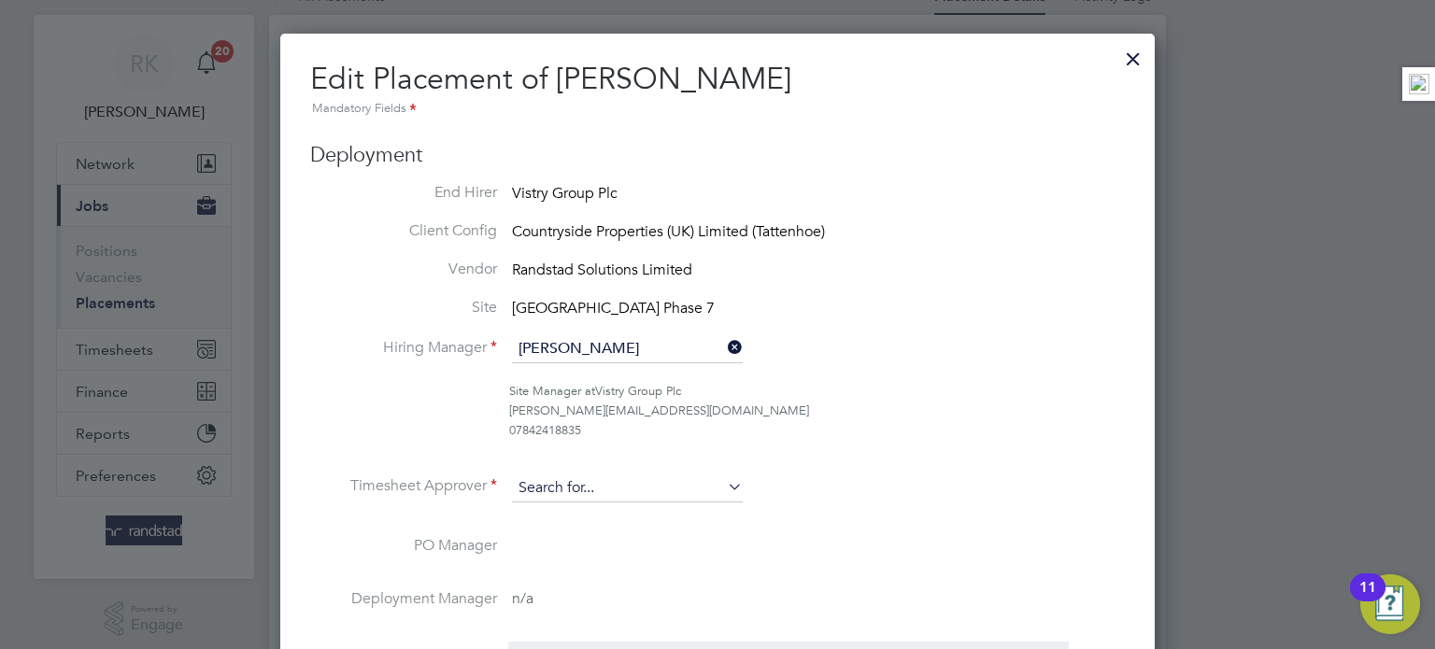
click at [665, 490] on input at bounding box center [627, 489] width 231 height 28
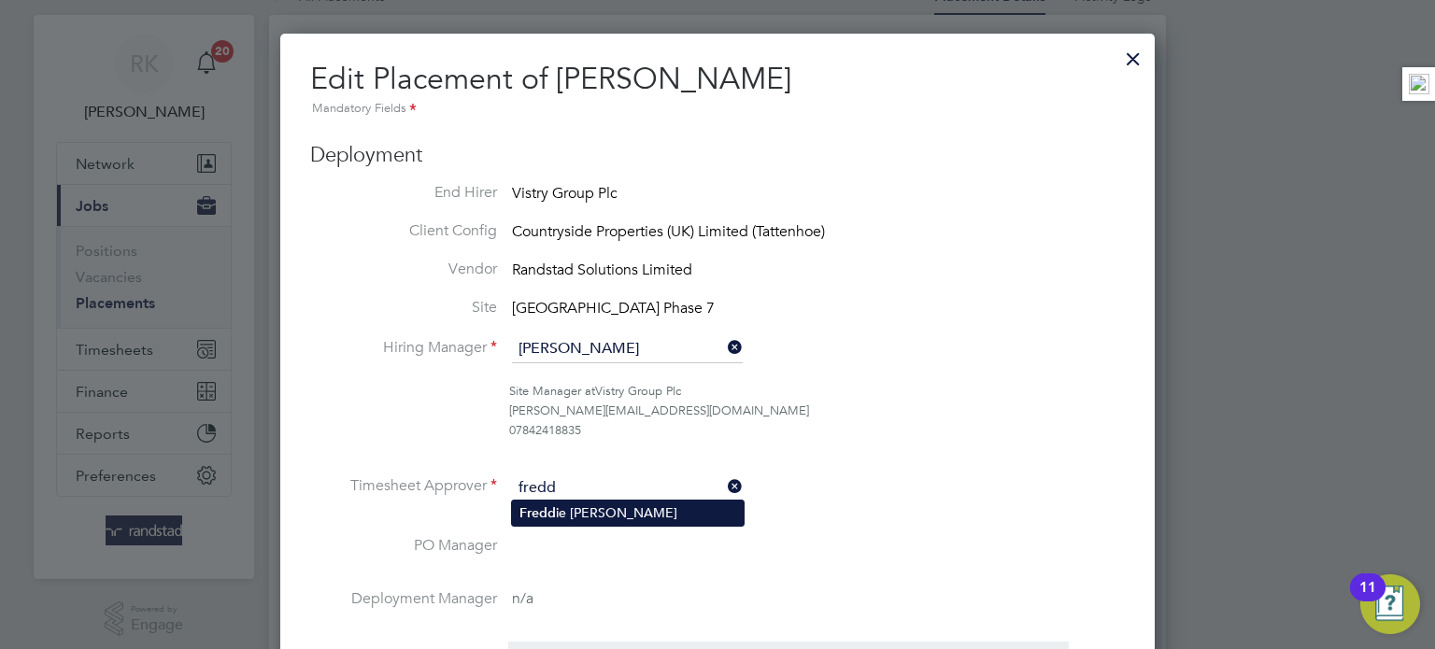
click at [627, 520] on li "Fredd ie [PERSON_NAME]" at bounding box center [628, 513] width 232 height 25
type input "[PERSON_NAME]"
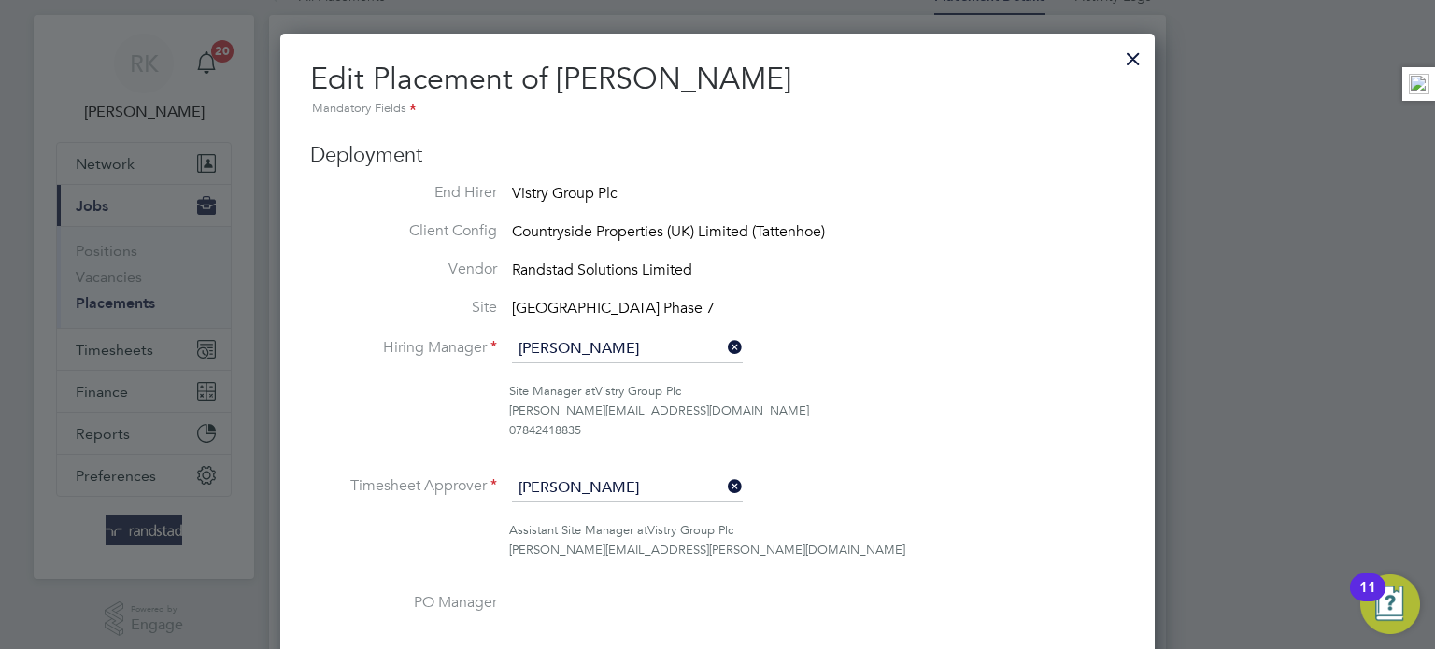
click at [854, 508] on li "Timesheet Approver [PERSON_NAME]" at bounding box center [717, 498] width 815 height 47
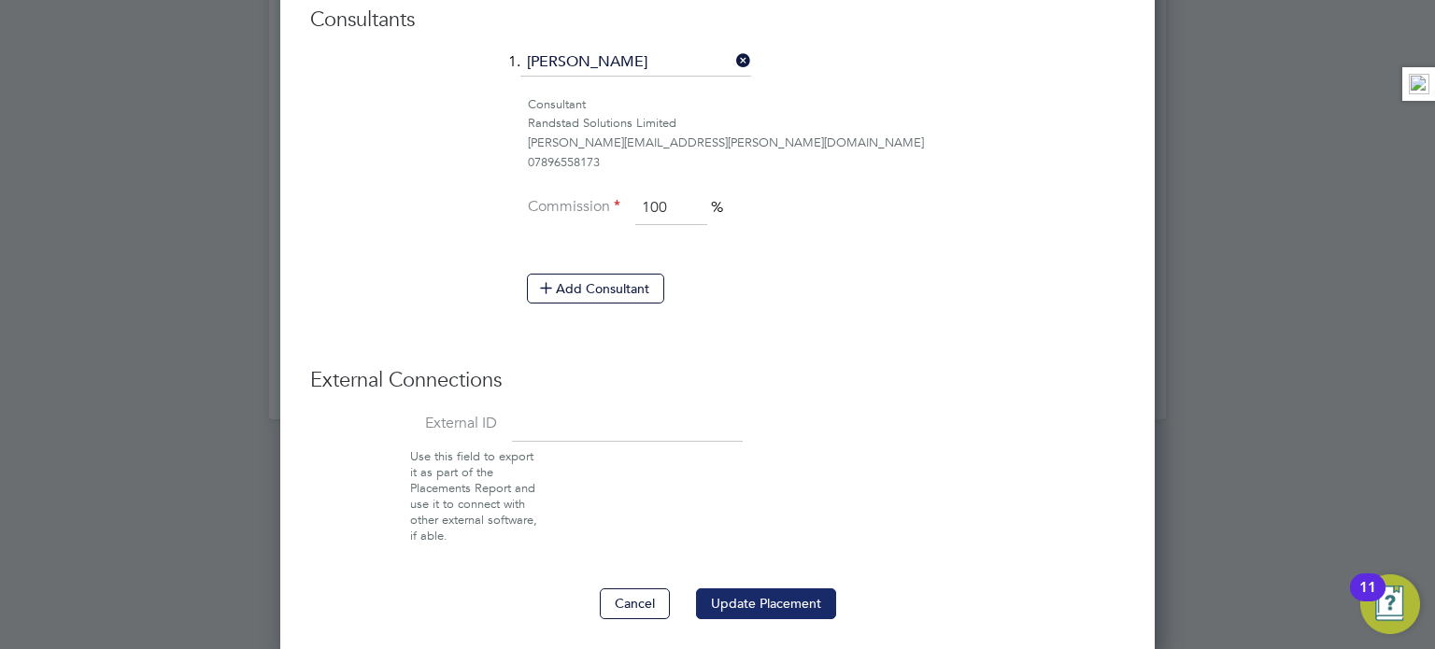
click at [778, 593] on button "Update Placement" at bounding box center [766, 604] width 140 height 30
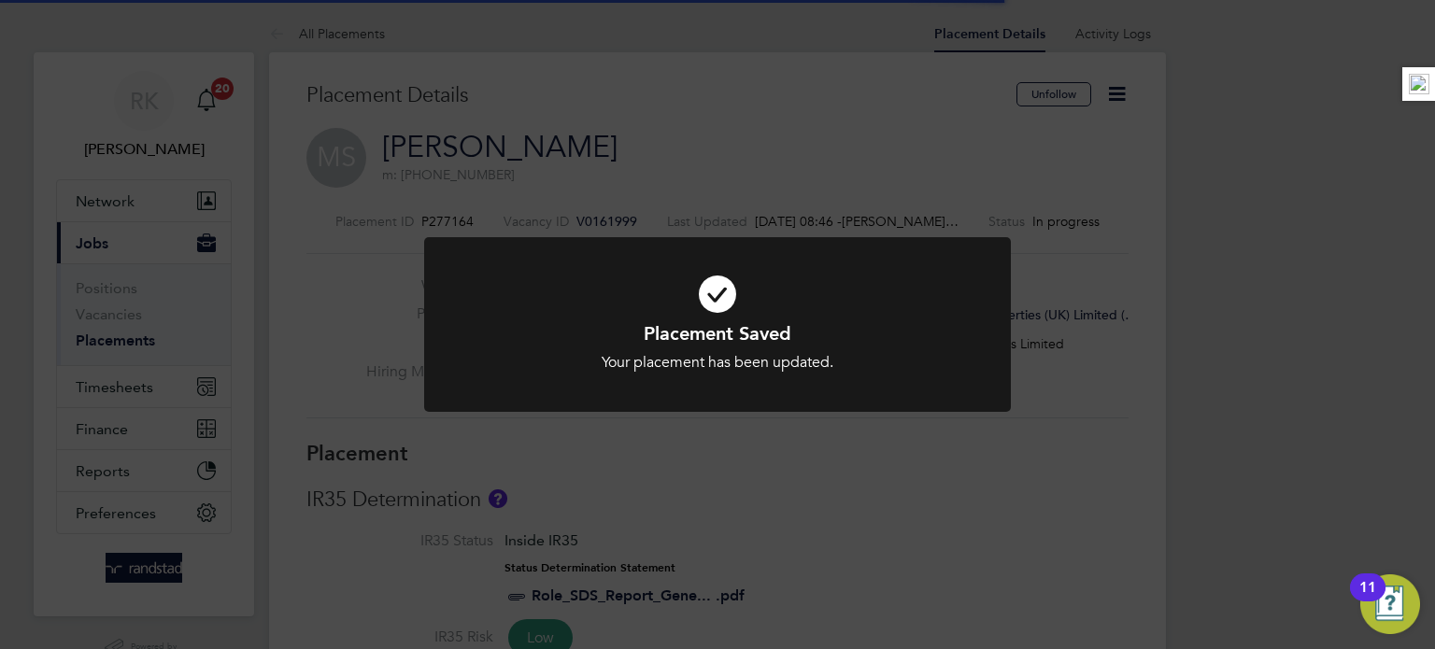
click at [1175, 297] on div "Placement Saved Your placement has been updated. Cancel Okay" at bounding box center [717, 324] width 1435 height 649
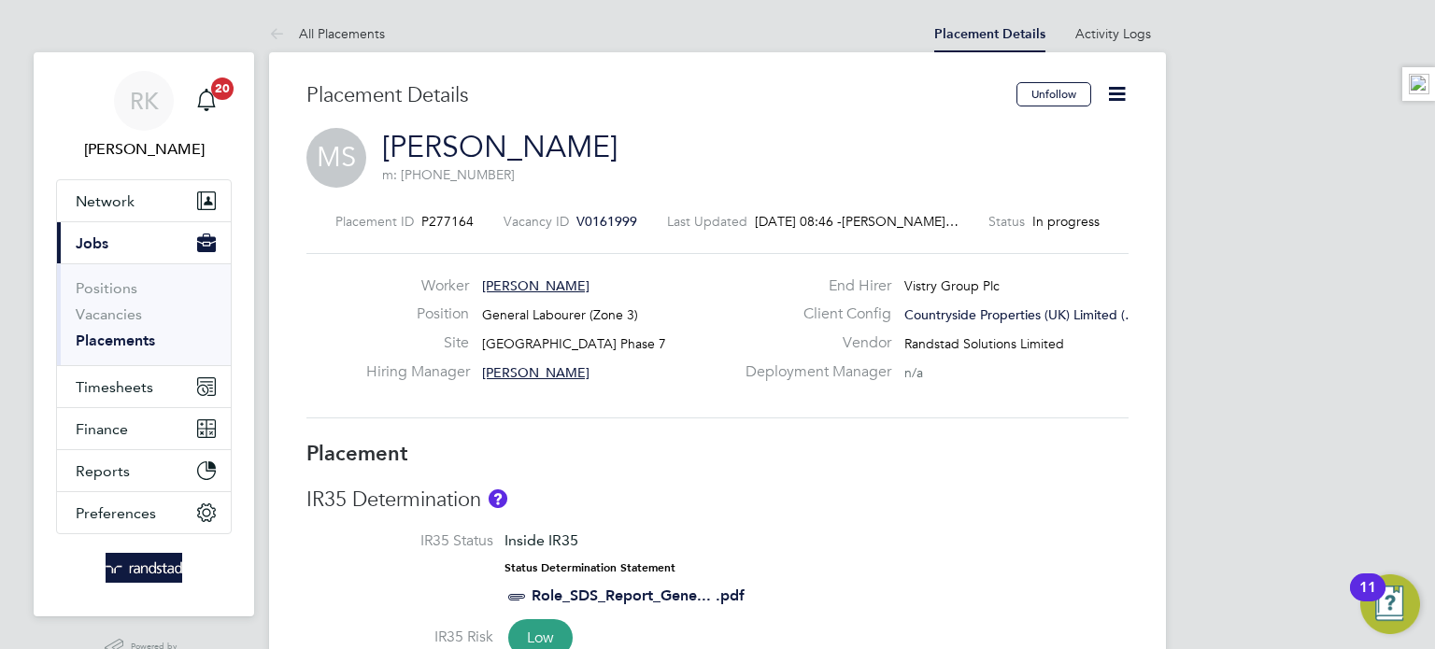
click at [110, 343] on link "Placements" at bounding box center [115, 341] width 79 height 18
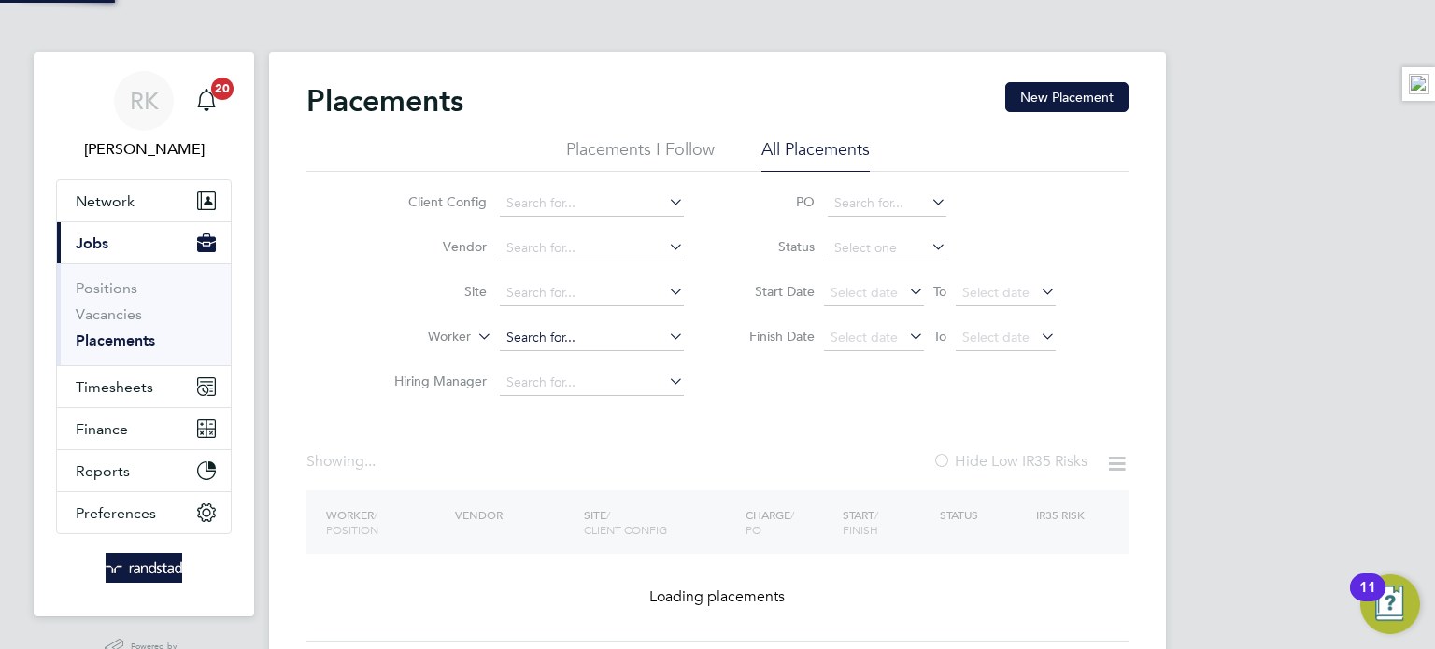
click at [533, 336] on input at bounding box center [592, 338] width 184 height 26
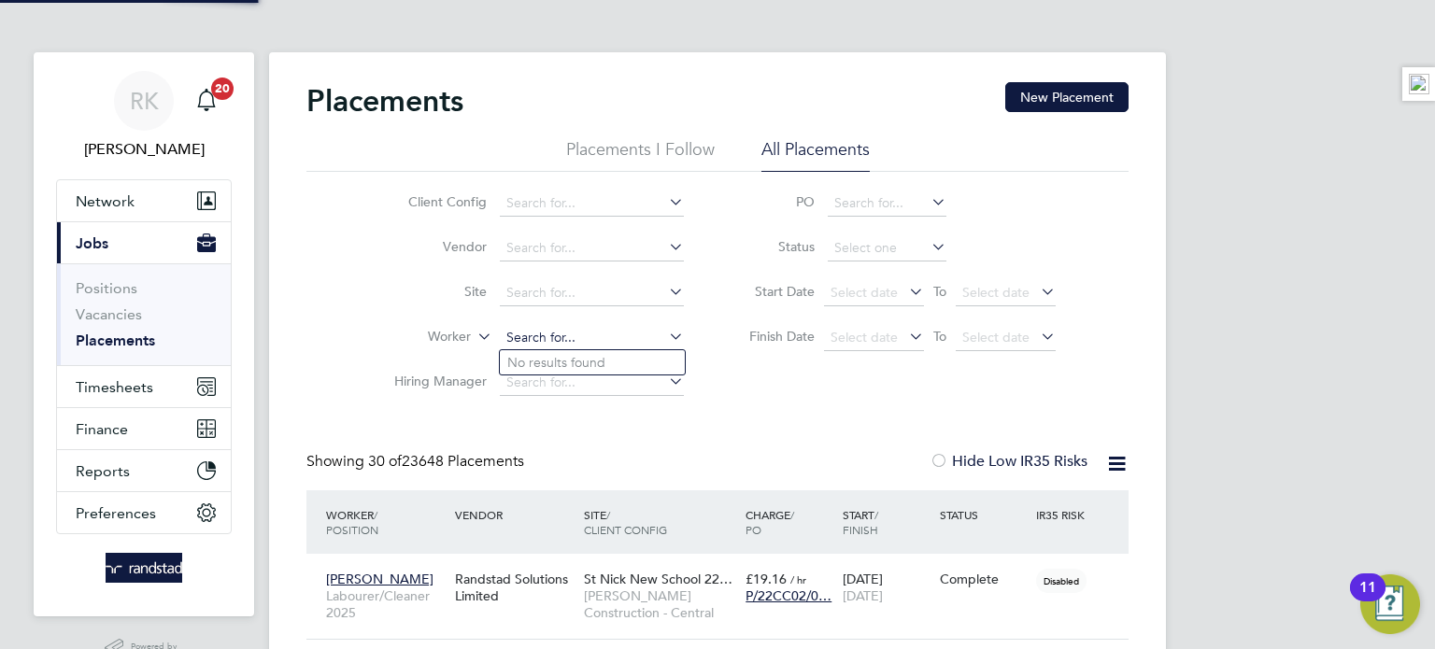
scroll to position [53, 163]
paste input "[PERSON_NAME]"
type input "[PERSON_NAME]"
click at [571, 361] on b "Gavrila" at bounding box center [568, 363] width 44 height 16
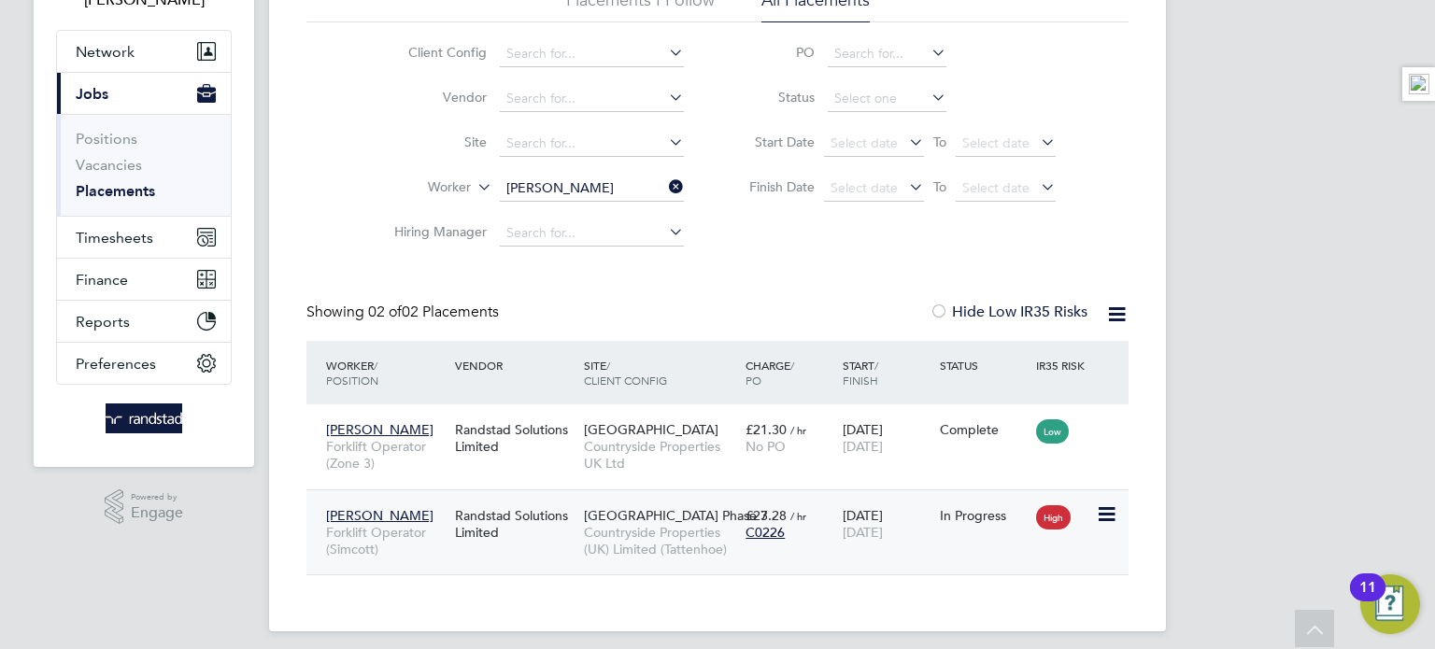
click at [809, 525] on div "C0226" at bounding box center [790, 532] width 88 height 17
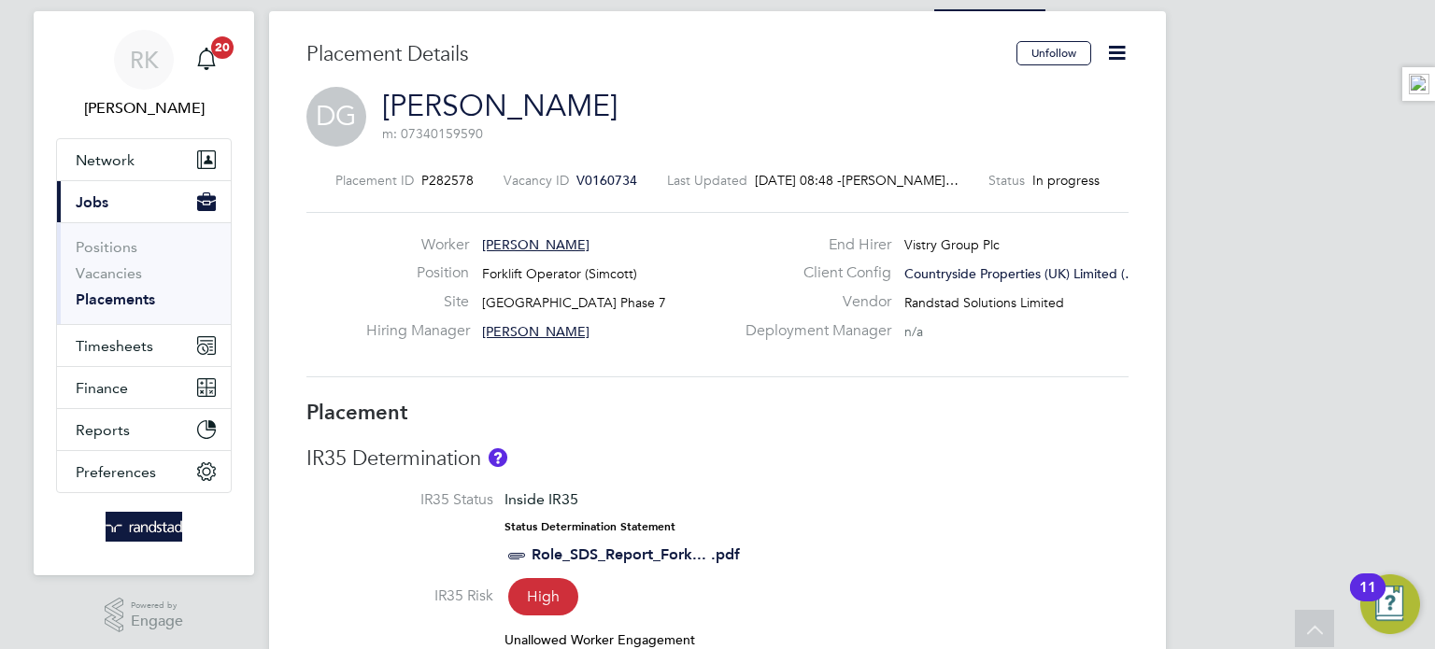
scroll to position [11, 0]
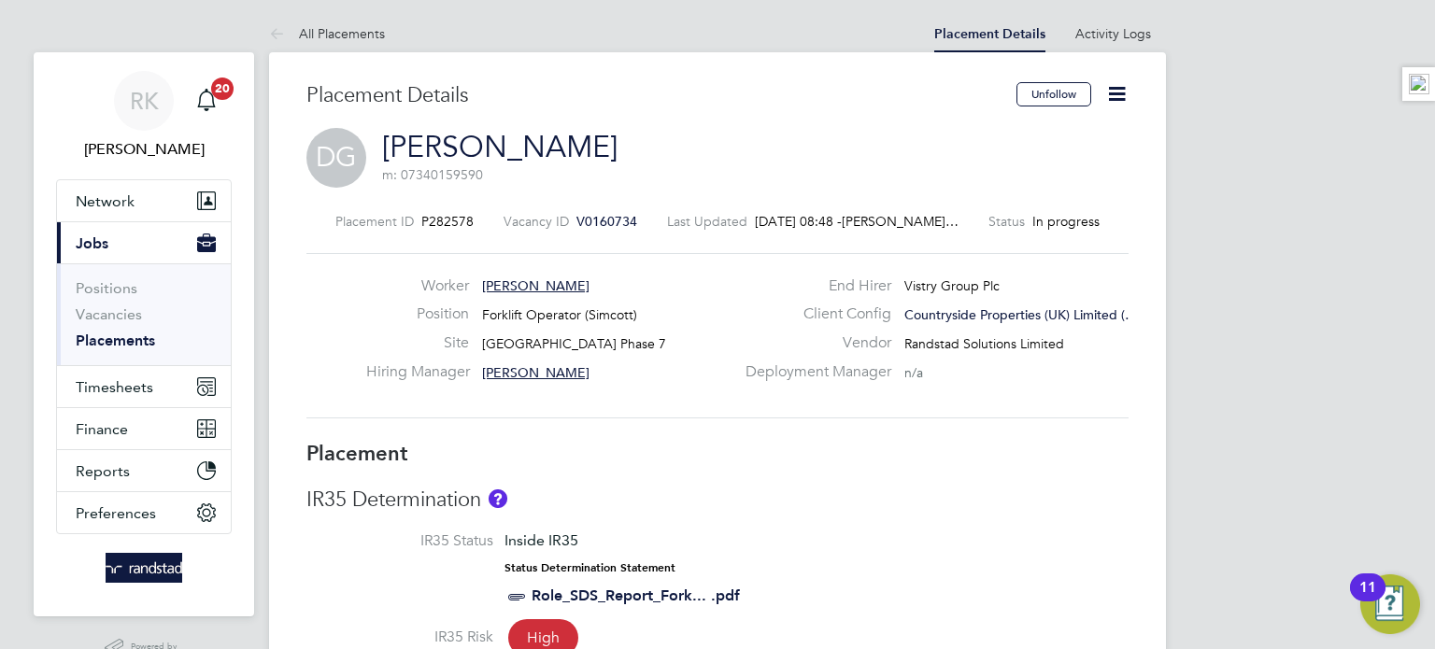
click at [1129, 103] on icon at bounding box center [1116, 93] width 23 height 23
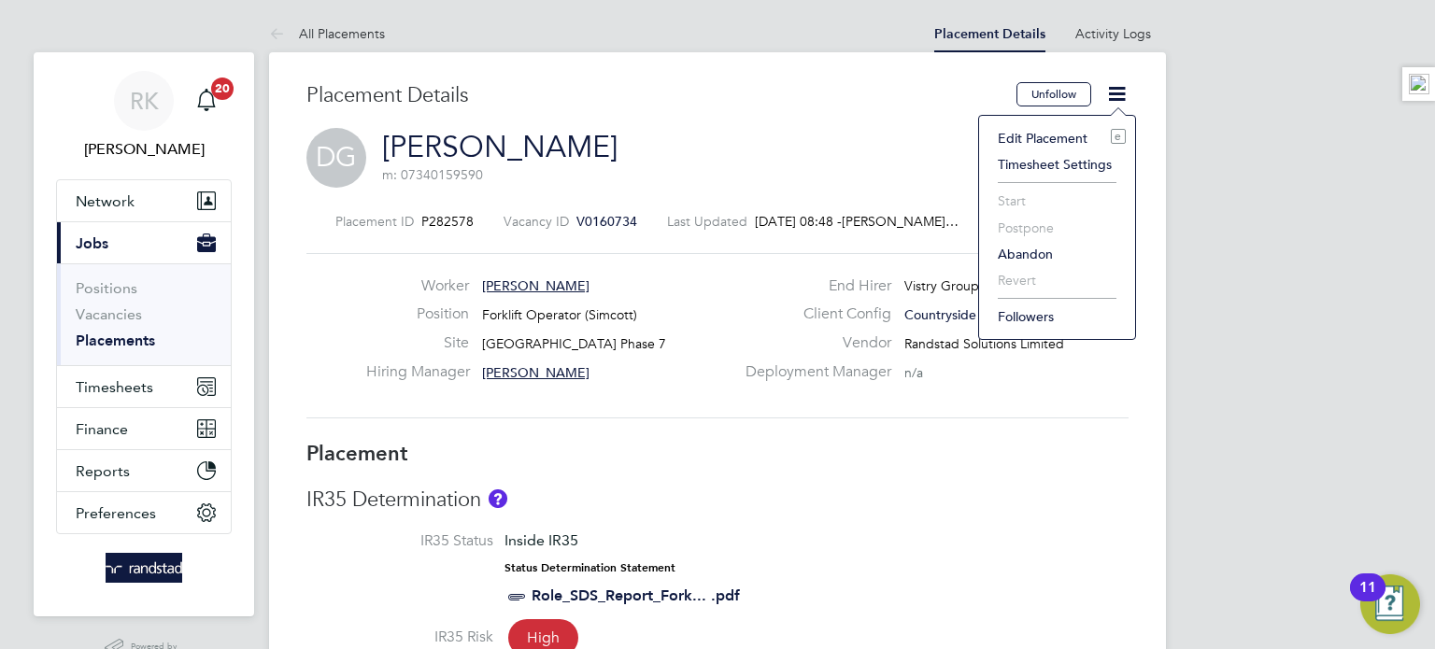
click at [1046, 138] on li "Edit Placement e" at bounding box center [1056, 138] width 137 height 26
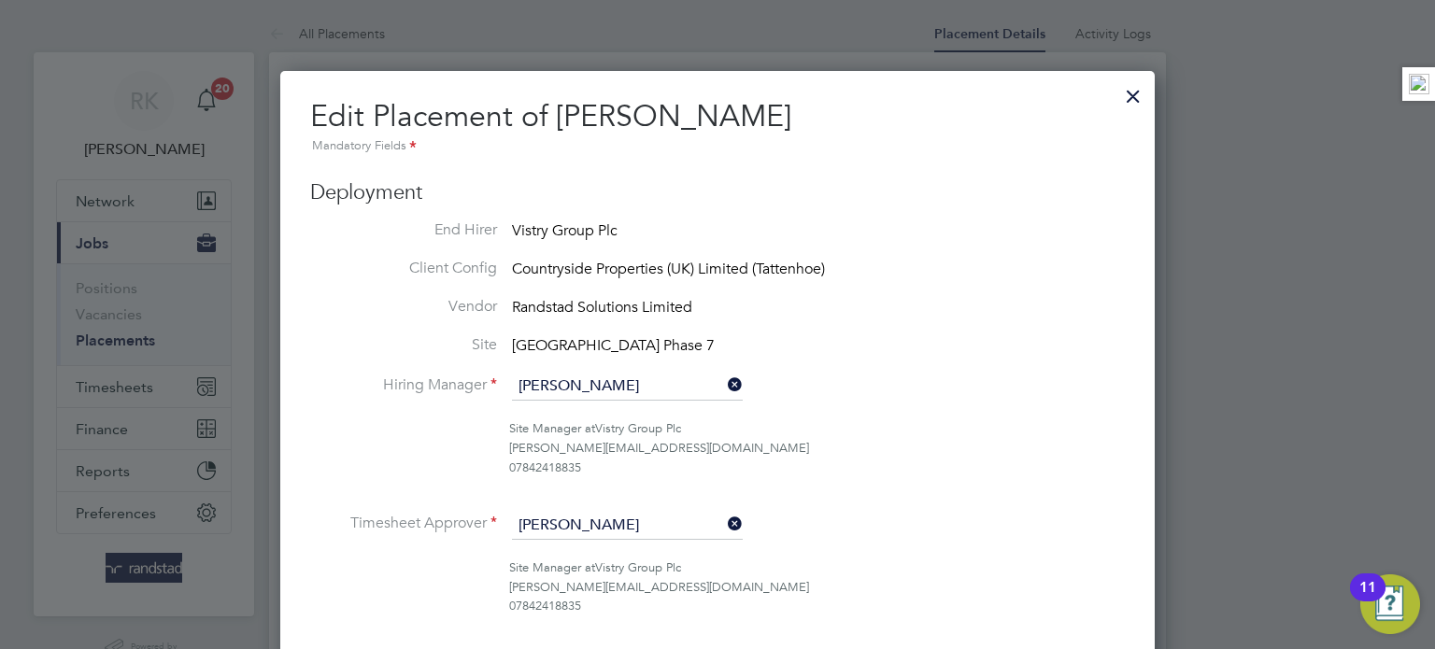
click at [724, 526] on icon at bounding box center [724, 524] width 0 height 26
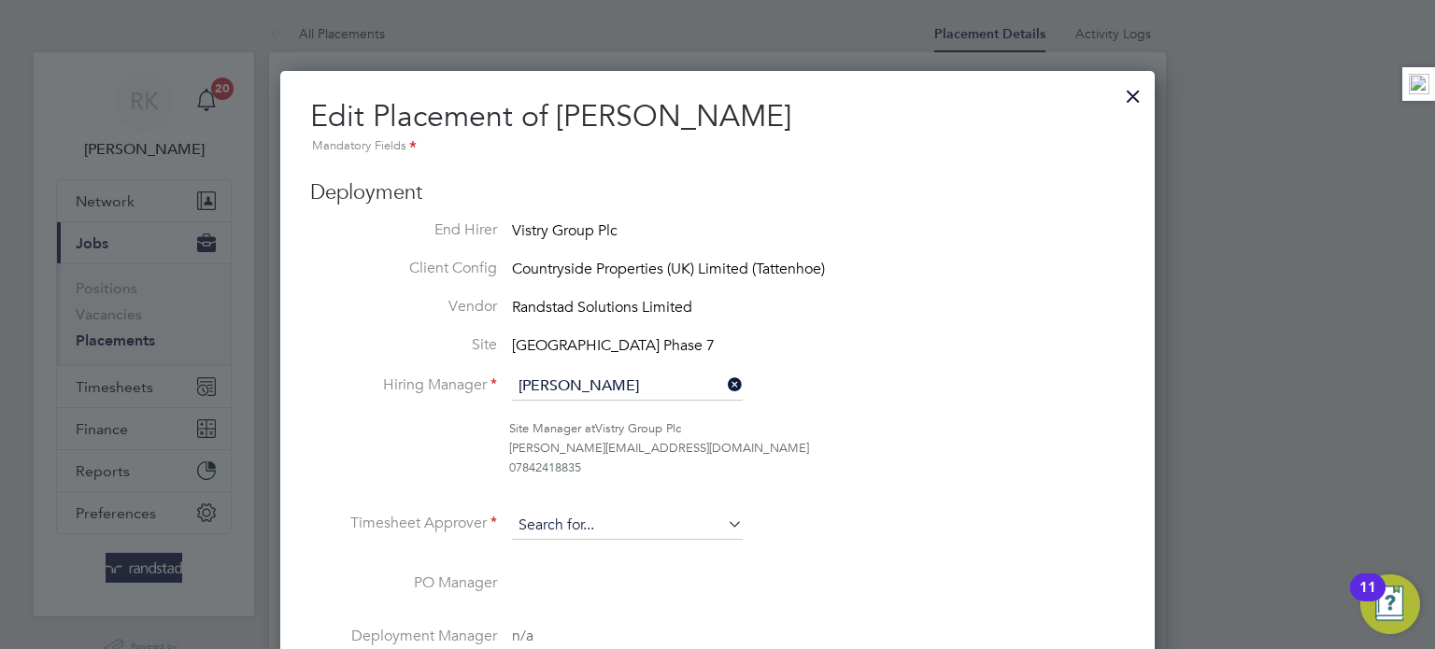
click at [617, 527] on input at bounding box center [627, 526] width 231 height 28
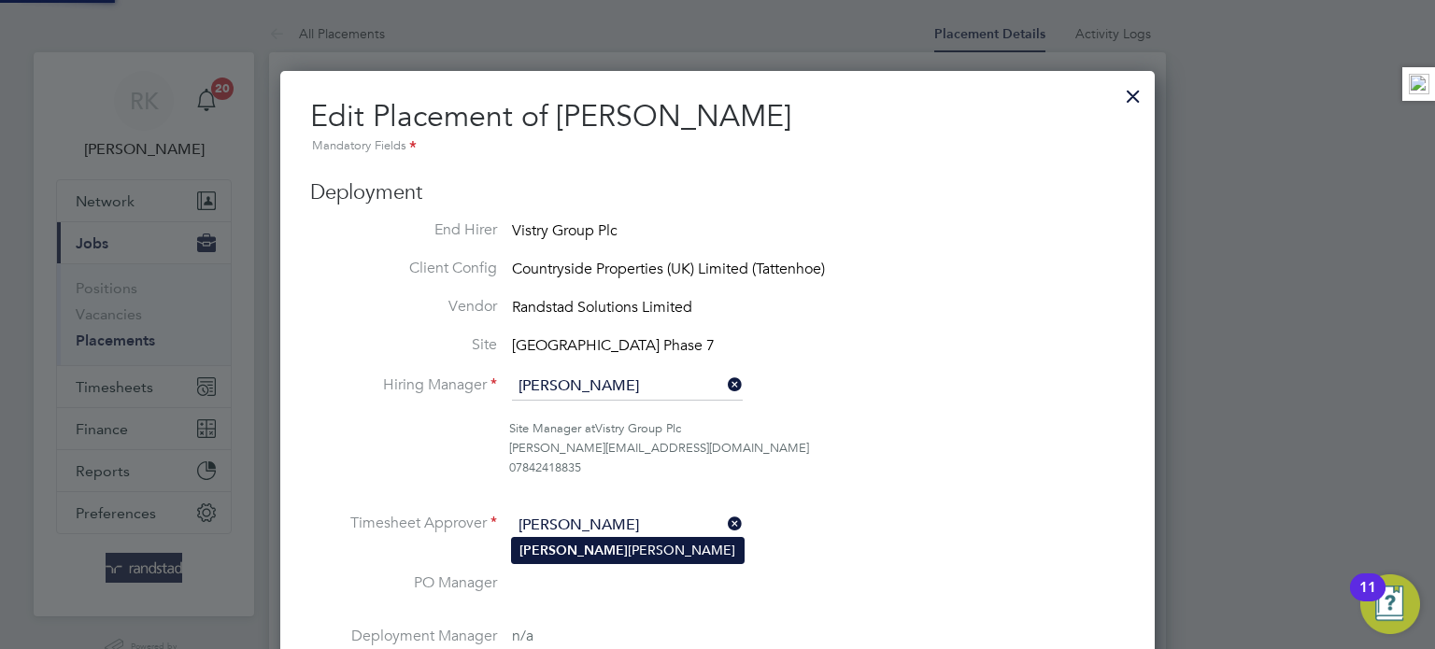
click at [603, 547] on li "Freddie Morel" at bounding box center [628, 550] width 232 height 25
type input "[PERSON_NAME]"
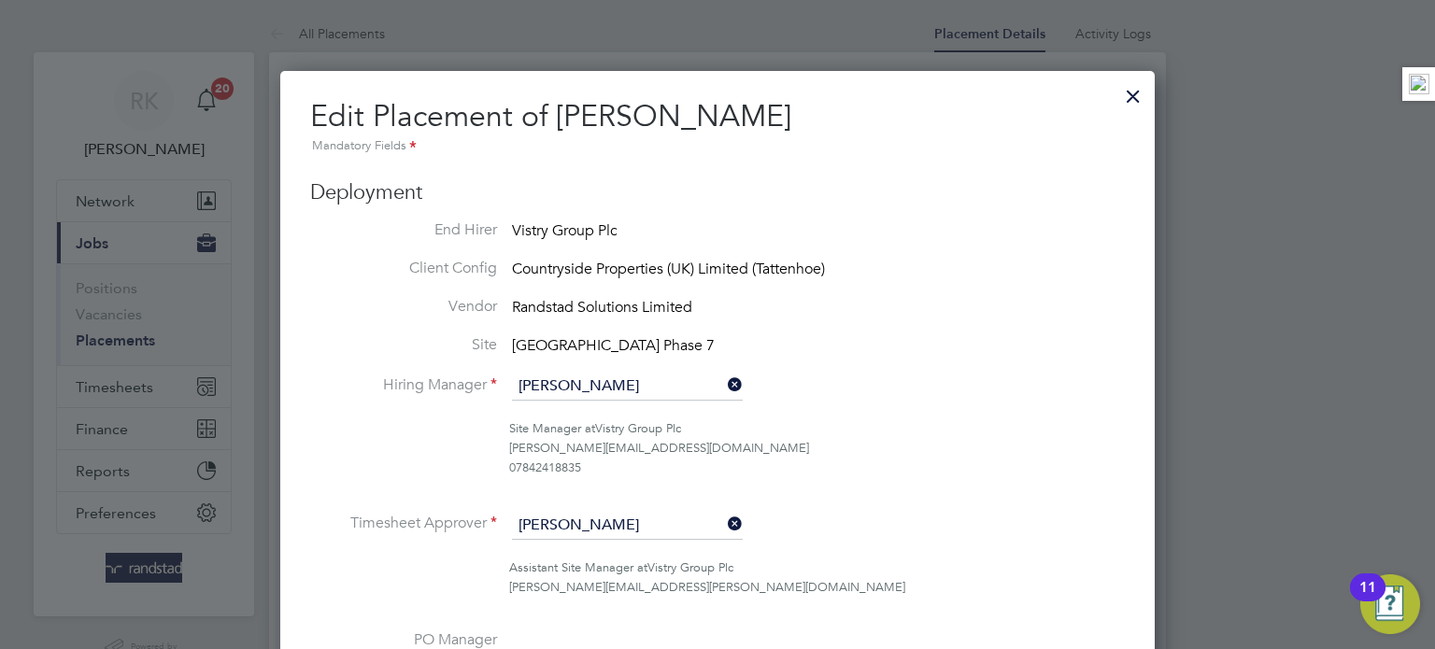
click at [916, 484] on li "Site Manager at Vistry Group Plc dan.page2@countrysidepartnerships.com 07842418…" at bounding box center [717, 457] width 815 height 77
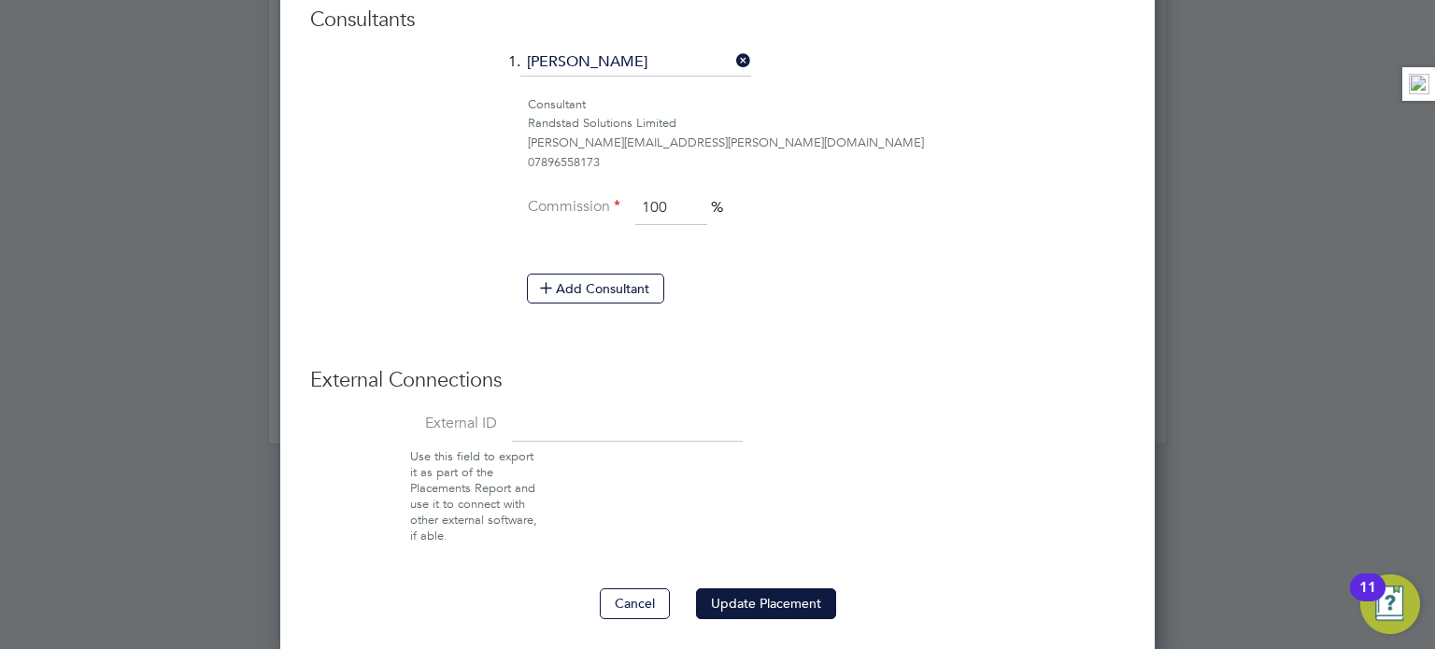
click at [710, 590] on button "Update Placement" at bounding box center [766, 604] width 140 height 30
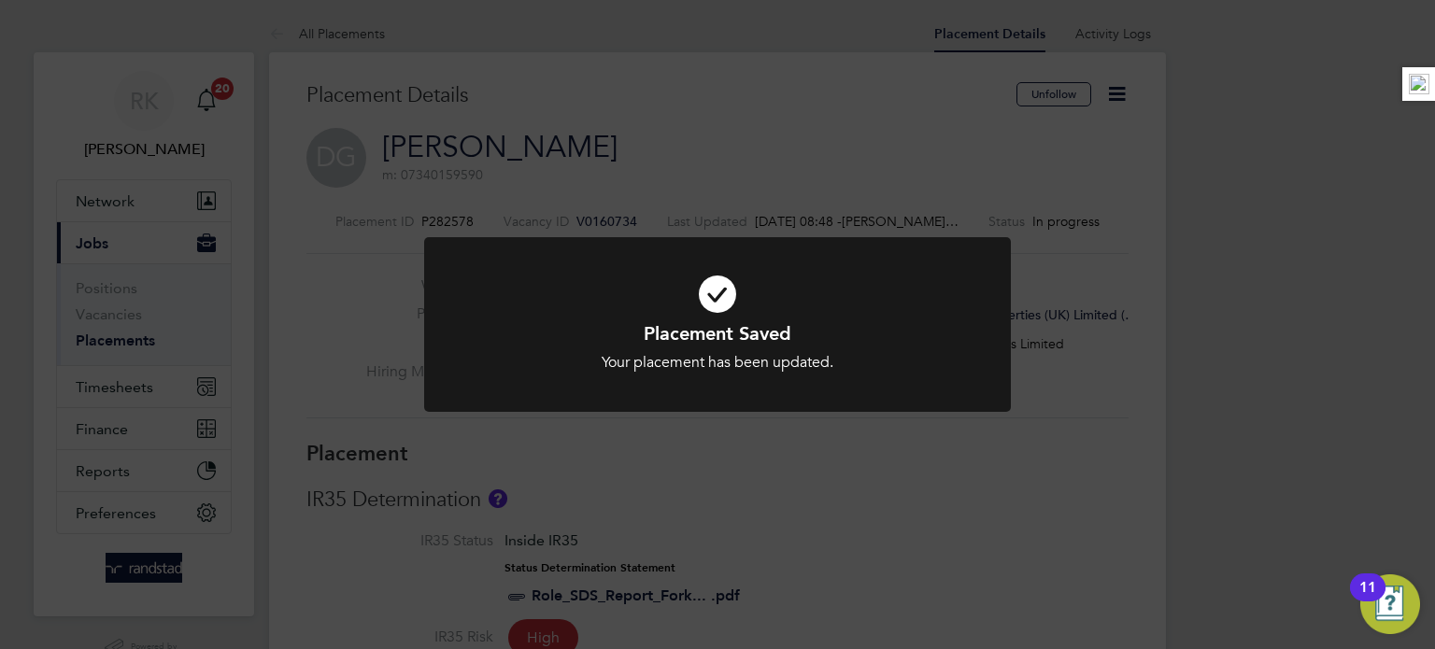
click at [812, 488] on div "Placement Saved Your placement has been updated. Cancel Okay" at bounding box center [717, 324] width 1435 height 649
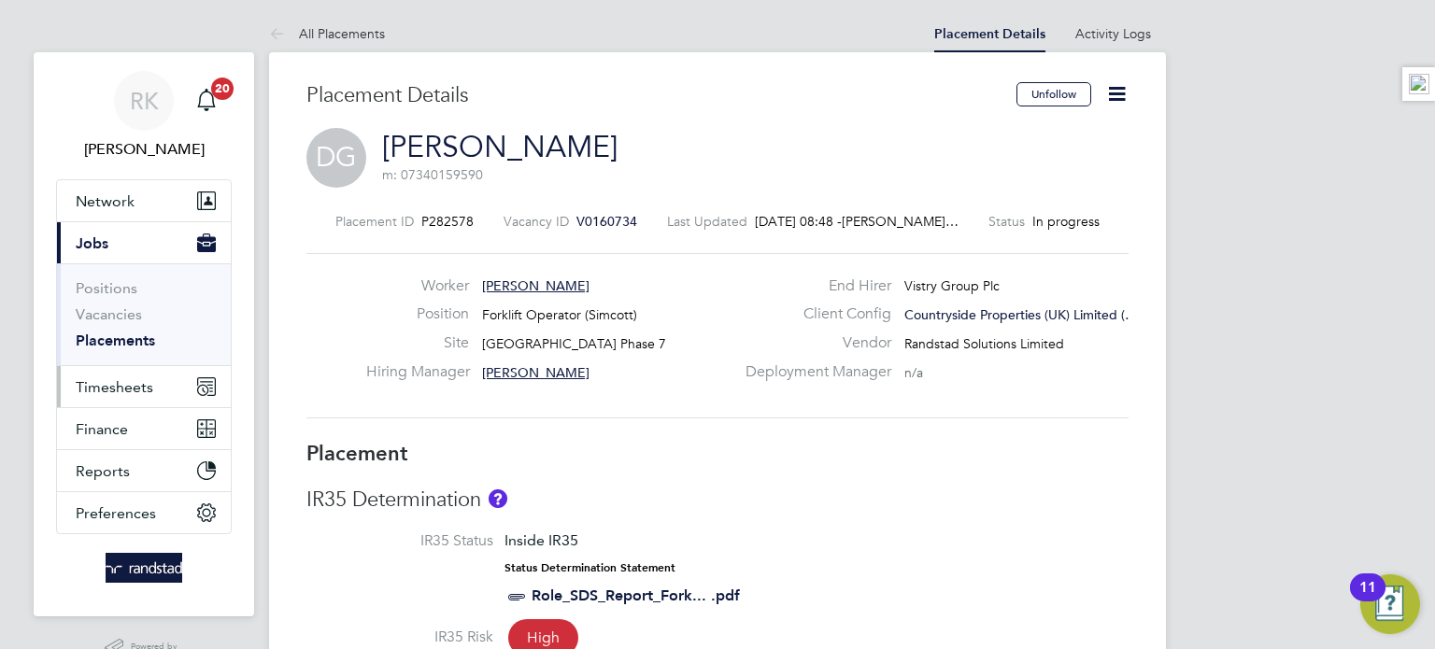
click at [124, 383] on span "Timesheets" at bounding box center [115, 387] width 78 height 18
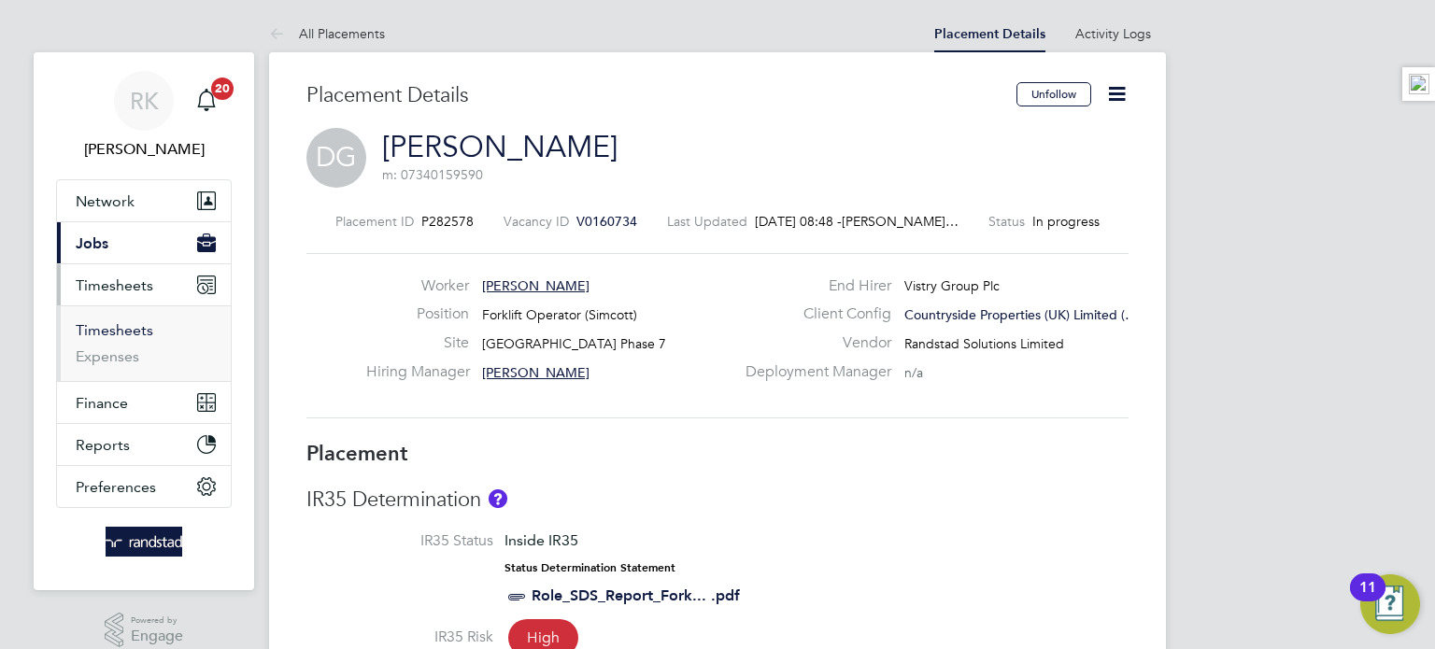
click at [135, 331] on link "Timesheets" at bounding box center [115, 330] width 78 height 18
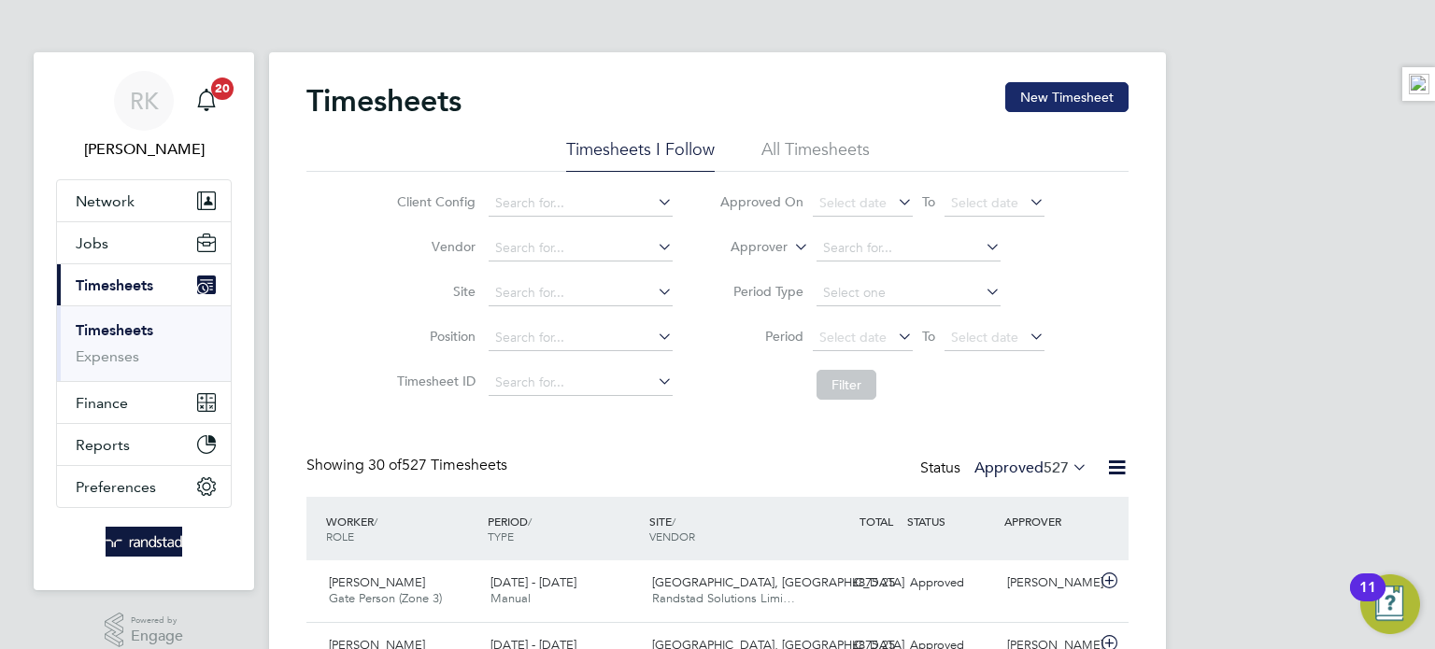
click at [1026, 104] on button "New Timesheet" at bounding box center [1066, 97] width 123 height 30
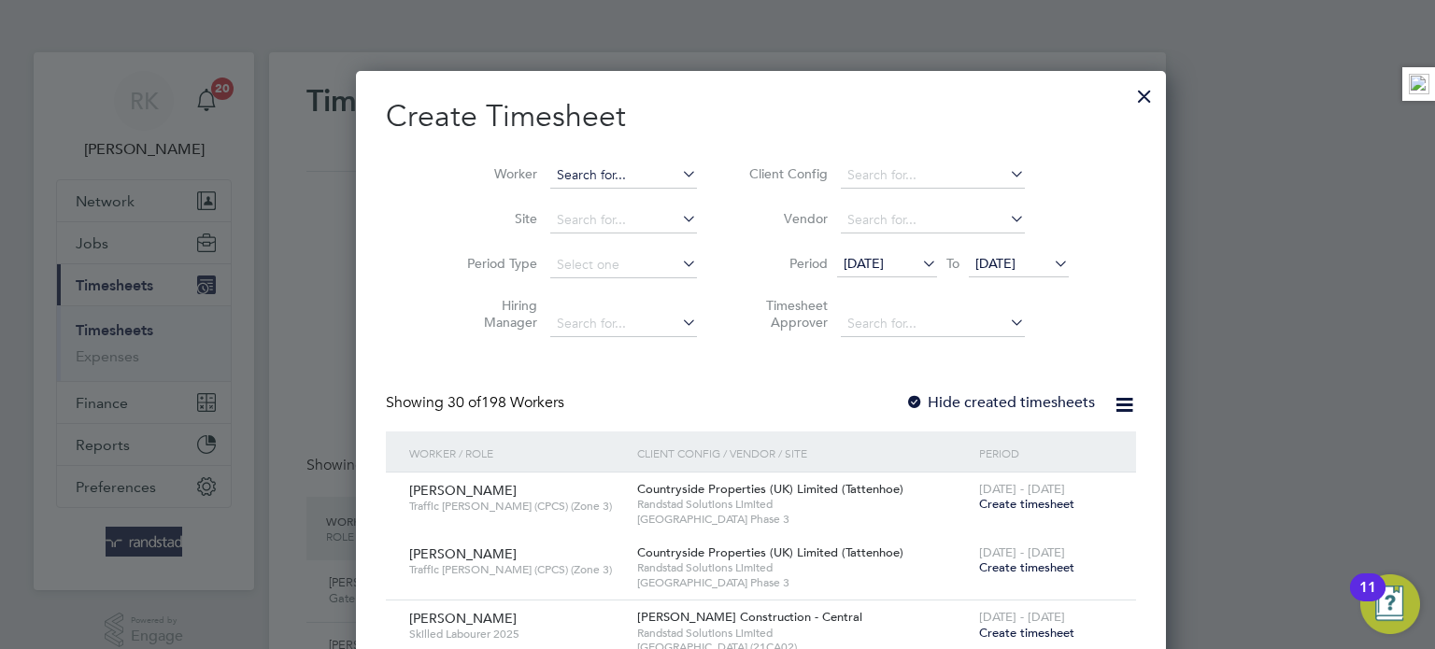
click at [603, 178] on input at bounding box center [623, 176] width 147 height 26
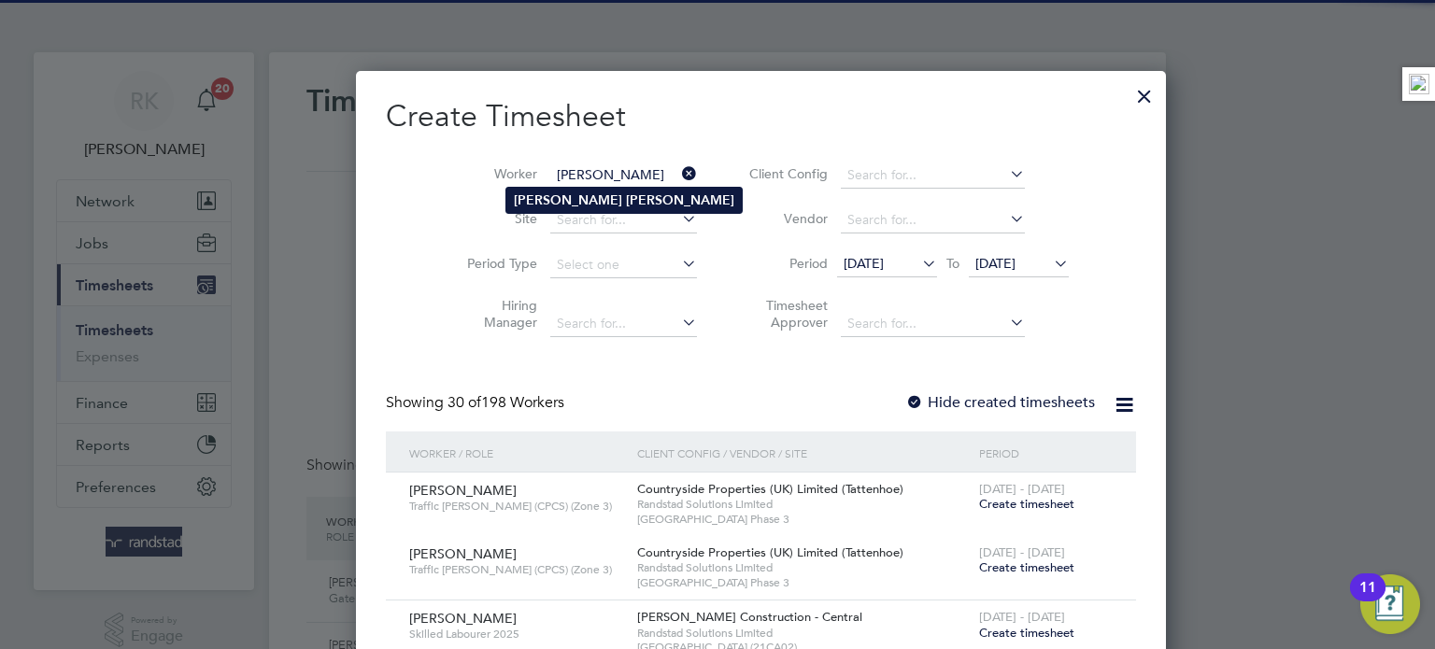
click at [594, 196] on li "Frank Kane" at bounding box center [623, 200] width 235 height 25
type input "[PERSON_NAME]"
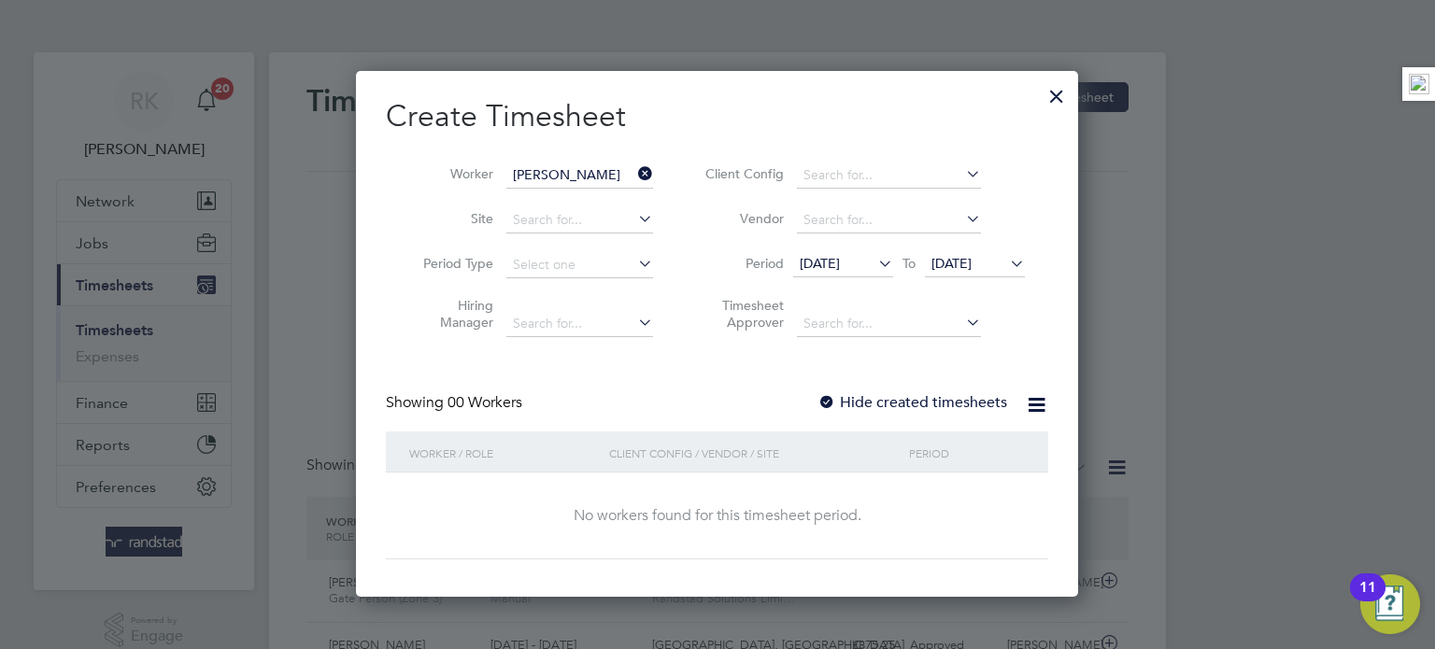
click at [972, 257] on span "[DATE]" at bounding box center [951, 263] width 40 height 17
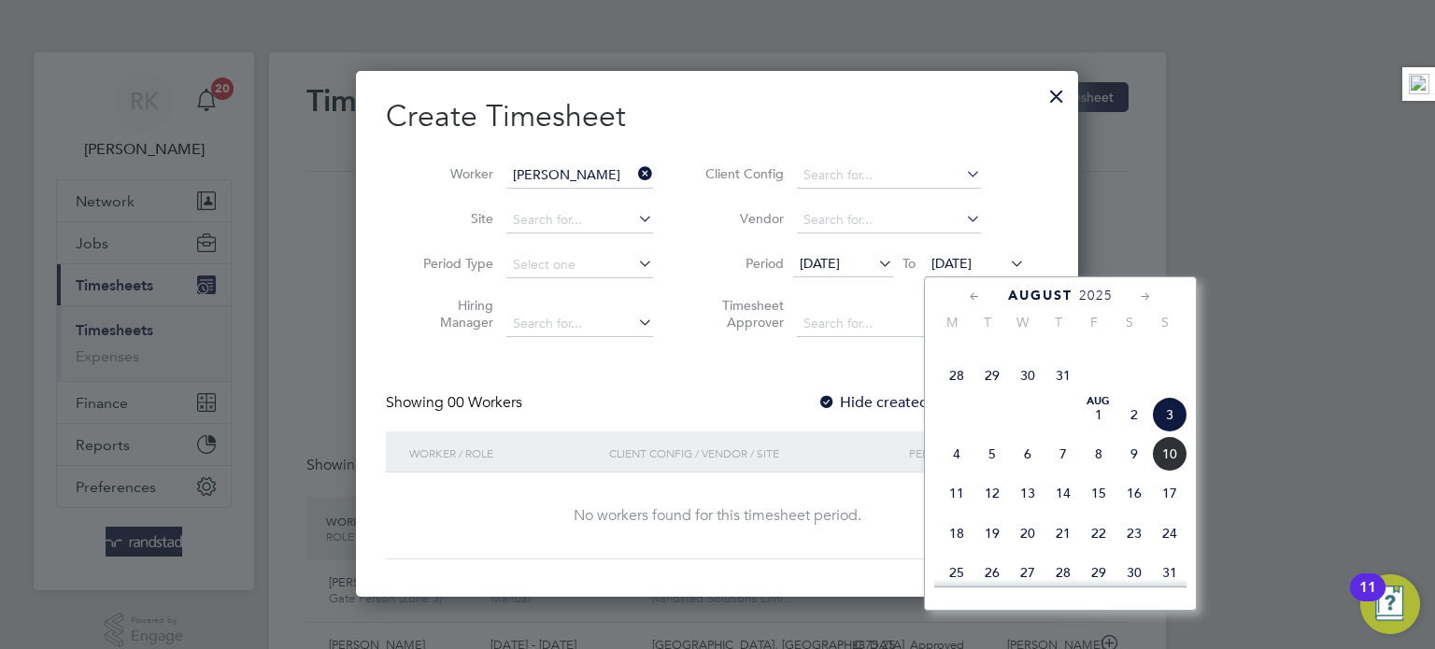
click at [1164, 472] on span "10" at bounding box center [1170, 454] width 36 height 36
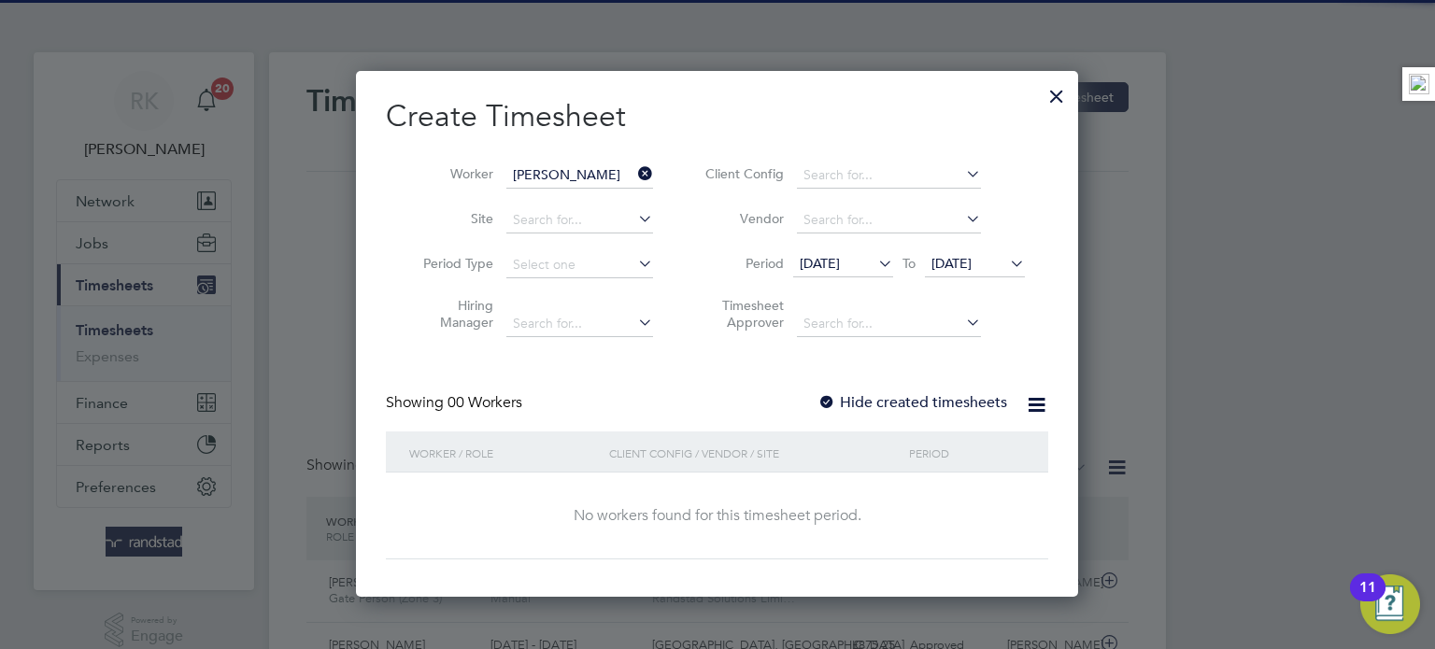
click at [863, 402] on label "Hide created timesheets" at bounding box center [912, 402] width 190 height 19
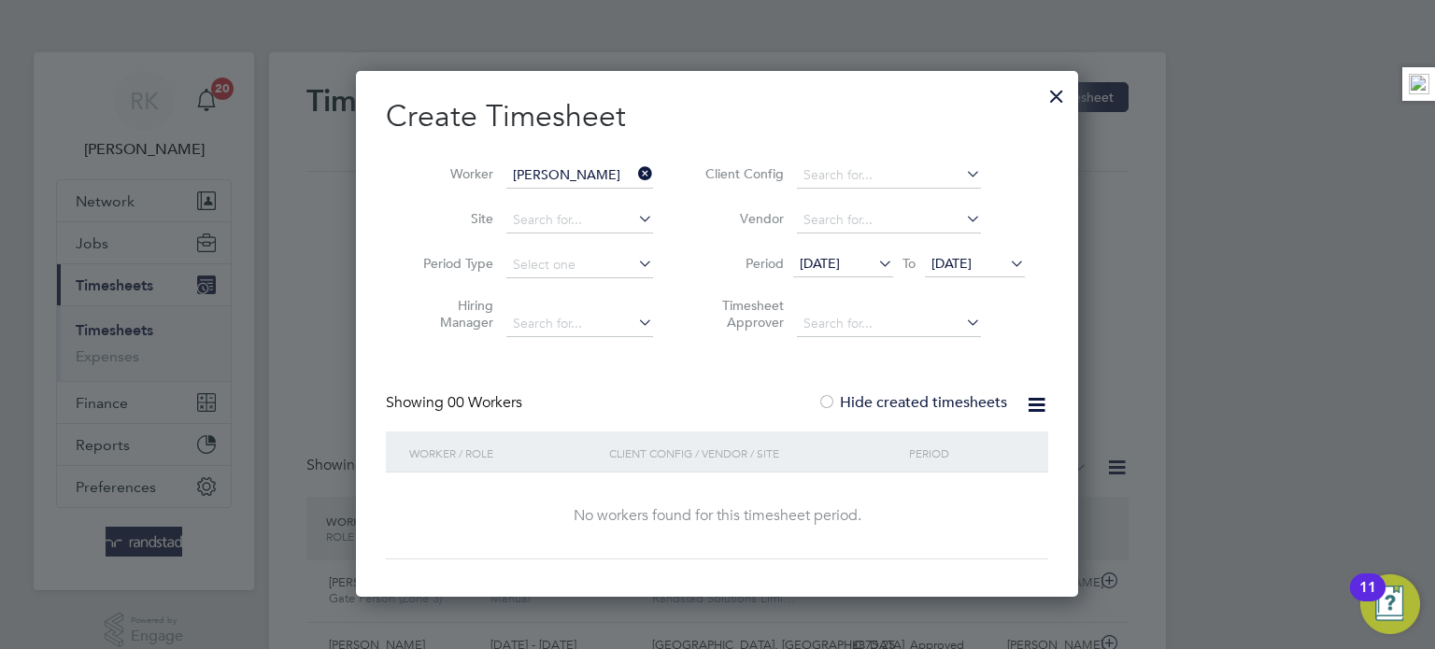
click at [863, 402] on label "Hide created timesheets" at bounding box center [912, 402] width 190 height 19
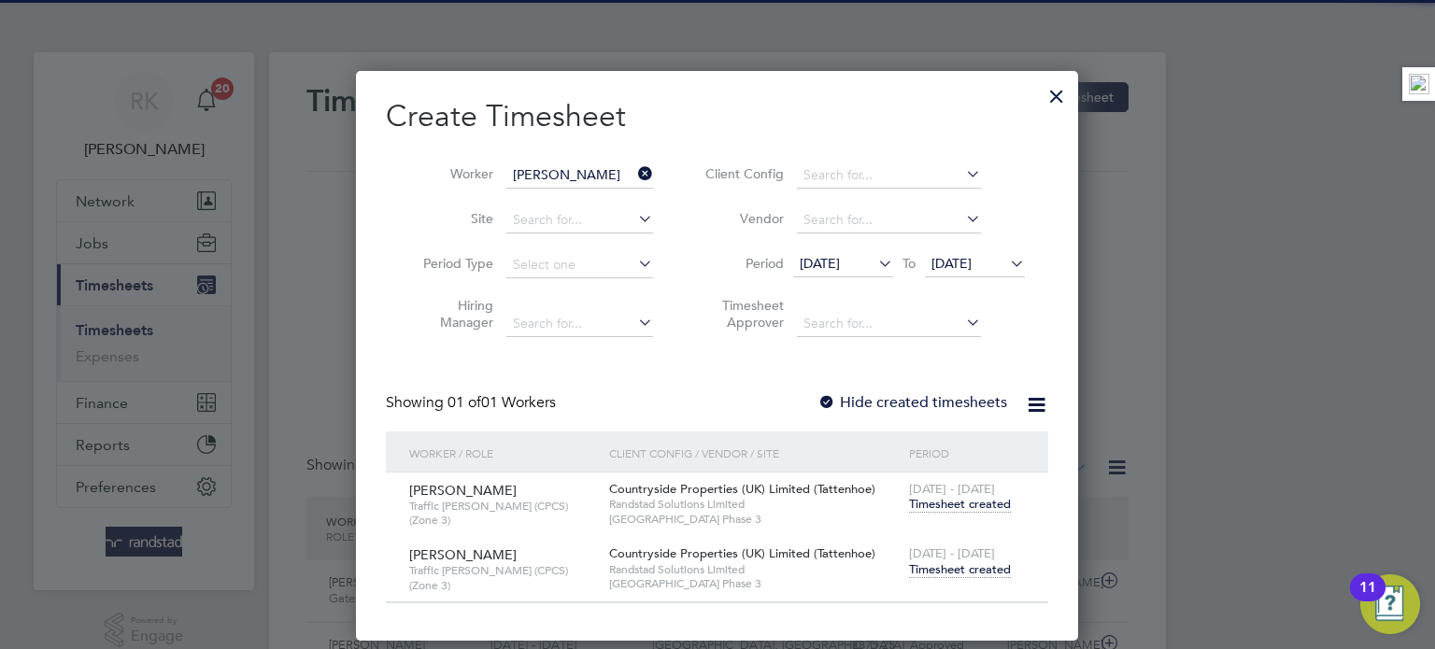
click at [945, 566] on span "Timesheet created" at bounding box center [960, 569] width 102 height 17
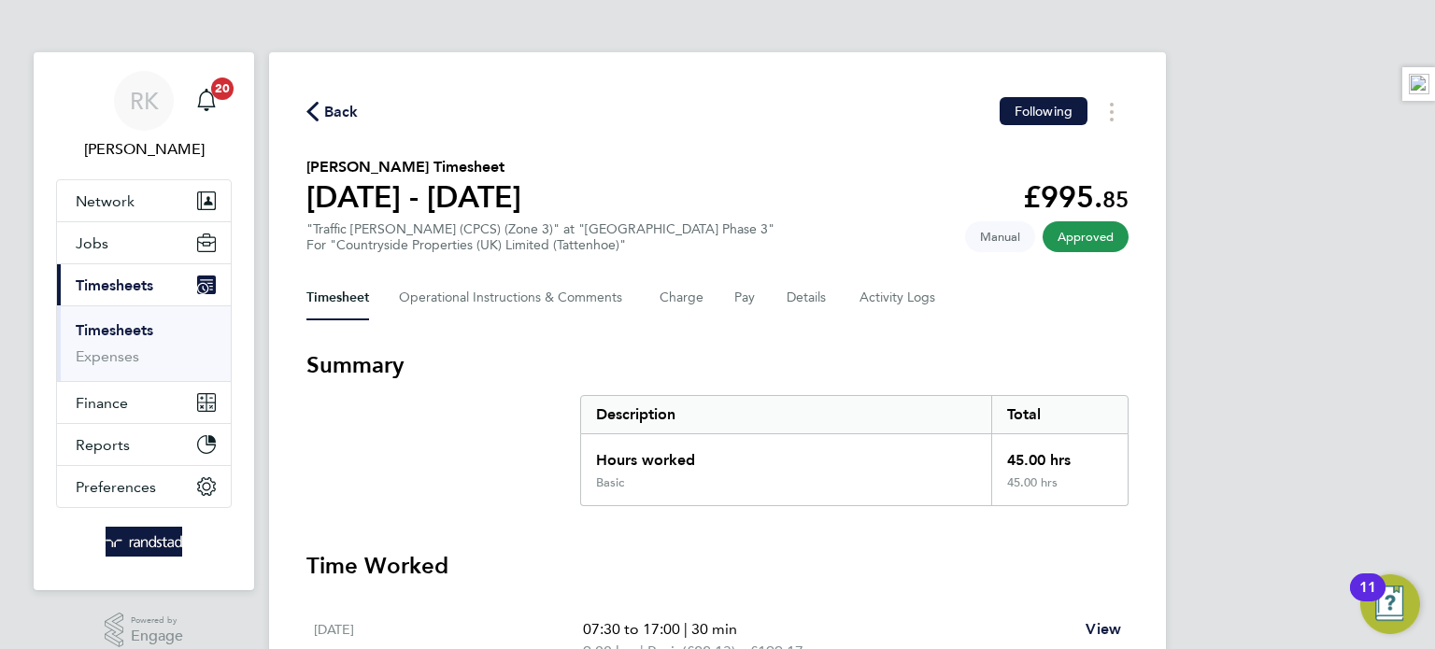
click at [309, 104] on icon "button" at bounding box center [312, 112] width 12 height 20
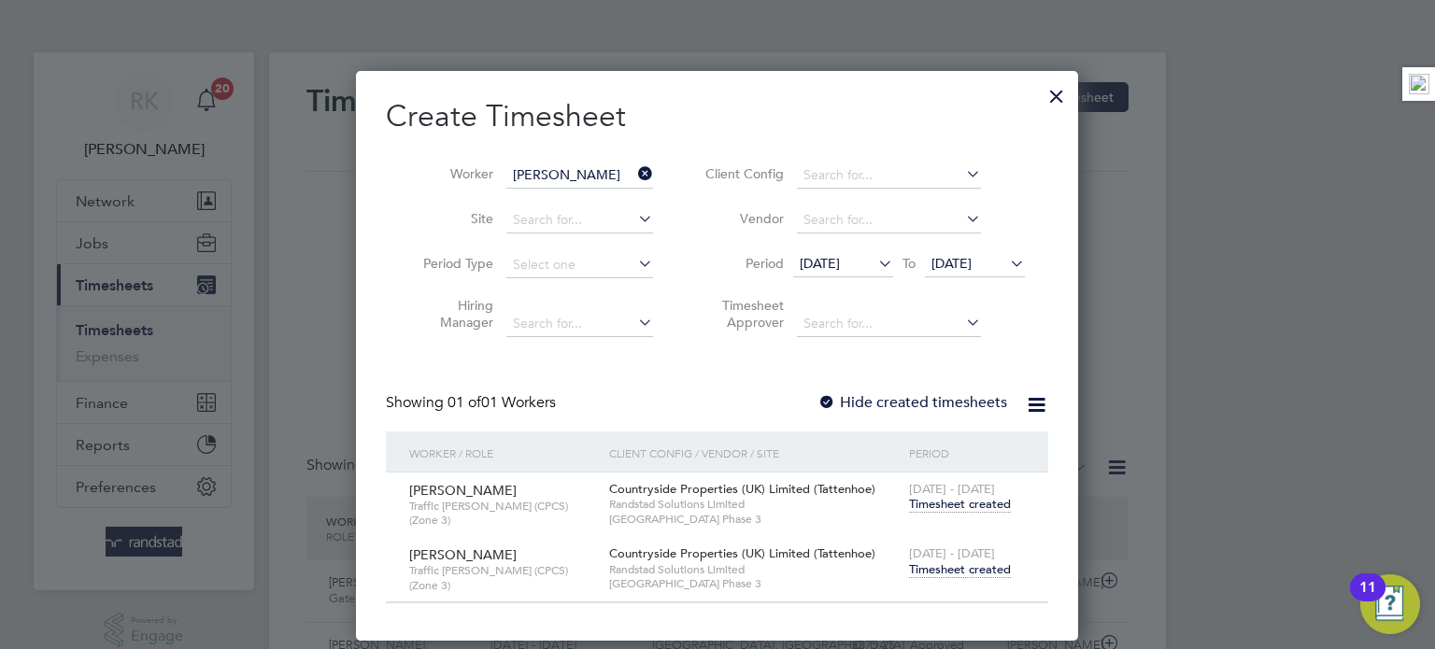
click at [727, 562] on span "Randstad Solutions Limited" at bounding box center [754, 569] width 291 height 15
click at [966, 558] on span "[DATE] - [DATE]" at bounding box center [952, 554] width 86 height 16
click at [944, 573] on span "Timesheet created" at bounding box center [960, 569] width 102 height 17
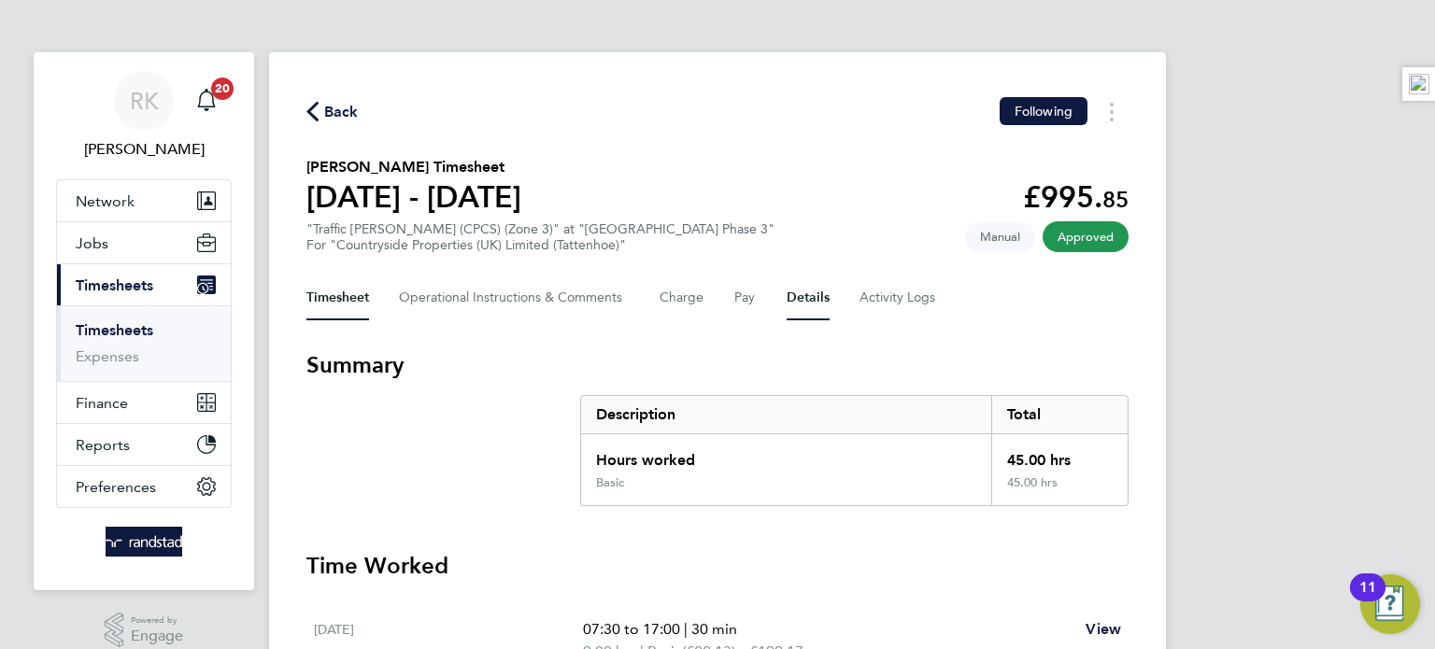
click at [806, 299] on button "Details" at bounding box center [808, 298] width 43 height 45
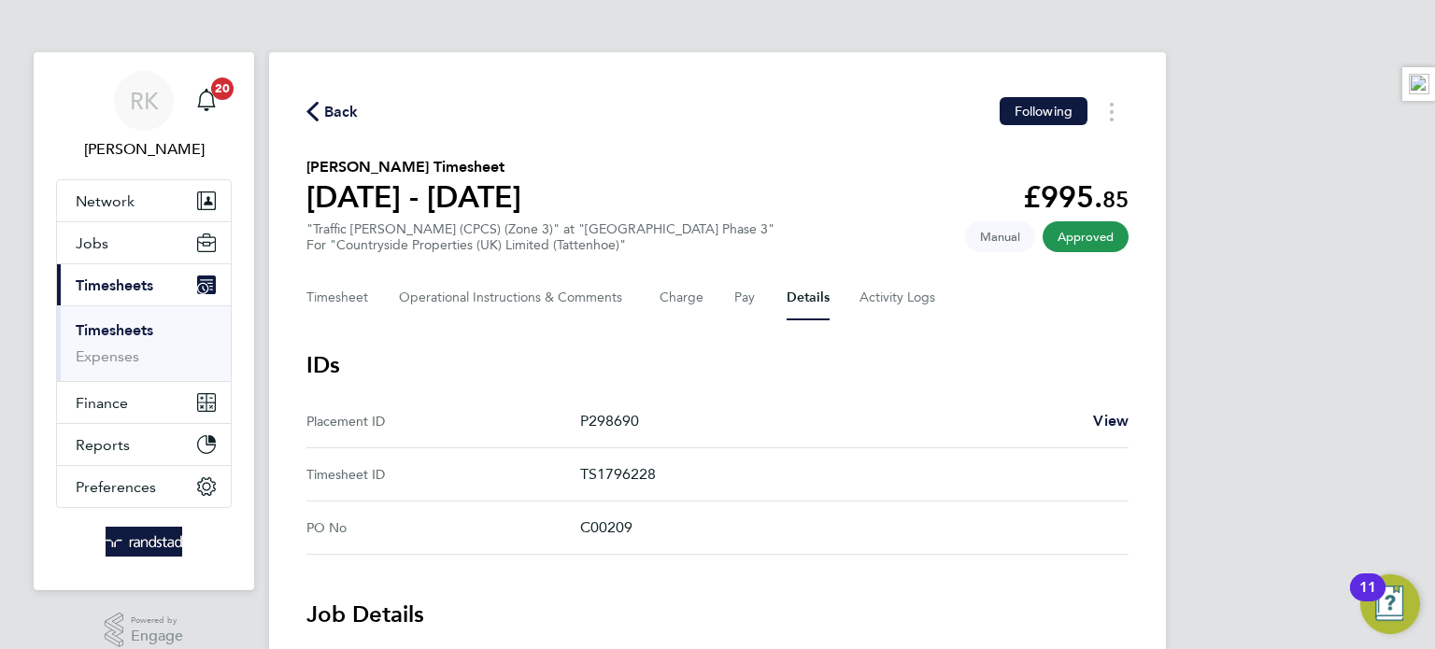
click at [1086, 425] on div "P298690 View" at bounding box center [854, 421] width 548 height 22
click at [1107, 421] on span "View" at bounding box center [1111, 421] width 36 height 18
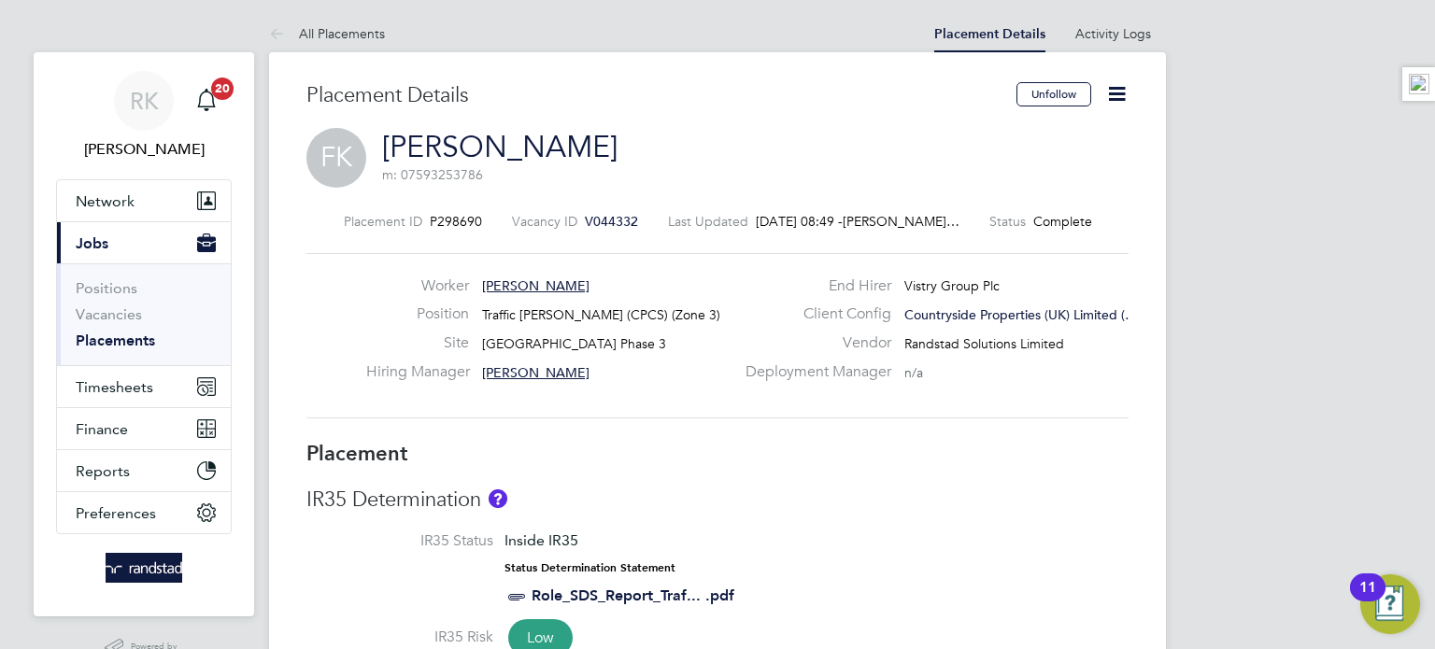
click at [1110, 89] on icon at bounding box center [1116, 93] width 23 height 23
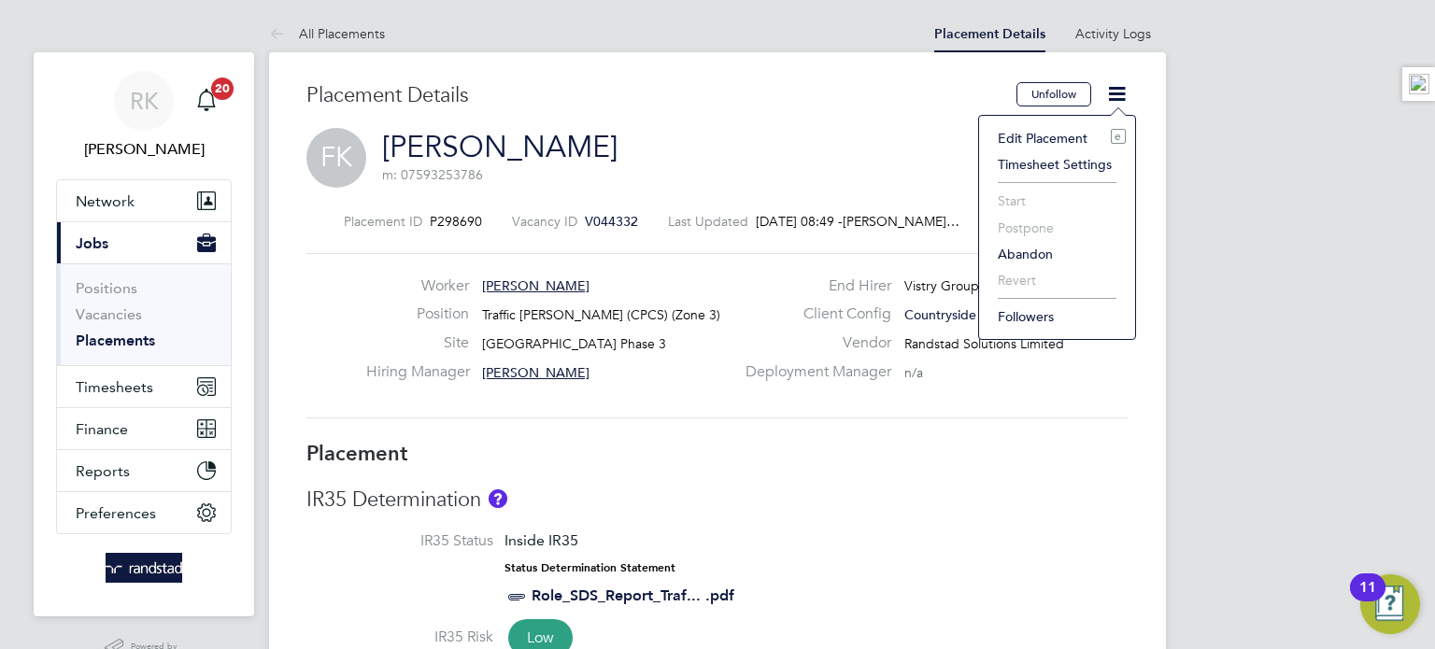
click at [1036, 142] on li "Edit Placement e" at bounding box center [1056, 138] width 137 height 26
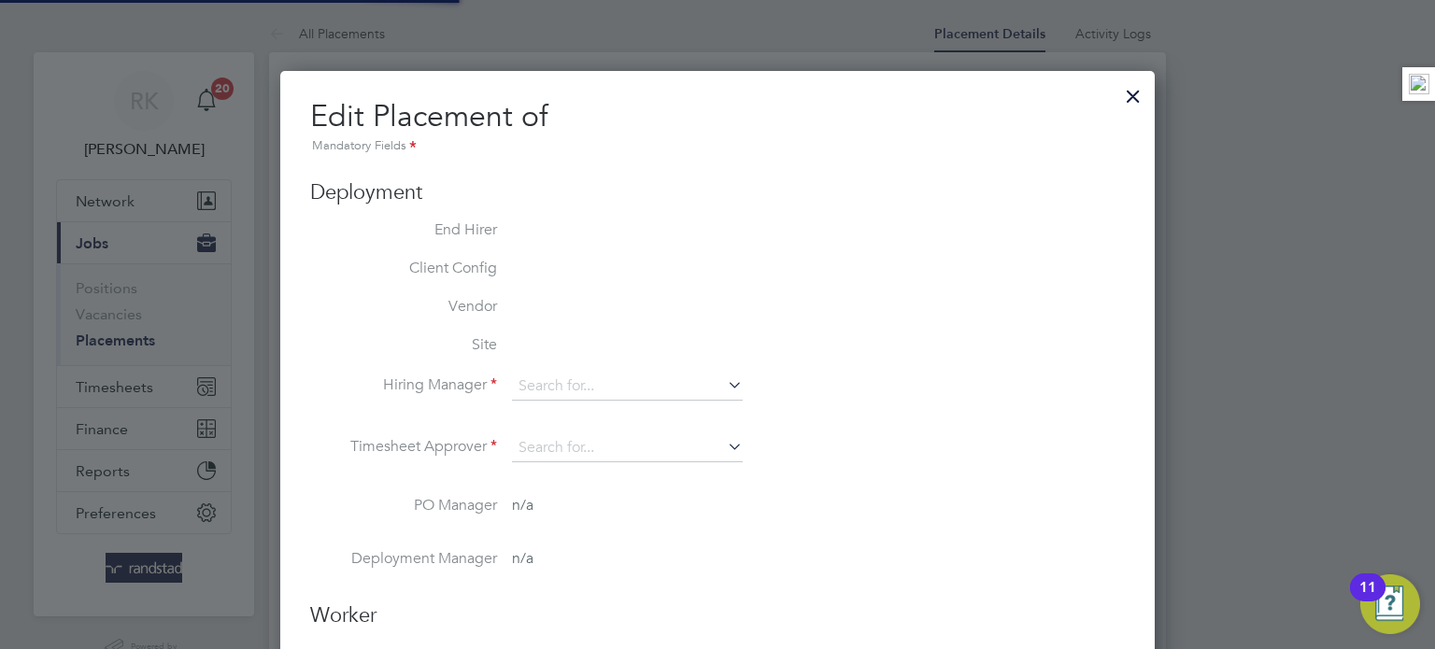
type input "[PERSON_NAME]"
type input "[DATE]"
type input "07:30"
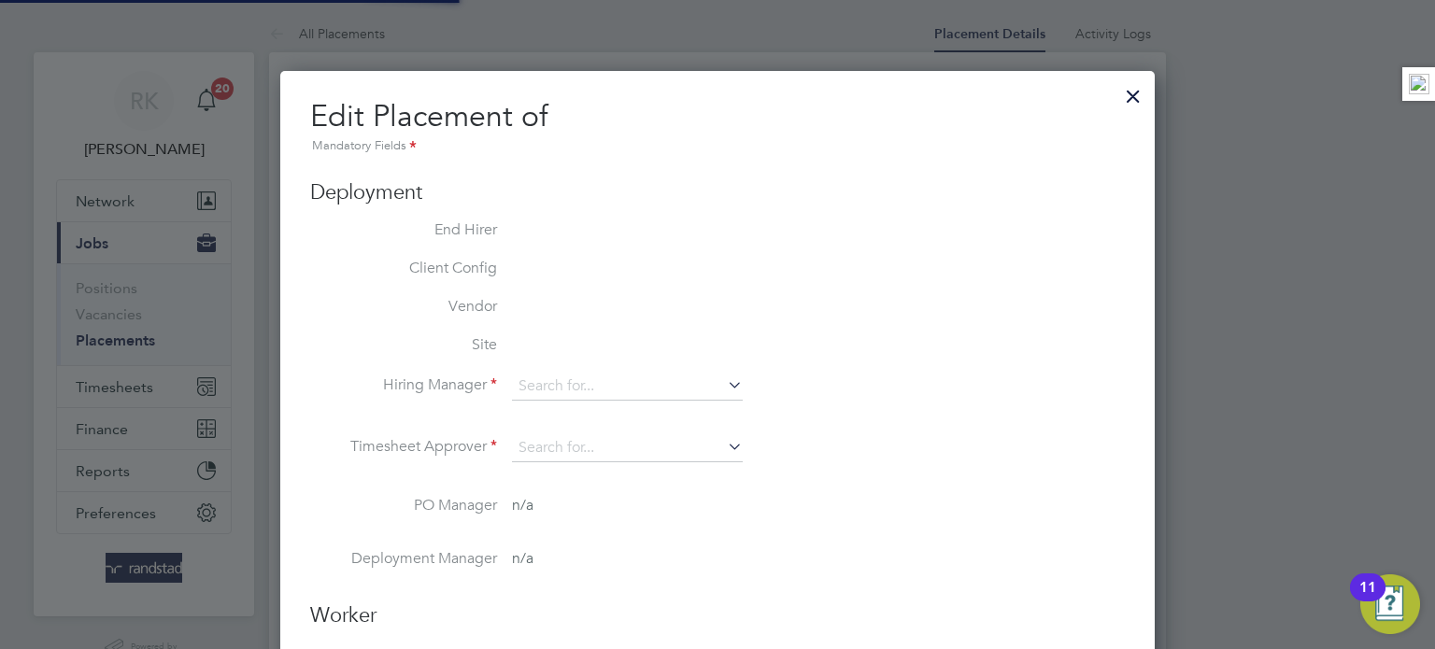
type input "16:30"
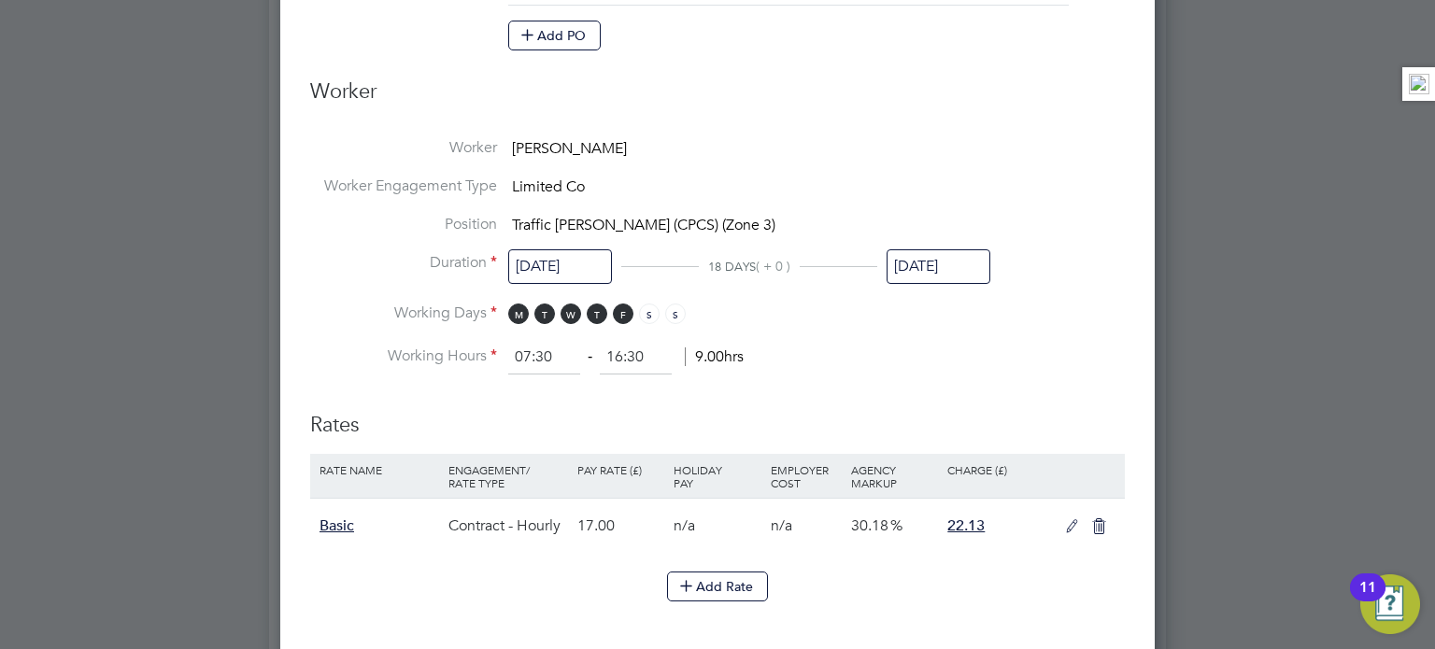
click at [946, 284] on li "Duration [DATE] 18 DAYS ( + 0 ) [DATE]" at bounding box center [717, 278] width 815 height 50
click at [945, 263] on input "[DATE]" at bounding box center [939, 266] width 104 height 35
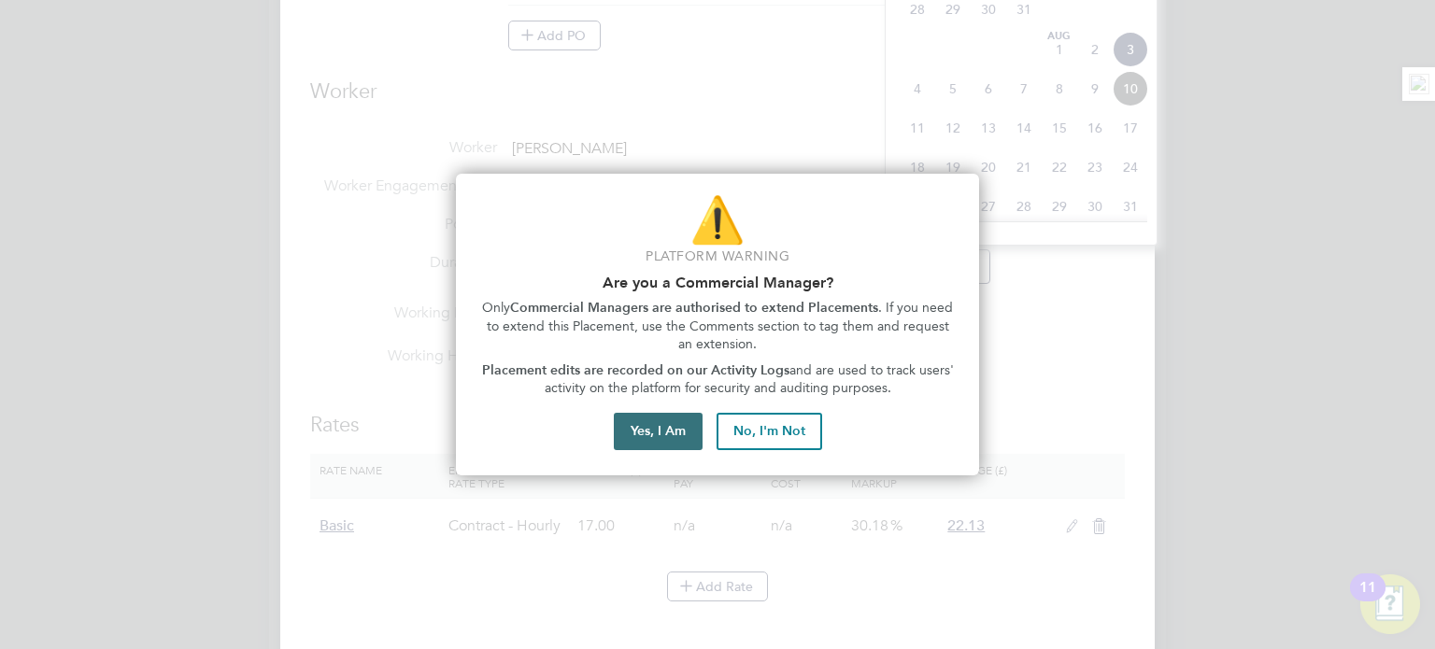
click at [663, 433] on button "Yes, I Am" at bounding box center [658, 431] width 89 height 37
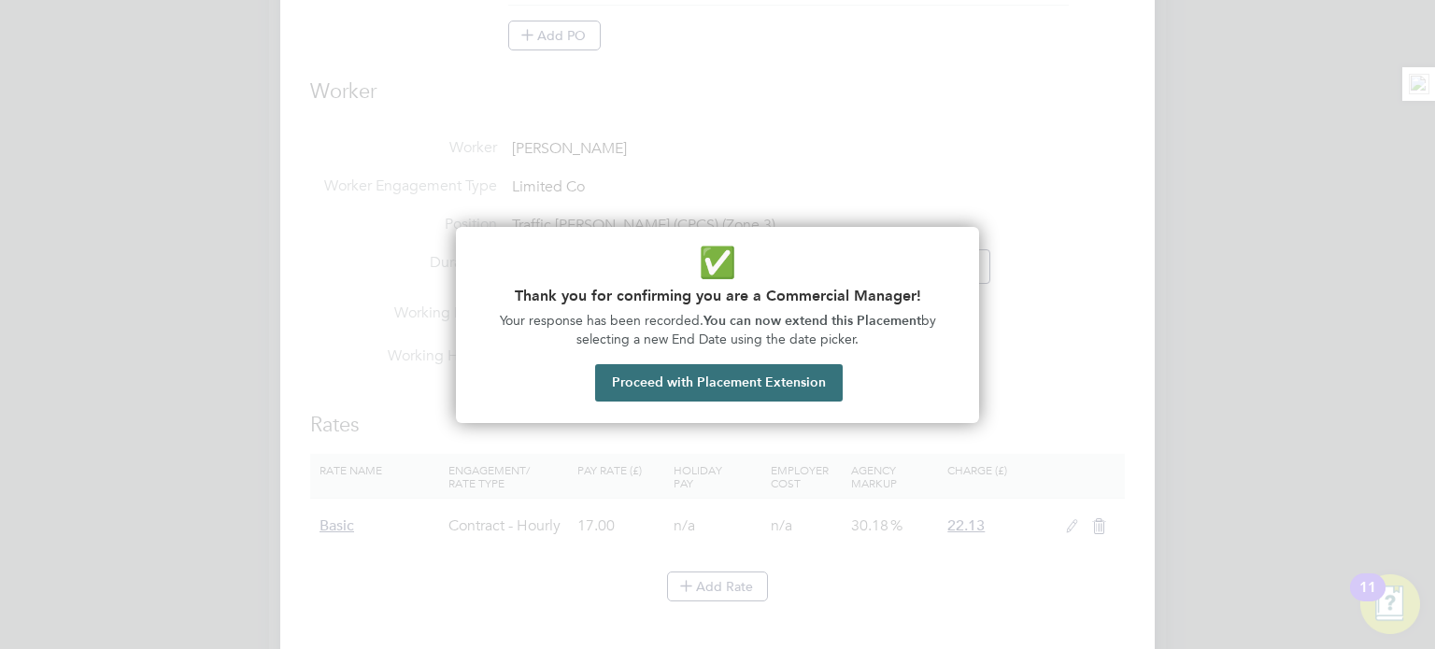
click at [707, 393] on button "Proceed with Placement Extension" at bounding box center [719, 382] width 248 height 37
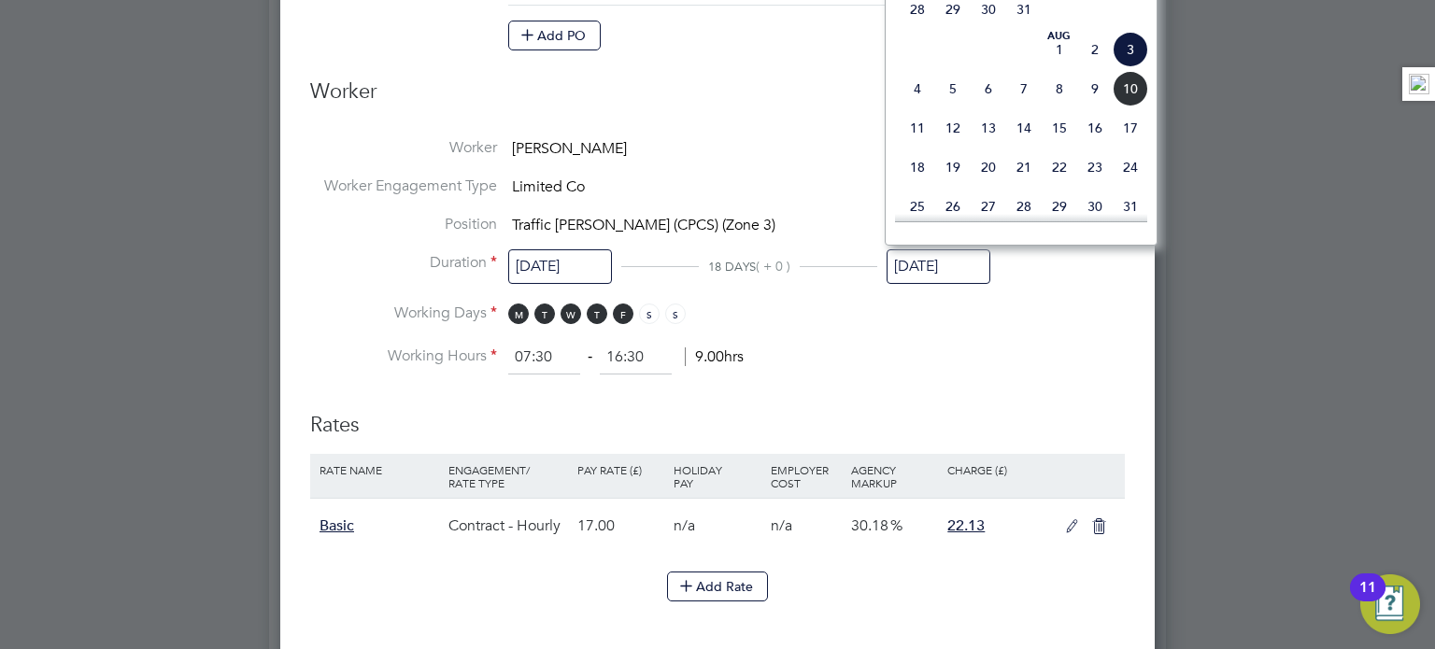
click at [1132, 107] on span "10" at bounding box center [1131, 89] width 36 height 36
type input "[DATE]"
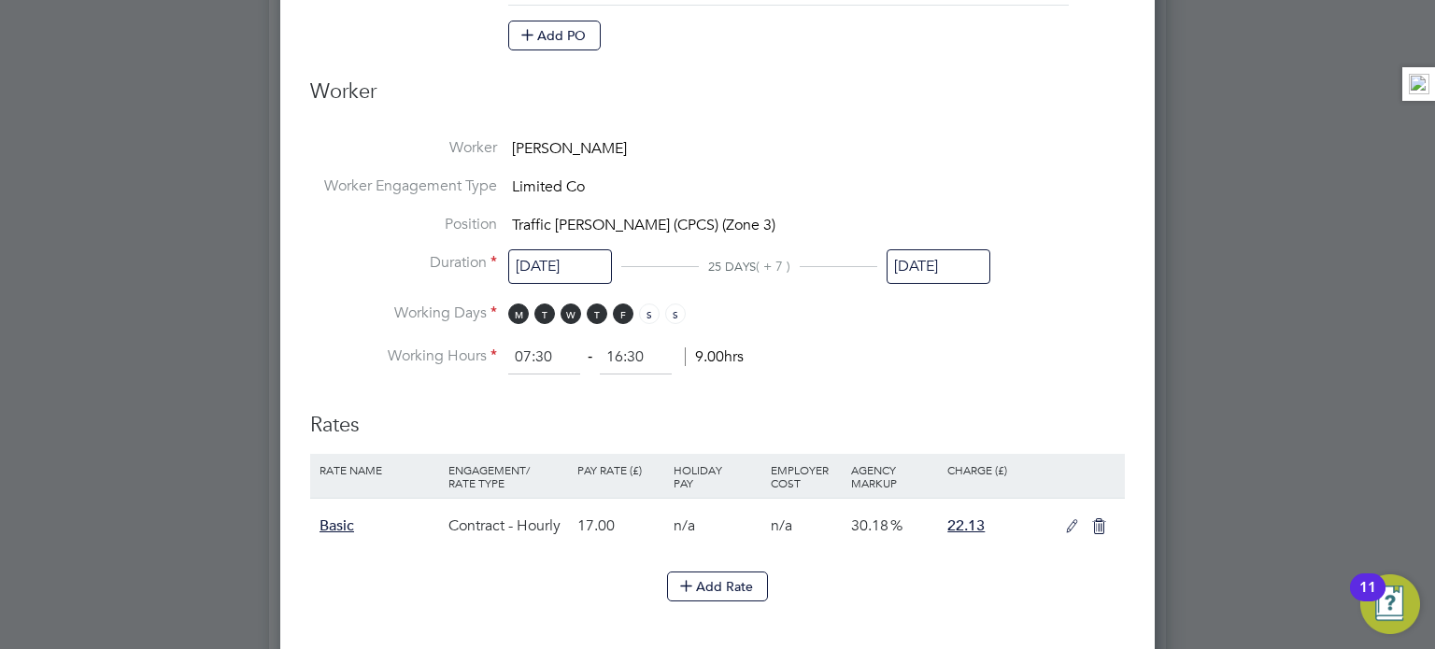
click at [1037, 200] on li "Worker Engagement Type Limited Co" at bounding box center [717, 196] width 815 height 38
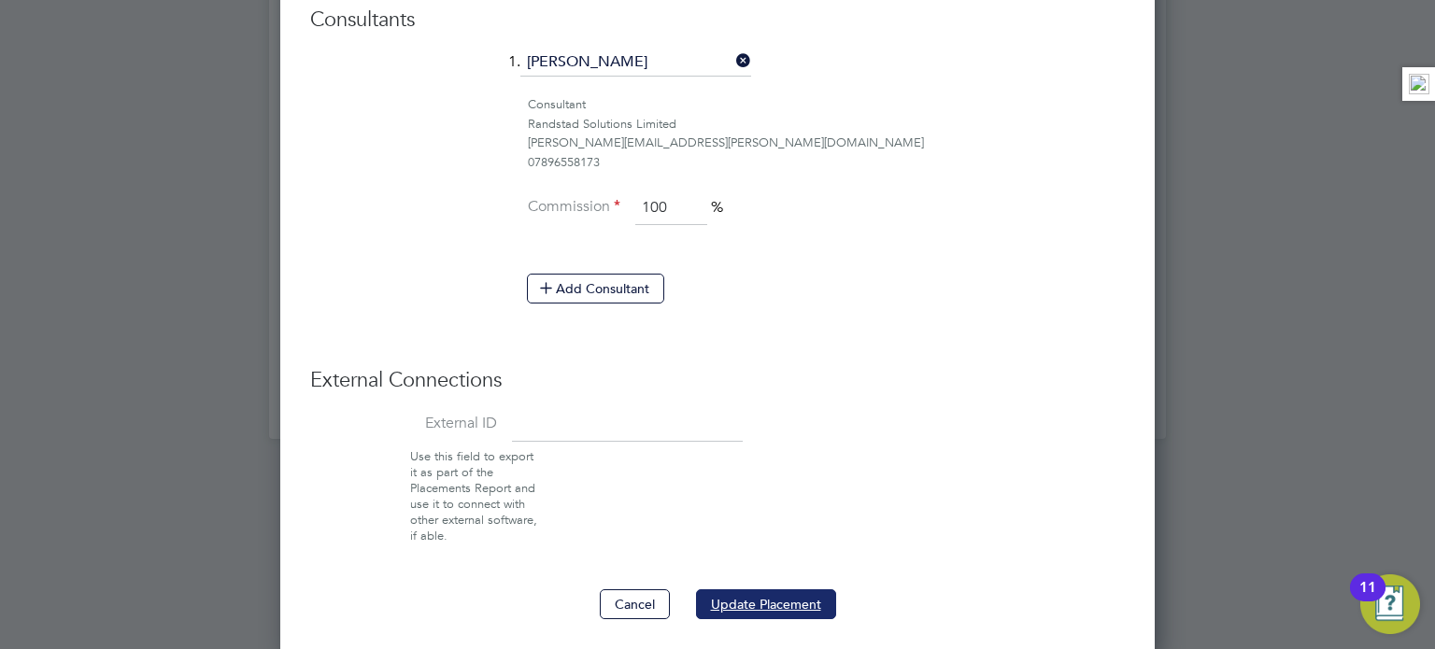
click at [735, 594] on button "Update Placement" at bounding box center [766, 605] width 140 height 30
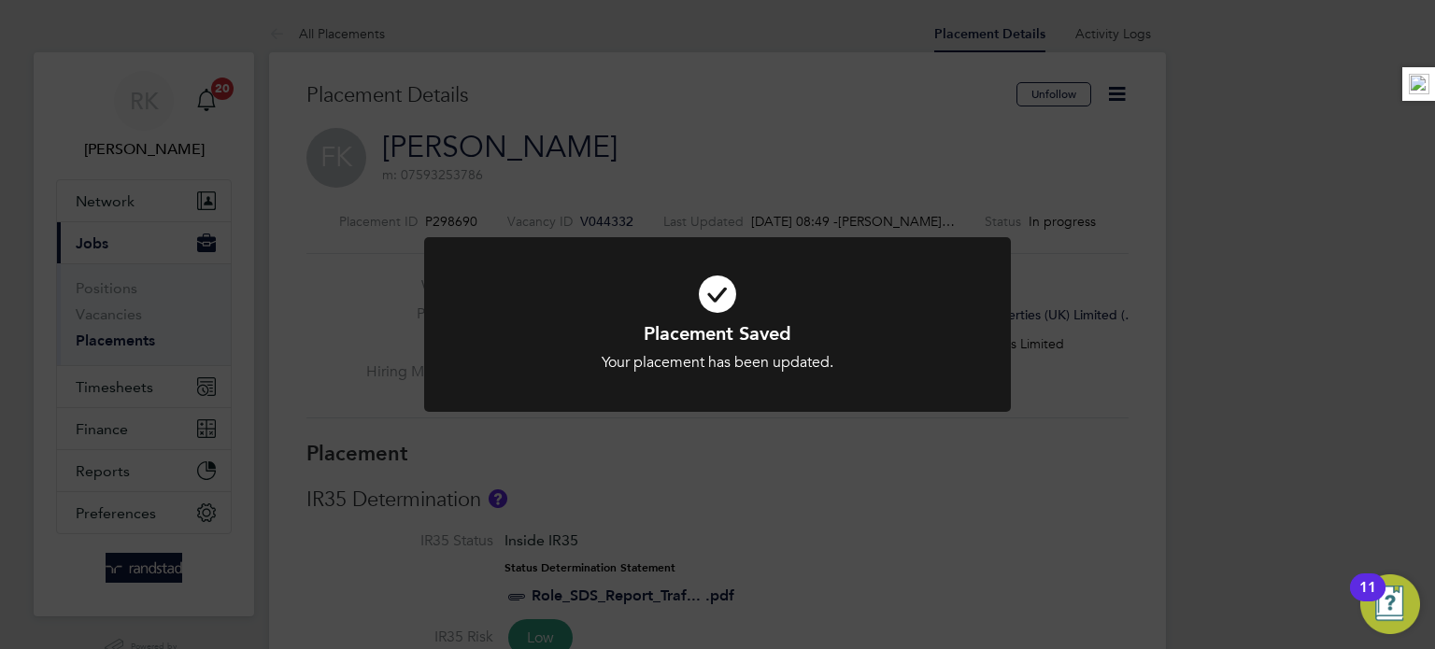
click at [134, 377] on div "Placement Saved Your placement has been updated. Cancel Okay" at bounding box center [717, 324] width 1435 height 649
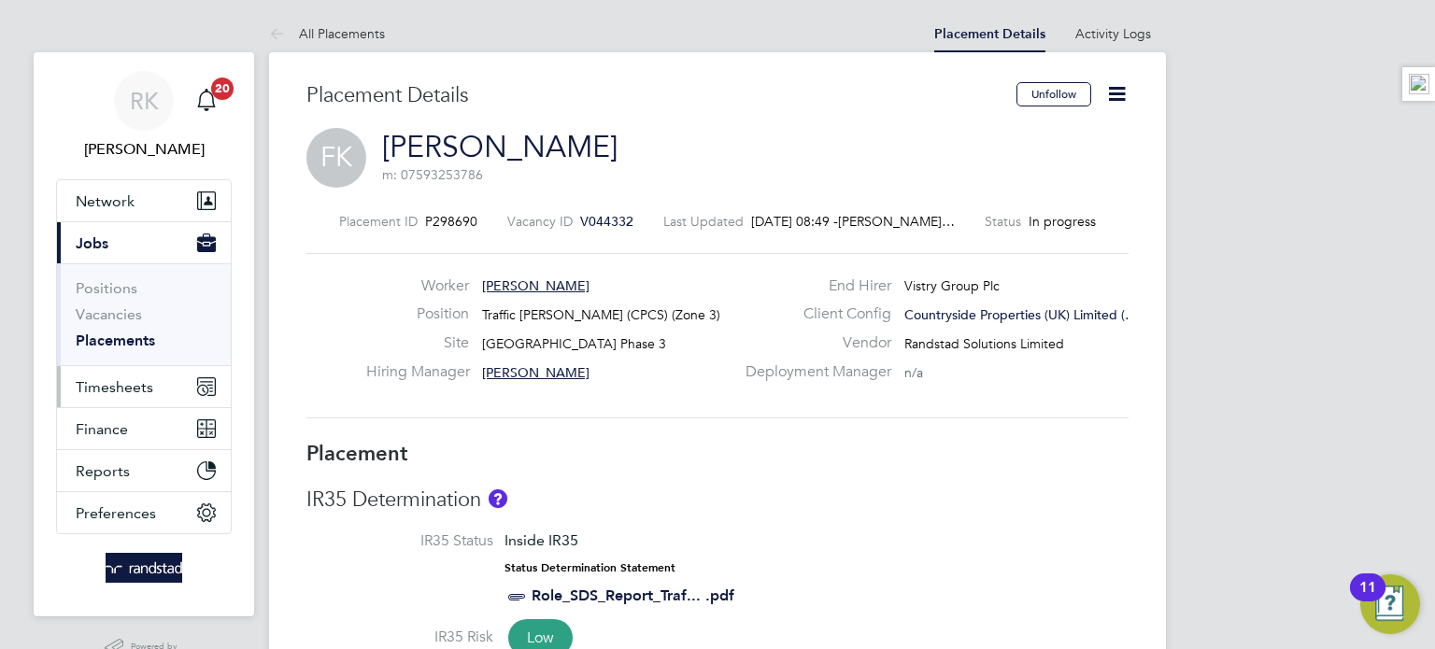
click at [125, 382] on span "Timesheets" at bounding box center [115, 387] width 78 height 18
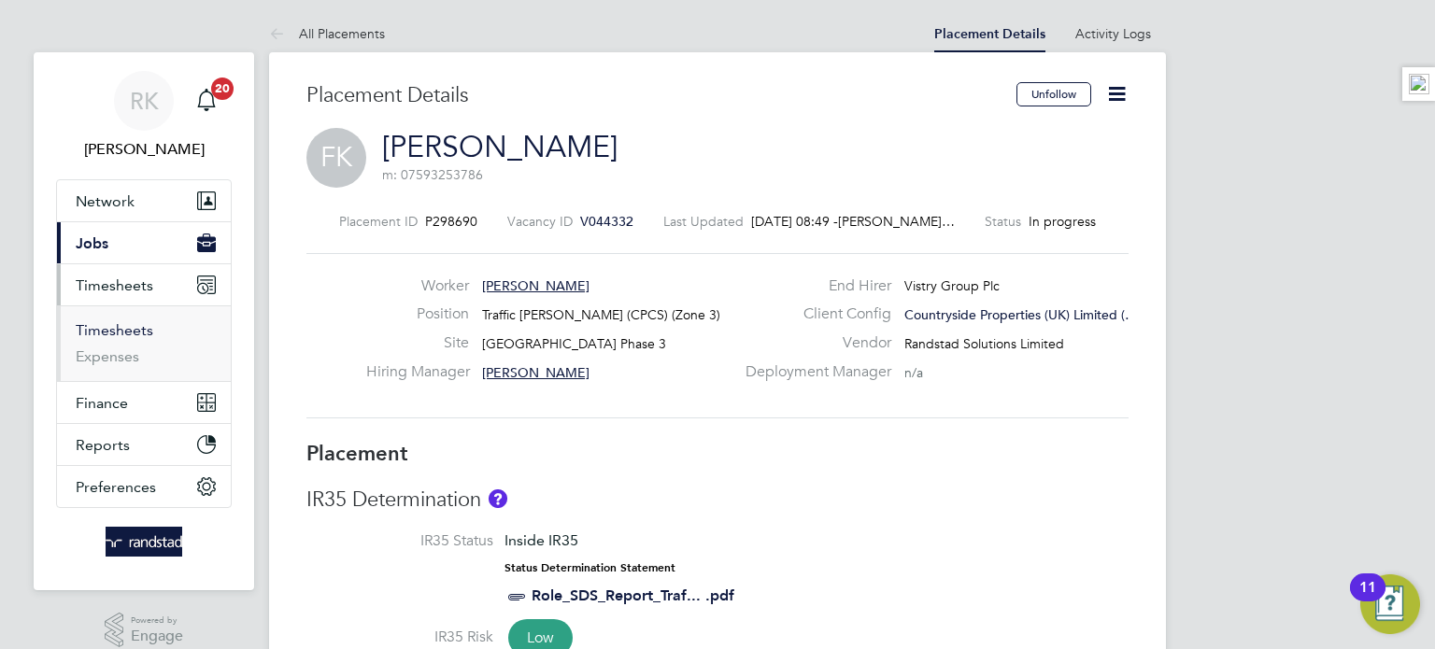
click at [124, 331] on link "Timesheets" at bounding box center [115, 330] width 78 height 18
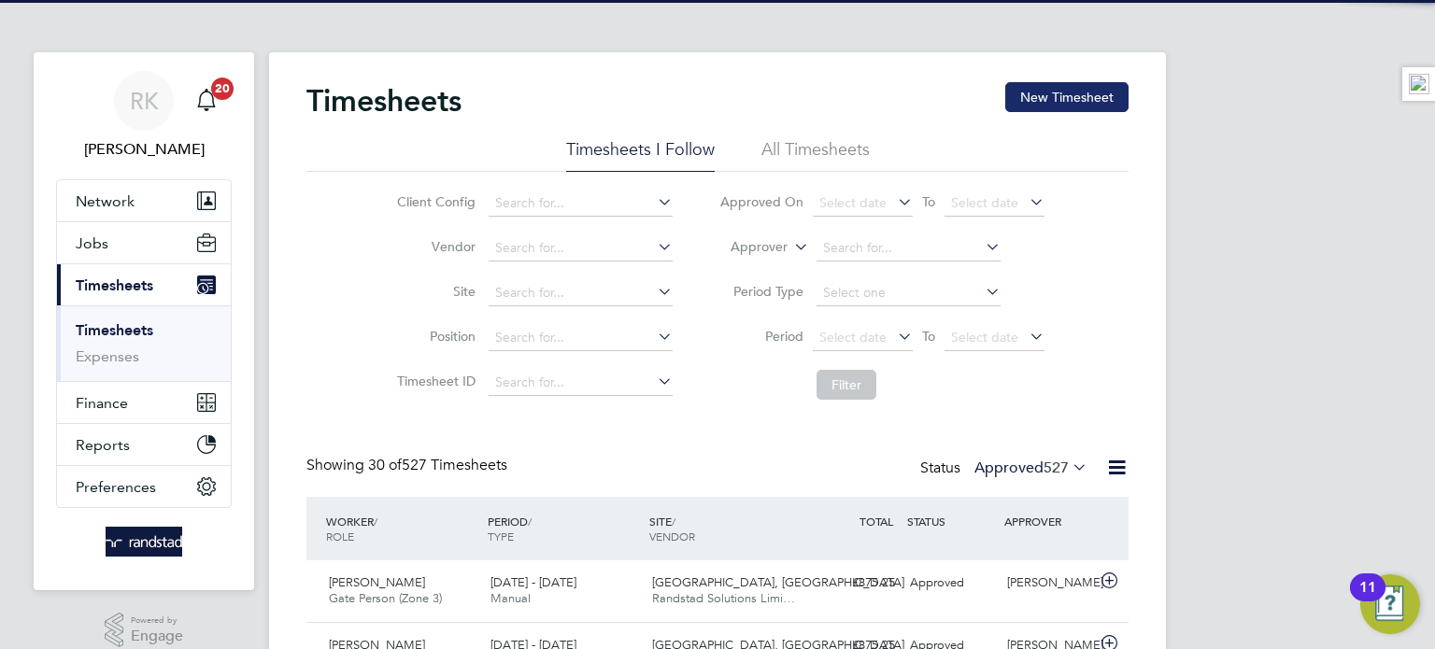
click at [1012, 108] on button "New Timesheet" at bounding box center [1066, 97] width 123 height 30
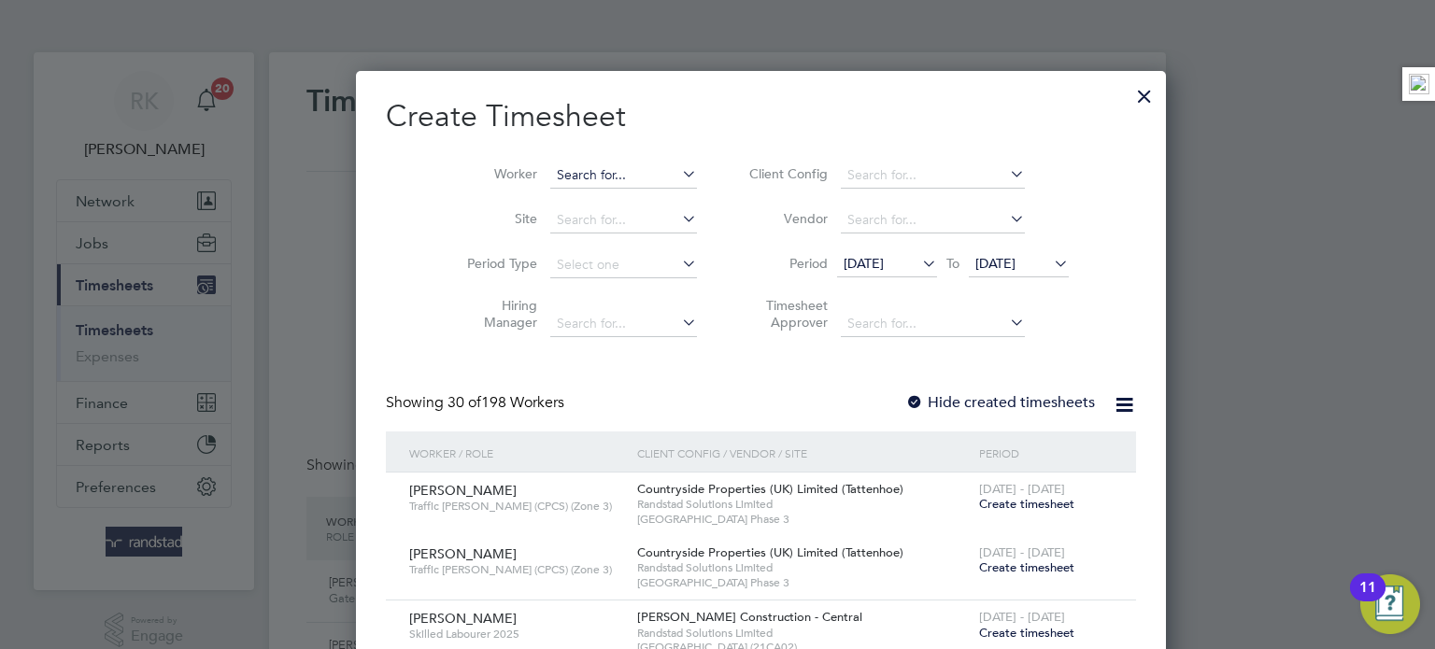
click at [578, 181] on input at bounding box center [623, 176] width 147 height 26
paste input "[PERSON_NAME]"
type input "[PERSON_NAME]"
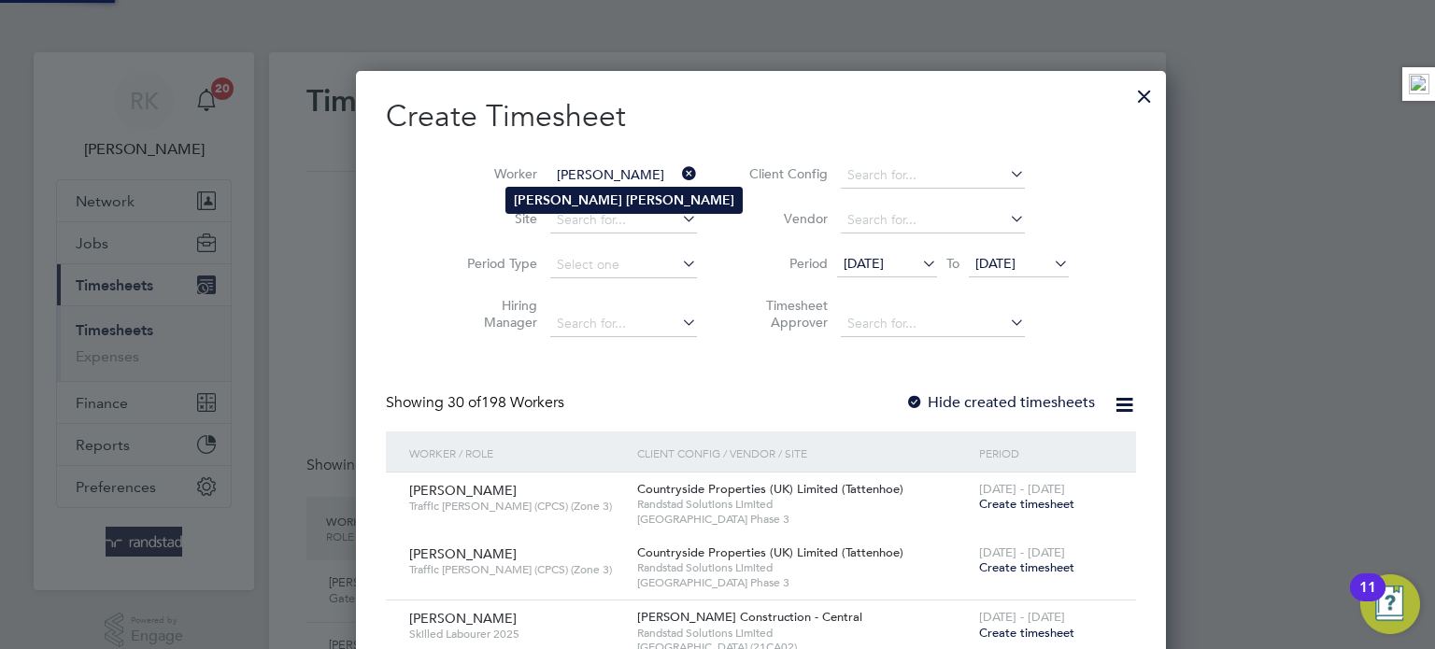
click at [626, 199] on b "[PERSON_NAME]" at bounding box center [680, 200] width 108 height 16
type input "[PERSON_NAME]"
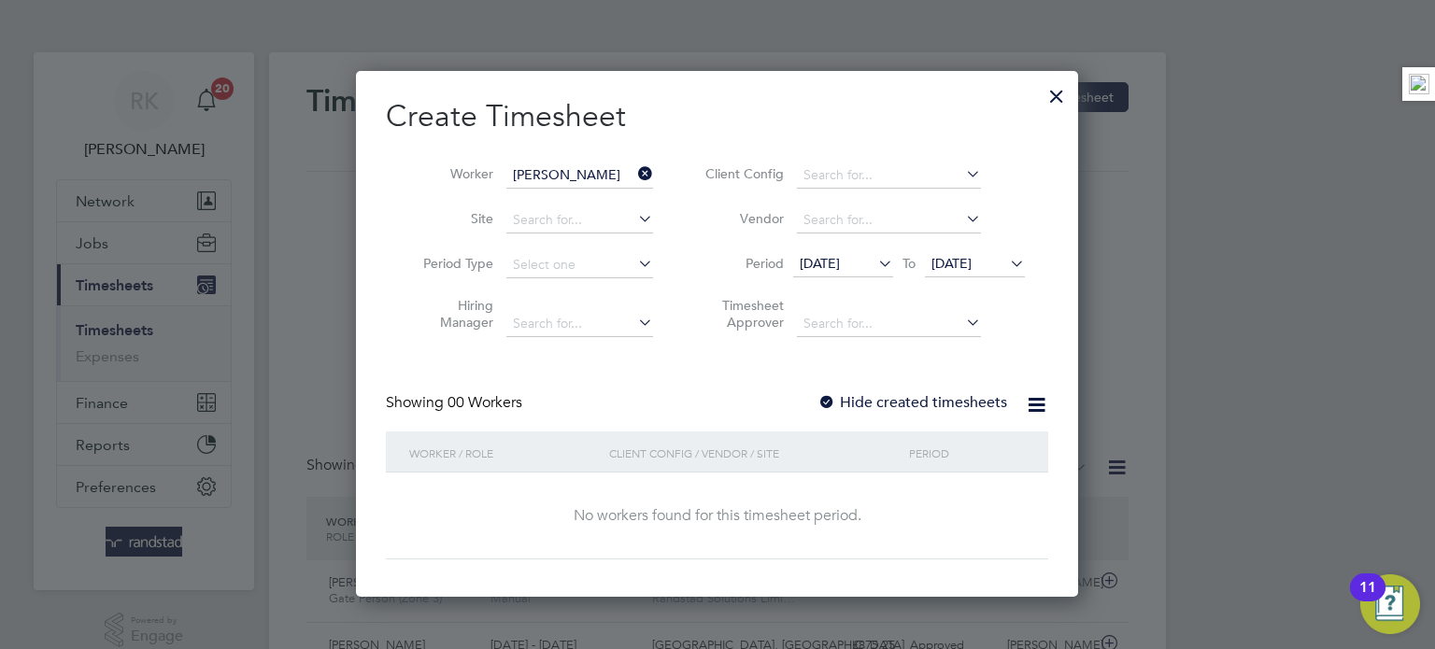
click at [960, 279] on li "Period [DATE] To [DATE]" at bounding box center [862, 265] width 372 height 45
click at [966, 276] on span "[DATE]" at bounding box center [975, 264] width 100 height 25
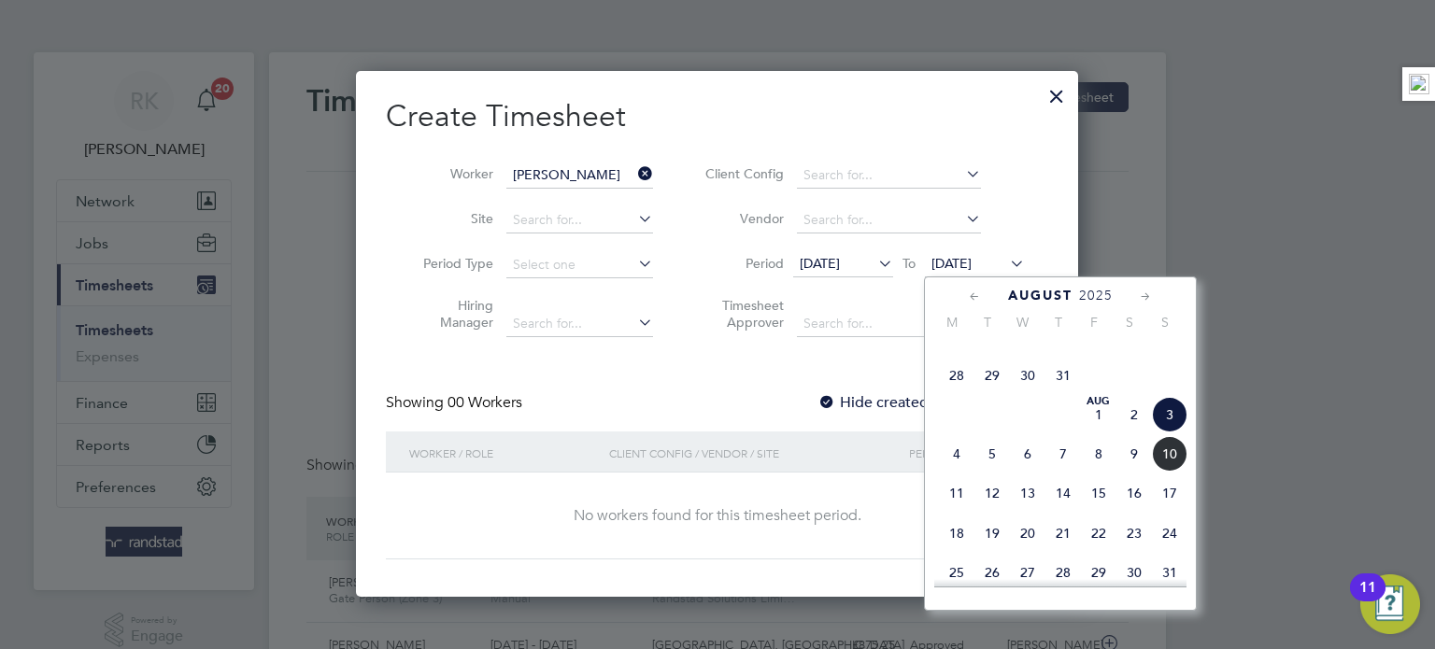
click at [1164, 472] on span "10" at bounding box center [1170, 454] width 36 height 36
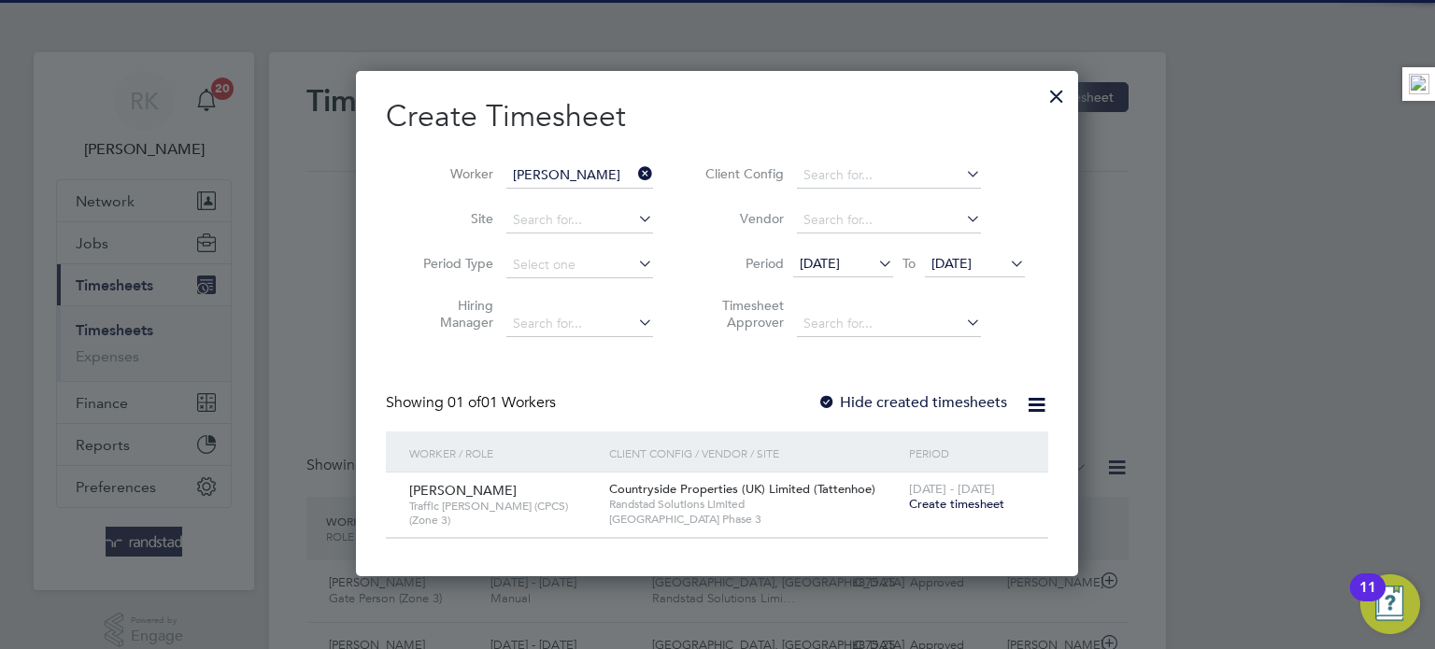
click at [926, 502] on span "Create timesheet" at bounding box center [956, 504] width 95 height 16
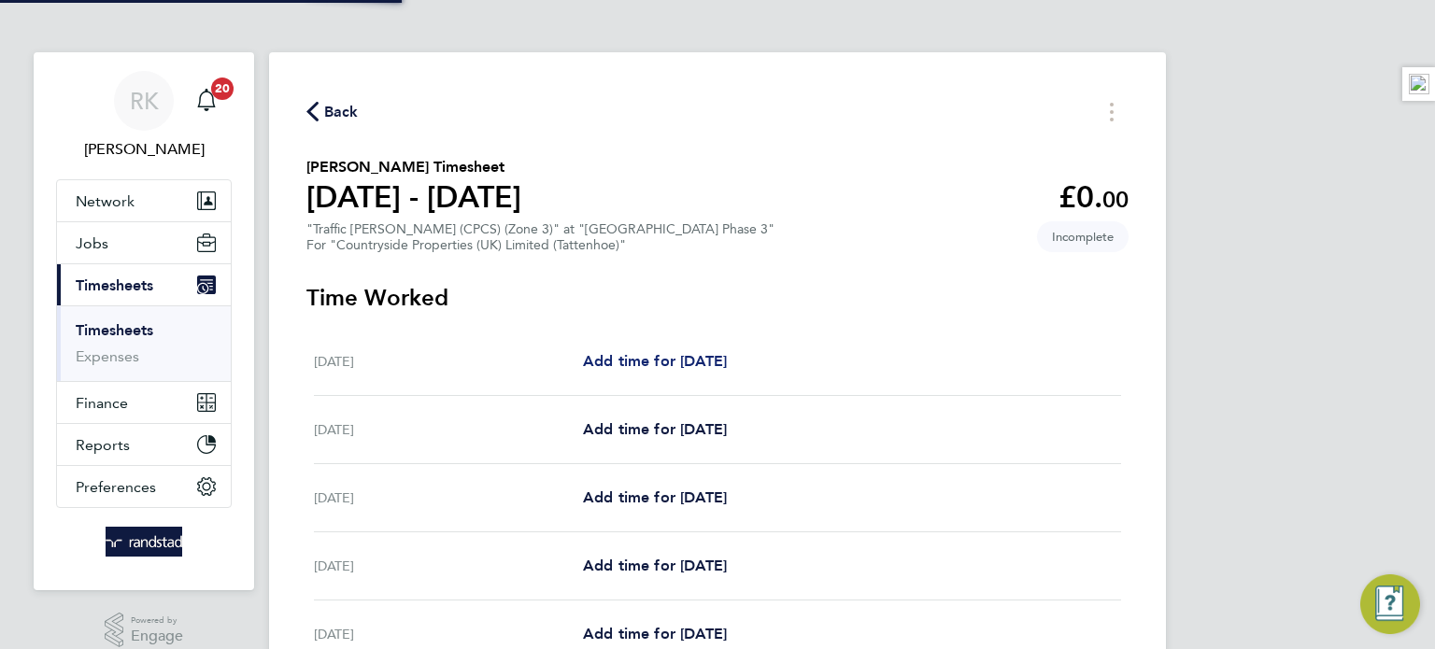
click at [666, 350] on link "Add time for [DATE]" at bounding box center [655, 361] width 144 height 22
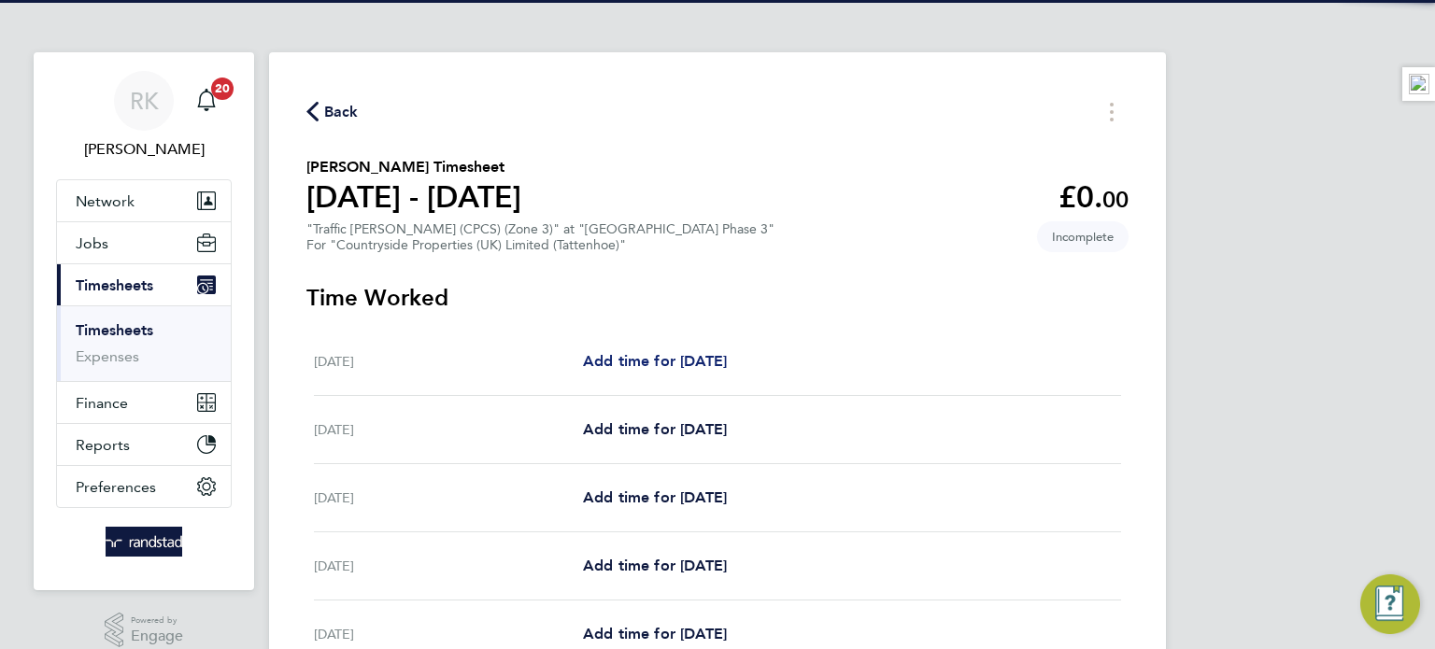
select select "30"
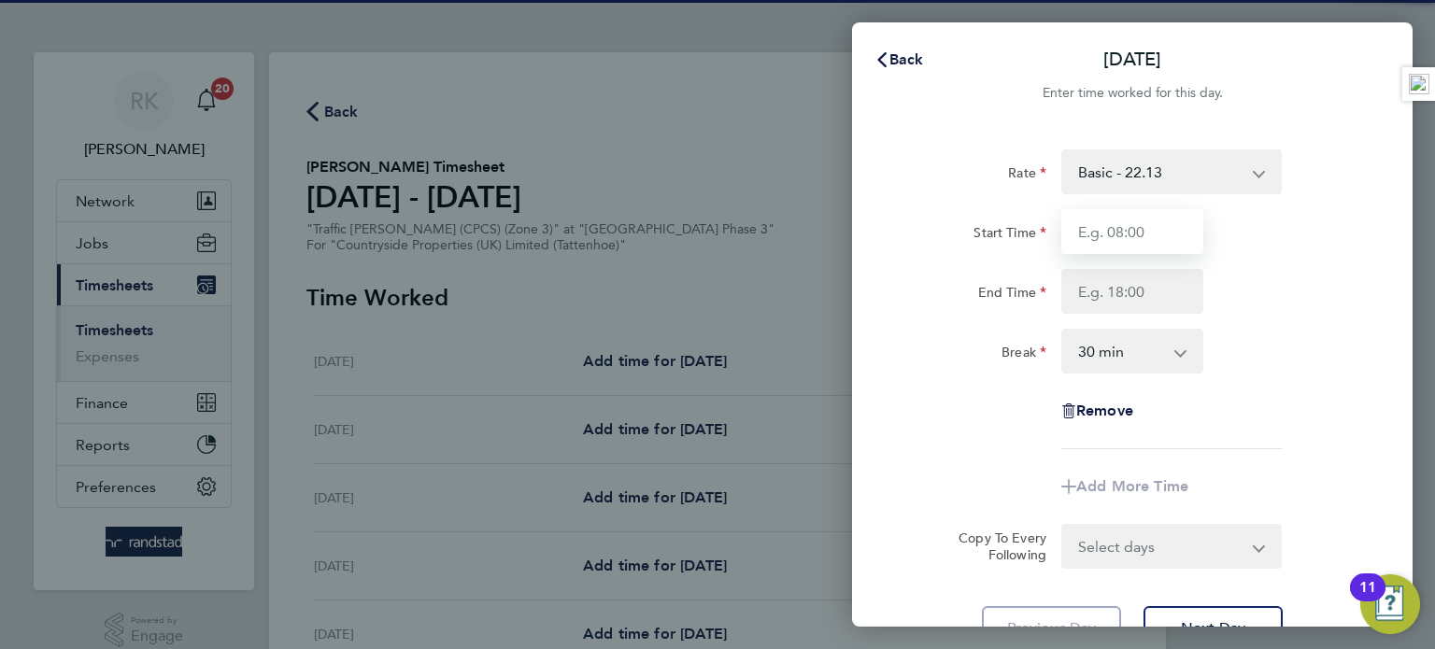
click at [1156, 211] on input "Start Time" at bounding box center [1132, 231] width 142 height 45
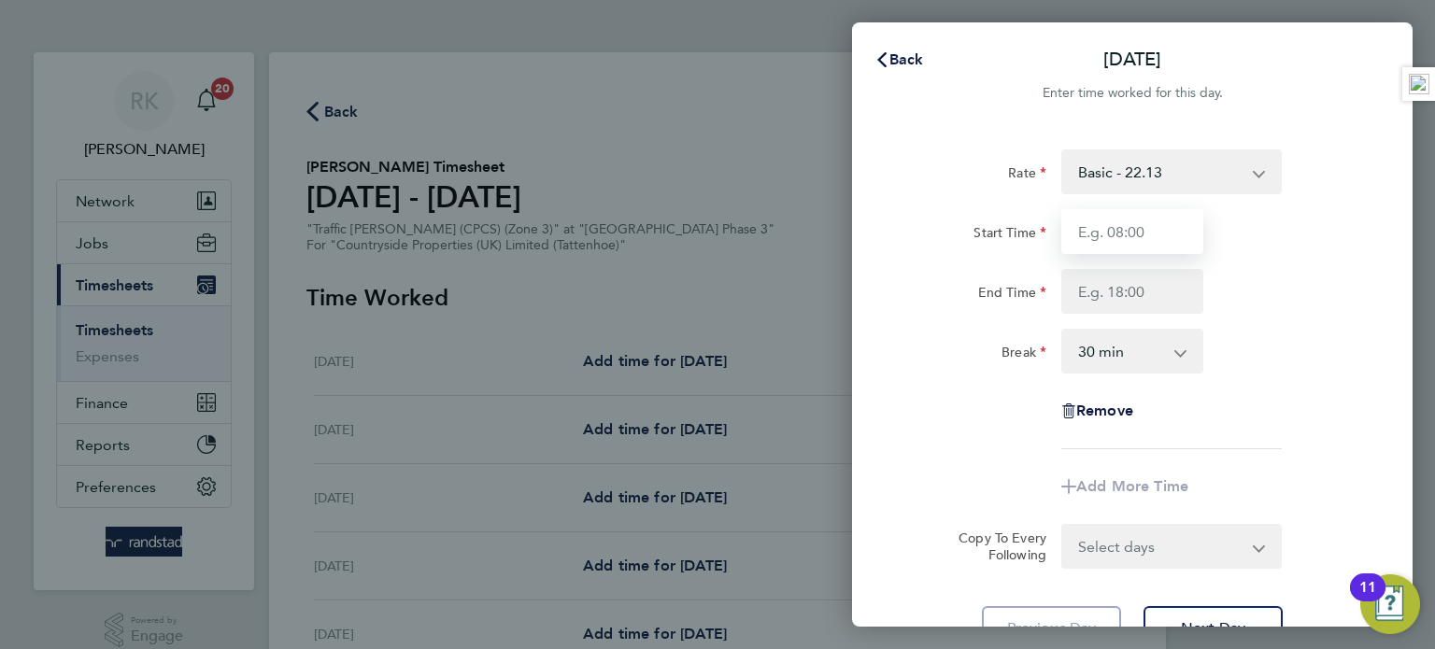
type input "07:30"
click at [1147, 285] on input "End Time" at bounding box center [1132, 291] width 142 height 45
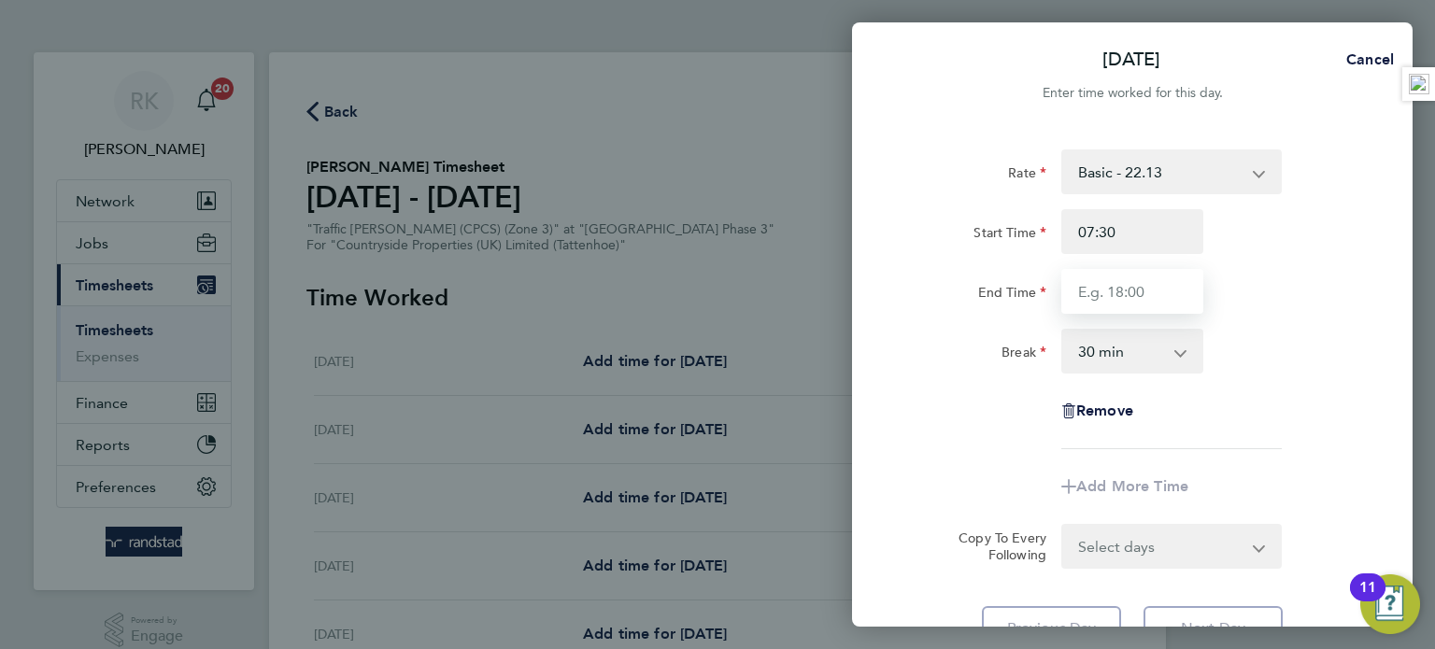
type input "17:00"
click at [1226, 325] on div "Rate Basic - 22.13 Start Time 07:30 End Time 17:00 Break 0 min 15 min 30 min 45…" at bounding box center [1132, 299] width 456 height 300
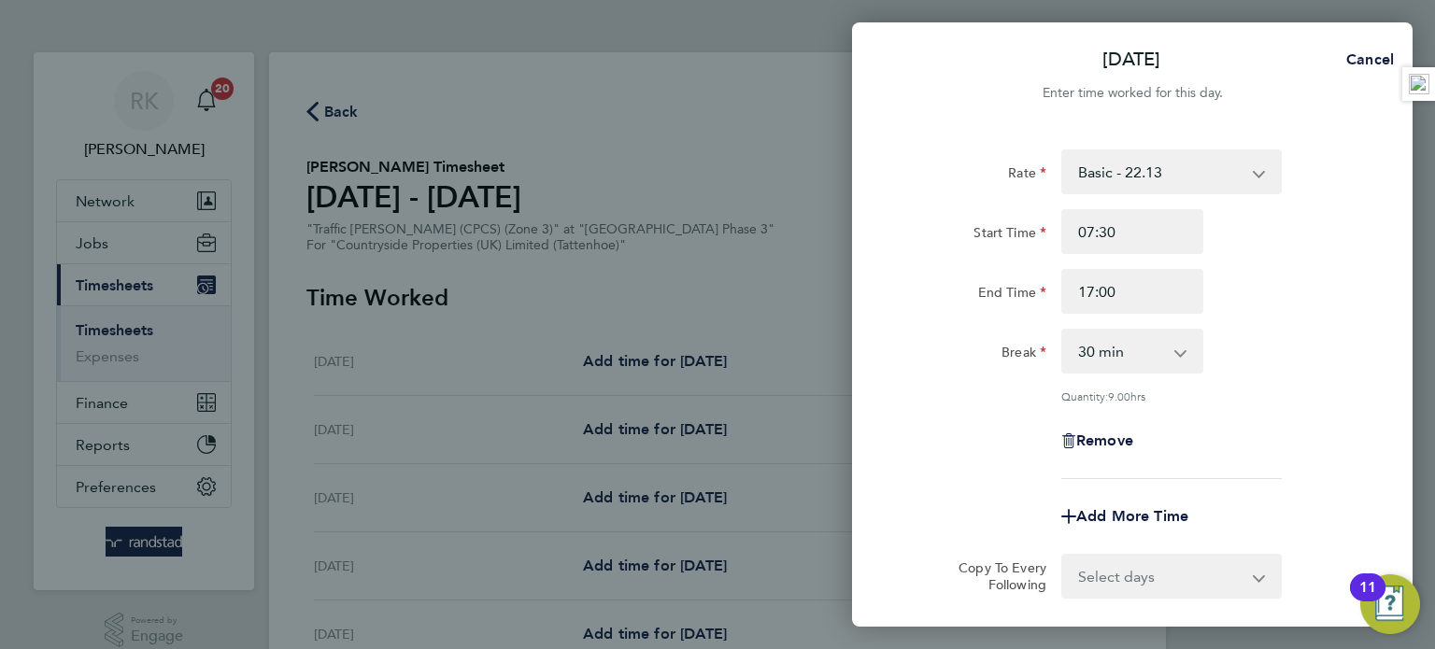
click at [1118, 558] on select "Select days Day Weekday (Mon-Fri) Weekend (Sat-Sun) [DATE] [DATE] [DATE] [DATE]…" at bounding box center [1161, 576] width 196 height 41
select select "WEEKDAY"
click at [1063, 556] on select "Select days Day Weekday (Mon-Fri) Weekend (Sat-Sun) [DATE] [DATE] [DATE] [DATE]…" at bounding box center [1161, 576] width 196 height 41
select select "[DATE]"
click at [1218, 379] on div "Rate Basic - 22.13 Start Time 07:30 End Time 17:00 Break 0 min 15 min 30 min 45…" at bounding box center [1132, 314] width 456 height 330
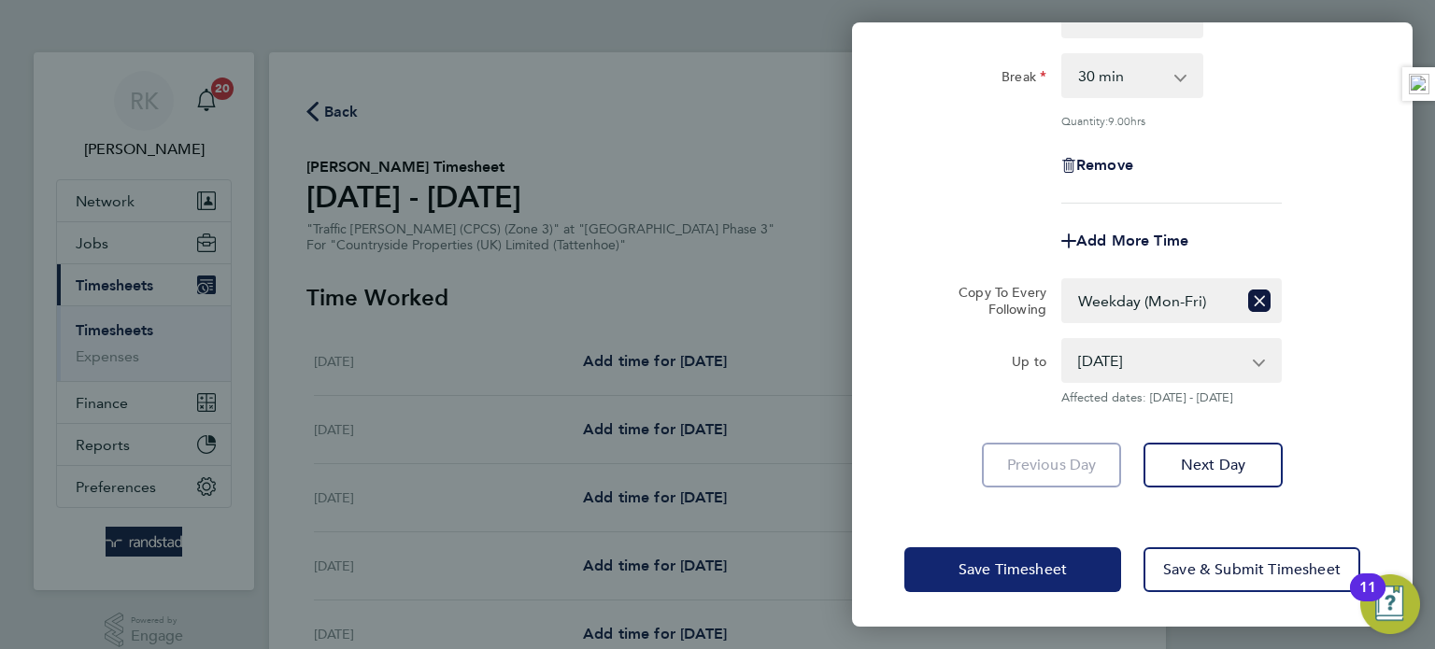
click at [1035, 569] on span "Save Timesheet" at bounding box center [1013, 570] width 108 height 19
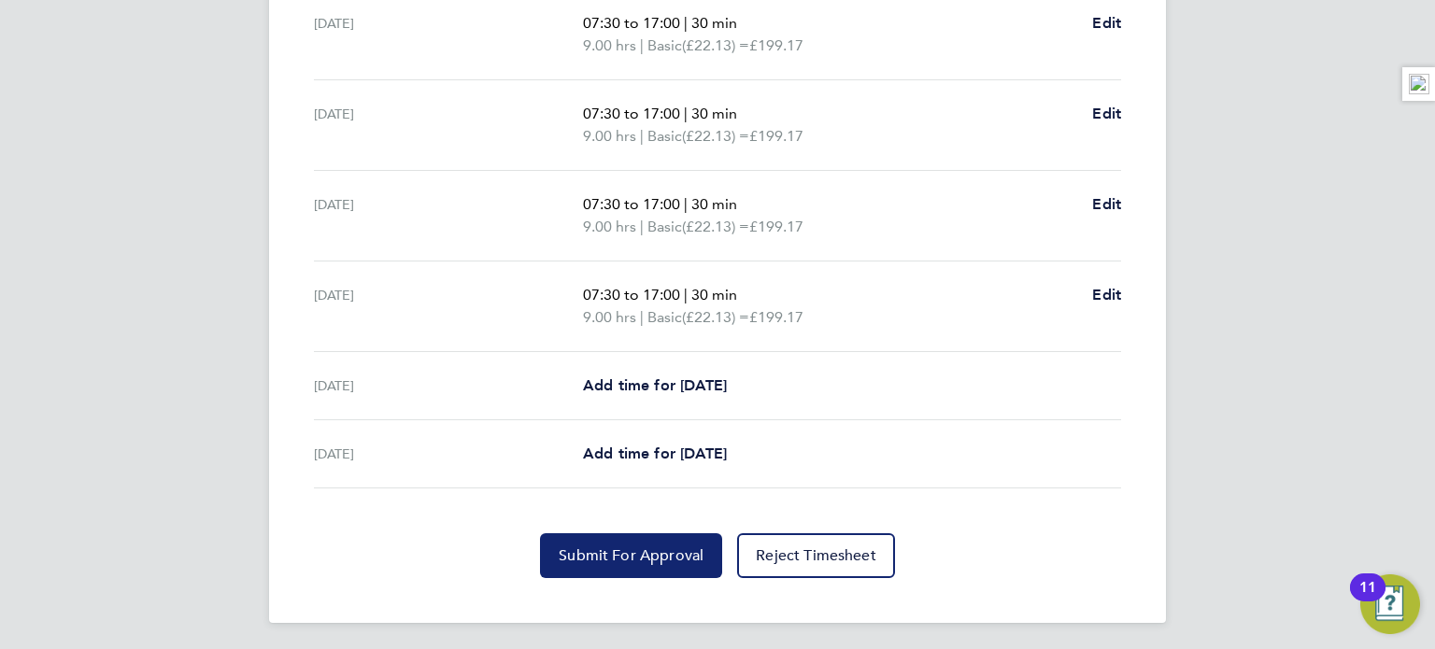
click at [650, 559] on span "Submit For Approval" at bounding box center [631, 556] width 145 height 19
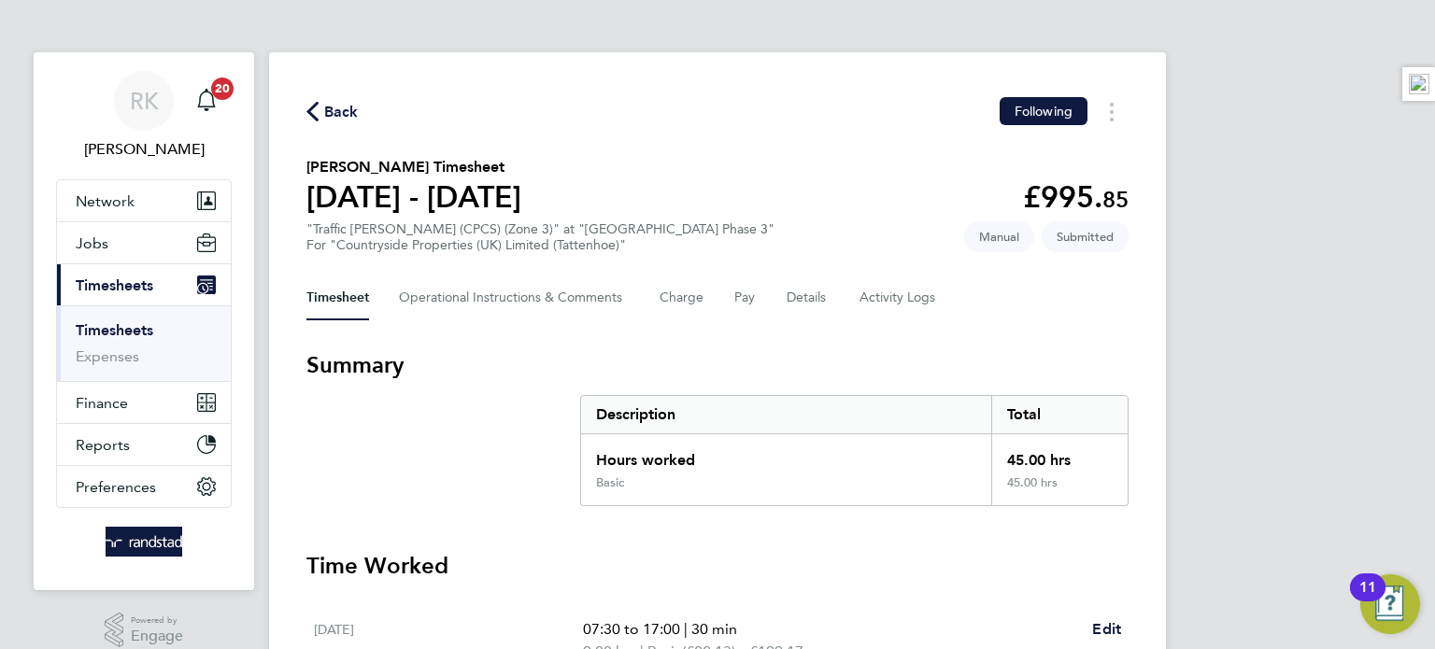
click at [92, 329] on link "Timesheets" at bounding box center [115, 330] width 78 height 18
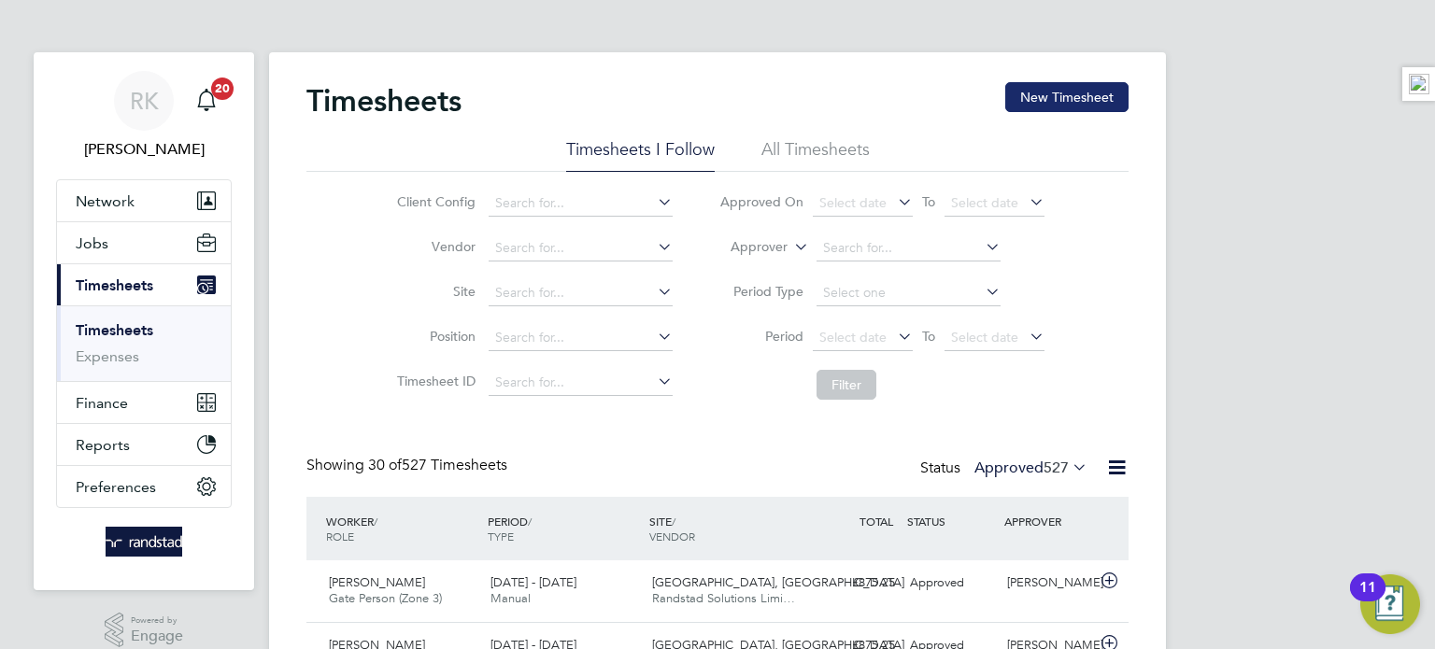
click at [1017, 94] on button "New Timesheet" at bounding box center [1066, 97] width 123 height 30
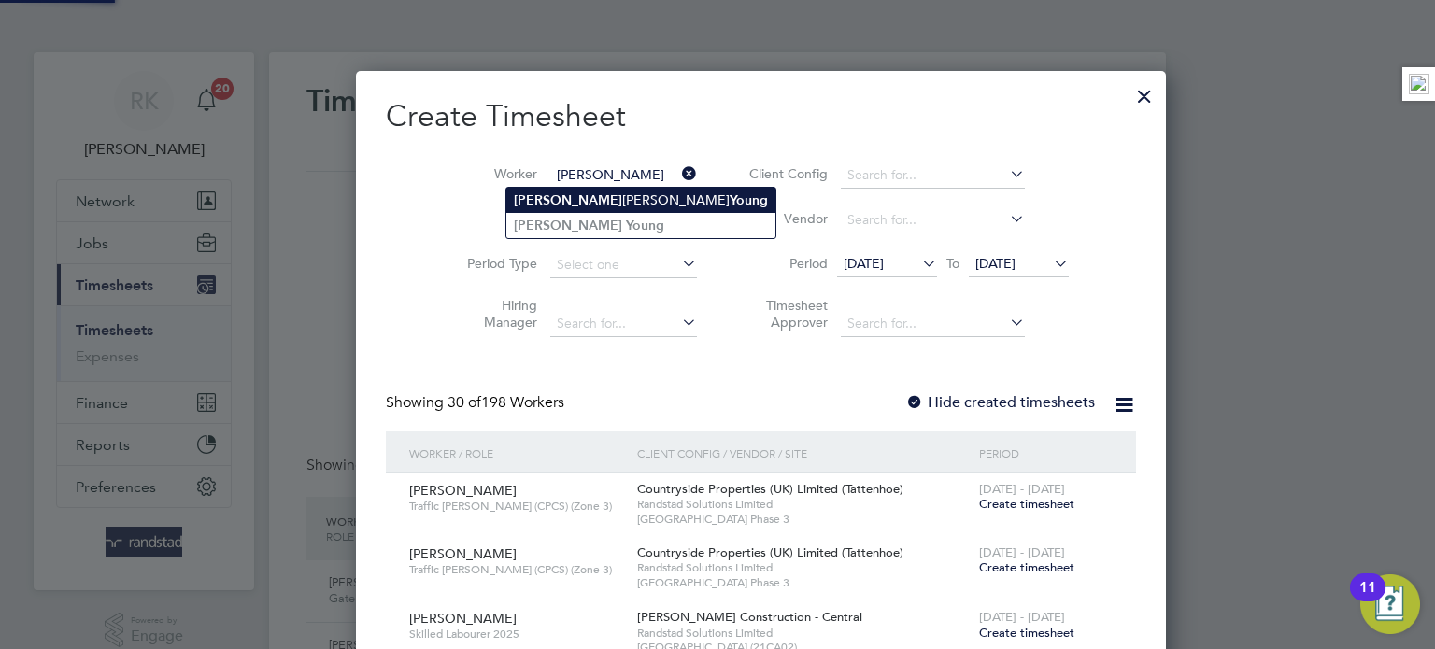
type input "[PERSON_NAME]"
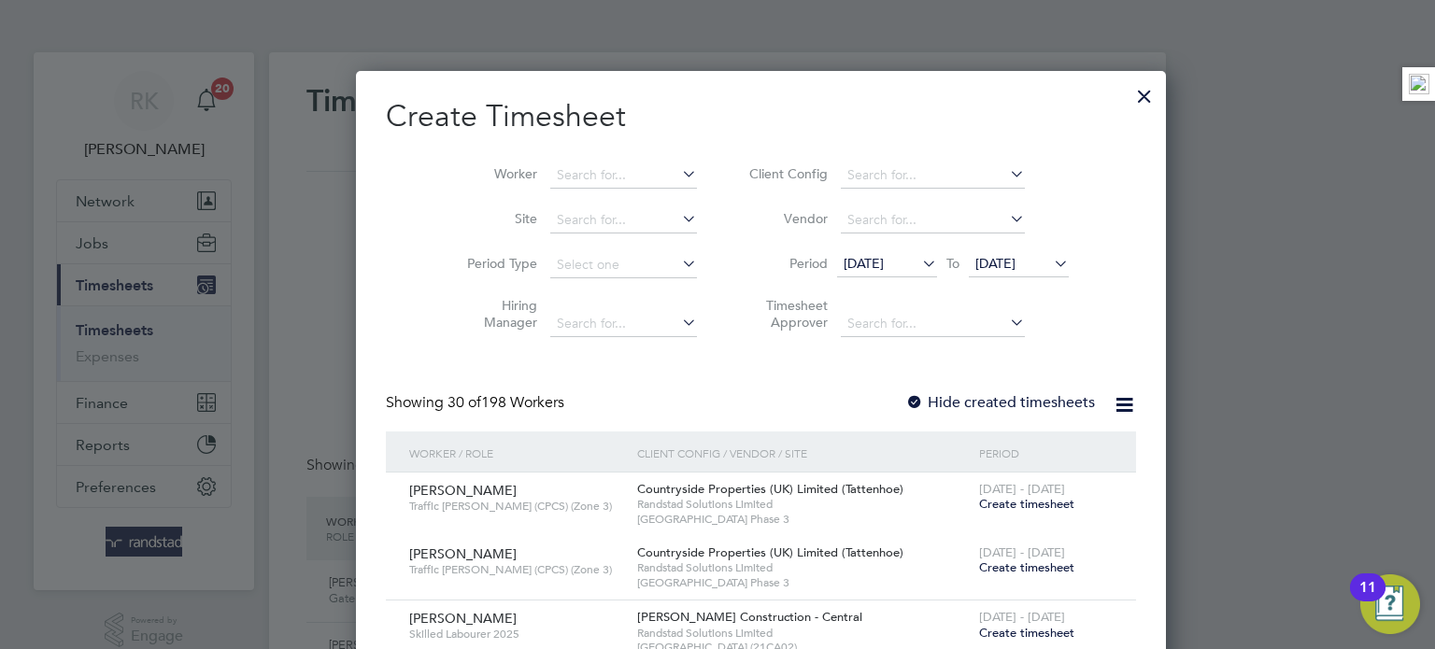
click at [585, 201] on li "Site" at bounding box center [575, 220] width 291 height 45
click at [605, 167] on input at bounding box center [623, 176] width 147 height 26
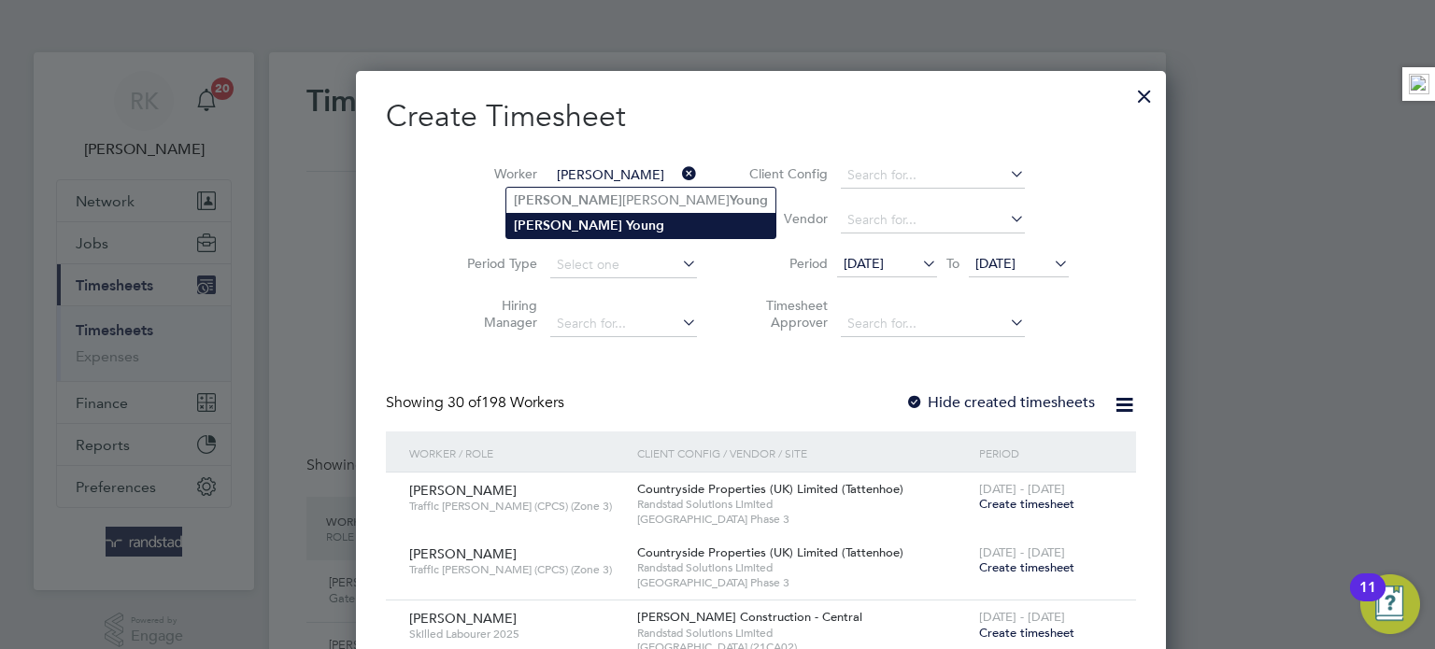
click at [626, 220] on b "Young" at bounding box center [645, 226] width 38 height 16
type input "[PERSON_NAME]"
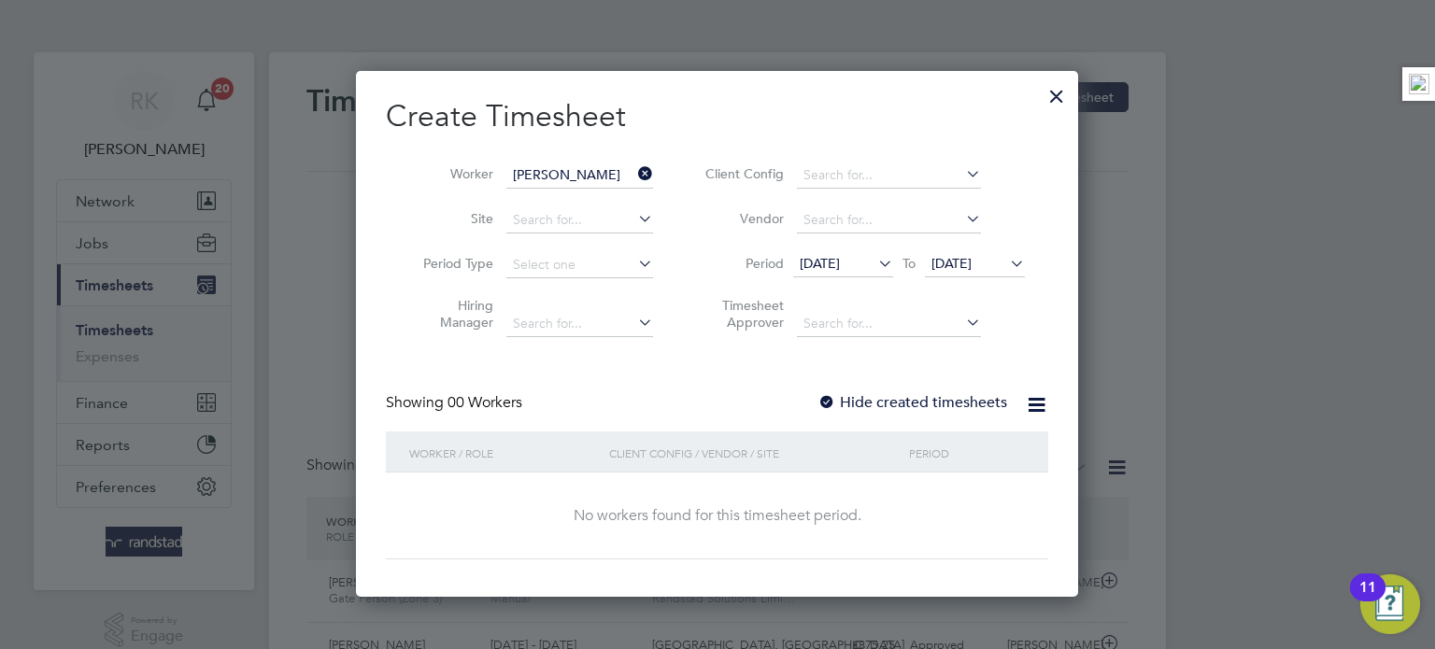
click at [969, 259] on span "[DATE]" at bounding box center [951, 263] width 40 height 17
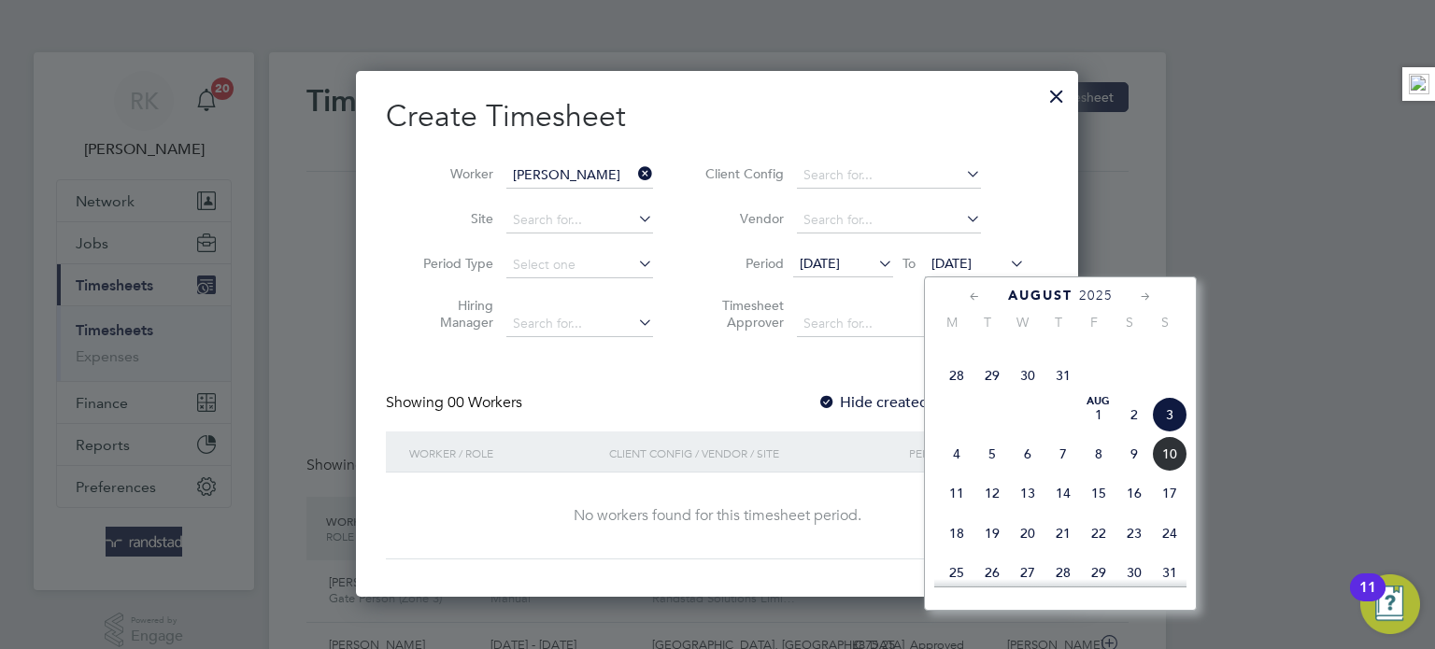
click at [1181, 472] on span "10" at bounding box center [1170, 454] width 36 height 36
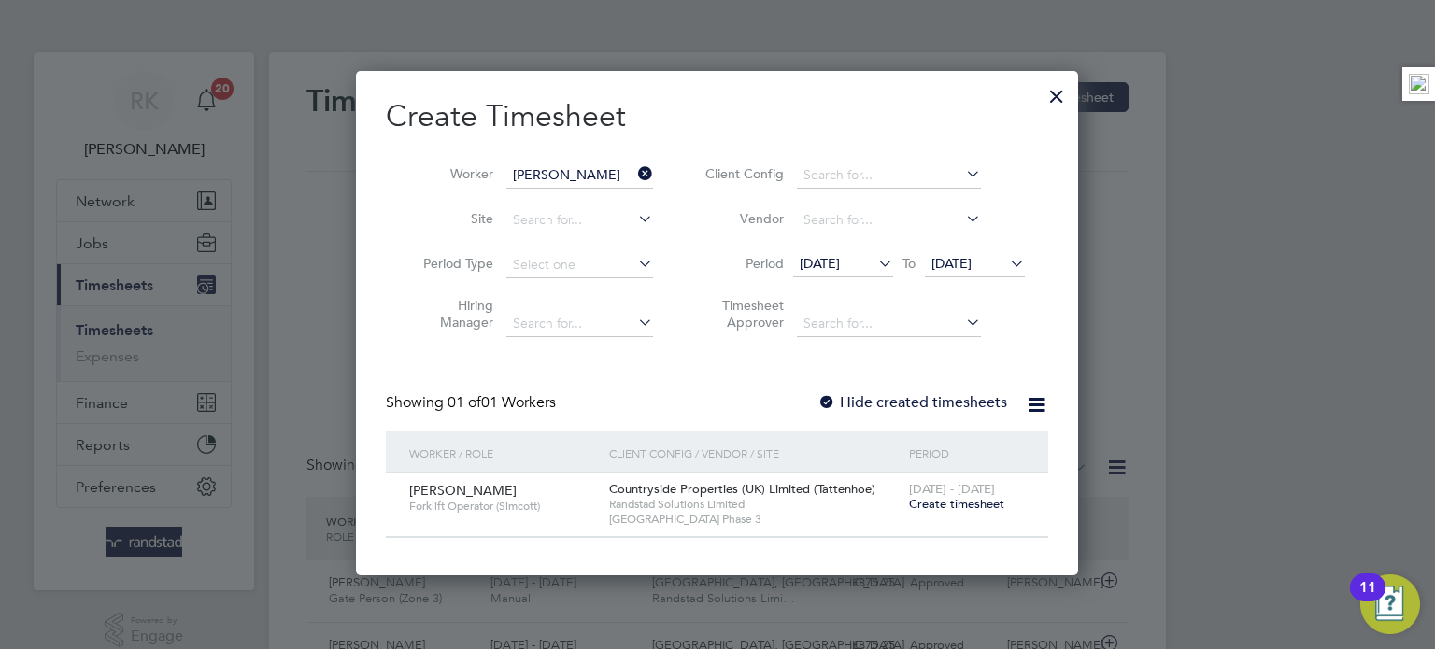
click at [949, 502] on span "Create timesheet" at bounding box center [956, 504] width 95 height 16
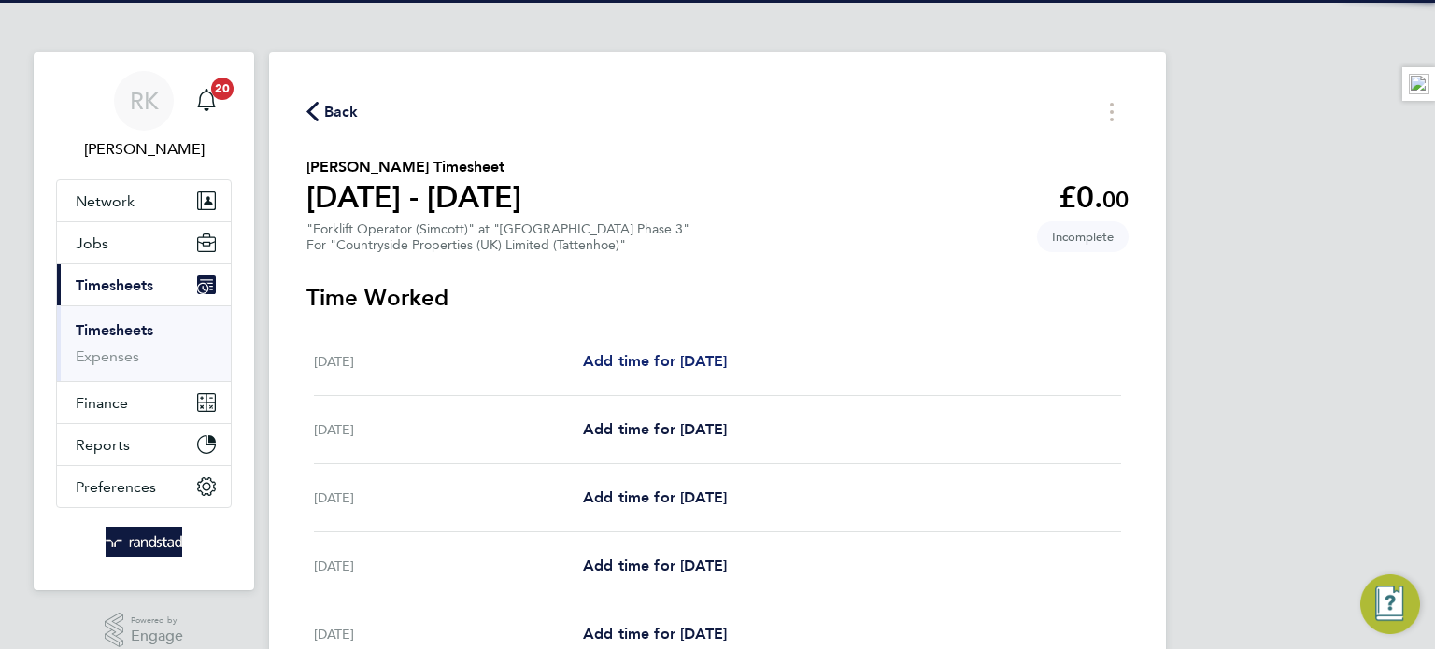
click at [627, 362] on span "Add time for [DATE]" at bounding box center [655, 361] width 144 height 18
select select "30"
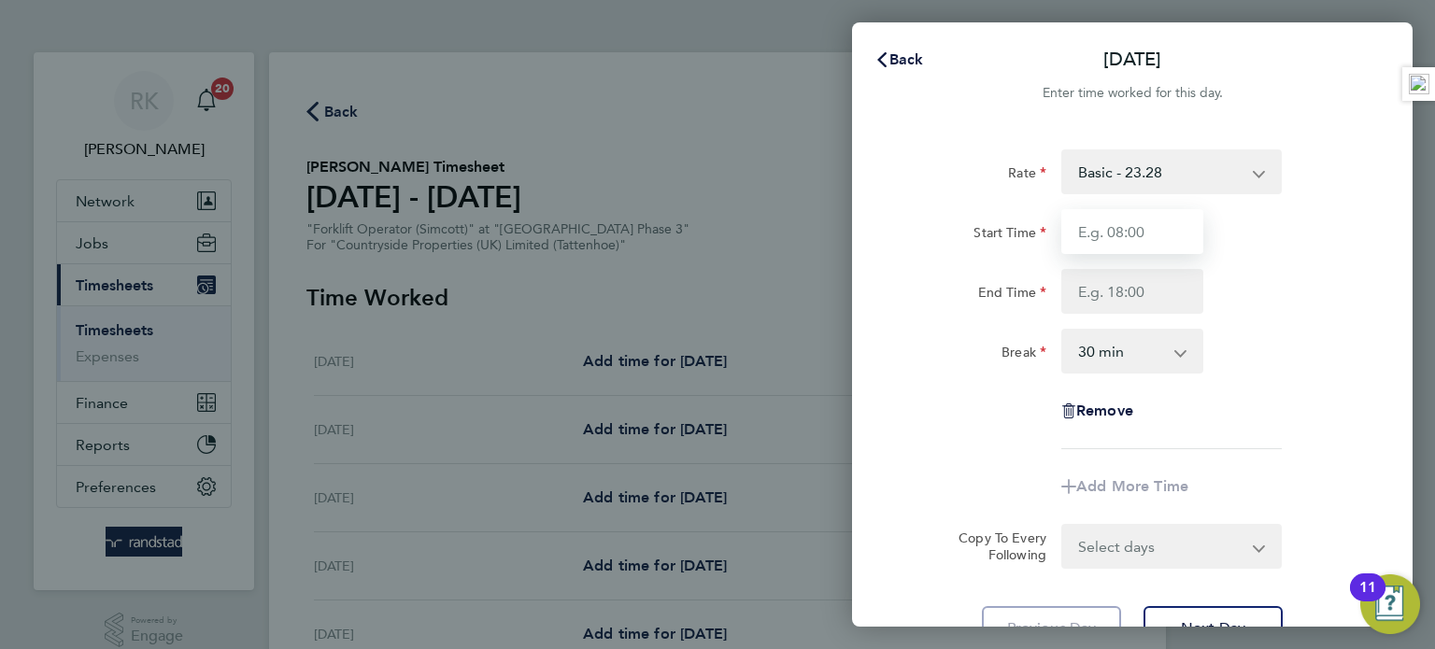
click at [1158, 228] on input "Start Time" at bounding box center [1132, 231] width 142 height 45
type input "07:30"
click at [1138, 288] on input "End Time" at bounding box center [1132, 291] width 142 height 45
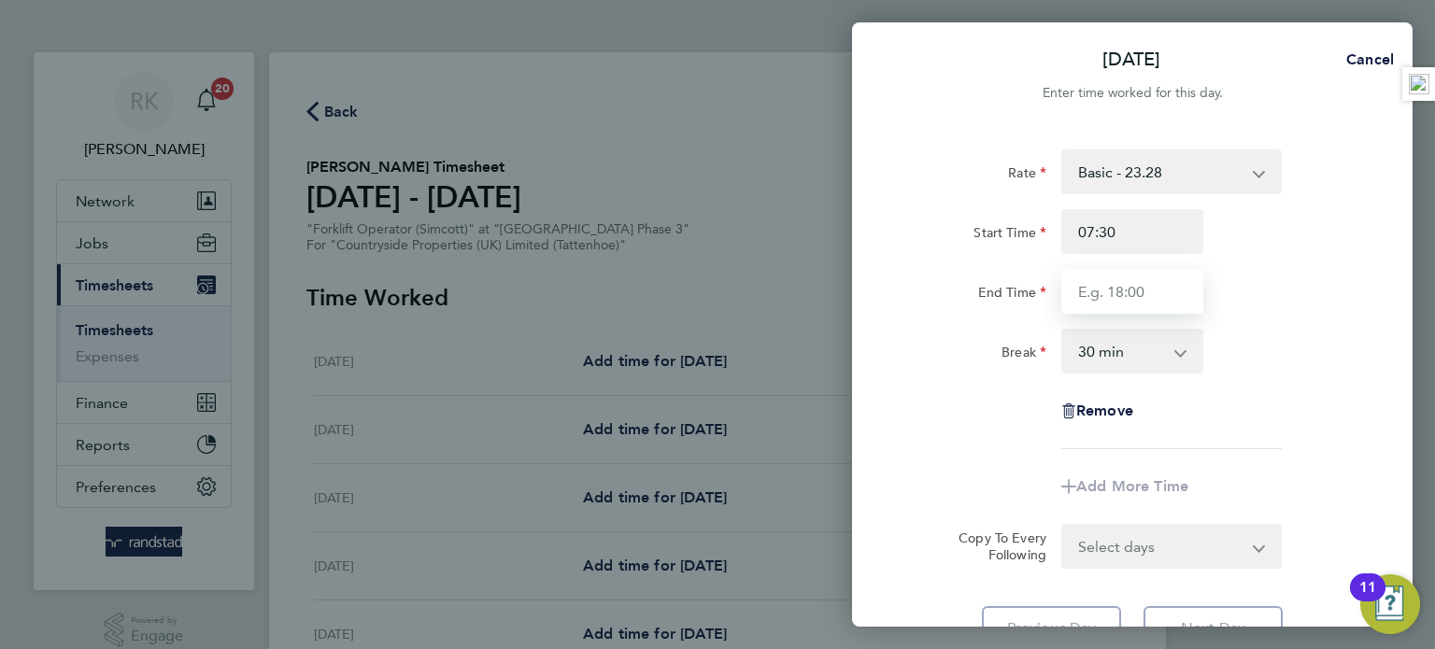
type input "17:00"
click at [1204, 326] on div "Rate Basic - 23.28 Start Time 07:30 End Time 17:00 Break 0 min 15 min 30 min 45…" at bounding box center [1132, 299] width 456 height 300
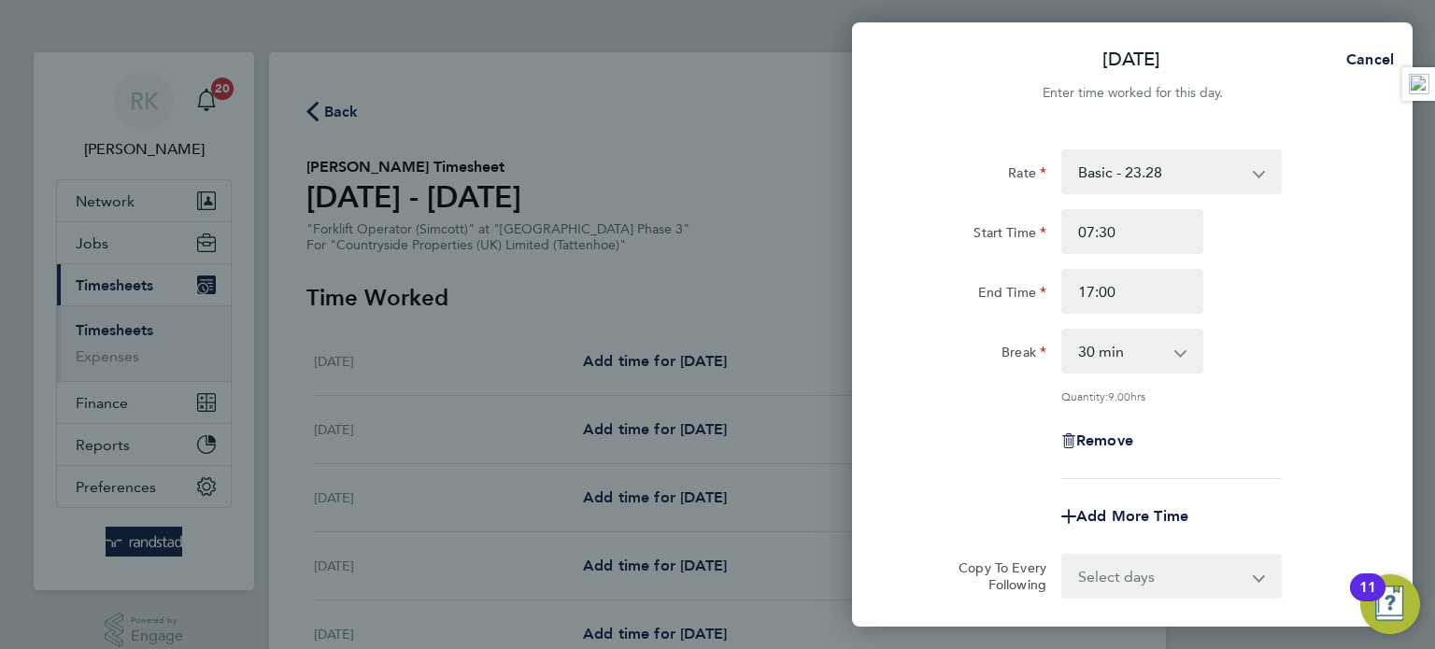
click at [1137, 581] on select "Select days Day Weekday (Mon-Fri) Weekend (Sat-Sun) [DATE] [DATE] [DATE] [DATE]…" at bounding box center [1161, 576] width 196 height 41
select select "WEEKDAY"
click at [1063, 556] on select "Select days Day Weekday (Mon-Fri) Weekend (Sat-Sun) [DATE] [DATE] [DATE] [DATE]…" at bounding box center [1161, 576] width 196 height 41
select select "[DATE]"
click at [1250, 398] on div "Quantity: 9.00 hrs" at bounding box center [1171, 396] width 220 height 15
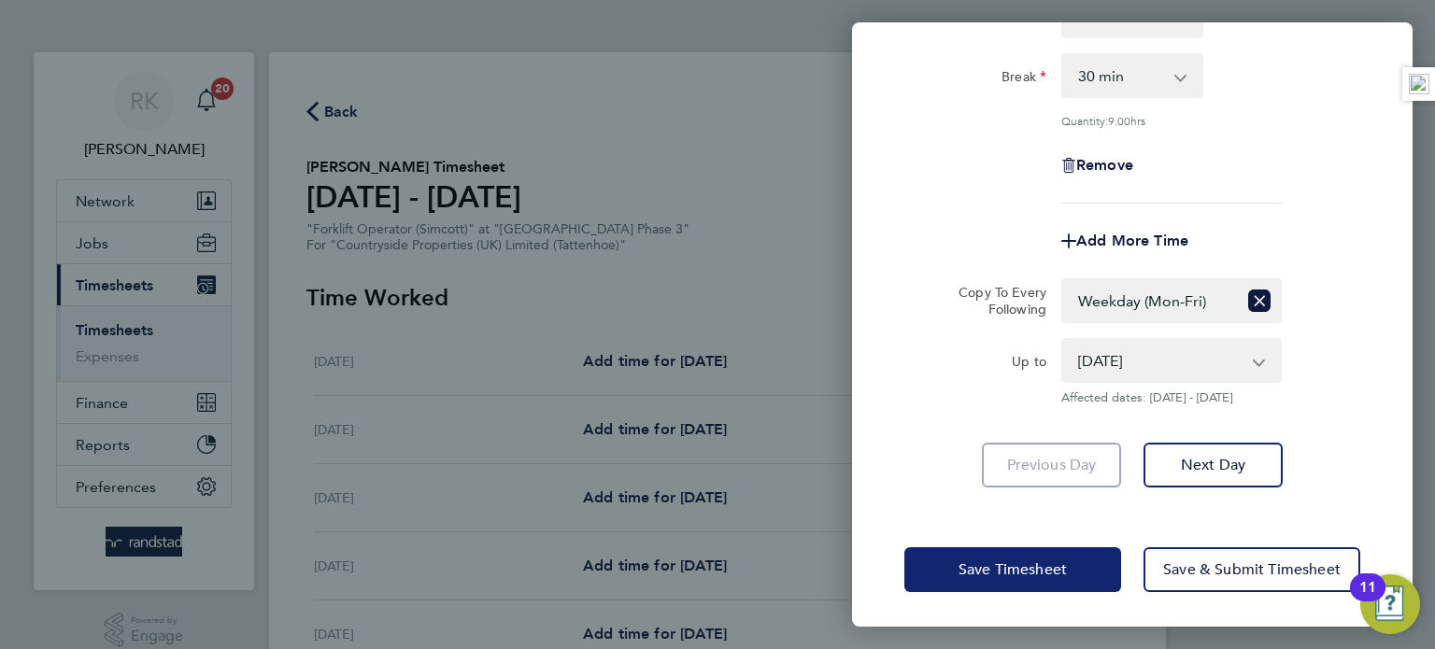
click at [1084, 573] on button "Save Timesheet" at bounding box center [1012, 569] width 217 height 45
